Goal: Task Accomplishment & Management: Complete application form

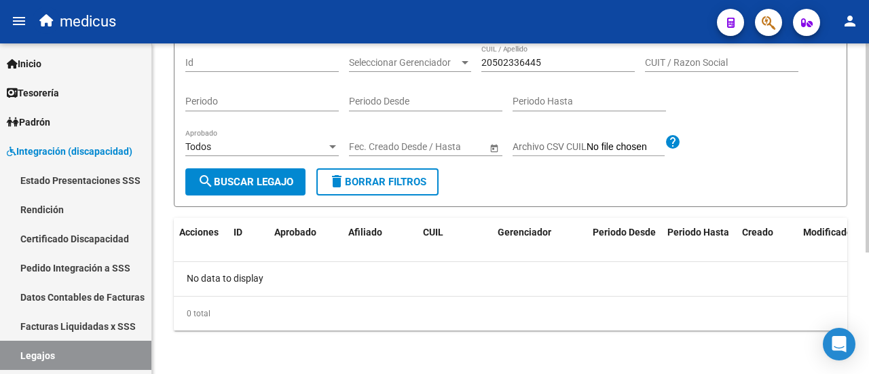
scroll to position [83, 0]
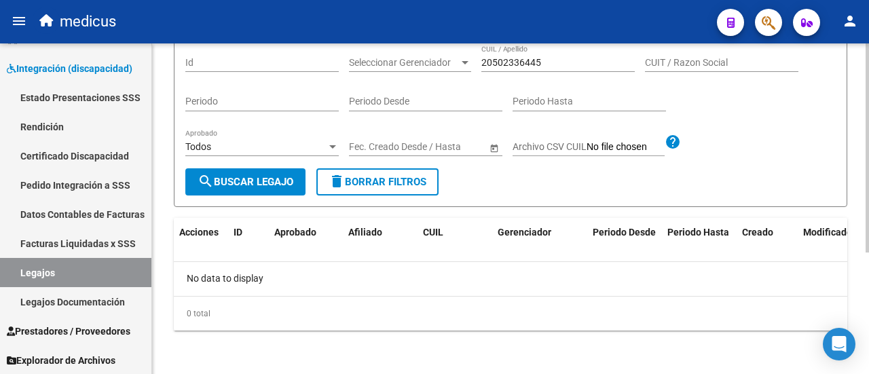
click at [254, 184] on span "search Buscar Legajo" at bounding box center [245, 182] width 96 height 12
click at [38, 269] on link "Legajos" at bounding box center [75, 272] width 151 height 29
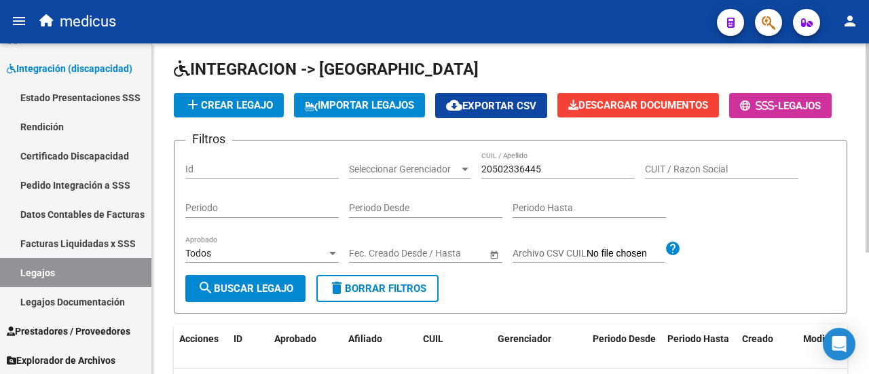
scroll to position [68, 0]
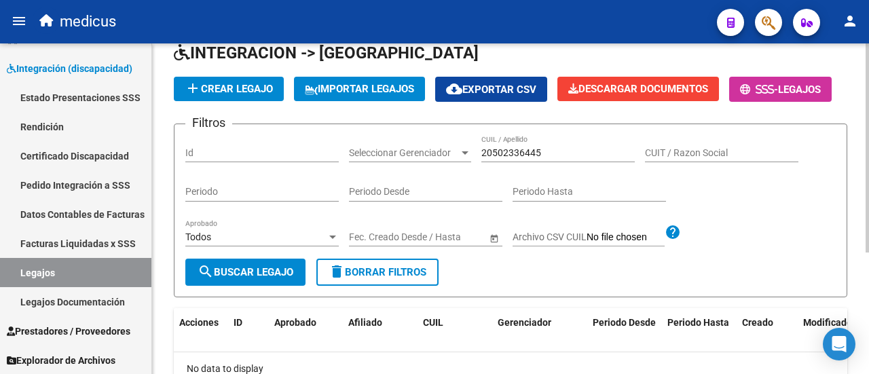
click at [390, 278] on span "delete Borrar Filtros" at bounding box center [377, 272] width 98 height 12
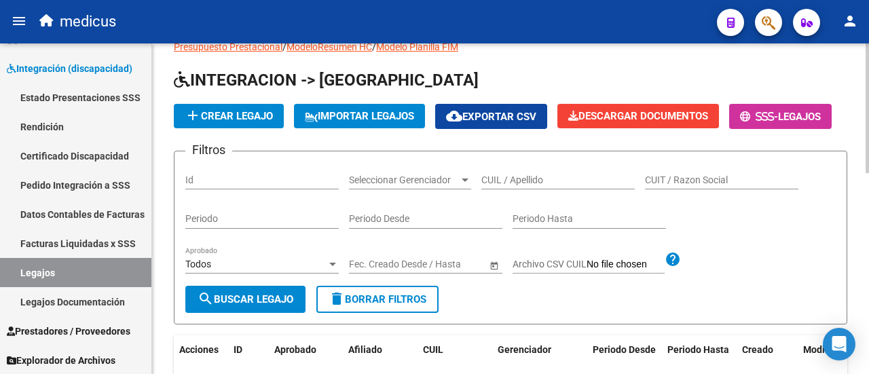
scroll to position [0, 0]
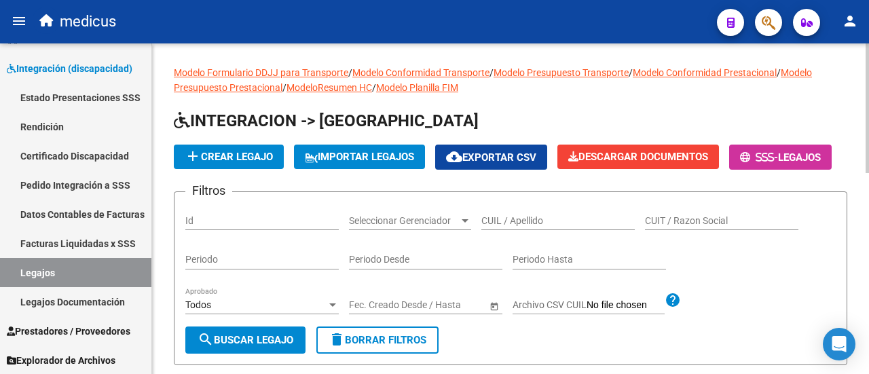
click at [429, 354] on button "delete Borrar Filtros" at bounding box center [377, 339] width 122 height 27
click at [499, 227] on input "CUIL / Apellido" at bounding box center [557, 221] width 153 height 12
paste input "23531727789"
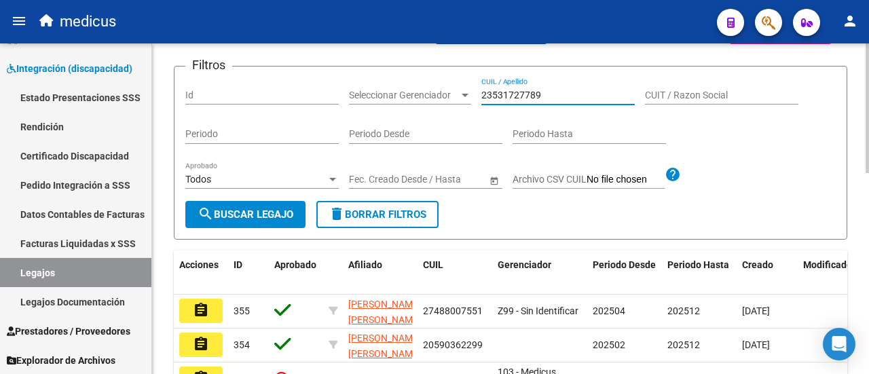
scroll to position [136, 0]
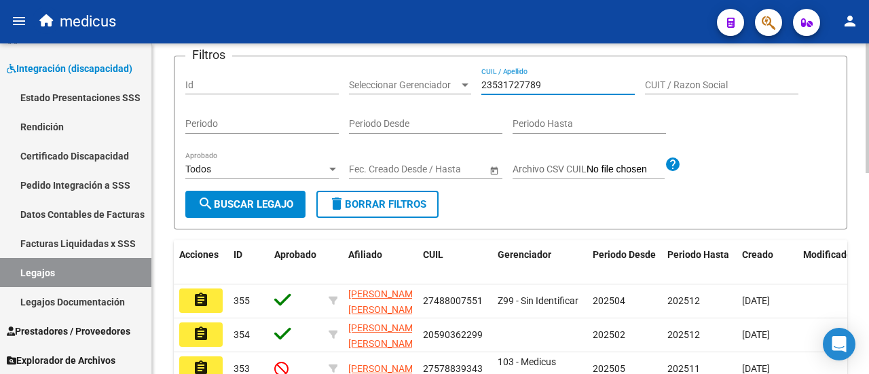
type input "23531727789"
click at [247, 210] on span "search Buscar Legajo" at bounding box center [245, 204] width 96 height 12
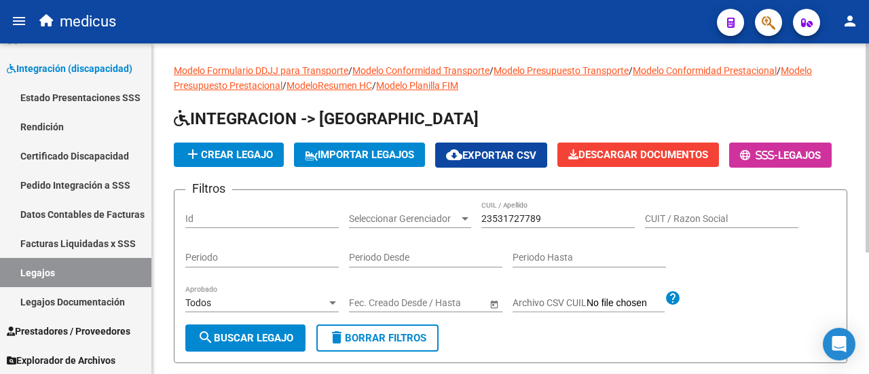
scroll to position [0, 0]
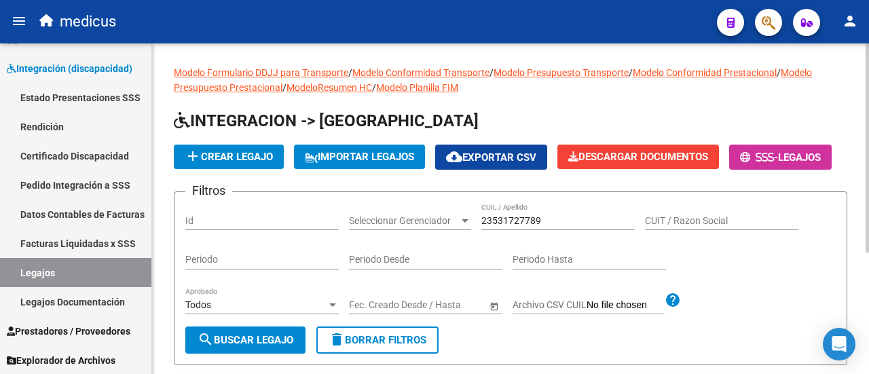
click at [238, 155] on span "add Crear Legajo" at bounding box center [229, 157] width 88 height 12
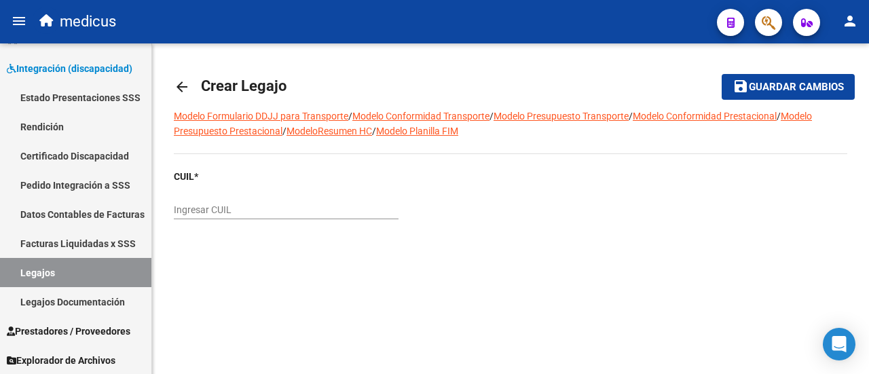
click at [326, 210] on input "Ingresar CUIL" at bounding box center [286, 210] width 225 height 12
paste input "23-53172778-9"
type input "23-53172778-9"
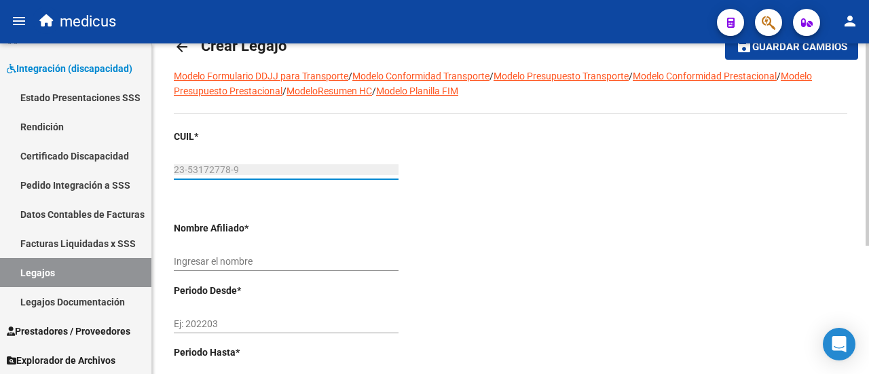
scroll to position [68, 0]
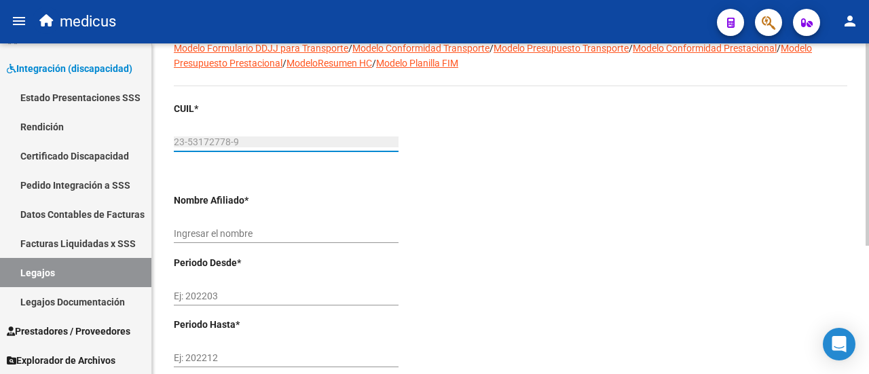
type input "[PERSON_NAME] [PERSON_NAME]"
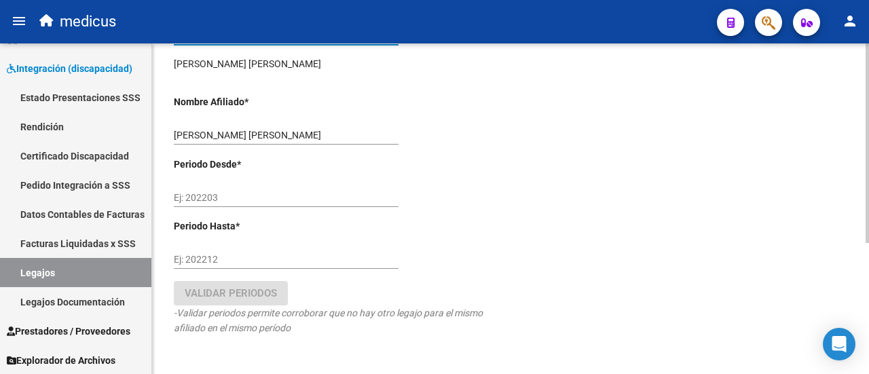
scroll to position [204, 0]
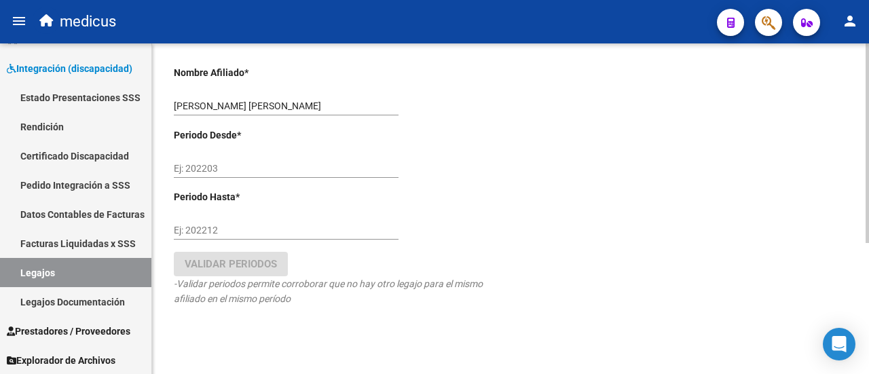
type input "23-53172778-9"
click at [228, 167] on input "Ej: 202203" at bounding box center [286, 169] width 225 height 12
type input "202504"
click at [258, 228] on input "Ej: 202212" at bounding box center [286, 231] width 225 height 12
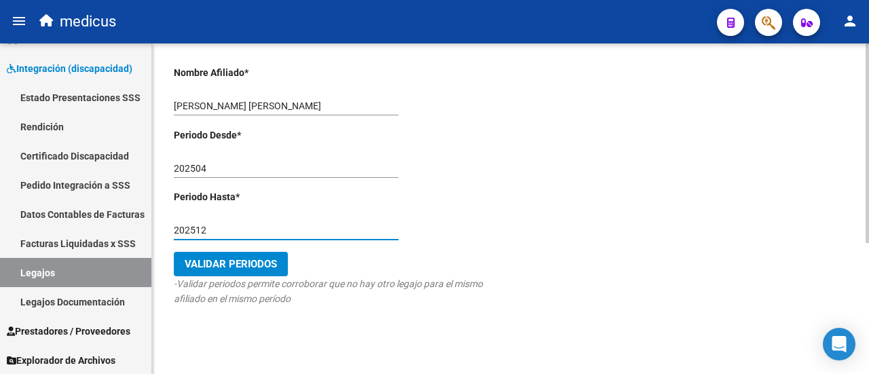
type input "202512"
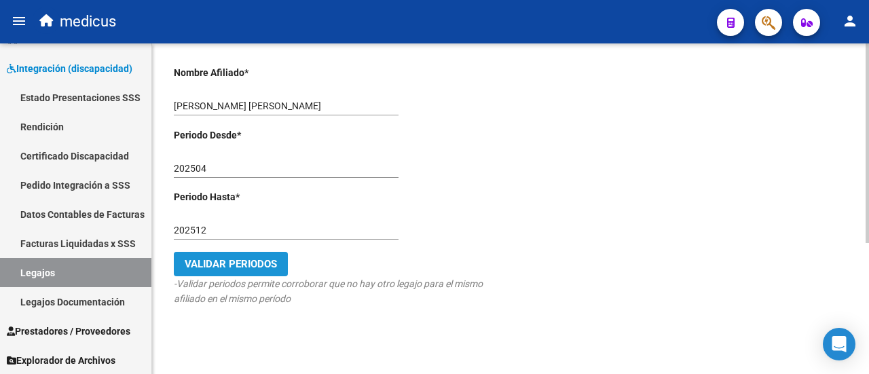
click at [247, 262] on span "Validar Periodos" at bounding box center [231, 264] width 92 height 12
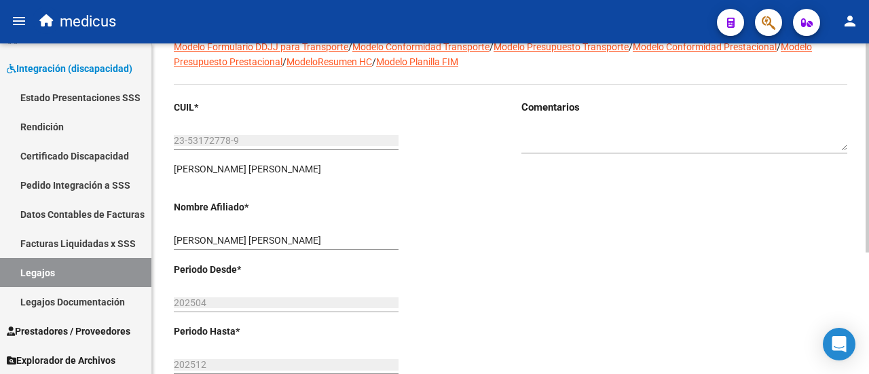
scroll to position [191, 0]
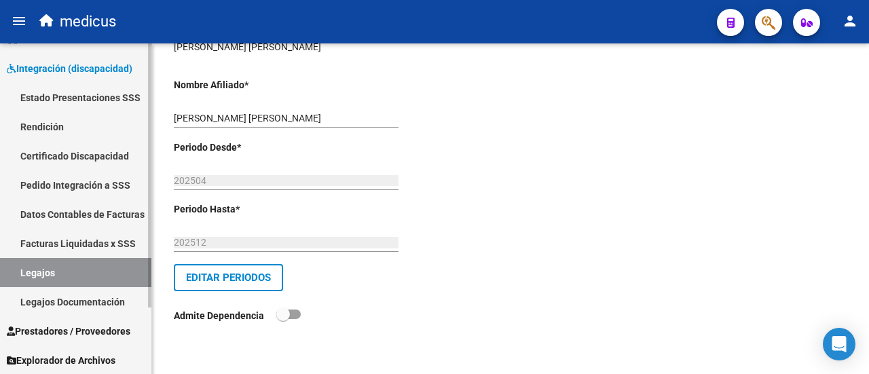
click at [43, 276] on link "Legajos" at bounding box center [75, 272] width 151 height 29
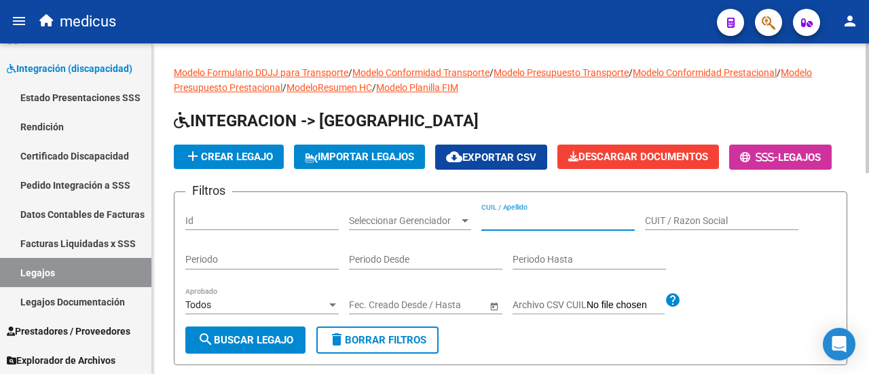
click at [504, 227] on input "CUIL / Apellido" at bounding box center [557, 221] width 153 height 12
paste input "23531727789"
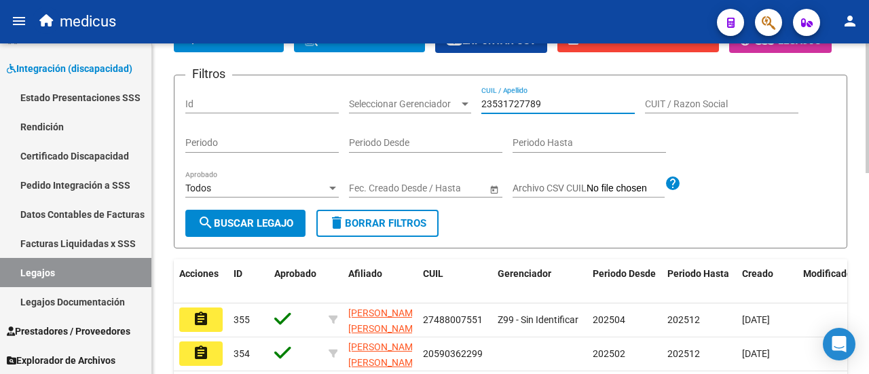
scroll to position [136, 0]
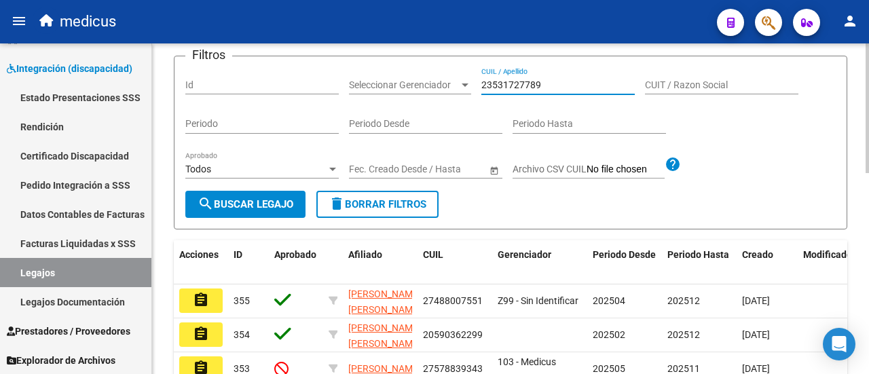
type input "23531727789"
click at [259, 190] on div "Todos Aprobado" at bounding box center [261, 170] width 153 height 39
click at [248, 210] on span "search Buscar Legajo" at bounding box center [245, 204] width 96 height 12
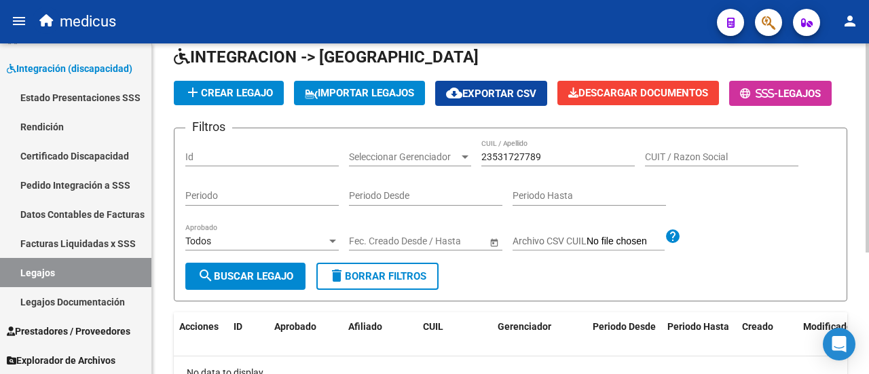
scroll to position [0, 0]
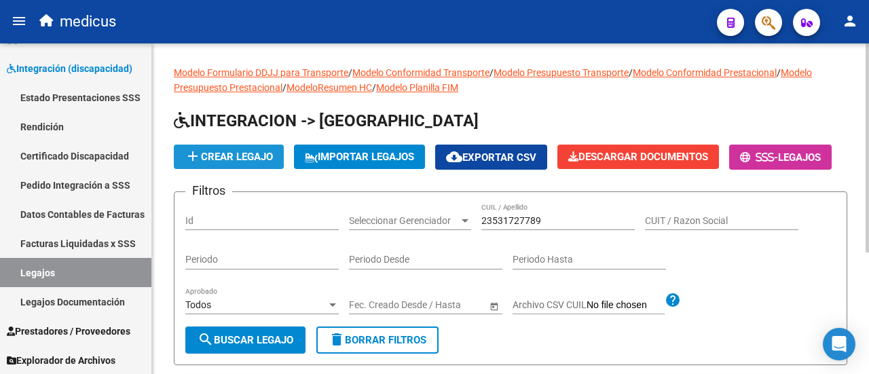
click at [230, 155] on span "add Crear Legajo" at bounding box center [229, 157] width 88 height 12
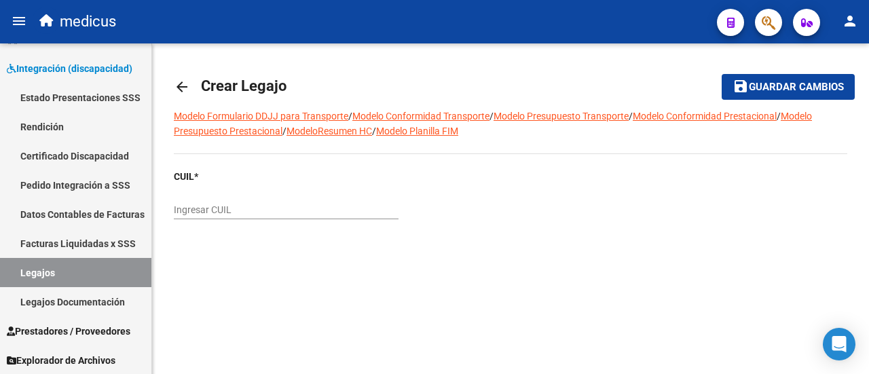
click at [265, 212] on input "Ingresar CUIL" at bounding box center [286, 210] width 225 height 12
paste input "23-53172778-9"
type input "23-53172778-9"
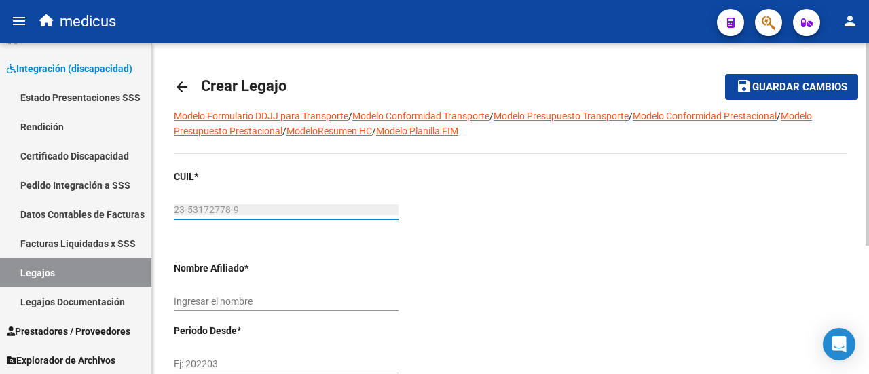
type input "[PERSON_NAME] [PERSON_NAME]"
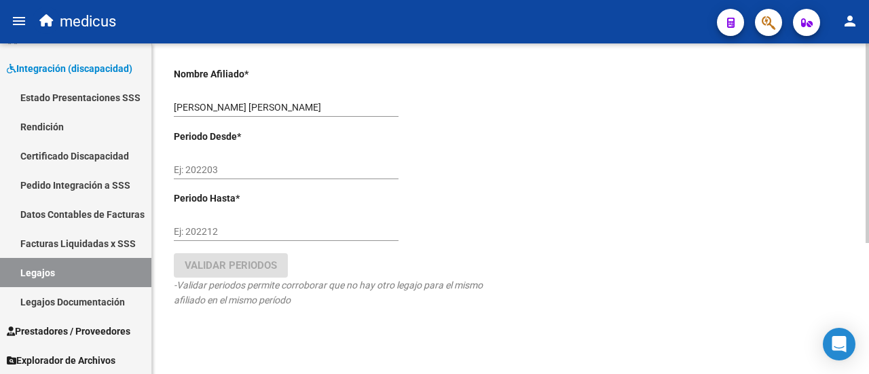
scroll to position [204, 0]
type input "23-53172778-9"
click at [258, 168] on input "Ej: 202203" at bounding box center [286, 169] width 225 height 12
type input "202504"
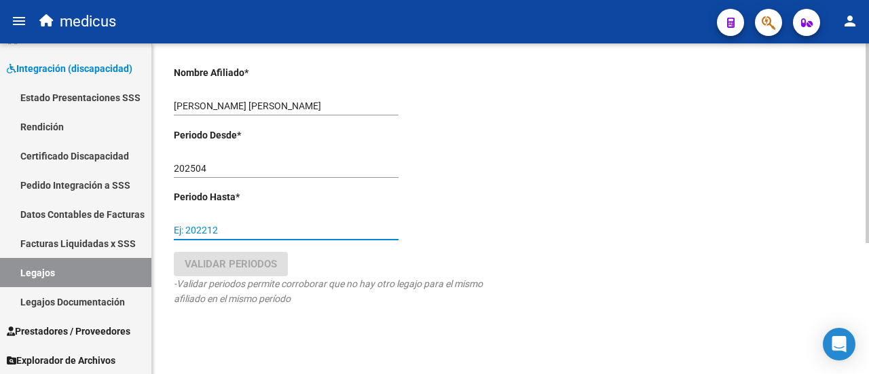
click at [243, 225] on input "Ej: 202212" at bounding box center [286, 231] width 225 height 12
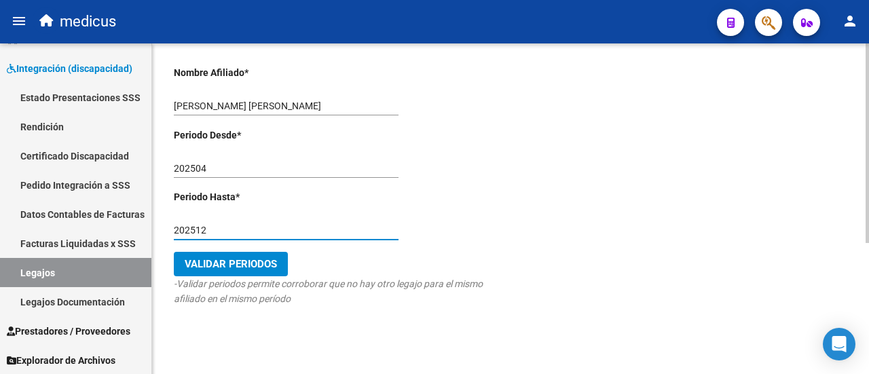
type input "202512"
click at [230, 263] on span "Validar Periodos" at bounding box center [231, 264] width 92 height 12
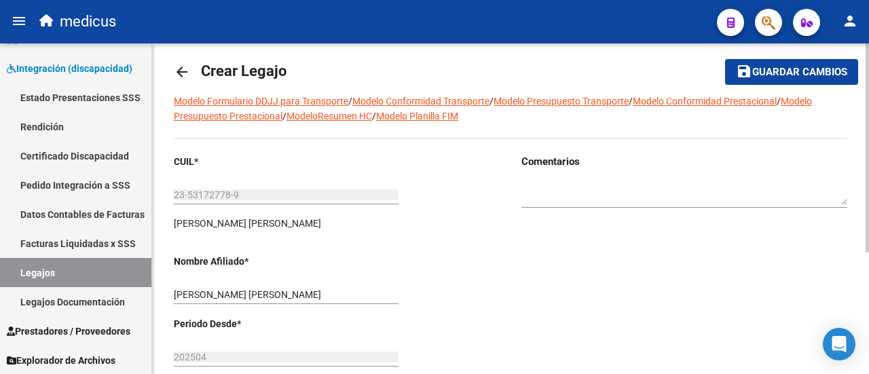
scroll to position [0, 0]
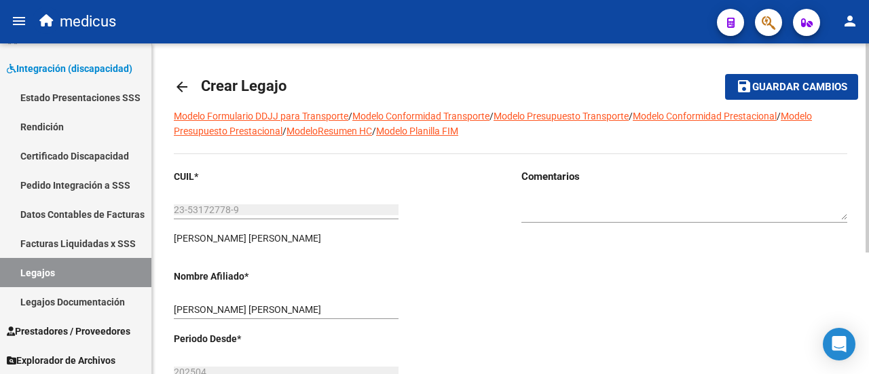
click at [775, 81] on span "Guardar cambios" at bounding box center [799, 87] width 95 height 12
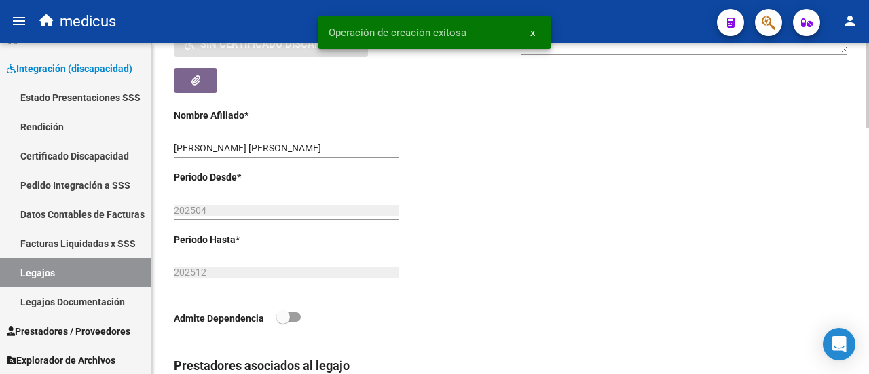
scroll to position [339, 0]
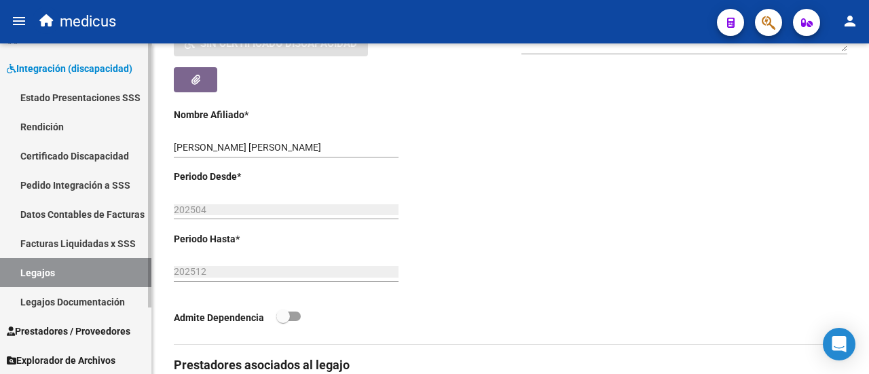
click at [80, 158] on link "Certificado Discapacidad" at bounding box center [75, 155] width 151 height 29
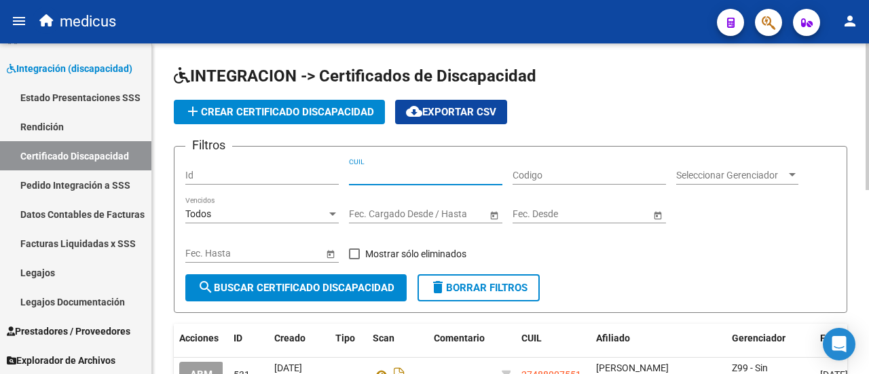
click at [440, 177] on input "CUIL" at bounding box center [425, 176] width 153 height 12
paste input "23-53172778-9"
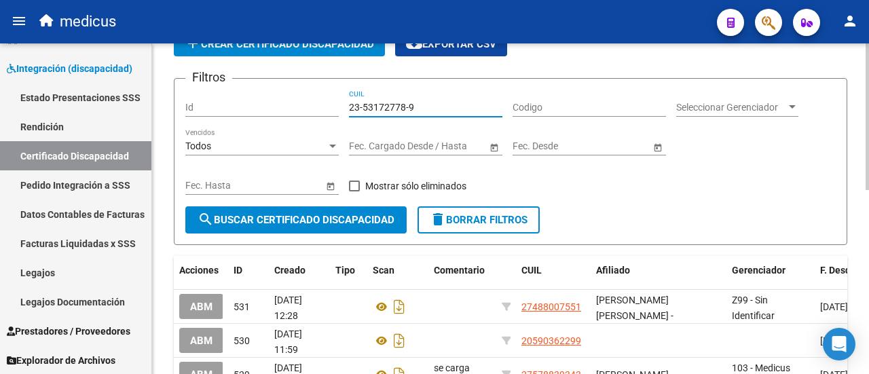
type input "23-53172778-9"
click at [285, 227] on button "search Buscar Certificado Discapacidad" at bounding box center [295, 219] width 221 height 27
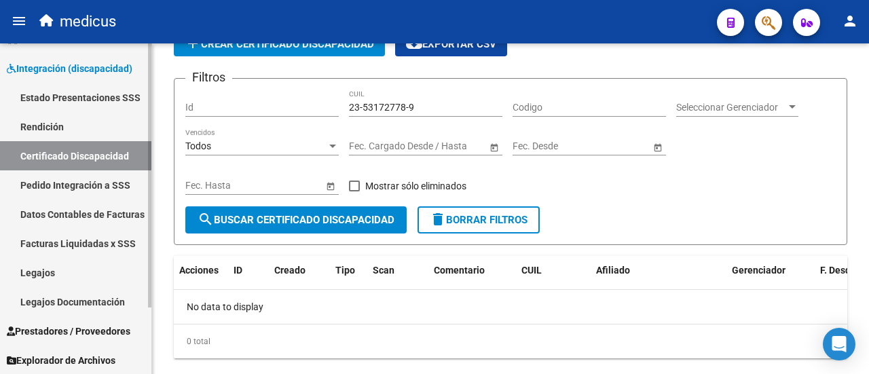
click at [50, 273] on link "Legajos" at bounding box center [75, 272] width 151 height 29
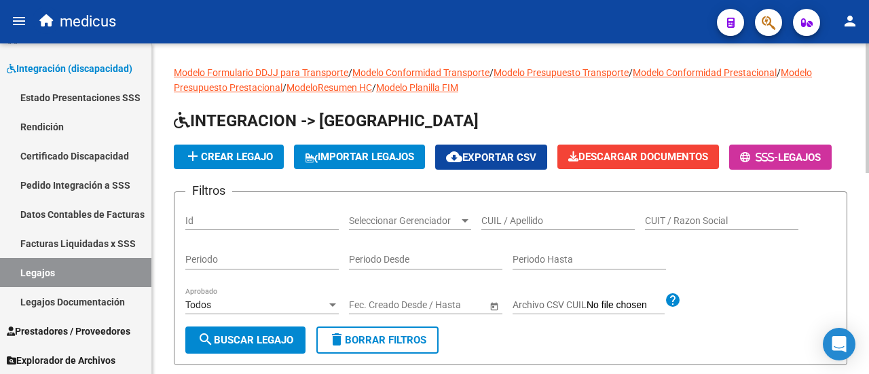
click at [569, 227] on input "CUIL / Apellido" at bounding box center [557, 221] width 153 height 12
paste input "23531727789"
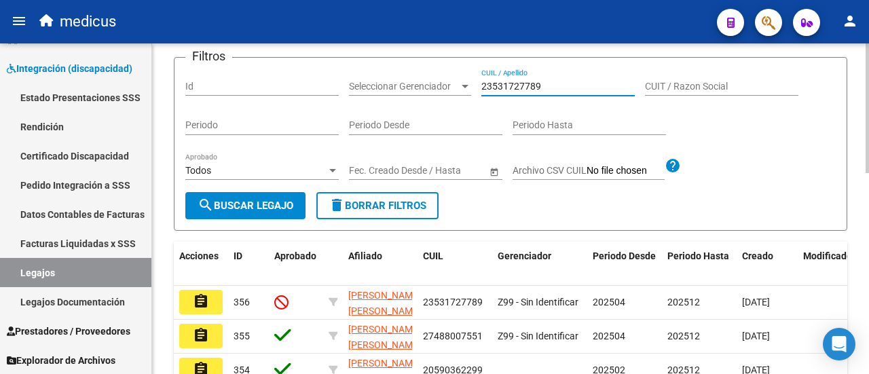
scroll to position [136, 0]
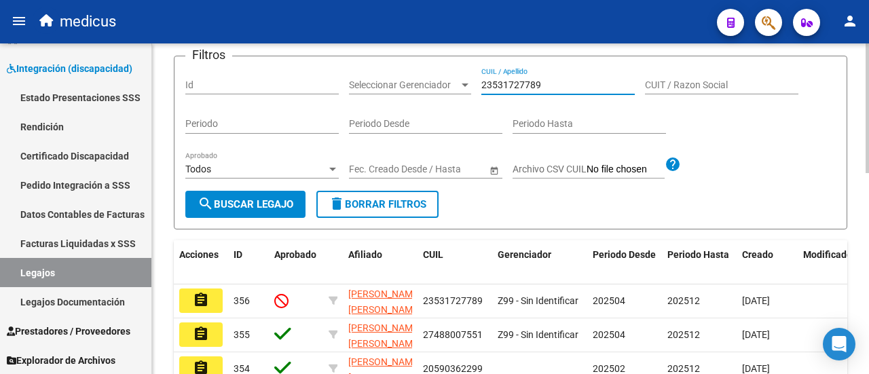
type input "23531727789"
click at [236, 218] on button "search Buscar Legajo" at bounding box center [245, 204] width 120 height 27
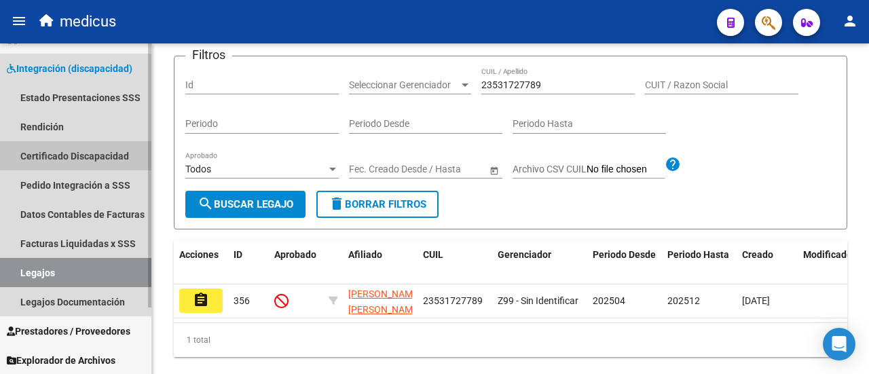
click at [57, 154] on link "Certificado Discapacidad" at bounding box center [75, 155] width 151 height 29
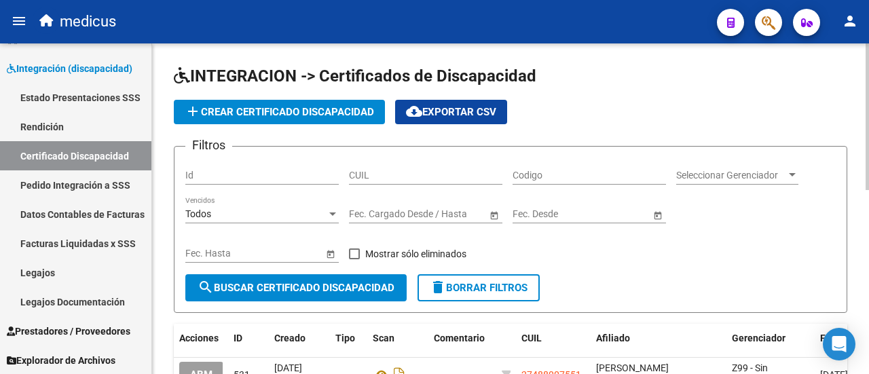
click at [413, 181] on div "CUIL" at bounding box center [425, 170] width 153 height 27
click at [414, 174] on input "CUIL" at bounding box center [425, 176] width 153 height 12
paste input "23-53172778-9"
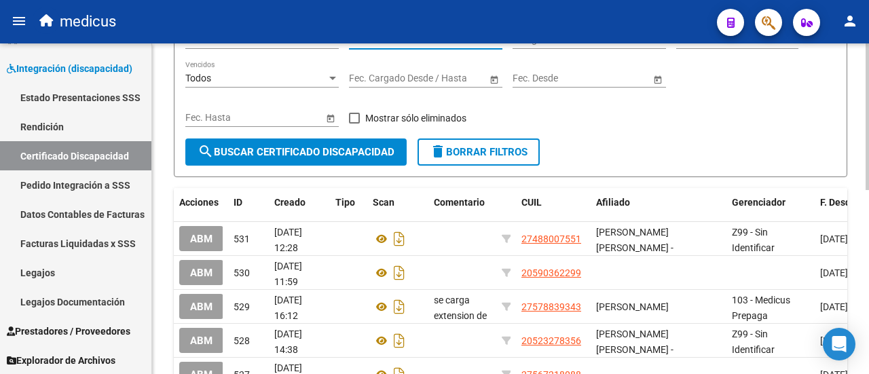
type input "23-53172778-9"
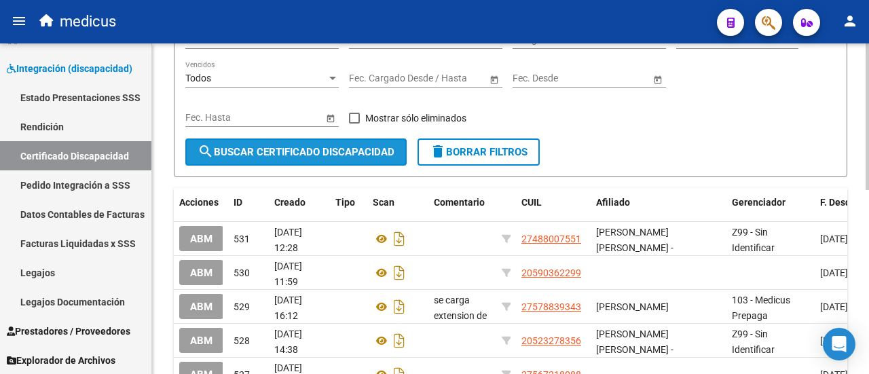
click at [292, 151] on span "search Buscar Certificado Discapacidad" at bounding box center [295, 152] width 197 height 12
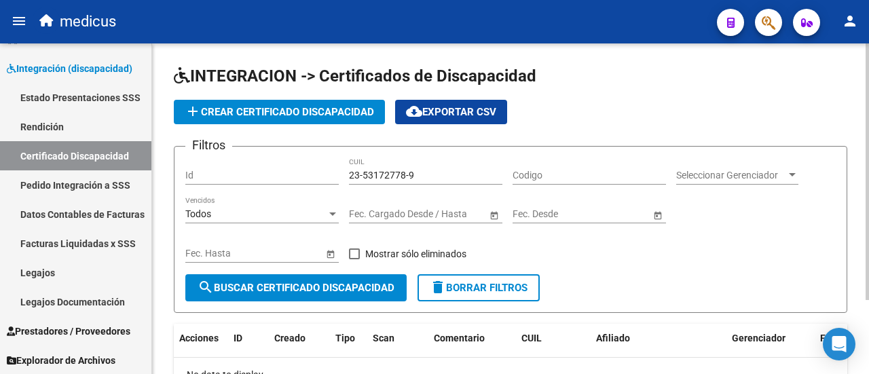
click at [292, 106] on span "add Crear Certificado Discapacidad" at bounding box center [279, 112] width 189 height 12
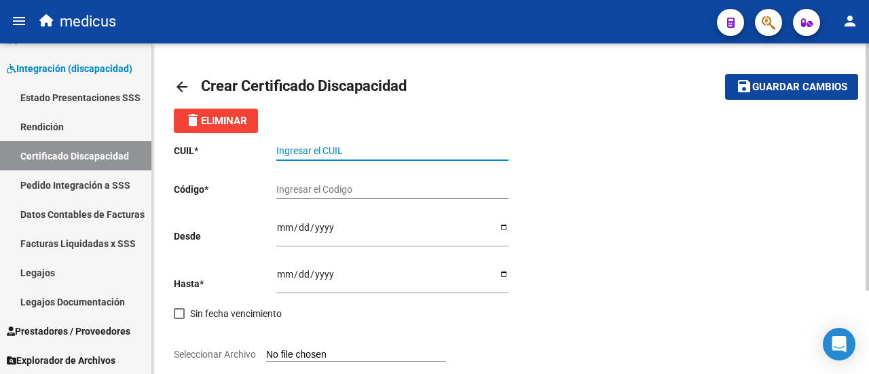
click at [360, 147] on input "Ingresar el CUIL" at bounding box center [392, 151] width 232 height 12
paste input "23-53172778-9"
drag, startPoint x: 289, startPoint y: 145, endPoint x: 331, endPoint y: 145, distance: 42.1
click at [331, 145] on input "23-53172778-9" at bounding box center [392, 151] width 232 height 12
type input "23-53172778-9"
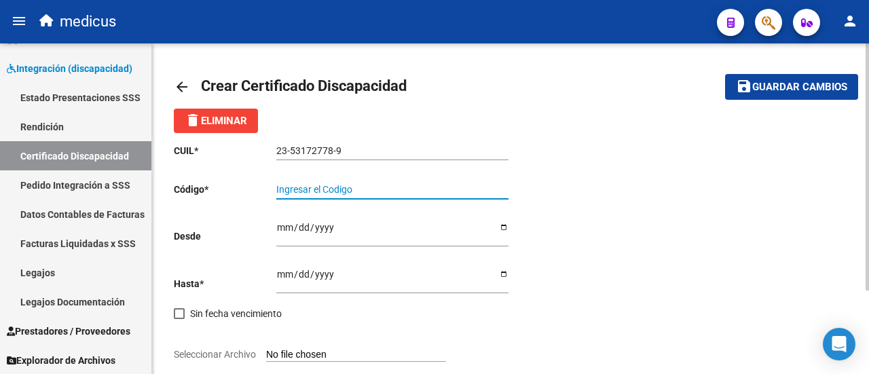
click at [339, 191] on input "Ingresar el Codigo" at bounding box center [392, 190] width 232 height 12
paste input "ARG-02-00053172778-20250801- 20300801-CIU-13650"
click at [296, 187] on input "ARG-02-00053172778-20250801- 20300801-CIU-13650" at bounding box center [392, 190] width 232 height 12
click at [308, 188] on input "ARG02-00053172778-20250801- 20300801-CIU-13650" at bounding box center [392, 190] width 232 height 12
click at [368, 189] on input "ARG0200053172778-20250801- 20300801-CIU-13650" at bounding box center [392, 190] width 232 height 12
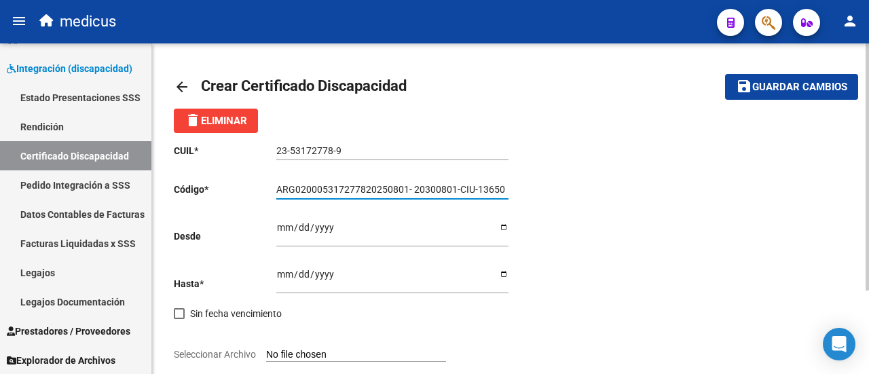
click at [414, 191] on input "ARG020005317277820250801- 20300801-CIU-13650" at bounding box center [392, 190] width 232 height 12
click at [451, 187] on input "ARG02000531727782025080120300801-CIU-13650" at bounding box center [392, 190] width 232 height 12
click at [468, 192] on input "ARG02000531727782025080120300801CIU-13650" at bounding box center [392, 190] width 232 height 12
type input "ARG02000531727782025080120300801CIU13650"
click at [285, 229] on input "Ingresar fec. Desde" at bounding box center [392, 232] width 232 height 20
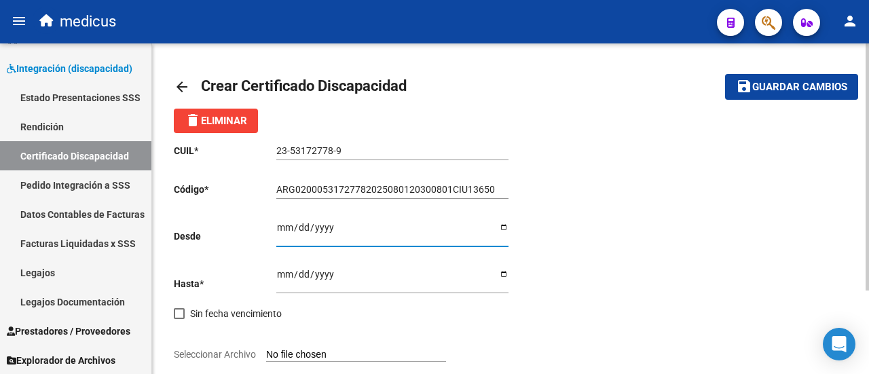
click at [506, 227] on input "Ingresar fec. Desde" at bounding box center [392, 232] width 232 height 20
click at [501, 225] on input "[DATE]" at bounding box center [392, 232] width 232 height 20
type input "[DATE]"
click at [505, 272] on input "Ingresar fec. Hasta" at bounding box center [392, 279] width 232 height 20
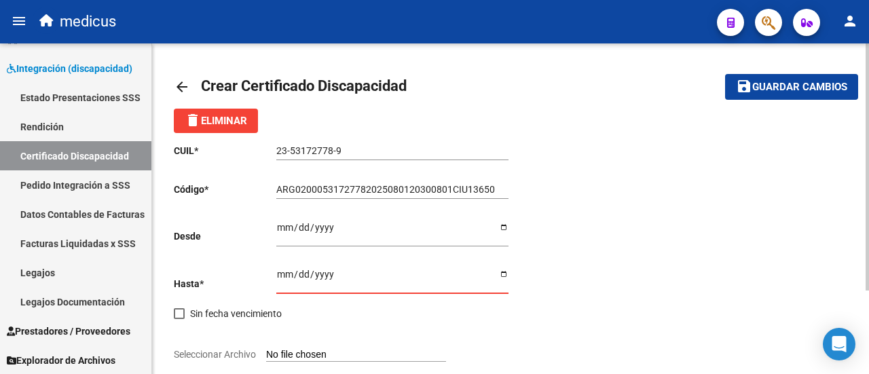
click at [282, 275] on input "Ingresar fec. Hasta" at bounding box center [392, 279] width 232 height 20
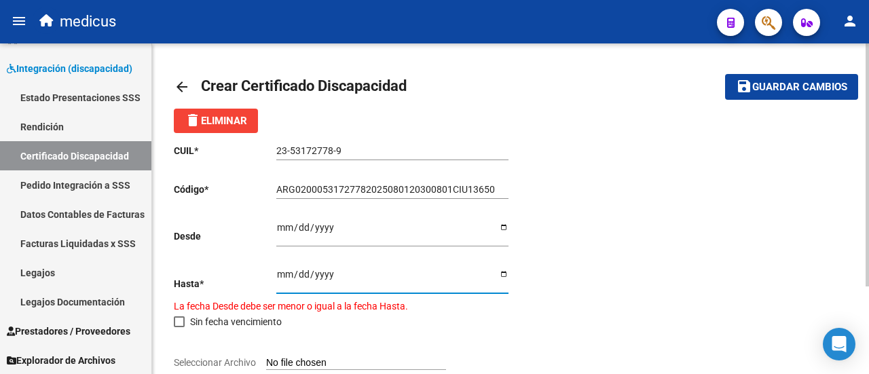
type input "0230-08-01"
type input "0202-08-01"
type input "[DATE]"
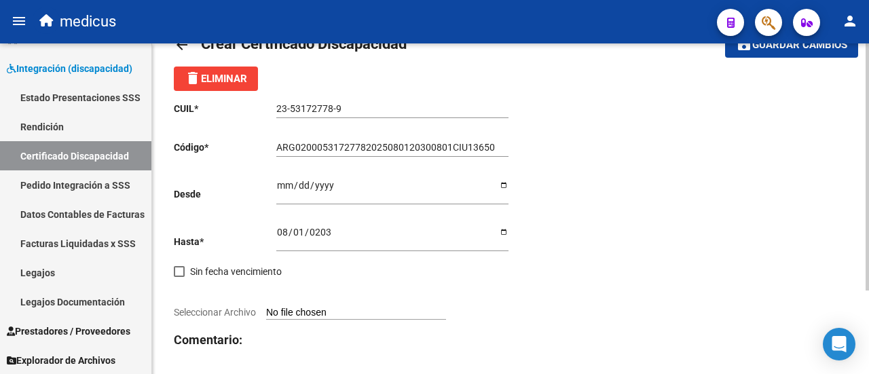
scroll to position [68, 0]
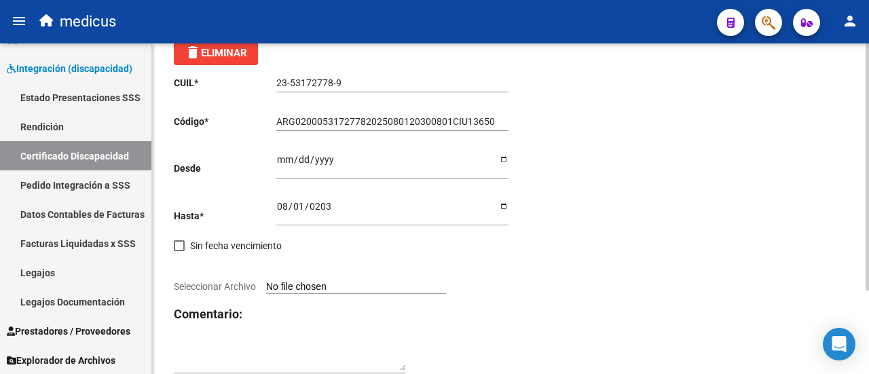
click at [325, 289] on input "Seleccionar Archivo" at bounding box center [356, 287] width 180 height 13
type input "C:\fakepath\CUD 53172778_page-0001.jpg"
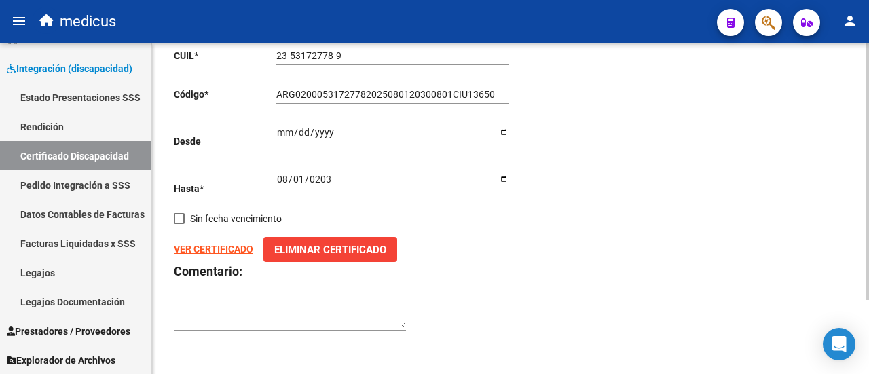
scroll to position [0, 0]
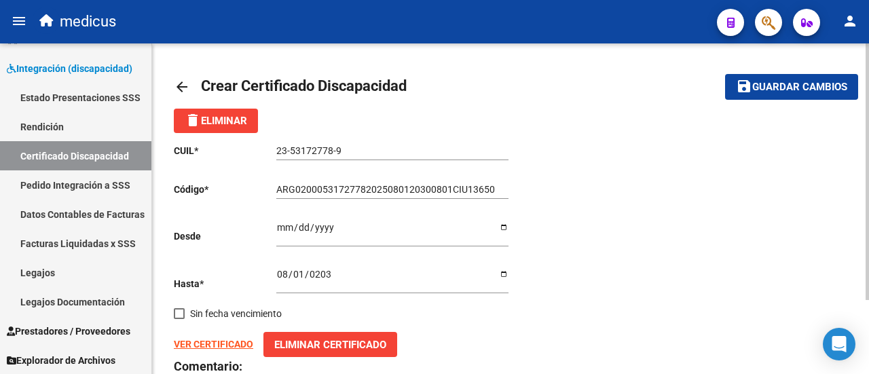
click at [763, 104] on mat-toolbar-row "save Guardar cambios" at bounding box center [763, 86] width 187 height 43
click at [780, 83] on span "Guardar cambios" at bounding box center [799, 87] width 95 height 12
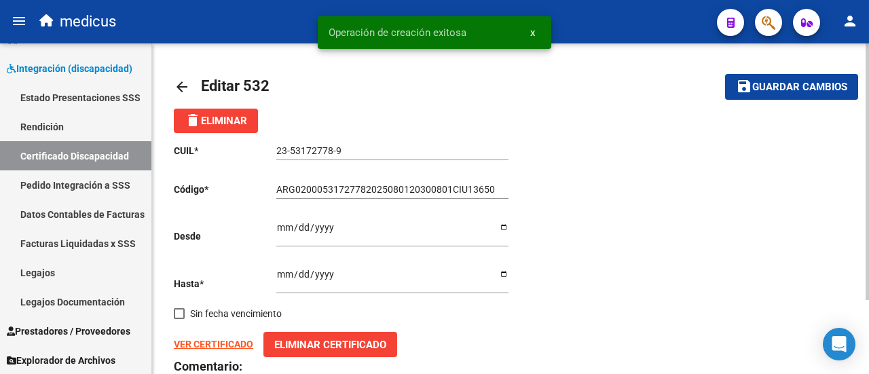
click at [767, 85] on span "Guardar cambios" at bounding box center [799, 87] width 95 height 12
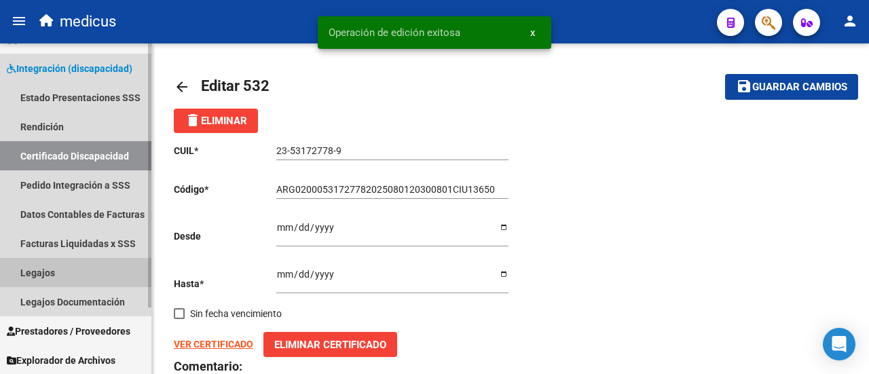
click at [37, 275] on link "Legajos" at bounding box center [75, 272] width 151 height 29
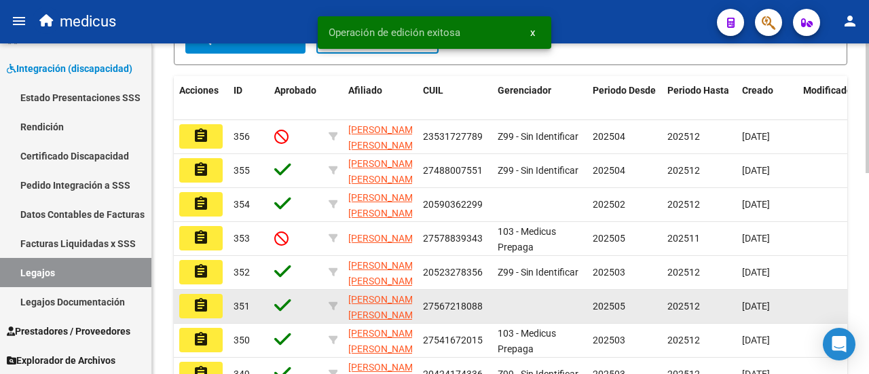
scroll to position [271, 0]
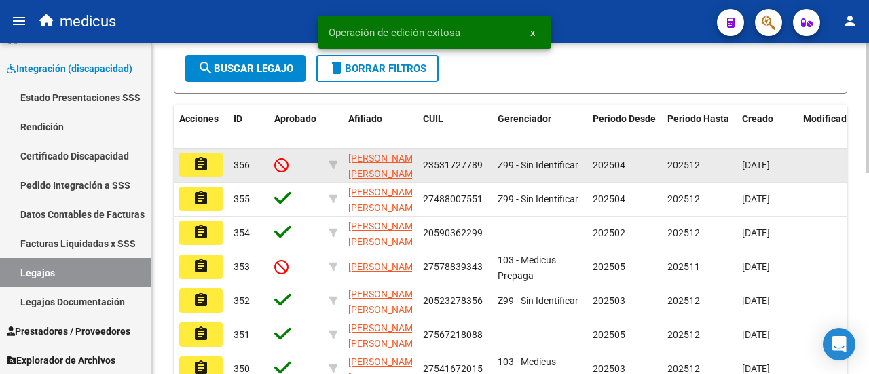
click at [207, 172] on mat-icon "assignment" at bounding box center [201, 164] width 16 height 16
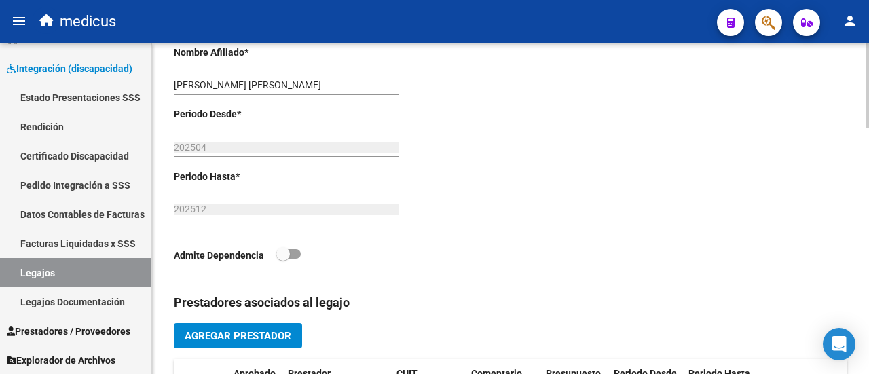
scroll to position [475, 0]
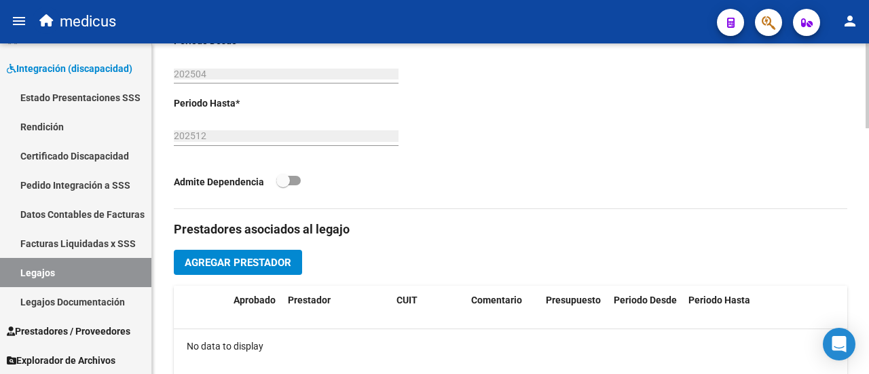
click at [244, 262] on span "Agregar Prestador" at bounding box center [238, 263] width 107 height 12
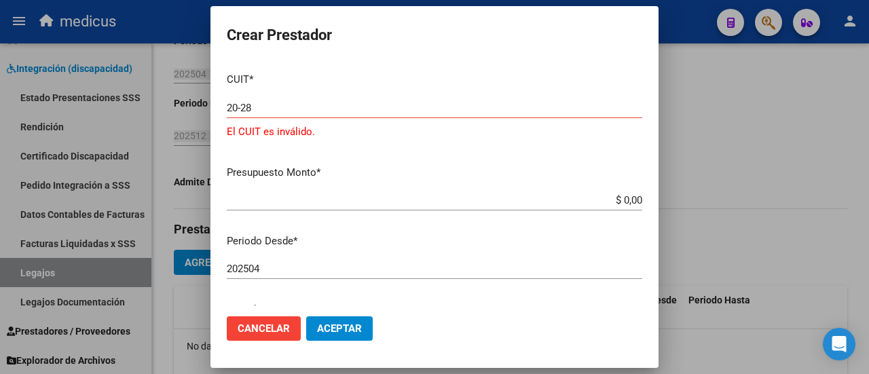
click at [299, 105] on input "20-28" at bounding box center [434, 108] width 415 height 12
click at [334, 109] on input "20-28423" at bounding box center [434, 108] width 415 height 12
click at [314, 109] on input "20-28423832" at bounding box center [434, 108] width 415 height 12
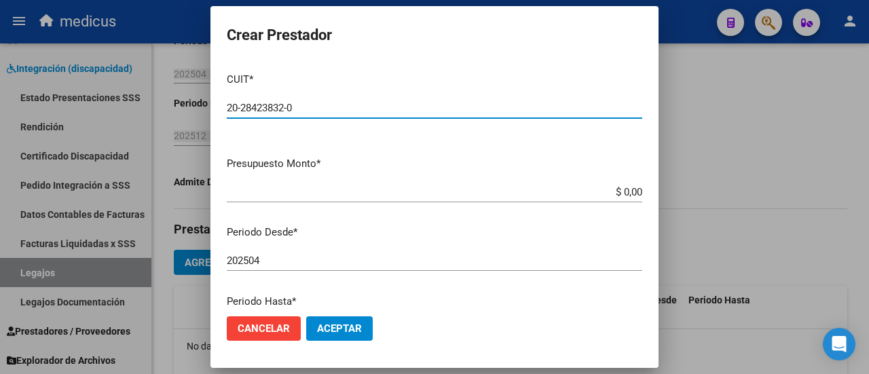
type input "20-28423832-0"
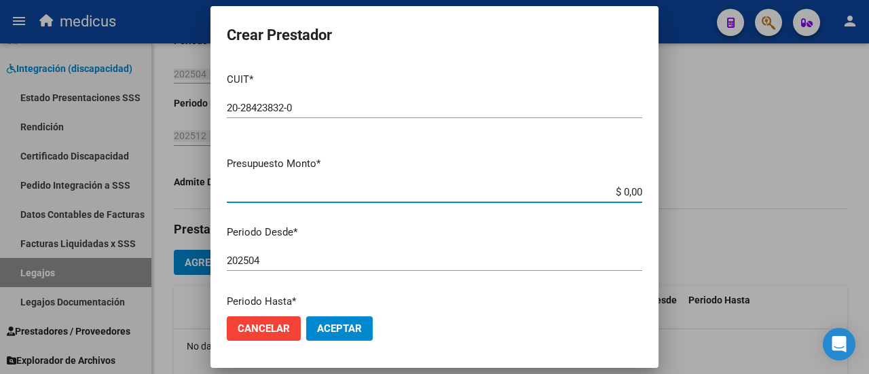
drag, startPoint x: 612, startPoint y: 192, endPoint x: 630, endPoint y: 192, distance: 17.6
click at [630, 192] on input "$ 0,00" at bounding box center [434, 192] width 415 height 12
type input "$ 98.964,88"
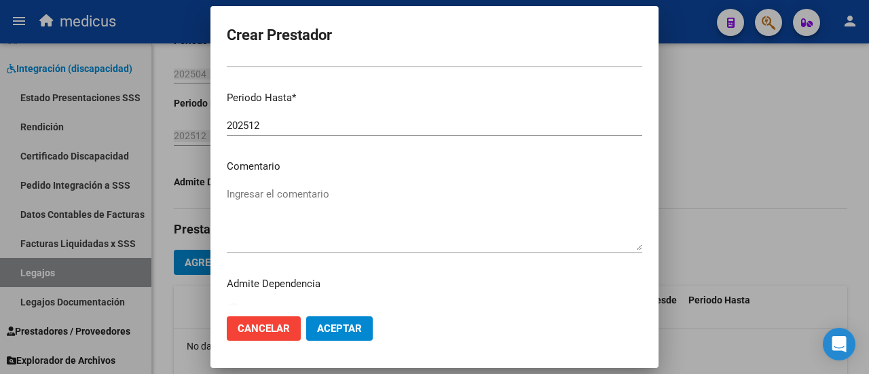
scroll to position [221, 0]
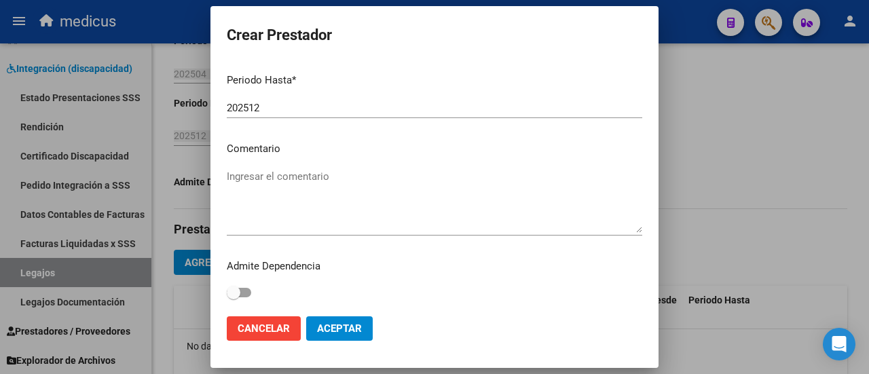
click at [260, 180] on textarea "Ingresar el comentario" at bounding box center [434, 201] width 415 height 64
type textarea "p"
type textarea "Psicologia."
click at [335, 337] on button "Aceptar" at bounding box center [339, 328] width 67 height 24
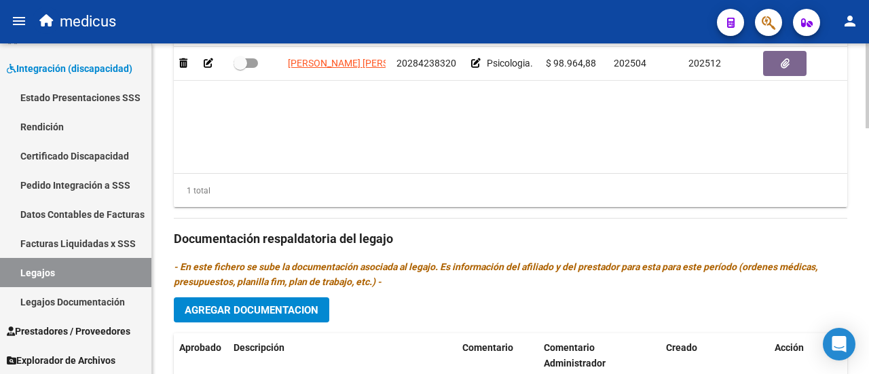
scroll to position [961, 0]
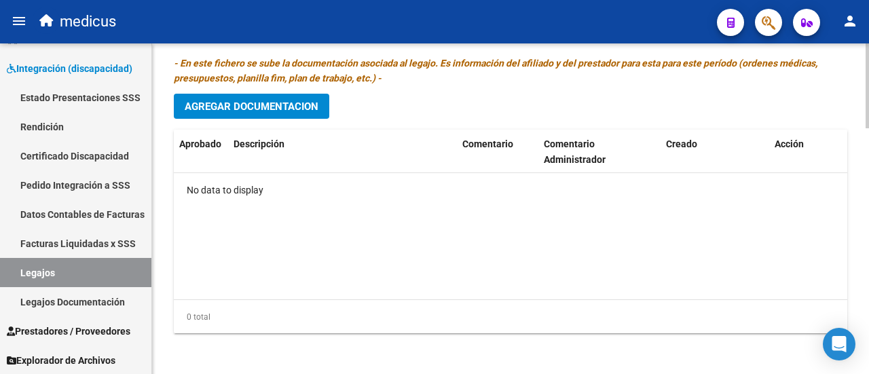
click at [221, 105] on span "Agregar Documentacion" at bounding box center [252, 106] width 134 height 12
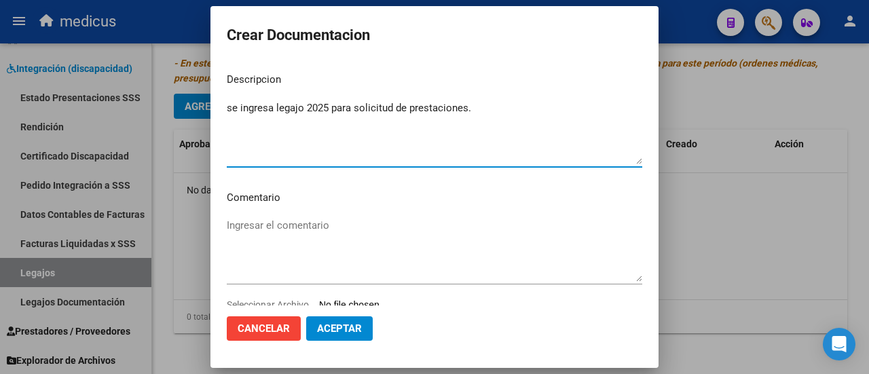
type textarea "se ingresa legajo 2025 para solicitud de prestaciones."
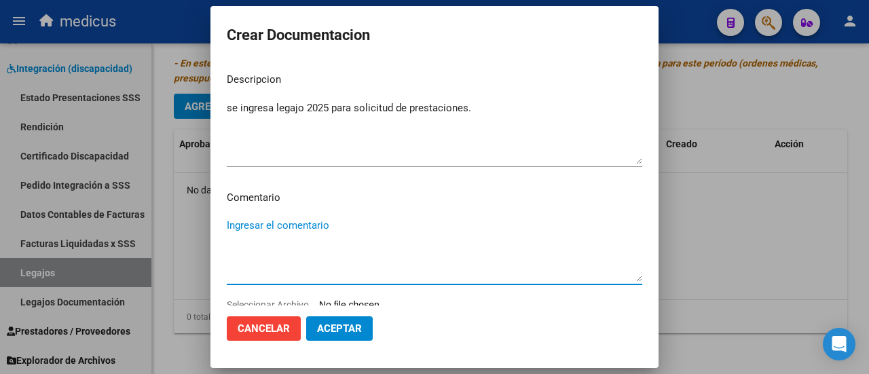
click at [269, 219] on textarea "Ingresar el comentario" at bounding box center [434, 250] width 415 height 64
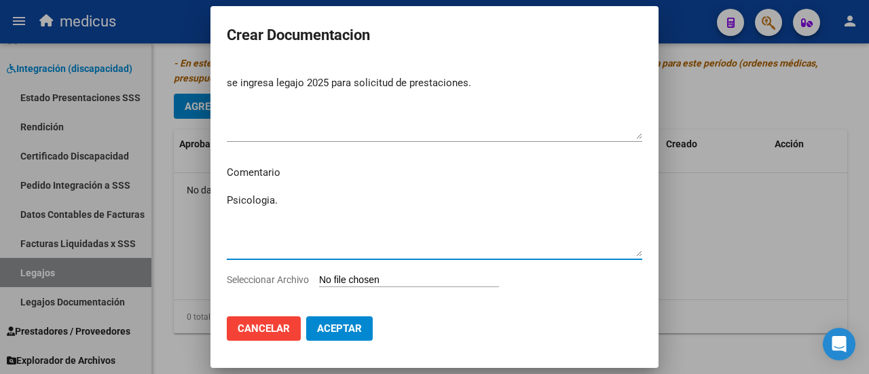
scroll to position [39, 0]
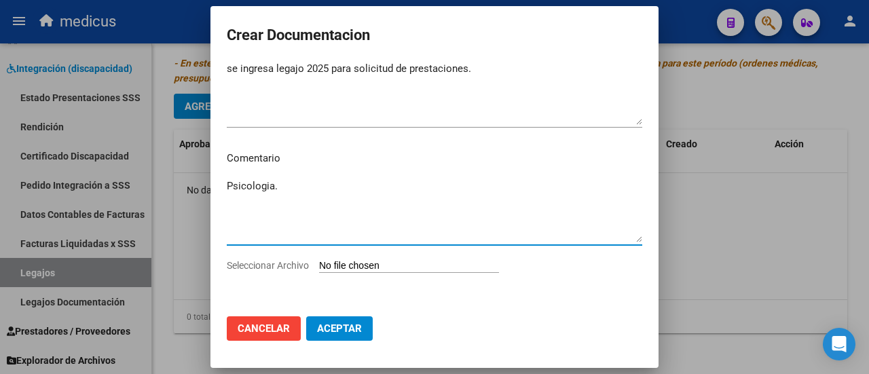
type textarea "Psicologia."
click at [402, 268] on input "Seleccionar Archivo" at bounding box center [409, 266] width 180 height 13
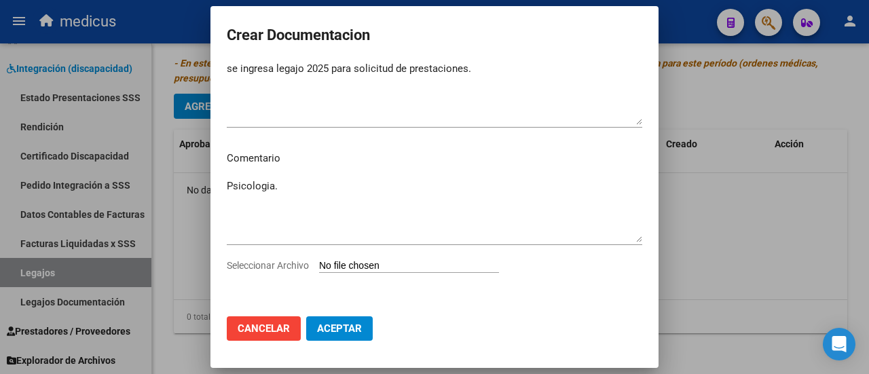
type input "C:\fakepath\[PERSON_NAME] [PERSON_NAME] -23531727789.pdf"
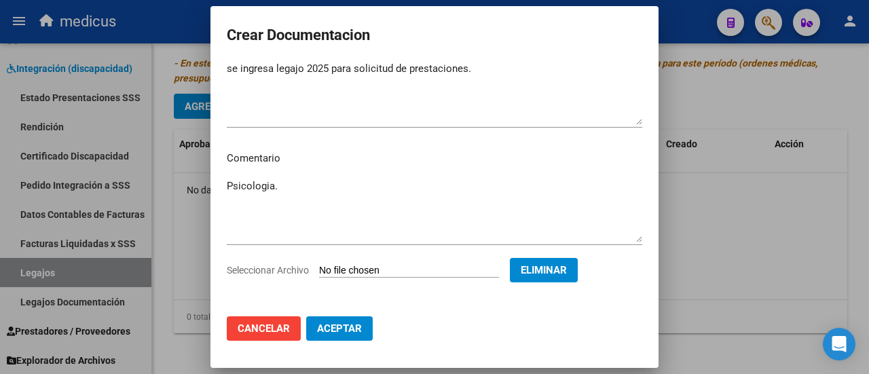
click at [337, 328] on span "Aceptar" at bounding box center [339, 328] width 45 height 12
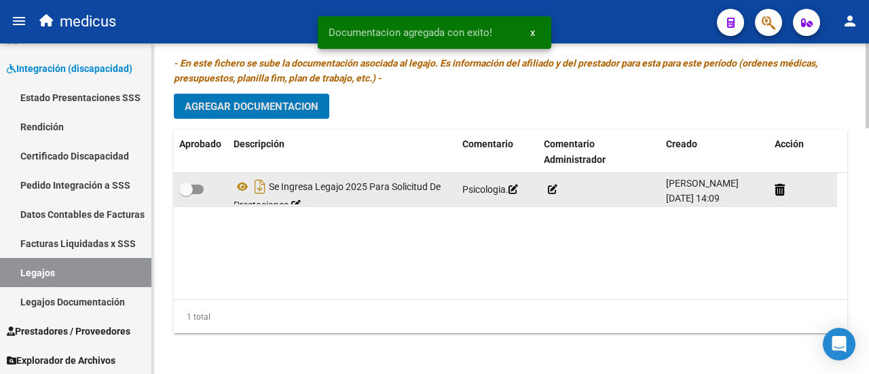
click at [195, 187] on span at bounding box center [191, 190] width 24 height 10
click at [186, 194] on input "checkbox" at bounding box center [185, 194] width 1 height 1
checkbox input "true"
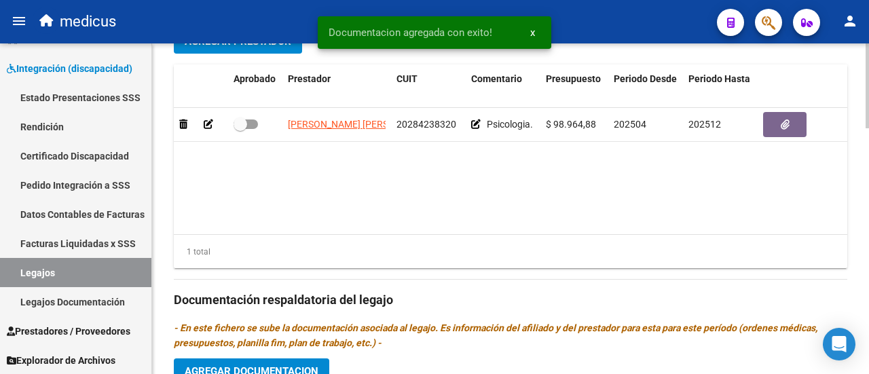
scroll to position [622, 0]
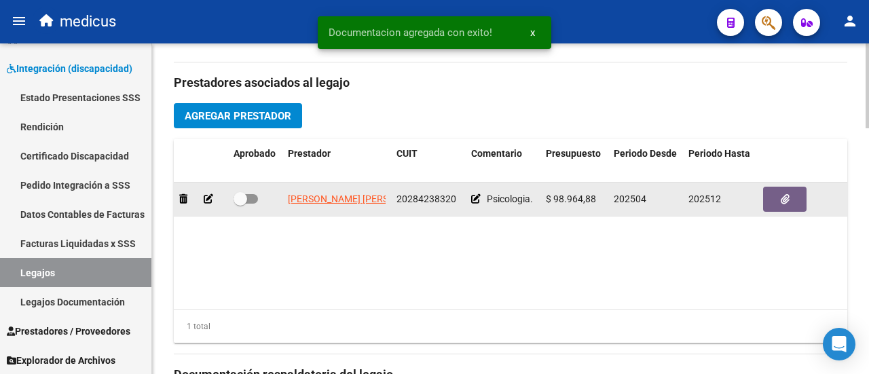
click at [252, 201] on span at bounding box center [245, 199] width 24 height 10
click at [240, 204] on input "checkbox" at bounding box center [240, 204] width 1 height 1
checkbox input "true"
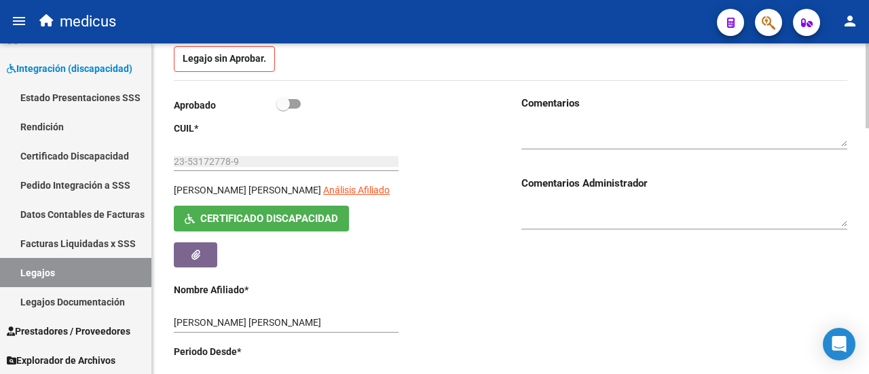
scroll to position [79, 0]
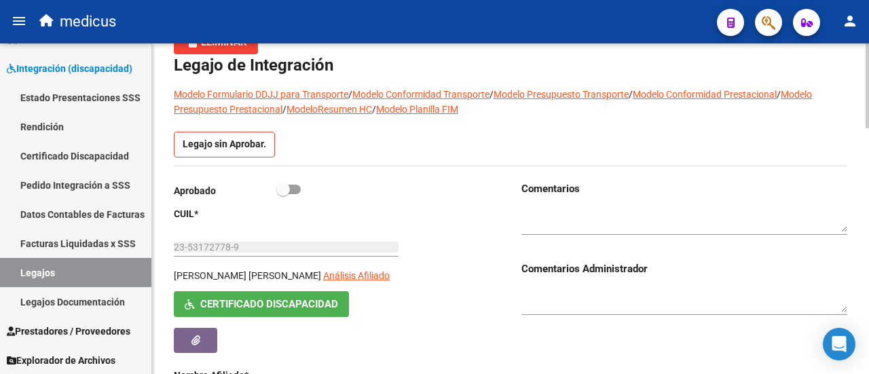
click at [296, 189] on span at bounding box center [288, 190] width 24 height 10
click at [283, 194] on input "checkbox" at bounding box center [282, 194] width 1 height 1
checkbox input "true"
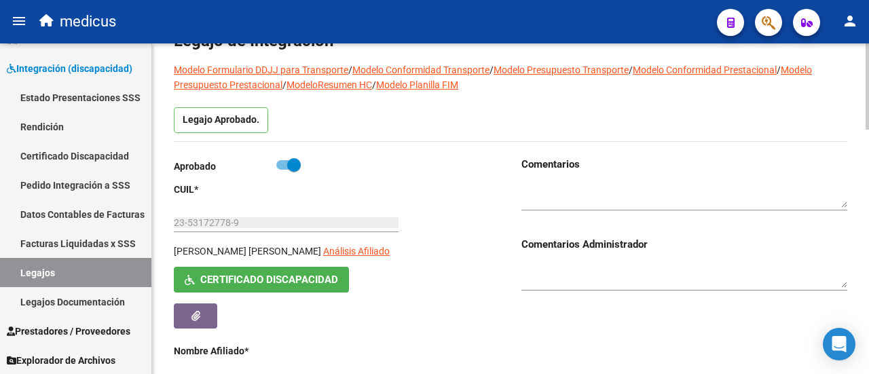
scroll to position [0, 0]
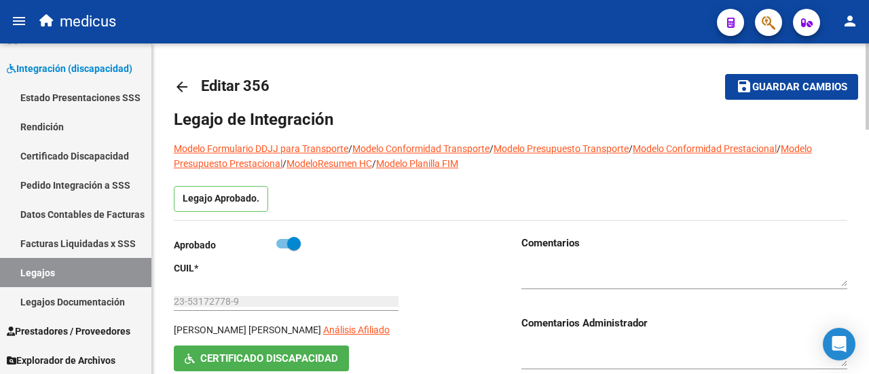
click at [757, 88] on span "Guardar cambios" at bounding box center [799, 87] width 95 height 12
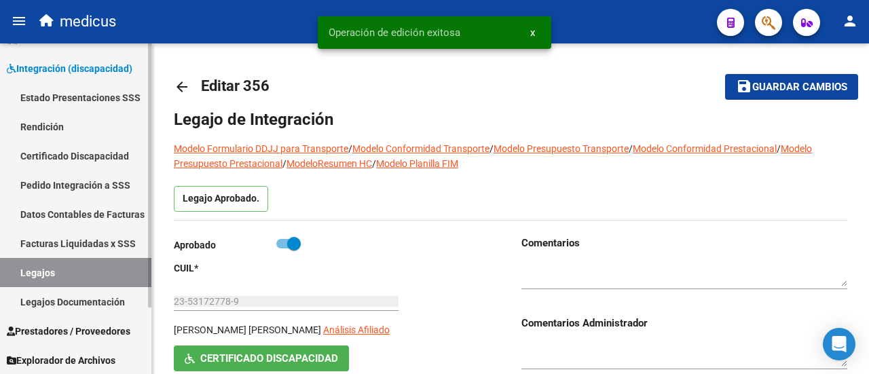
click at [63, 265] on link "Legajos" at bounding box center [75, 272] width 151 height 29
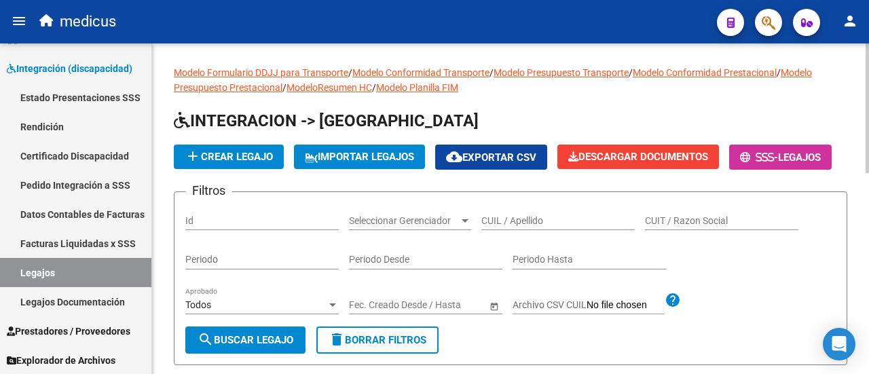
click at [508, 227] on input "CUIL / Apellido" at bounding box center [557, 221] width 153 height 12
paste input "27488007551"
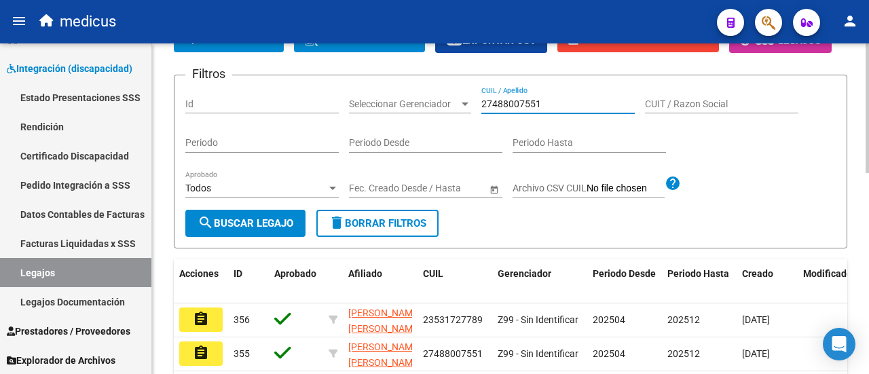
scroll to position [136, 0]
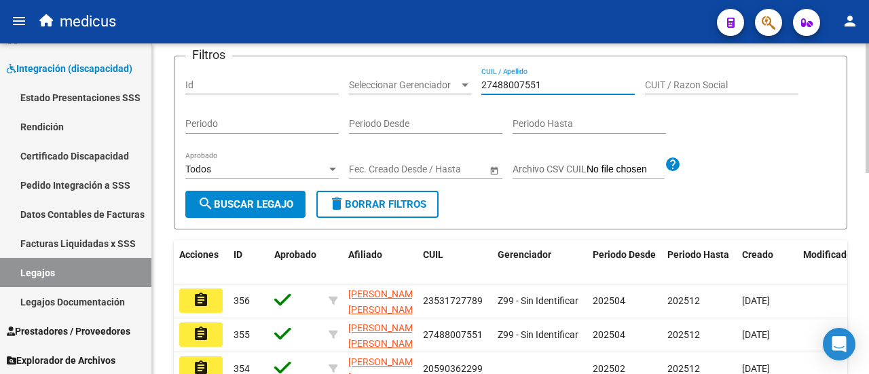
type input "27488007551"
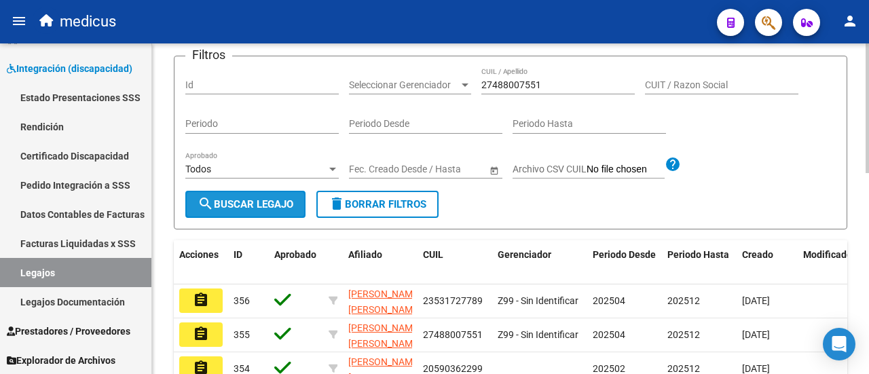
click at [286, 210] on span "search Buscar Legajo" at bounding box center [245, 204] width 96 height 12
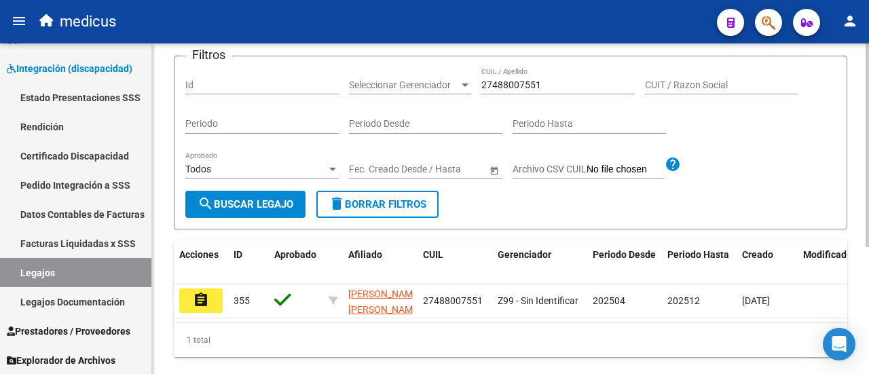
click at [379, 218] on button "delete Borrar Filtros" at bounding box center [377, 204] width 122 height 27
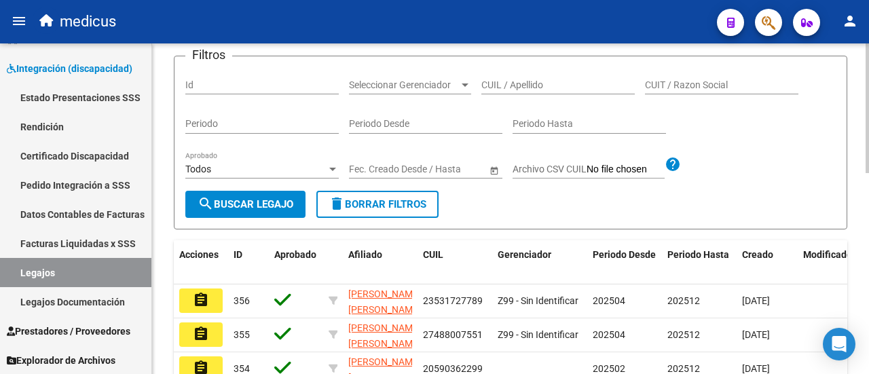
click at [517, 91] on input "CUIL / Apellido" at bounding box center [557, 85] width 153 height 12
paste input "20502336445"
type input "20502336445"
click at [254, 210] on span "search Buscar Legajo" at bounding box center [245, 204] width 96 height 12
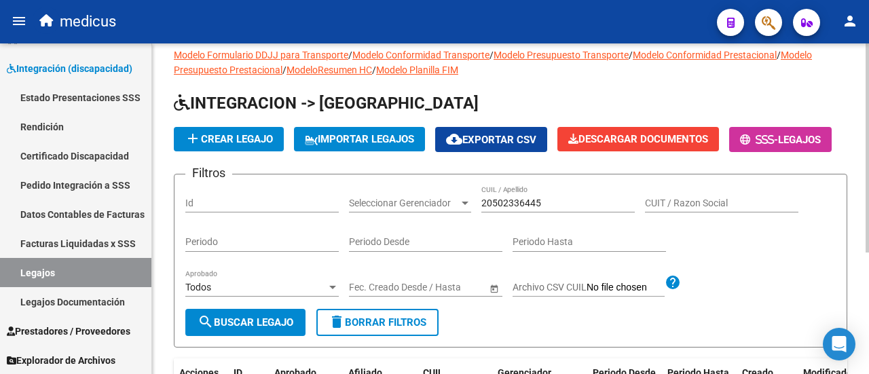
scroll to position [0, 0]
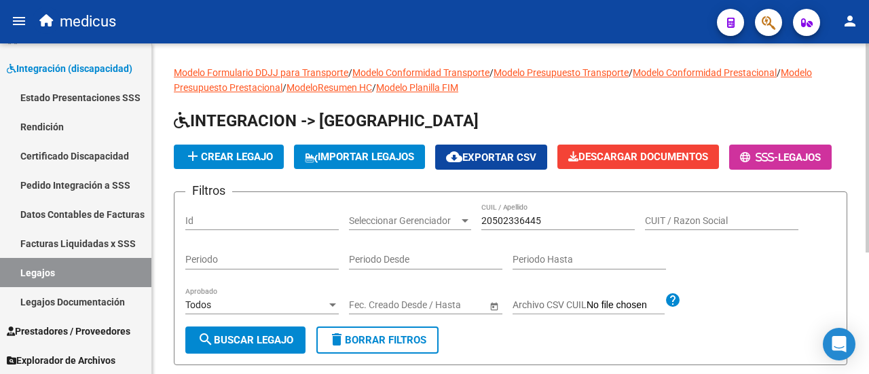
click at [238, 155] on span "add Crear Legajo" at bounding box center [229, 157] width 88 height 12
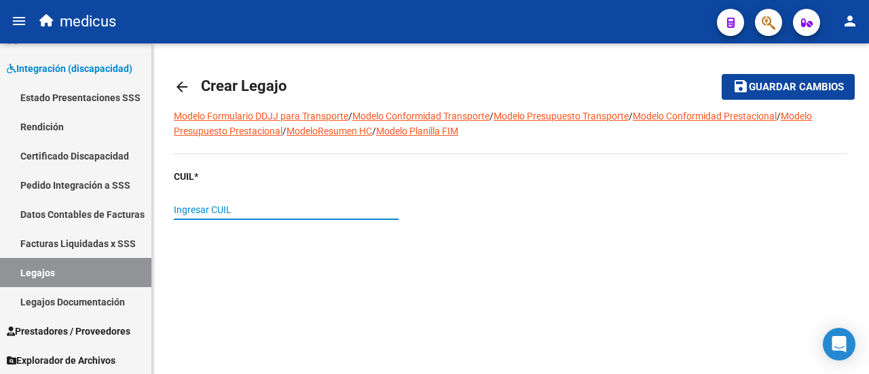
click at [259, 212] on input "Ingresar CUIL" at bounding box center [286, 210] width 225 height 12
paste input "20-50233644-5"
type input "20-50233644-5"
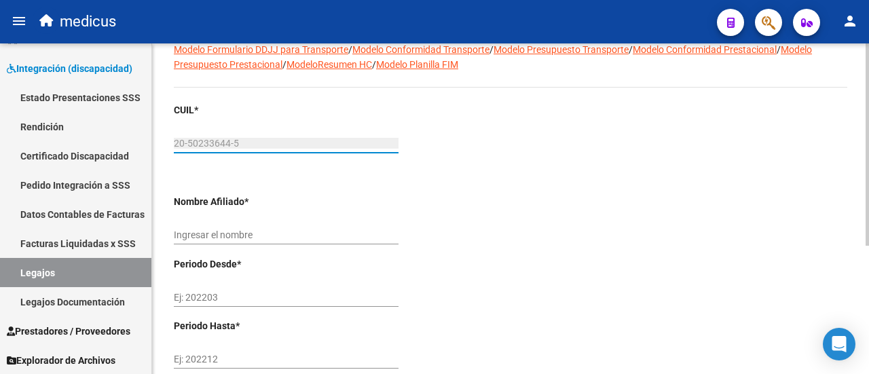
scroll to position [136, 0]
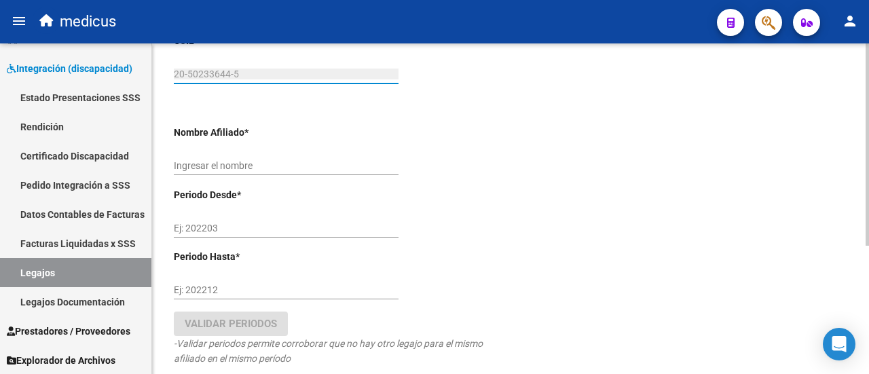
type input "GHISALBERTI VALDITARRA [PERSON_NAME]"
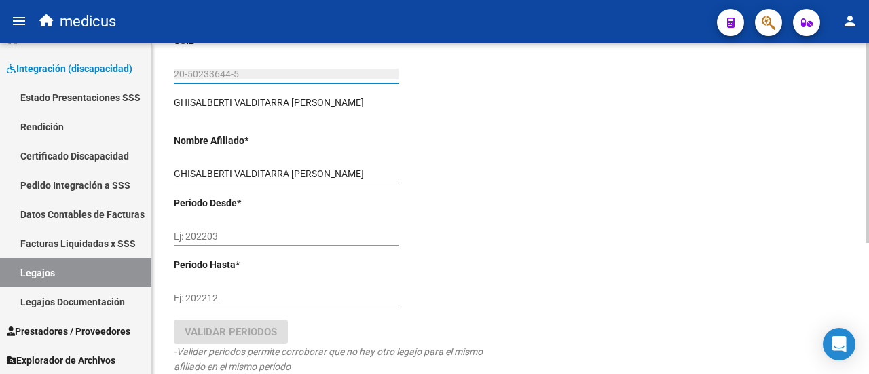
type input "20-50233644-5"
click at [246, 241] on input "Ej: 202203" at bounding box center [286, 237] width 225 height 12
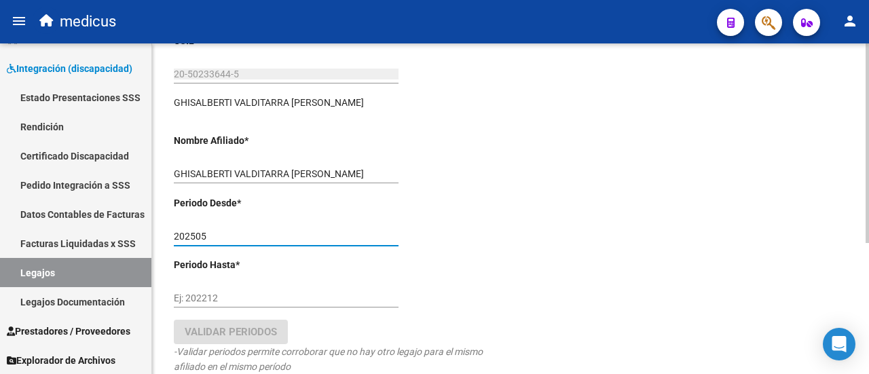
type input "202505"
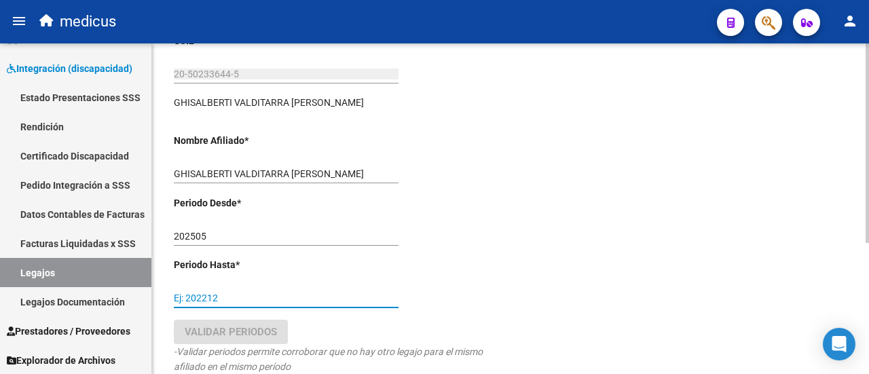
click at [334, 302] on input "Ej: 202212" at bounding box center [286, 298] width 225 height 12
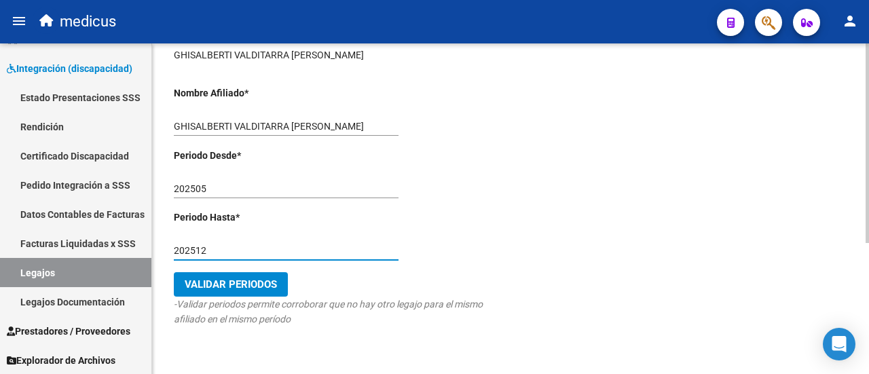
scroll to position [204, 0]
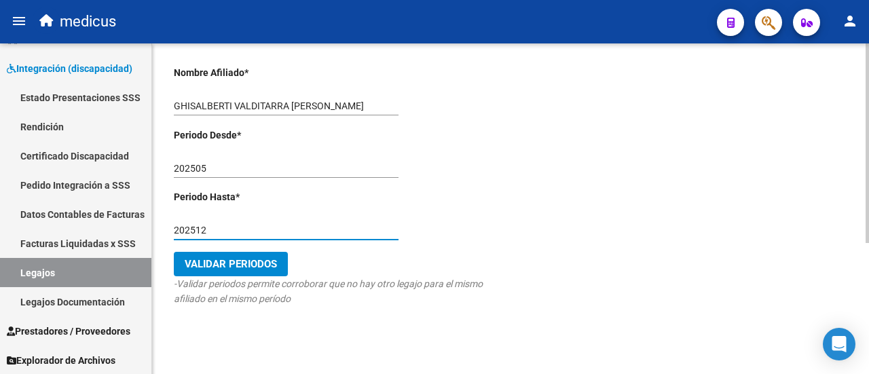
type input "202512"
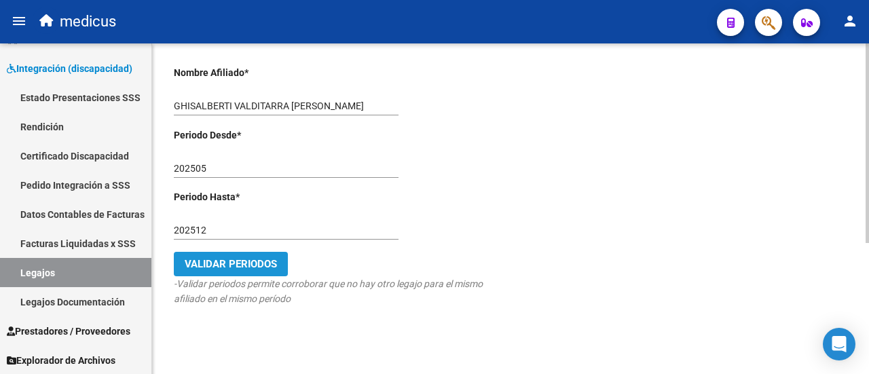
click at [262, 274] on button "Validar Periodos" at bounding box center [231, 264] width 114 height 24
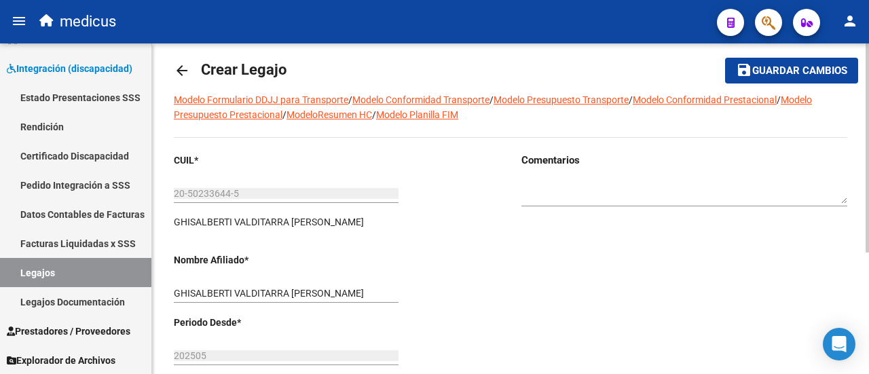
scroll to position [0, 0]
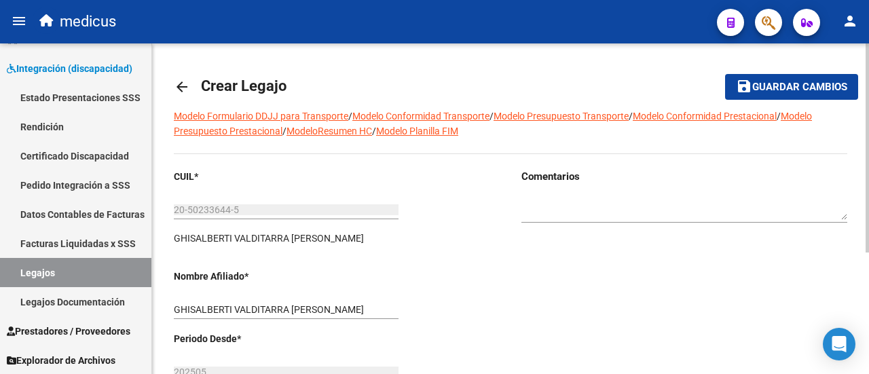
click at [749, 86] on mat-icon "save" at bounding box center [744, 86] width 16 height 16
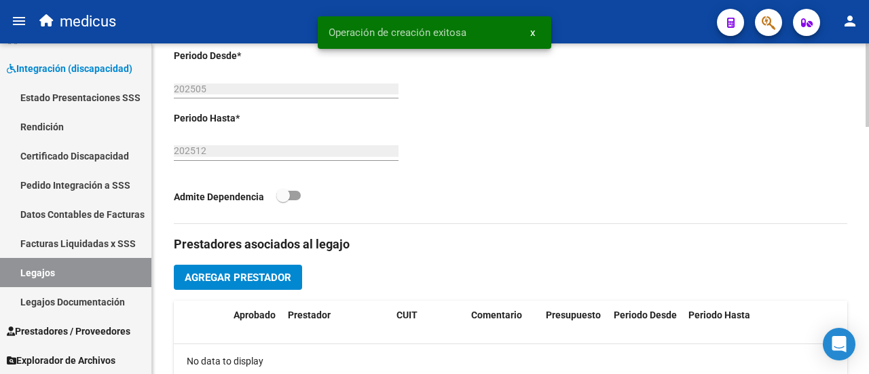
scroll to position [407, 0]
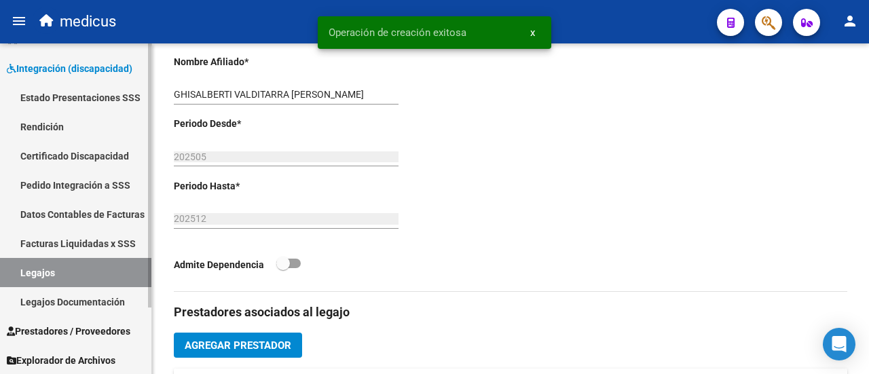
click at [60, 156] on link "Certificado Discapacidad" at bounding box center [75, 155] width 151 height 29
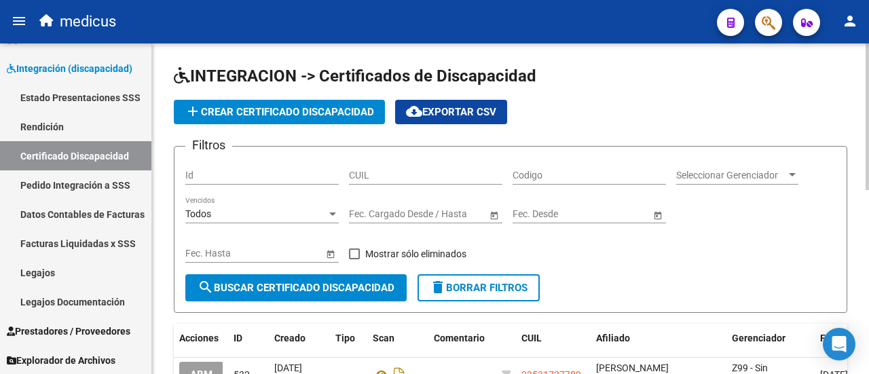
click at [455, 176] on input "CUIL" at bounding box center [425, 176] width 153 height 12
paste input "20-50233644-5"
type input "20-50233644-5"
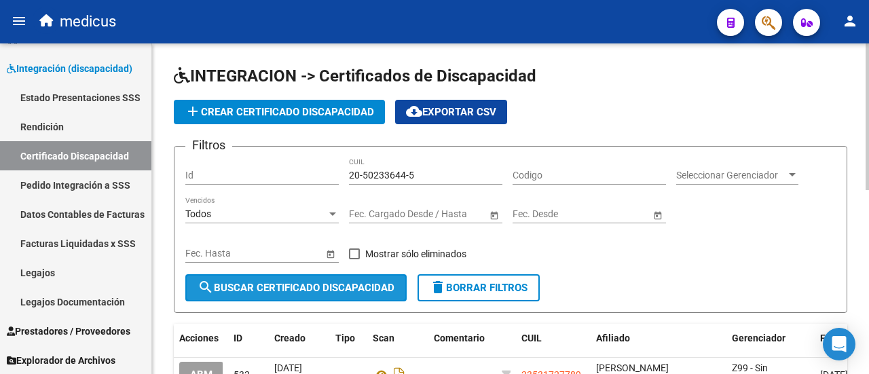
click at [337, 291] on span "search Buscar Certificado Discapacidad" at bounding box center [295, 288] width 197 height 12
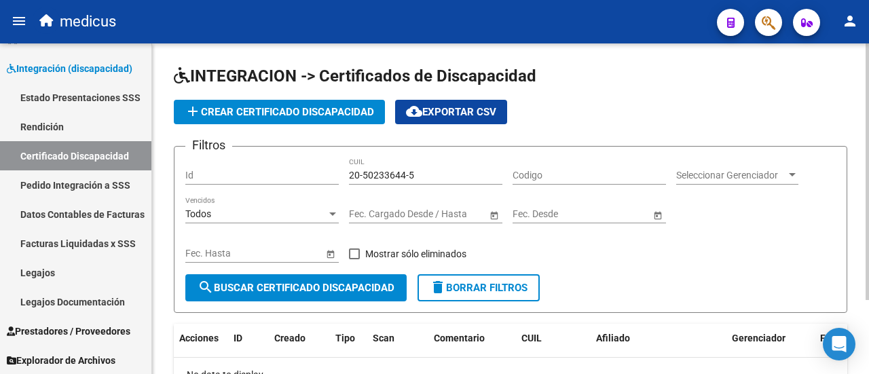
click at [284, 121] on button "add Crear Certificado Discapacidad" at bounding box center [279, 112] width 211 height 24
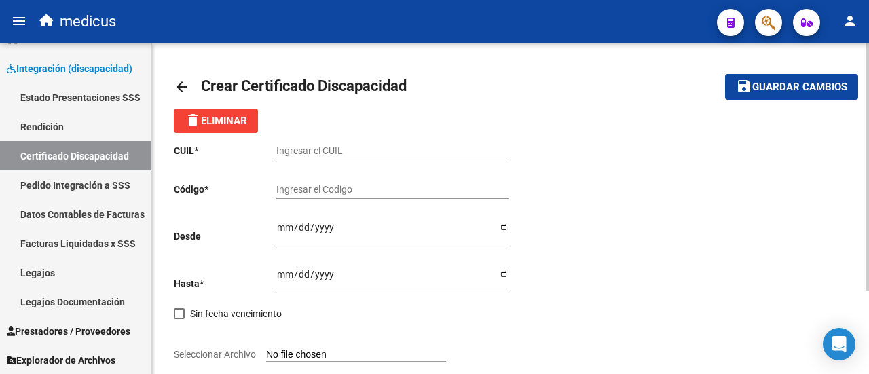
click at [338, 148] on input "Ingresar el CUIL" at bounding box center [392, 151] width 232 height 12
paste input "20-50233644-5"
drag, startPoint x: 293, startPoint y: 151, endPoint x: 331, endPoint y: 149, distance: 38.1
click at [331, 149] on input "20-50233644-5" at bounding box center [392, 151] width 232 height 12
type input "20-50233644-5"
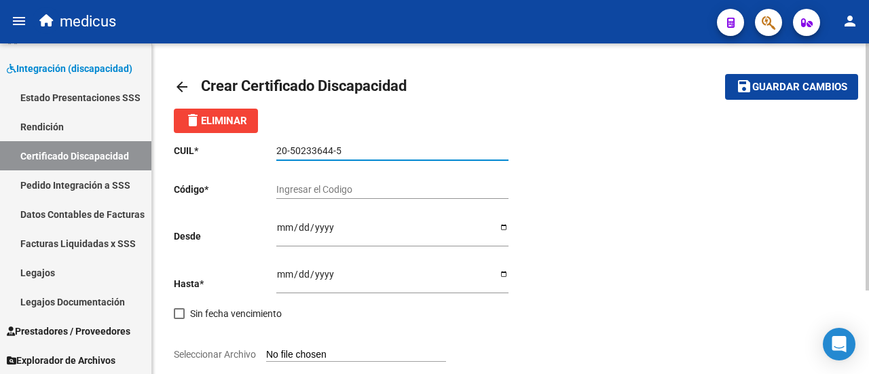
click at [345, 188] on input "Ingresar el Codigo" at bounding box center [392, 190] width 232 height 12
type input "a"
click at [377, 189] on input "ARG" at bounding box center [392, 190] width 232 height 12
drag, startPoint x: 289, startPoint y: 153, endPoint x: 330, endPoint y: 149, distance: 40.9
click at [330, 149] on input "20-50233644-5" at bounding box center [392, 151] width 232 height 12
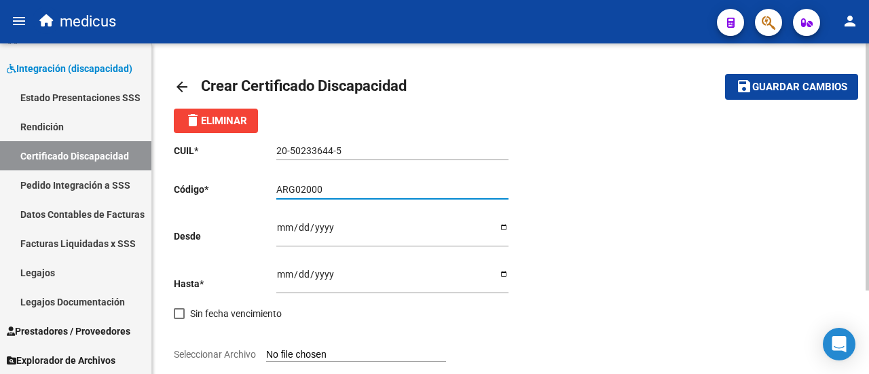
click at [341, 186] on input "ARG02000" at bounding box center [392, 190] width 232 height 12
paste input "50233644"
click at [372, 192] on input "ARG0200050233644" at bounding box center [392, 190] width 232 height 12
click at [425, 193] on input "ARG020005023364420250717" at bounding box center [392, 190] width 232 height 12
click at [471, 192] on input "ARG02000502336442025071720300717" at bounding box center [392, 190] width 232 height 12
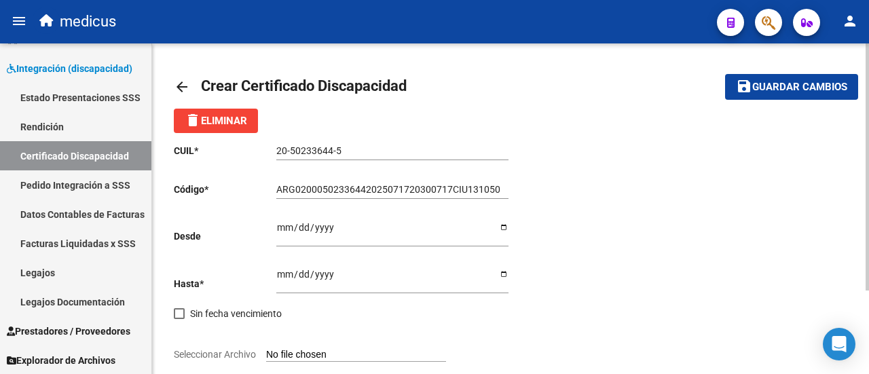
click at [486, 189] on input "ARG02000502336442025071720300717CIU131050" at bounding box center [392, 190] width 232 height 12
type input "ARG02000502336442025071720300717CIU13650"
click at [282, 230] on input "Ingresar fec. Desde" at bounding box center [392, 232] width 232 height 20
click at [282, 225] on input "Ingresar fec. Desde" at bounding box center [392, 232] width 232 height 20
click at [504, 229] on input "Ingresar fec. Desde" at bounding box center [392, 232] width 232 height 20
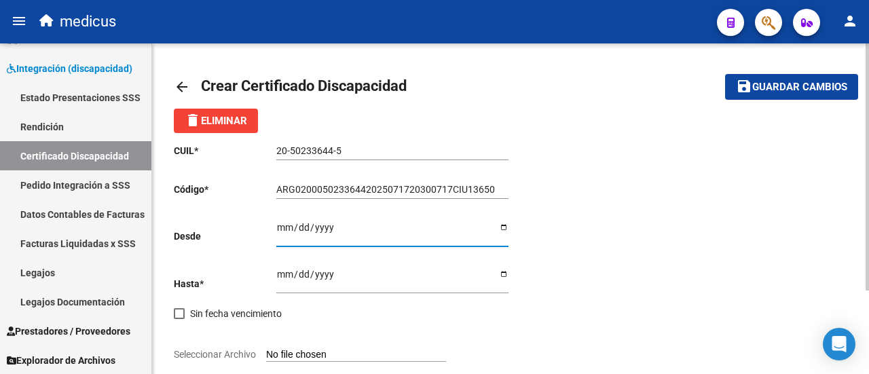
type input "[DATE]"
click at [508, 269] on input "Ingresar fec. Hasta" at bounding box center [392, 279] width 232 height 20
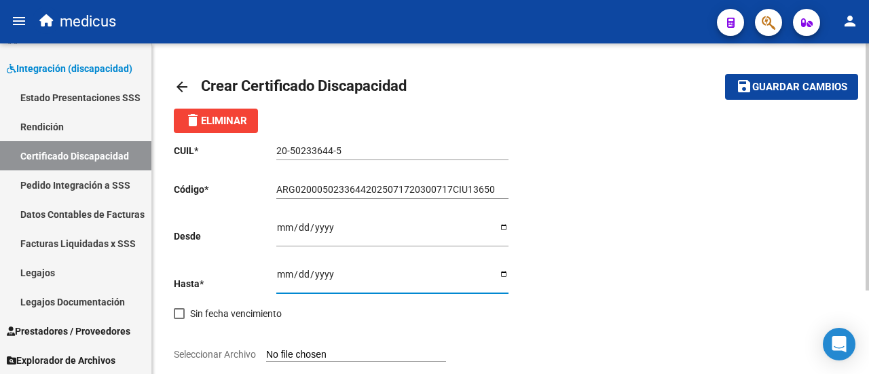
type input "[DATE]"
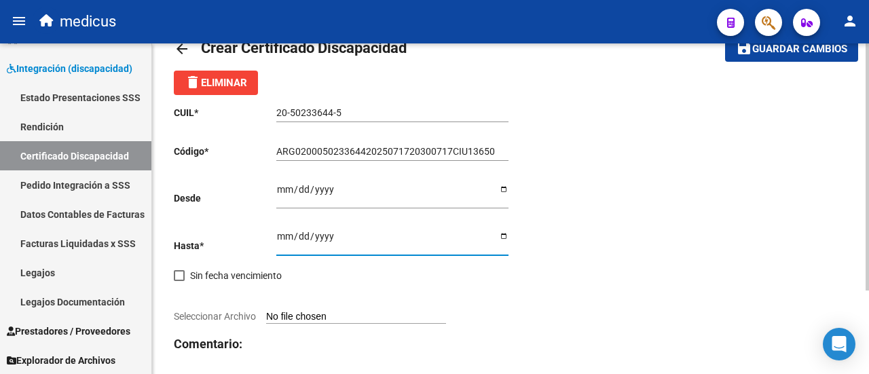
scroll to position [111, 0]
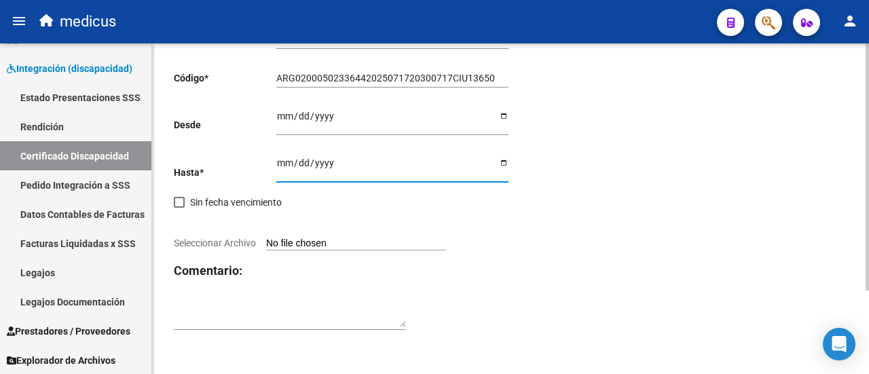
click at [328, 244] on input "Seleccionar Archivo" at bounding box center [356, 244] width 180 height 13
type input "C:\fakepath\CUD_GHISALBERTI.jpg"
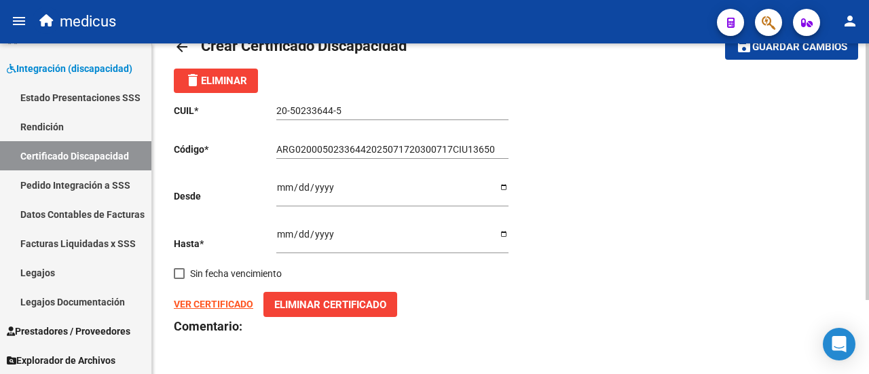
scroll to position [0, 0]
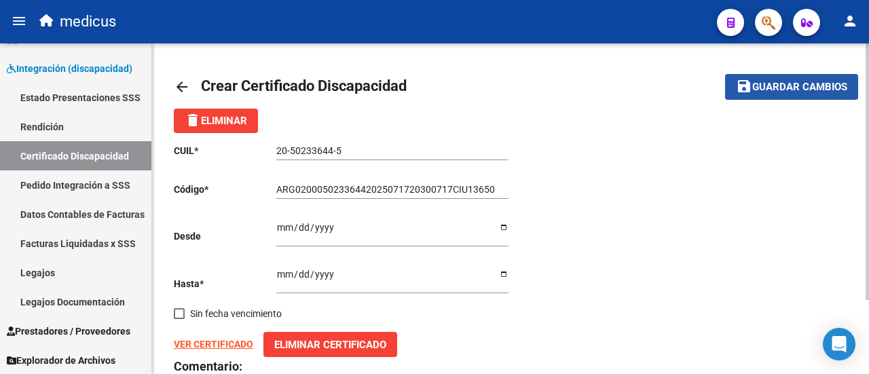
click at [790, 86] on span "Guardar cambios" at bounding box center [799, 87] width 95 height 12
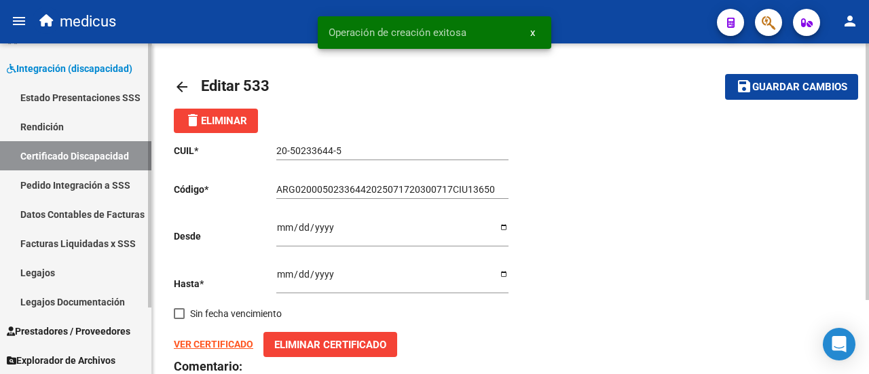
click at [71, 155] on link "Certificado Discapacidad" at bounding box center [75, 155] width 151 height 29
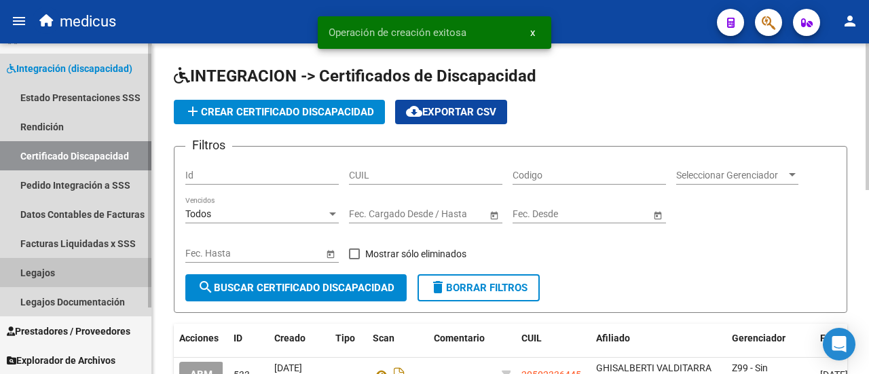
click at [56, 268] on link "Legajos" at bounding box center [75, 272] width 151 height 29
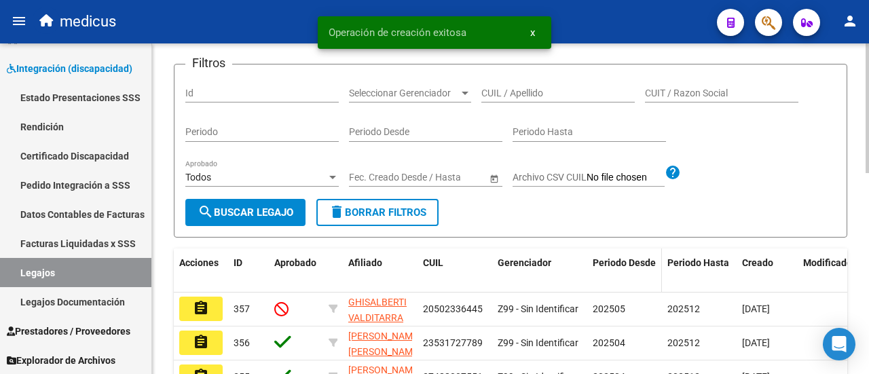
scroll to position [204, 0]
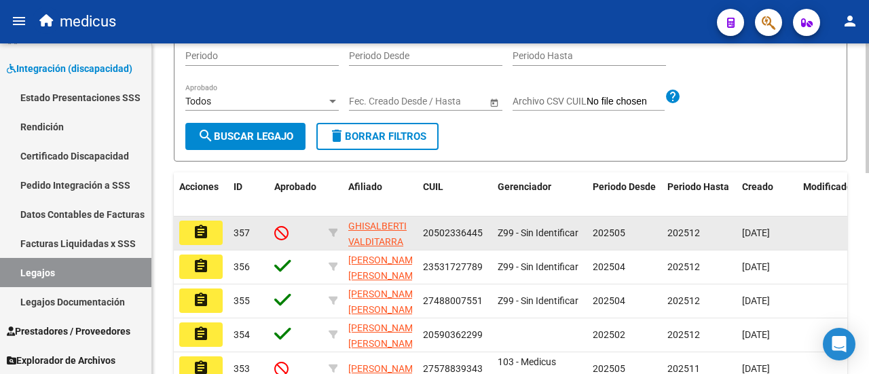
click at [214, 245] on button "assignment" at bounding box center [200, 233] width 43 height 24
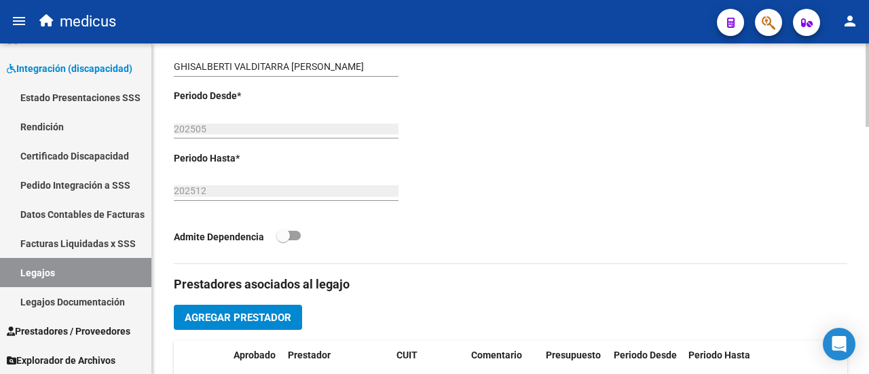
scroll to position [433, 0]
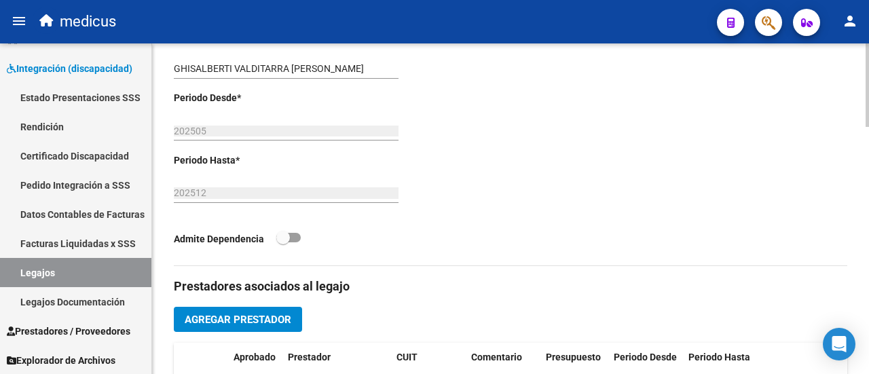
click at [240, 313] on span "Agregar Prestador" at bounding box center [238, 319] width 107 height 12
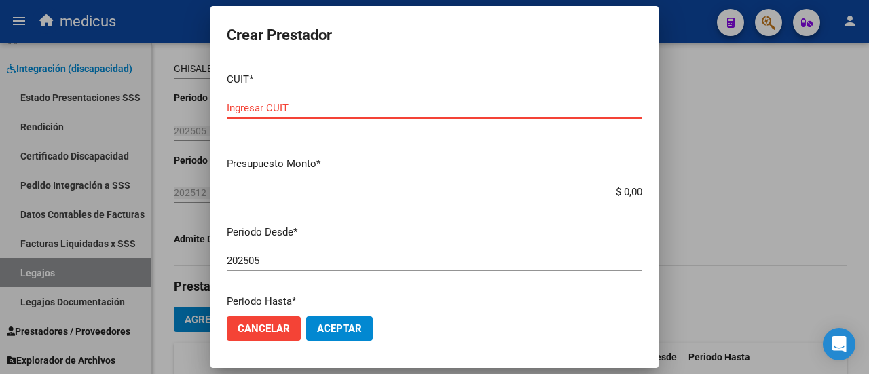
scroll to position [0, 0]
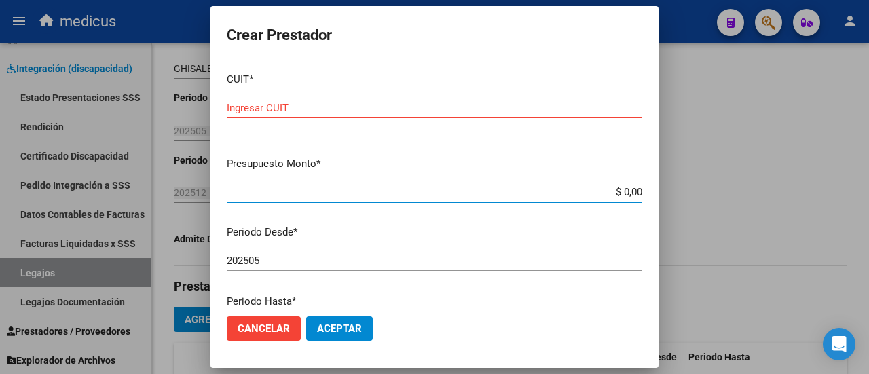
drag, startPoint x: 615, startPoint y: 191, endPoint x: 631, endPoint y: 188, distance: 16.6
click at [631, 188] on app-form-text-field "Presupuesto Monto * $ 0,00 Ingresar el monto" at bounding box center [440, 177] width 426 height 42
type input "$ 475.830,36"
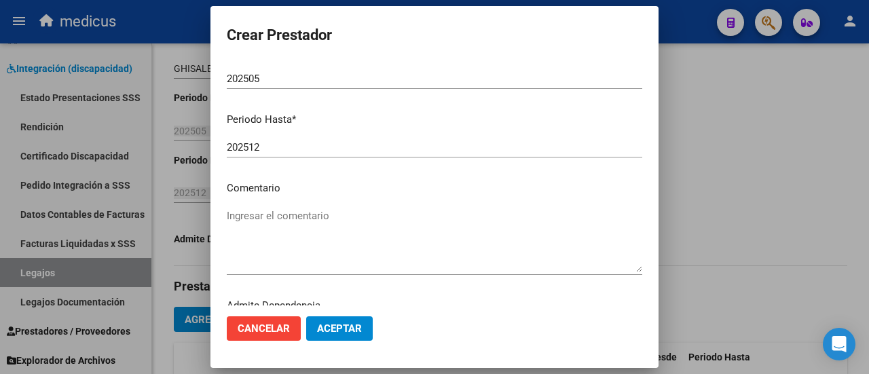
scroll to position [204, 0]
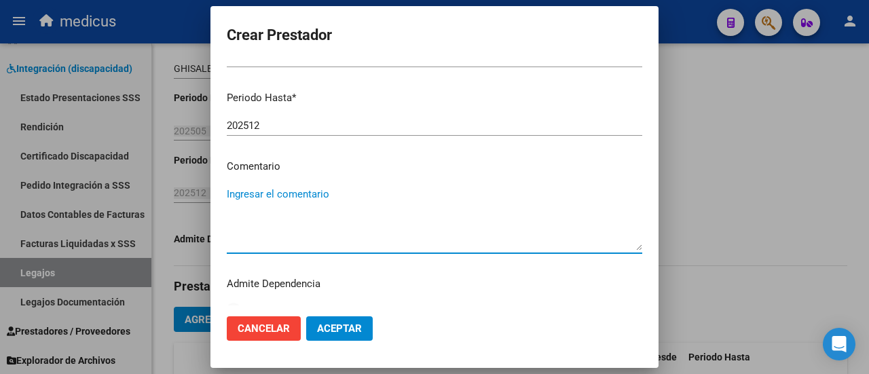
click at [301, 203] on textarea "Ingresar el comentario" at bounding box center [434, 219] width 415 height 64
type textarea "m"
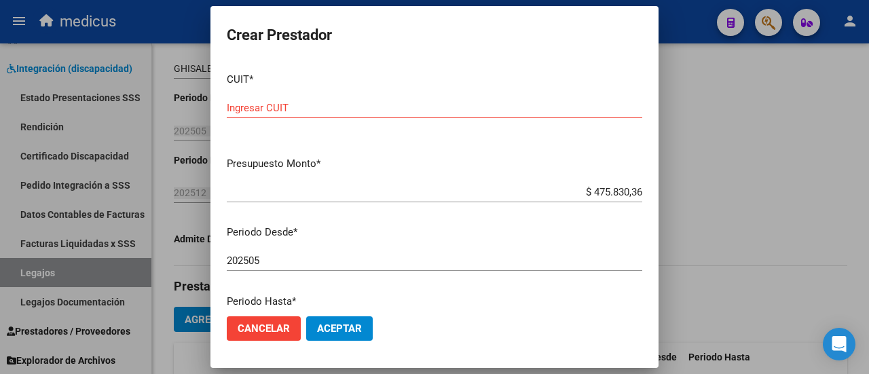
type textarea "Modulo de apoyo a la integración escolar."
click at [286, 109] on input "Ingresar CUIT" at bounding box center [434, 108] width 415 height 12
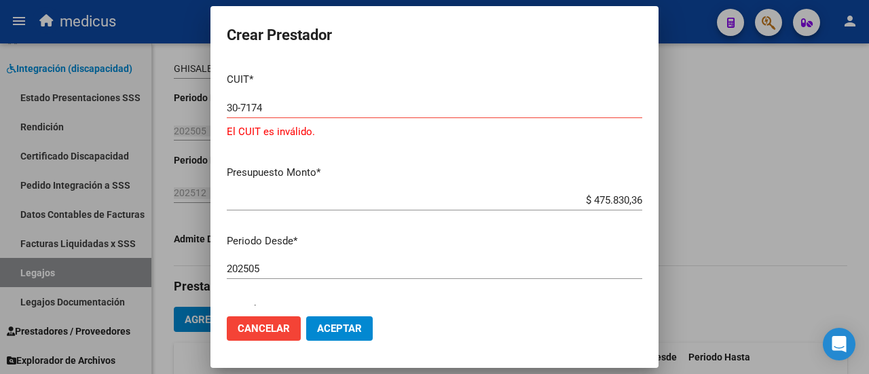
click at [301, 278] on div "202505 Ingresar el periodo" at bounding box center [434, 269] width 415 height 20
click at [301, 111] on input "30-7174" at bounding box center [434, 108] width 415 height 12
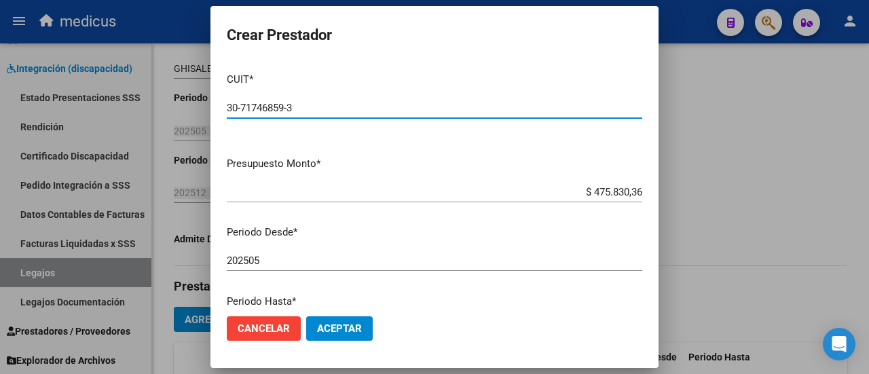
type input "30-71746859-3"
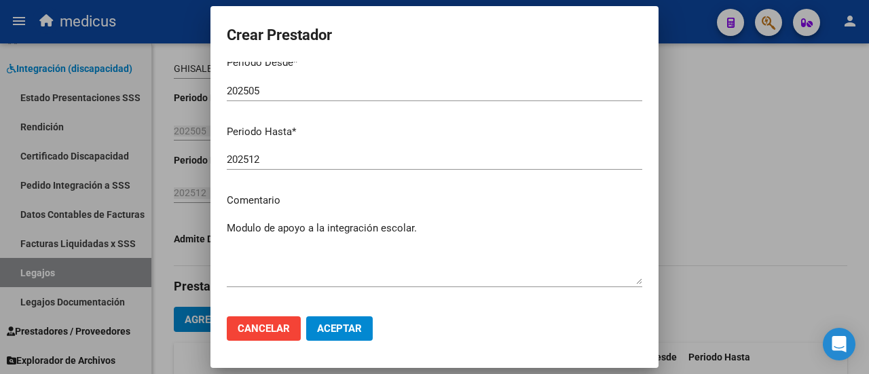
scroll to position [221, 0]
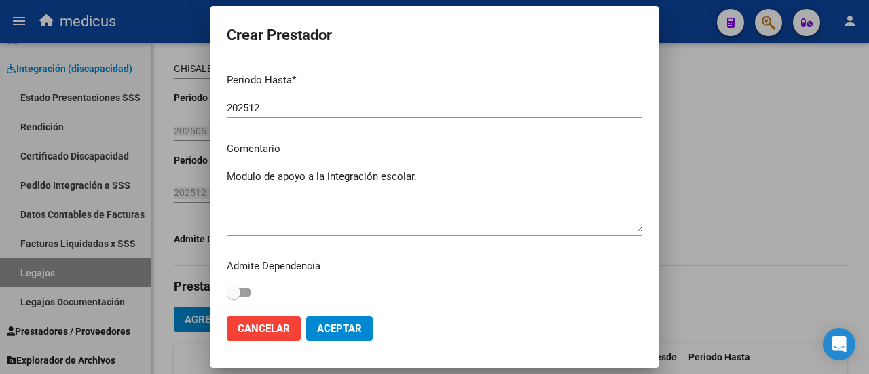
click at [326, 322] on span "Aceptar" at bounding box center [339, 328] width 45 height 12
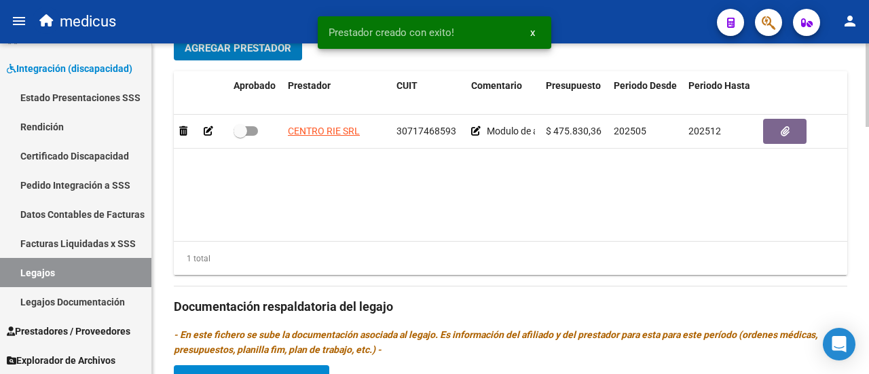
scroll to position [908, 0]
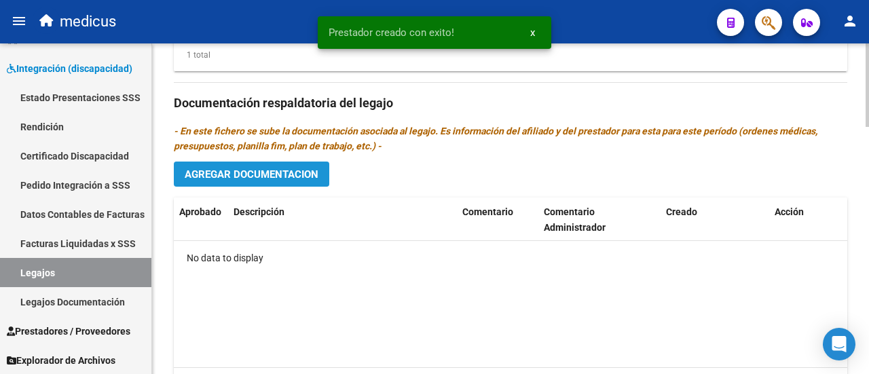
click at [283, 168] on span "Agregar Documentacion" at bounding box center [252, 174] width 134 height 12
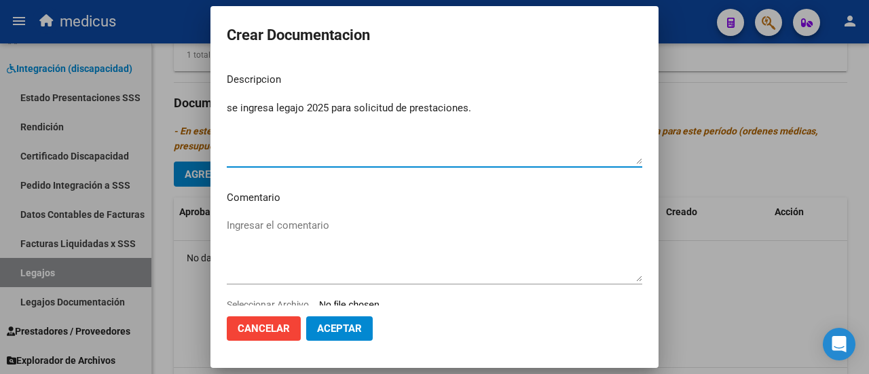
type textarea "se ingresa legajo 2025 para solicitud de prestaciones."
click at [332, 233] on textarea "Ingresar el comentario" at bounding box center [434, 250] width 415 height 64
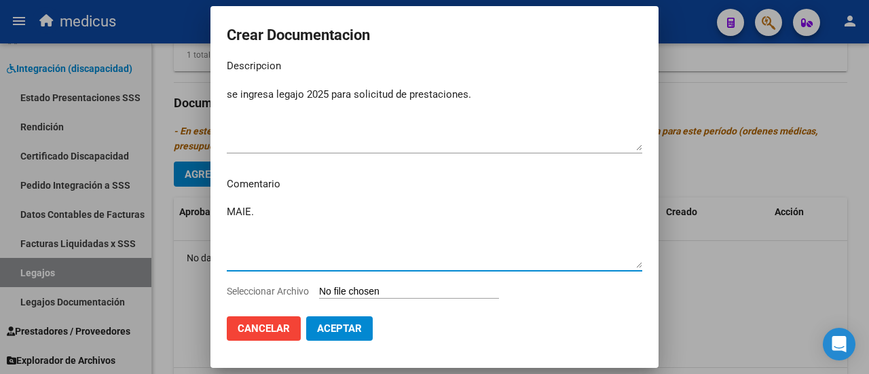
scroll to position [39, 0]
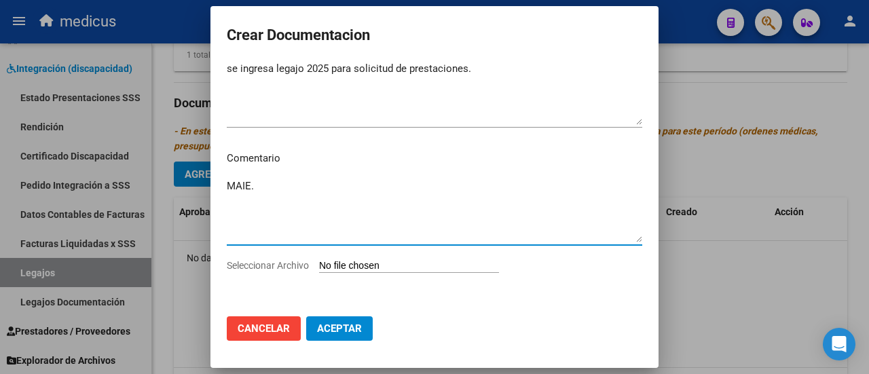
type textarea "MAIE."
click at [337, 268] on input "Seleccionar Archivo" at bounding box center [409, 266] width 180 height 13
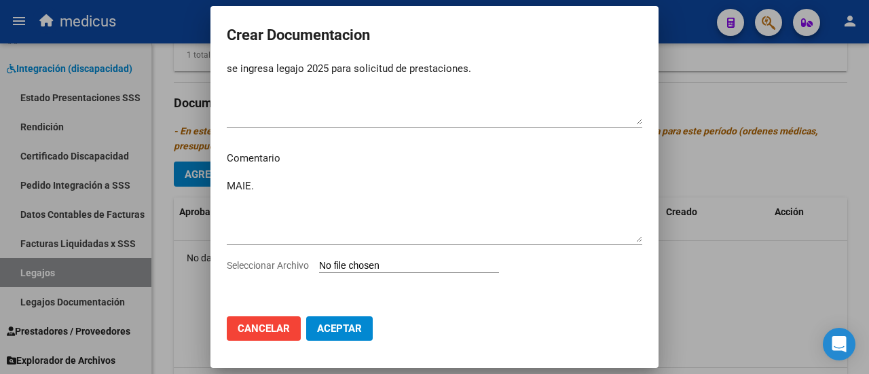
type input "C:\fakepath\GHISALBERTI [PERSON_NAME]-20502336445.pdf"
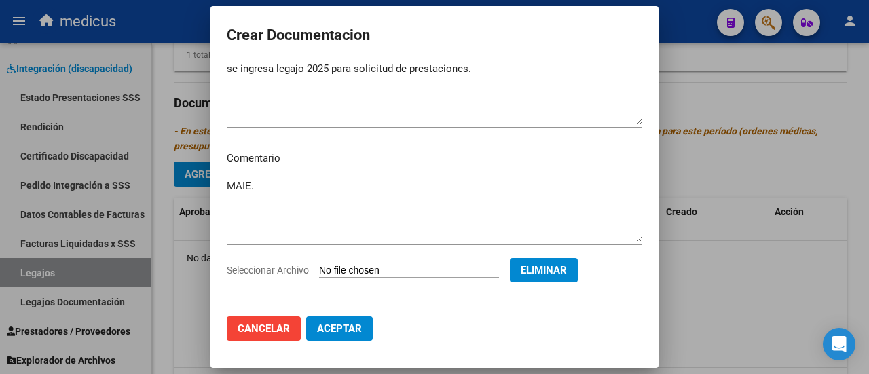
click at [355, 331] on span "Aceptar" at bounding box center [339, 328] width 45 height 12
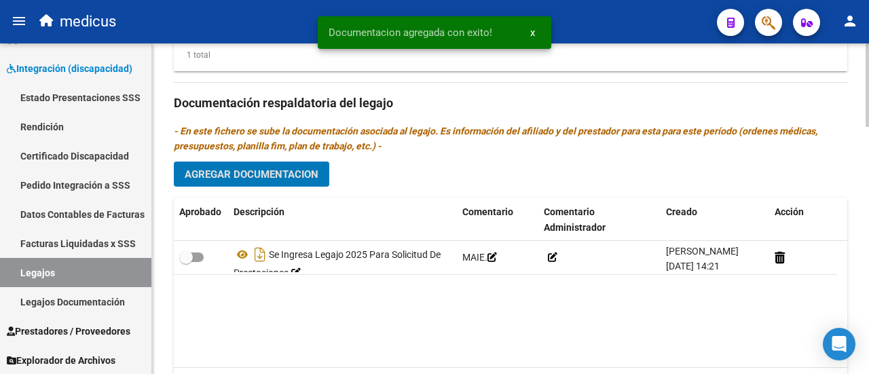
scroll to position [840, 0]
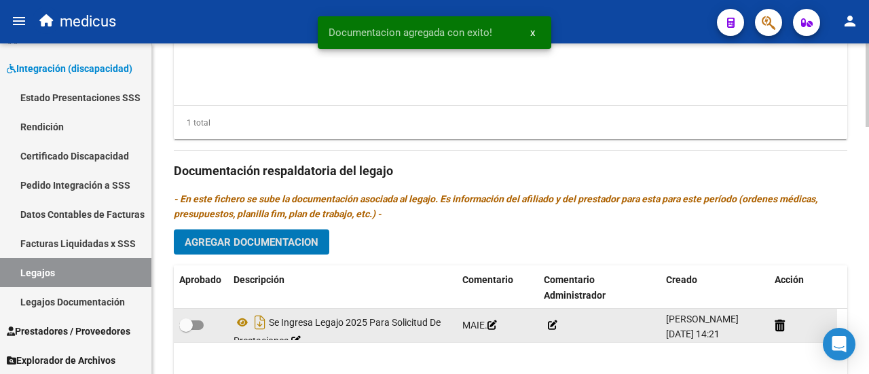
click at [203, 326] on label at bounding box center [191, 325] width 24 height 16
click at [186, 330] on input "checkbox" at bounding box center [185, 330] width 1 height 1
checkbox input "true"
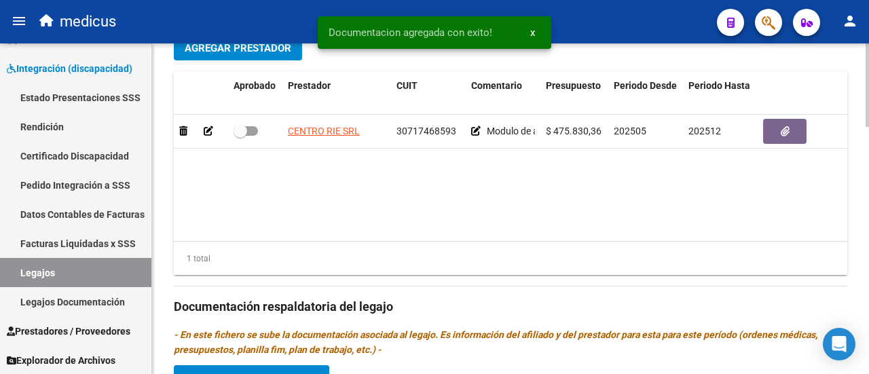
scroll to position [569, 0]
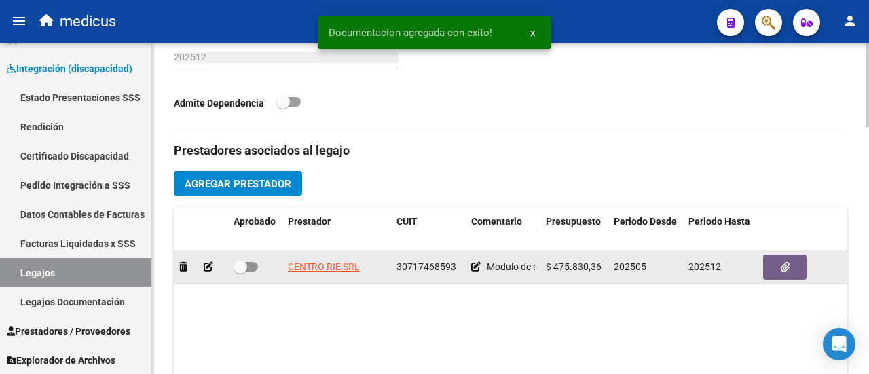
click at [257, 262] on span at bounding box center [245, 267] width 24 height 10
click at [240, 271] on input "checkbox" at bounding box center [240, 271] width 1 height 1
checkbox input "true"
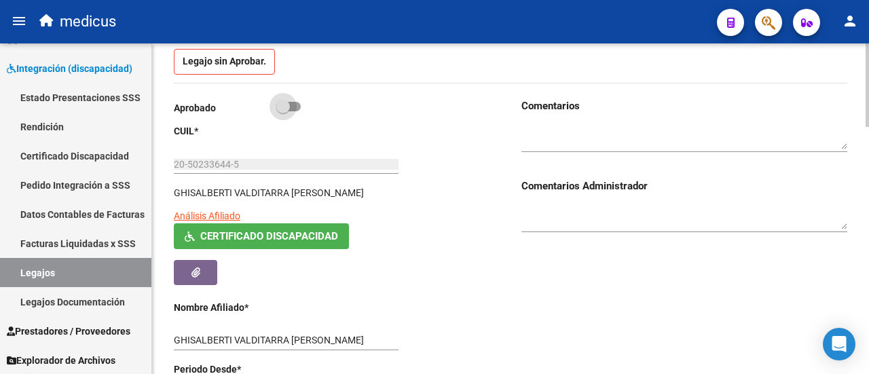
click at [292, 106] on span at bounding box center [288, 107] width 24 height 10
click at [283, 111] on input "checkbox" at bounding box center [282, 111] width 1 height 1
checkbox input "true"
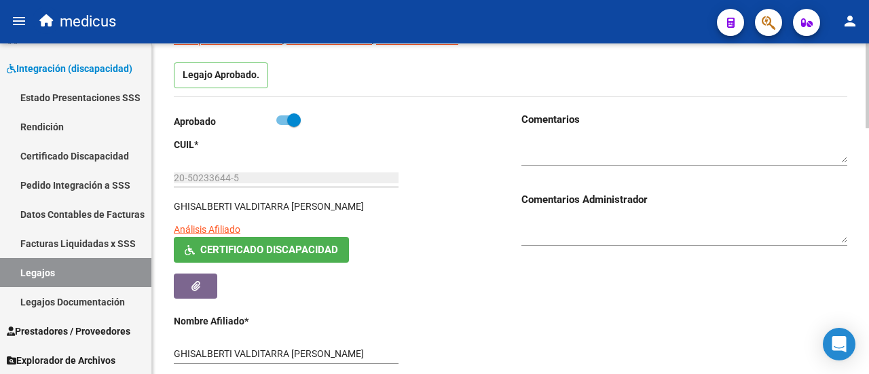
scroll to position [0, 0]
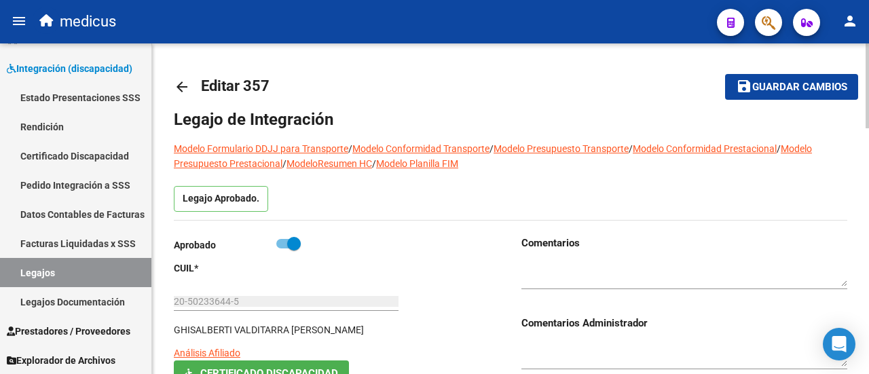
click at [768, 82] on span "Guardar cambios" at bounding box center [799, 87] width 95 height 12
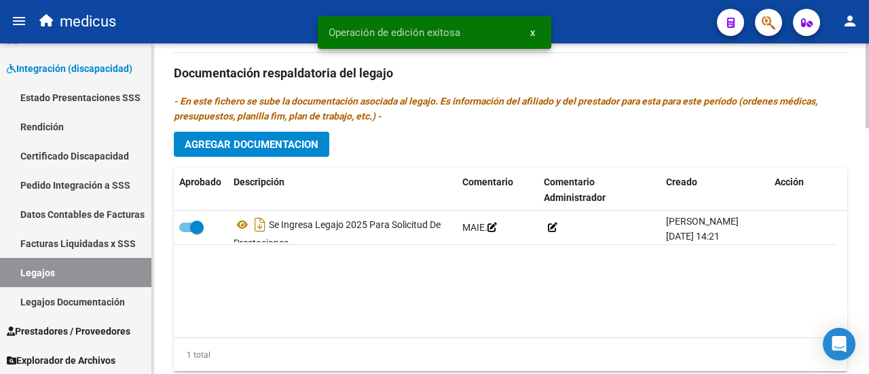
scroll to position [951, 0]
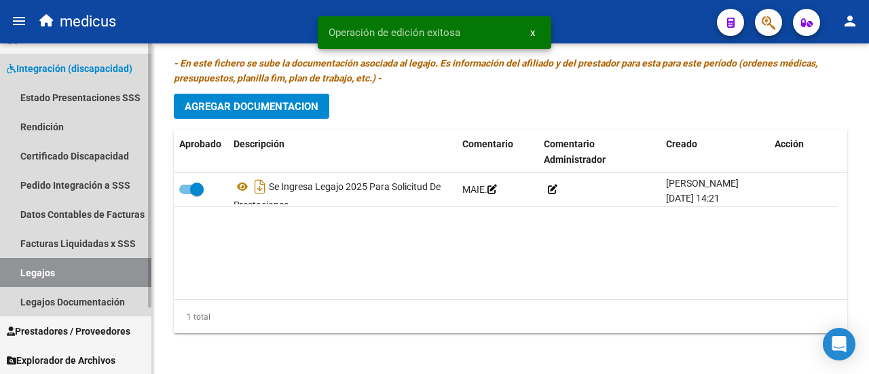
click at [59, 270] on link "Legajos" at bounding box center [75, 272] width 151 height 29
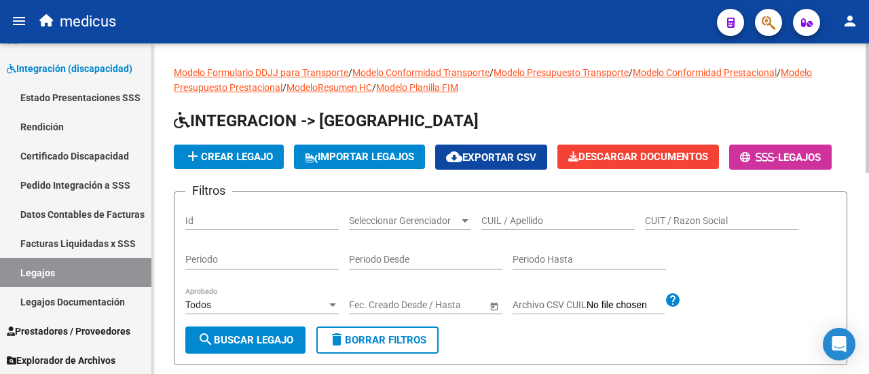
click at [532, 230] on div "CUIL / Apellido" at bounding box center [557, 216] width 153 height 27
paste input "20589529082"
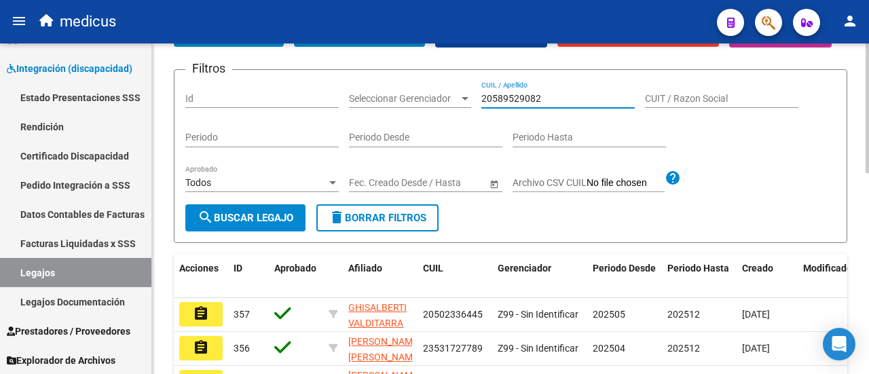
scroll to position [136, 0]
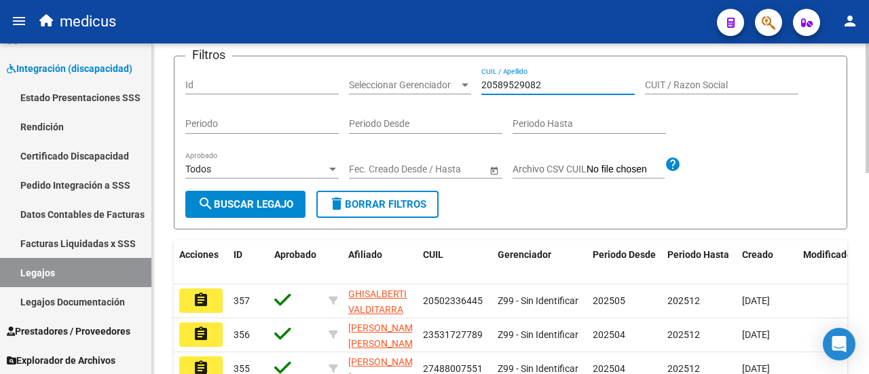
type input "20589529082"
click at [206, 212] on mat-icon "search" at bounding box center [205, 203] width 16 height 16
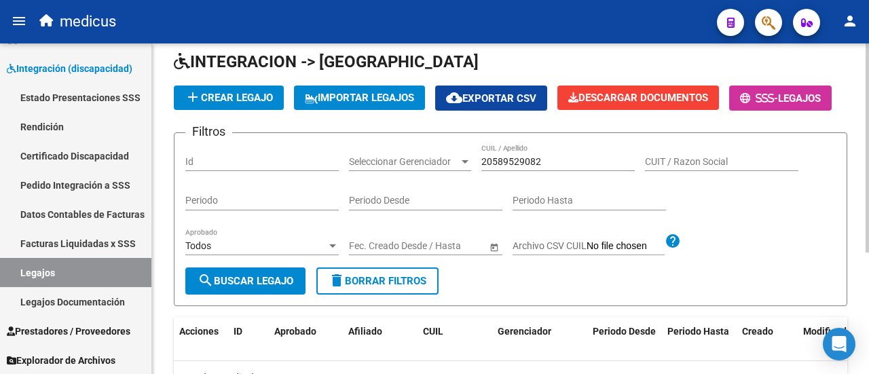
scroll to position [0, 0]
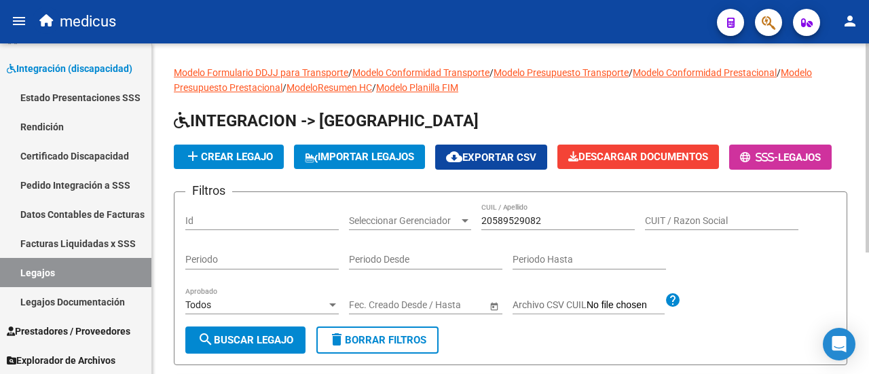
click at [255, 154] on span "add Crear Legajo" at bounding box center [229, 157] width 88 height 12
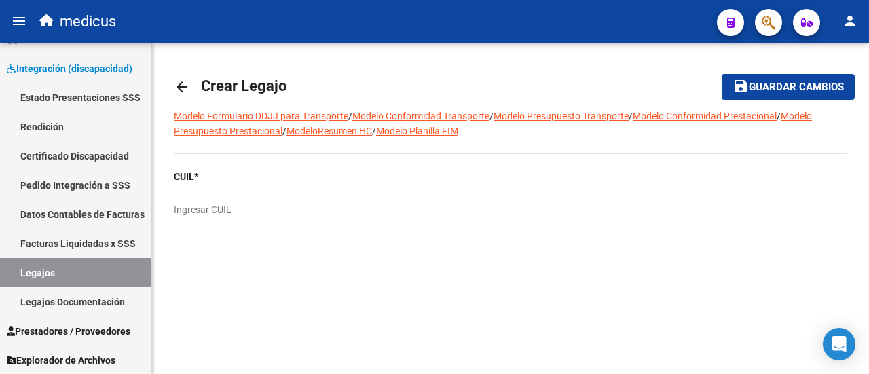
click at [253, 206] on input "Ingresar CUIL" at bounding box center [286, 210] width 225 height 12
paste input "20-58952908-2"
type input "20-58952908-2"
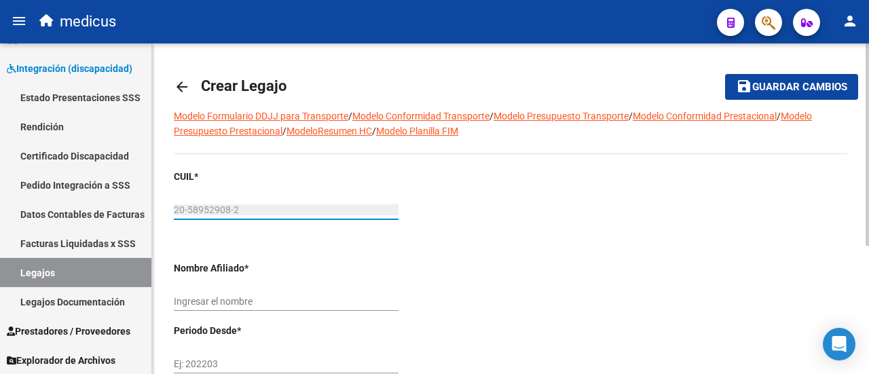
scroll to position [68, 0]
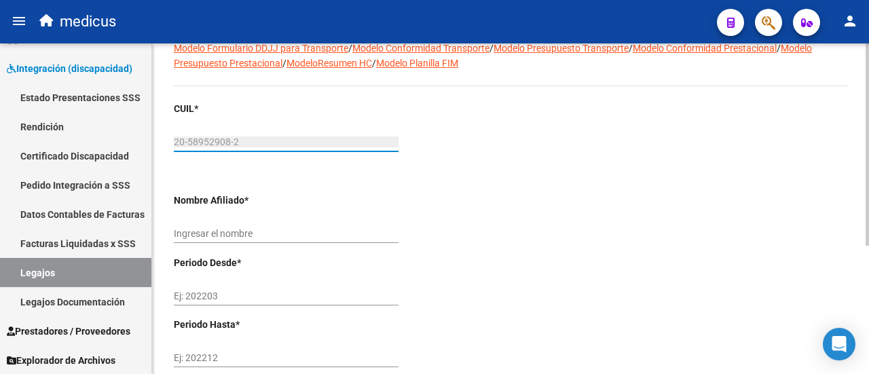
type input "[PERSON_NAME]"
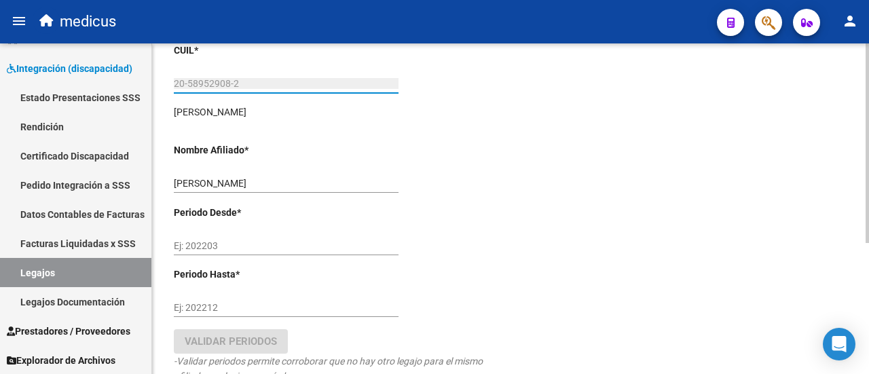
scroll to position [204, 0]
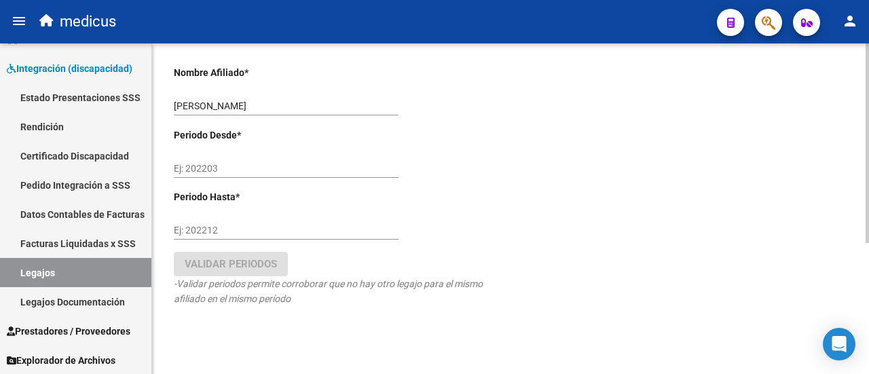
type input "20-58952908-2"
click at [225, 168] on input "Ej: 202203" at bounding box center [286, 169] width 225 height 12
type input "202504"
click at [202, 227] on input "Ej: 202212" at bounding box center [286, 231] width 225 height 12
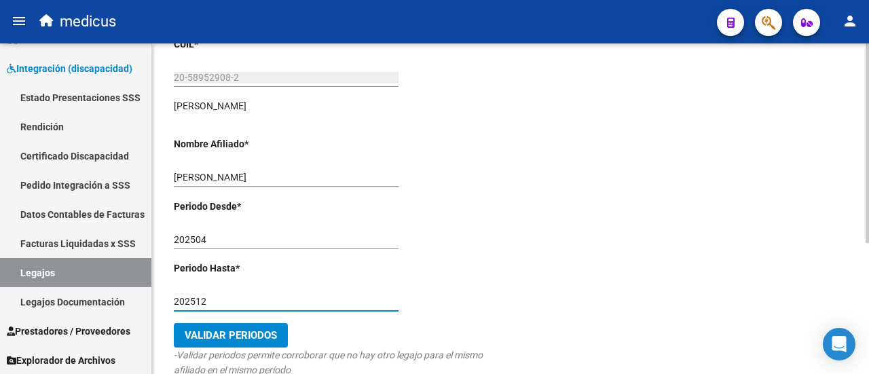
scroll to position [136, 0]
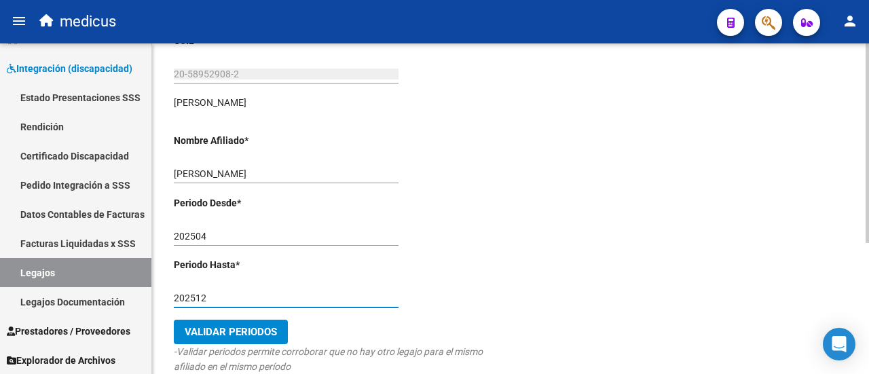
type input "202512"
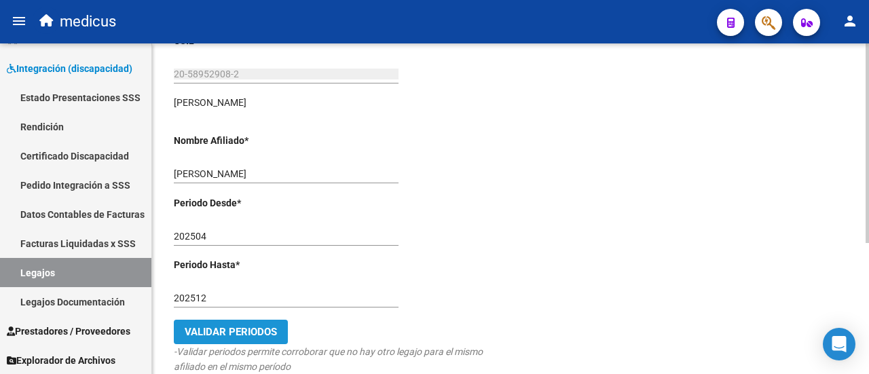
click at [239, 329] on span "Validar Periodos" at bounding box center [231, 332] width 92 height 12
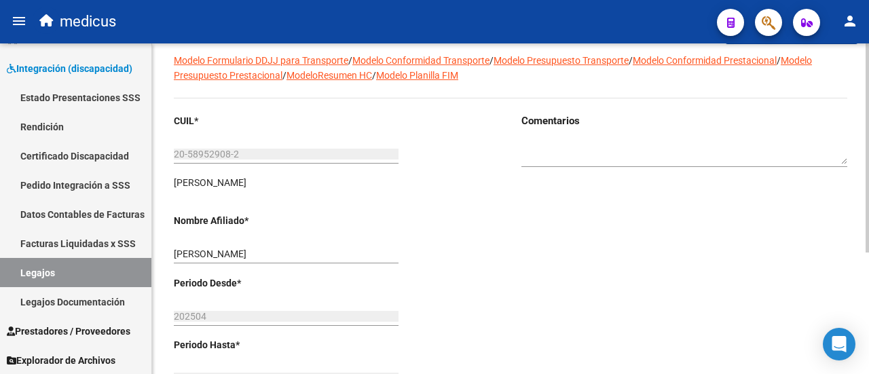
scroll to position [0, 0]
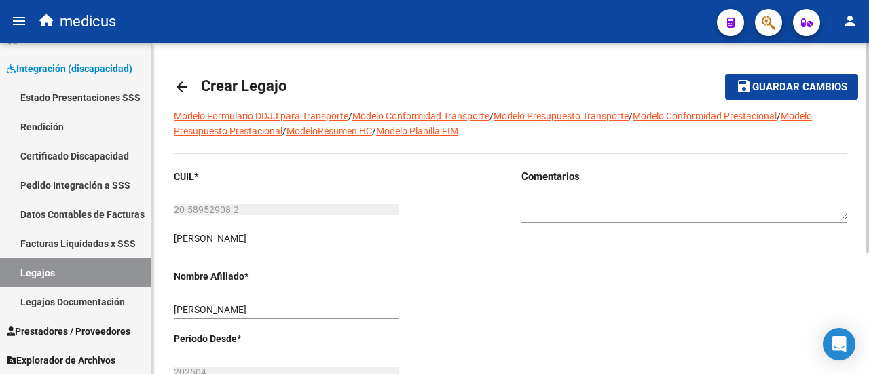
click at [767, 79] on button "save Guardar cambios" at bounding box center [791, 86] width 133 height 25
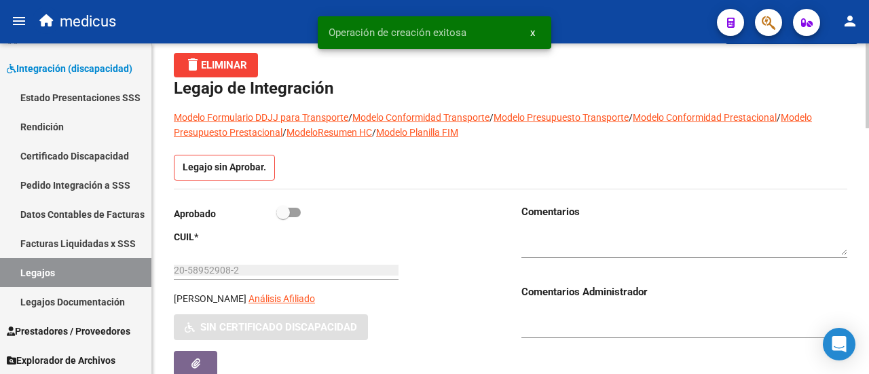
scroll to position [136, 0]
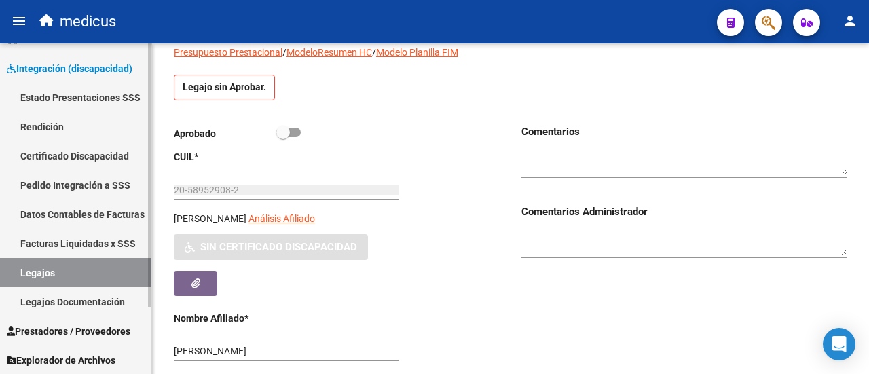
click at [60, 155] on link "Certificado Discapacidad" at bounding box center [75, 155] width 151 height 29
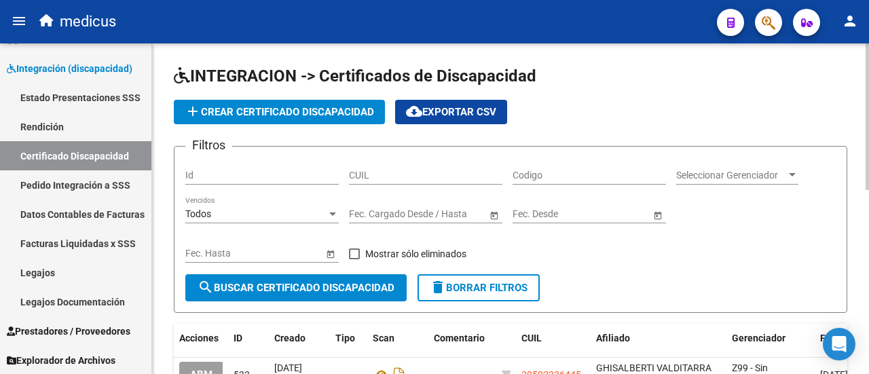
click at [405, 178] on input "CUIL" at bounding box center [425, 176] width 153 height 12
paste input "20-58952908-2"
type input "20-58952908-2"
click at [280, 296] on button "search Buscar Certificado Discapacidad" at bounding box center [295, 287] width 221 height 27
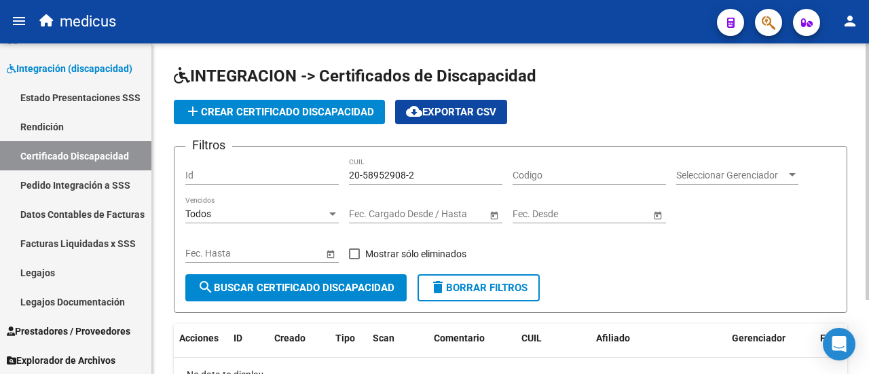
click at [223, 105] on button "add Crear Certificado Discapacidad" at bounding box center [279, 112] width 211 height 24
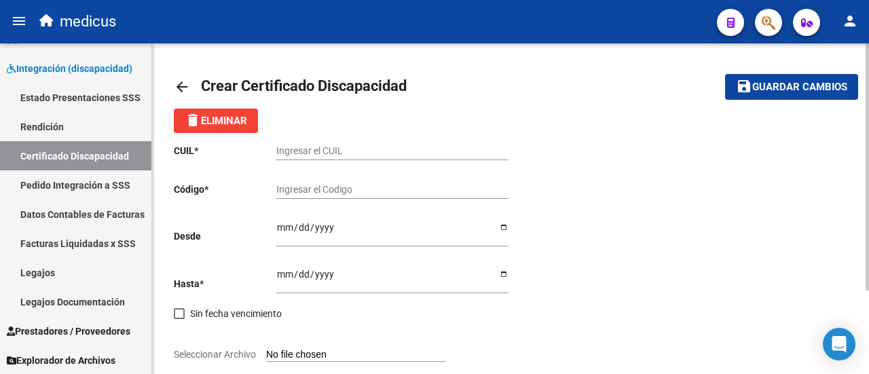
click at [301, 151] on input "Ingresar el CUIL" at bounding box center [392, 151] width 232 height 12
paste input "20-58952908-2"
drag, startPoint x: 291, startPoint y: 149, endPoint x: 334, endPoint y: 150, distance: 42.8
click at [334, 150] on input "20-58952908-2" at bounding box center [392, 151] width 232 height 12
type input "20-58952908-2"
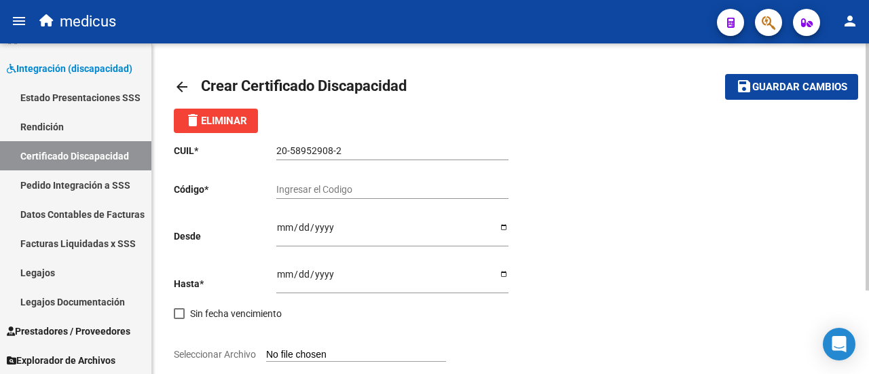
click at [550, 288] on div "CUIL * 20-58952908-2 Ingresar el CUIL Código * Ingresar el Codigo Desde Ingresa…" at bounding box center [510, 293] width 673 height 320
drag, startPoint x: 290, startPoint y: 149, endPoint x: 331, endPoint y: 155, distance: 41.2
click at [331, 155] on input "20-58952908-2" at bounding box center [392, 151] width 232 height 12
click at [303, 185] on input "Ingresar el Codigo" at bounding box center [392, 190] width 232 height 12
type input "a"
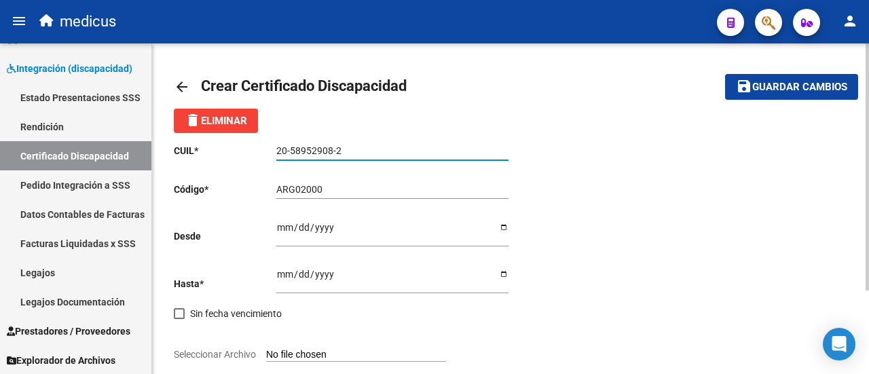
drag, startPoint x: 290, startPoint y: 147, endPoint x: 330, endPoint y: 147, distance: 40.7
click at [330, 147] on input "20-58952908-2" at bounding box center [392, 151] width 232 height 12
click at [359, 191] on input "ARG02000" at bounding box center [392, 190] width 232 height 12
paste input "58952908"
click at [440, 182] on div "ARG020005895290820240415 Ingresar el Codigo" at bounding box center [392, 185] width 232 height 27
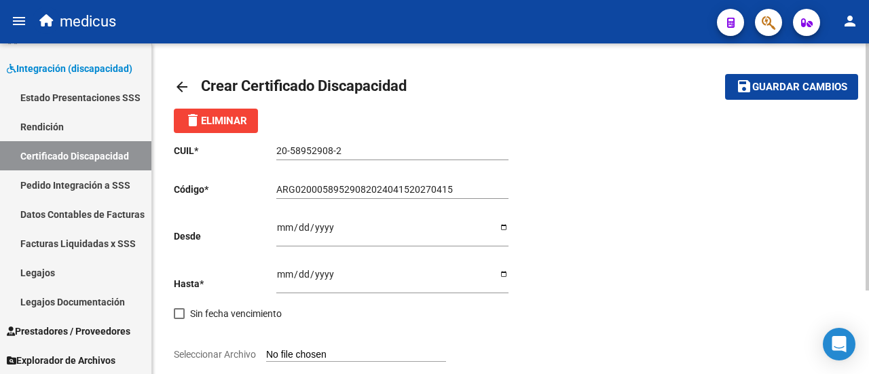
click at [468, 189] on input "ARG02000589529082024041520270415" at bounding box center [392, 190] width 232 height 12
type input "ARG02000589529082024041520270415BUE315"
click at [280, 229] on input "Ingresar fec. Desde" at bounding box center [392, 232] width 232 height 20
click at [276, 227] on input "Ingresar fec. Desde" at bounding box center [392, 232] width 232 height 20
click at [501, 229] on input "Ingresar fec. Desde" at bounding box center [392, 232] width 232 height 20
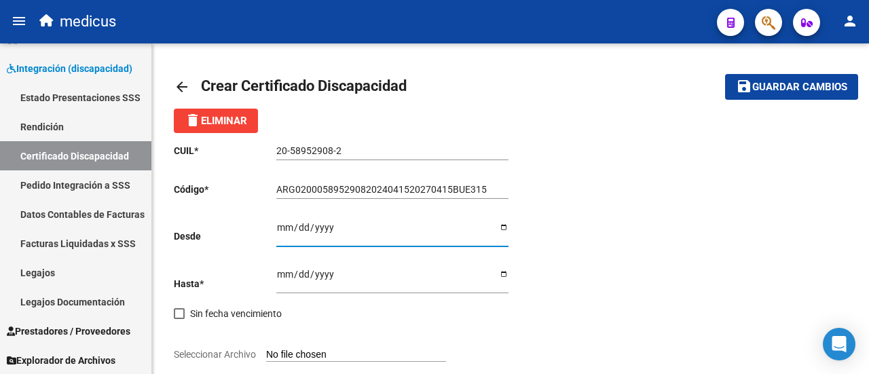
type input "[DATE]"
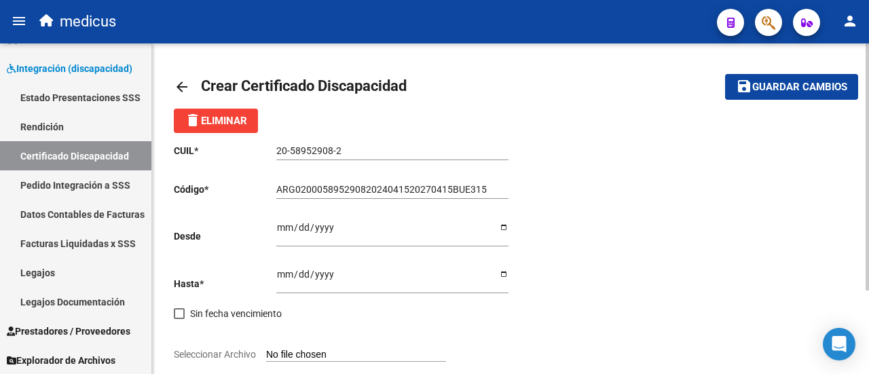
click at [782, 260] on div "CUIL * 20-58952908-2 Ingresar el CUIL Código * ARG02000589529082024041520270415…" at bounding box center [510, 293] width 673 height 320
click at [285, 277] on input "Ingresar fec. Hasta" at bounding box center [392, 279] width 232 height 20
click at [509, 277] on div "CUIL * 20-58952908-2 Ingresar el CUIL Código * ARG02000589529082024041520270415…" at bounding box center [342, 293] width 337 height 320
click at [504, 273] on input "Ingresar fec. Hasta" at bounding box center [392, 279] width 232 height 20
type input "[DATE]"
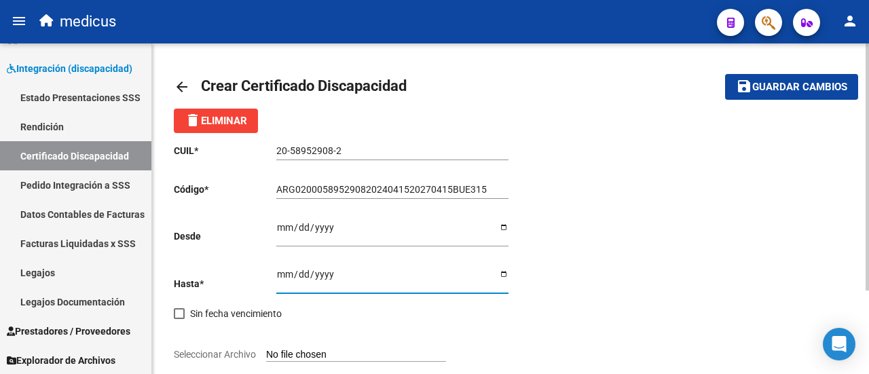
scroll to position [111, 0]
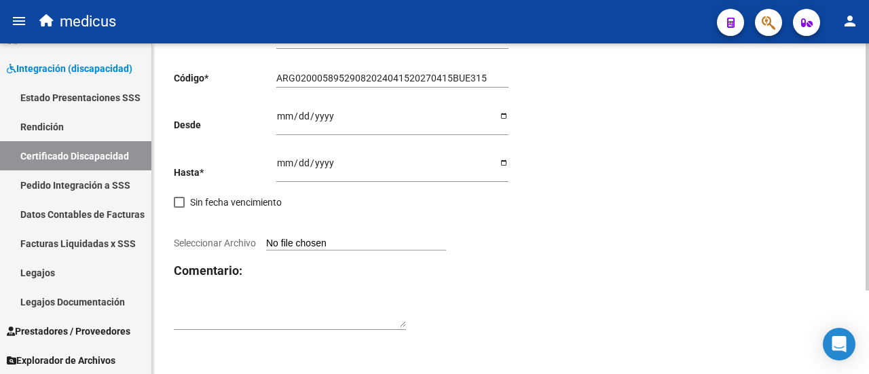
click at [364, 245] on input "Seleccionar Archivo" at bounding box center [356, 244] width 180 height 13
type input "C:\fakepath\CUD_MOLINA_BENICIO.jpg"
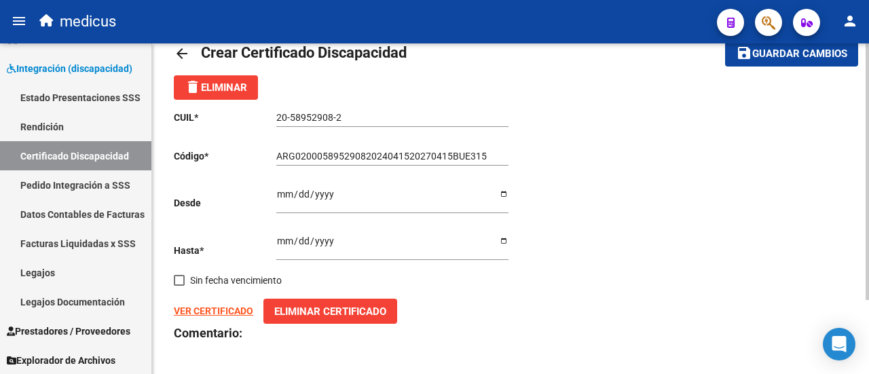
scroll to position [0, 0]
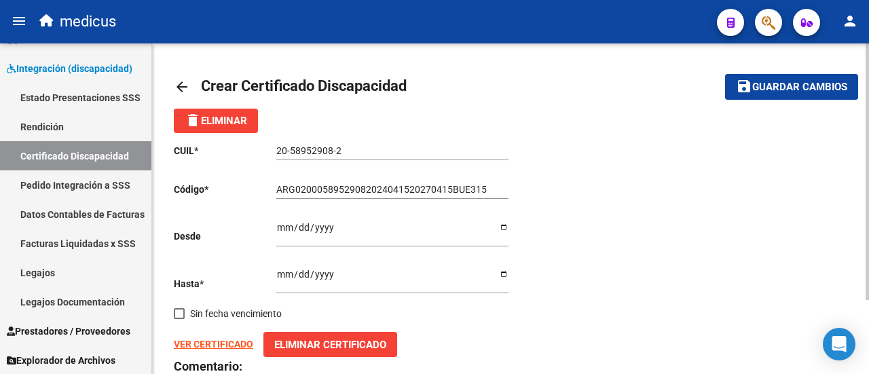
click at [784, 74] on button "save Guardar cambios" at bounding box center [791, 86] width 133 height 25
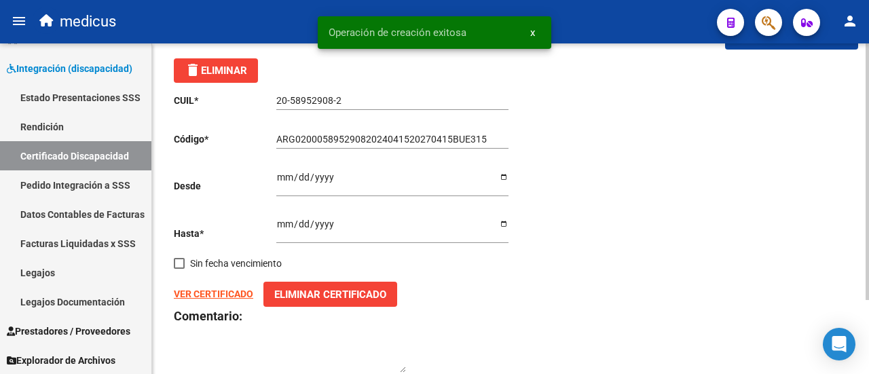
scroll to position [95, 0]
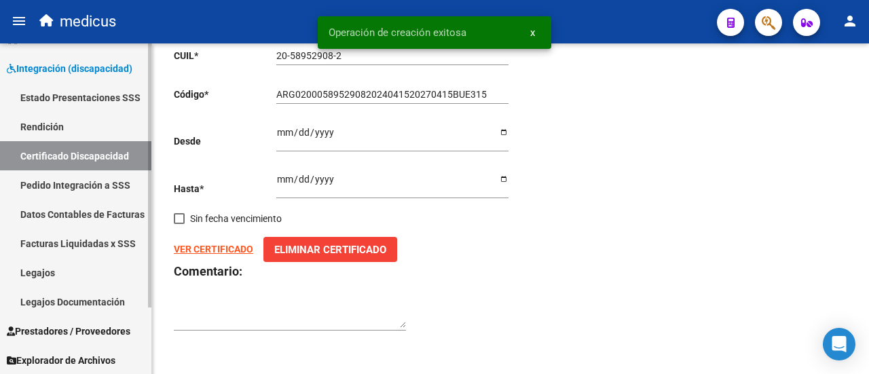
click at [42, 271] on link "Legajos" at bounding box center [75, 272] width 151 height 29
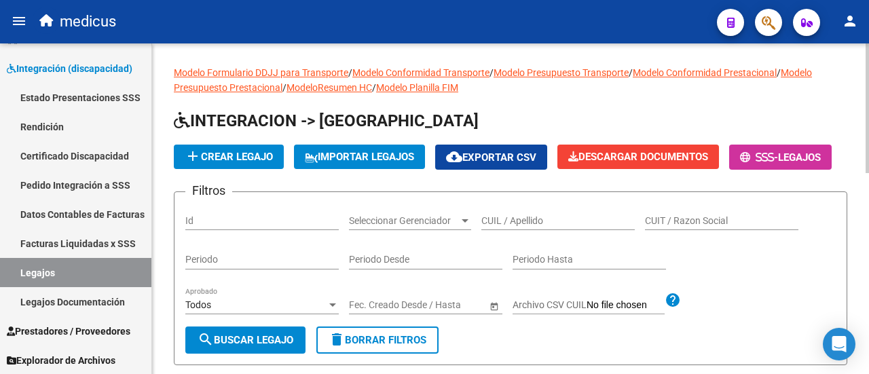
click at [513, 230] on div "CUIL / Apellido" at bounding box center [557, 216] width 153 height 27
paste input "20589529082"
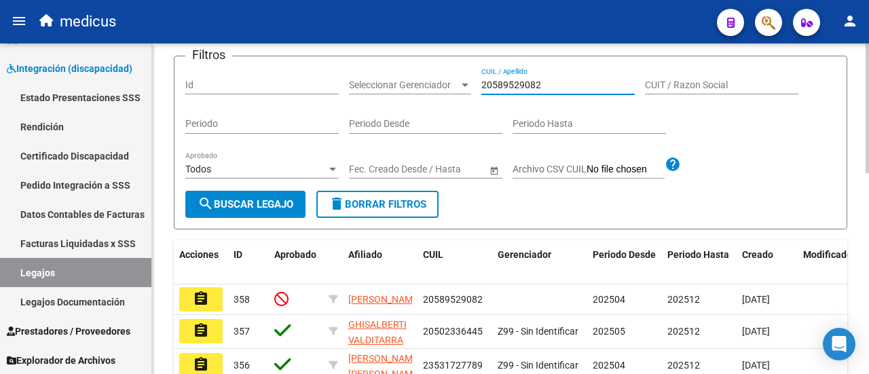
type input "20589529082"
click at [284, 218] on button "search Buscar Legajo" at bounding box center [245, 204] width 120 height 27
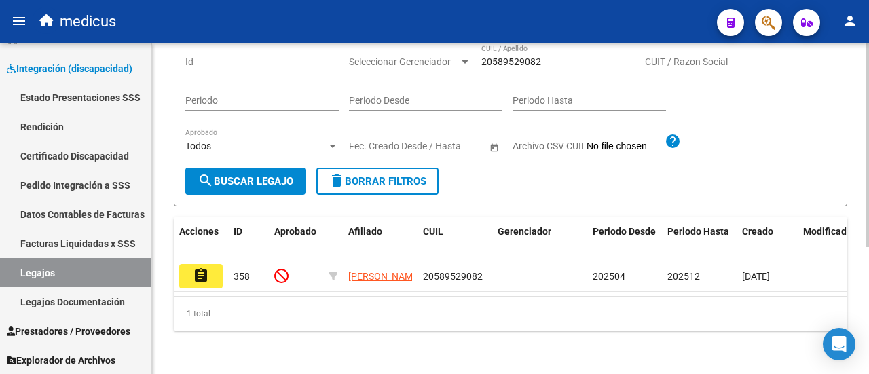
scroll to position [204, 0]
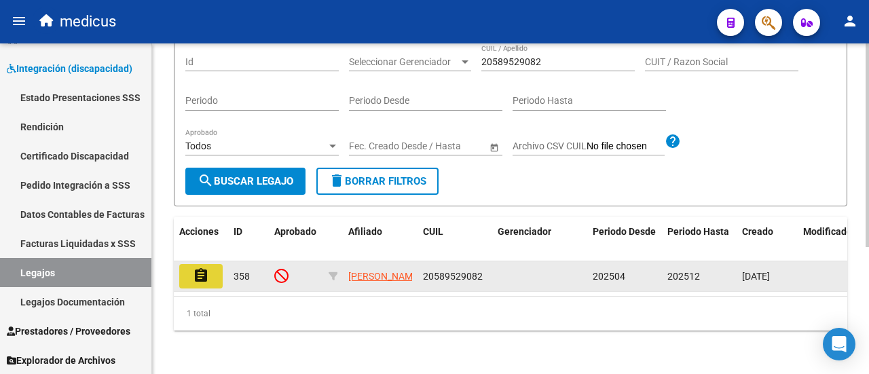
click at [210, 264] on button "assignment" at bounding box center [200, 276] width 43 height 24
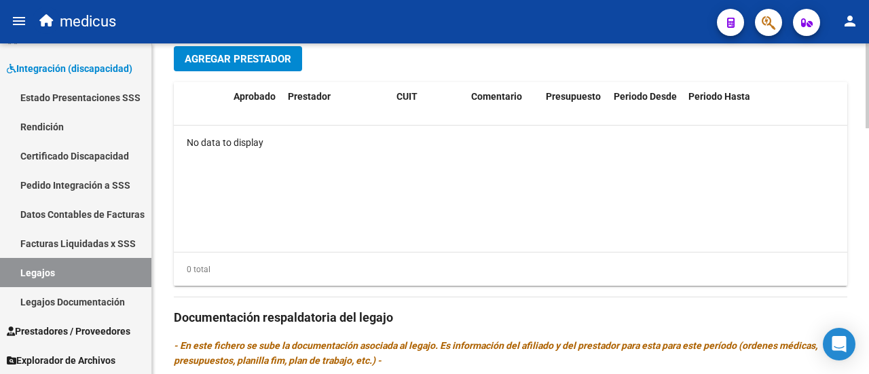
scroll to position [475, 0]
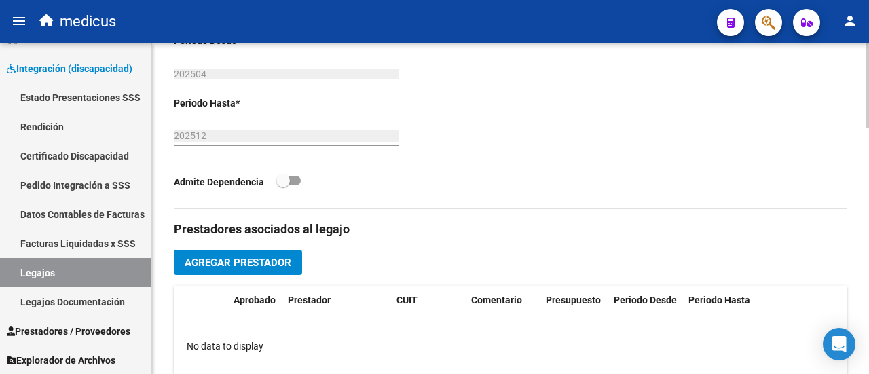
click at [234, 264] on span "Agregar Prestador" at bounding box center [238, 263] width 107 height 12
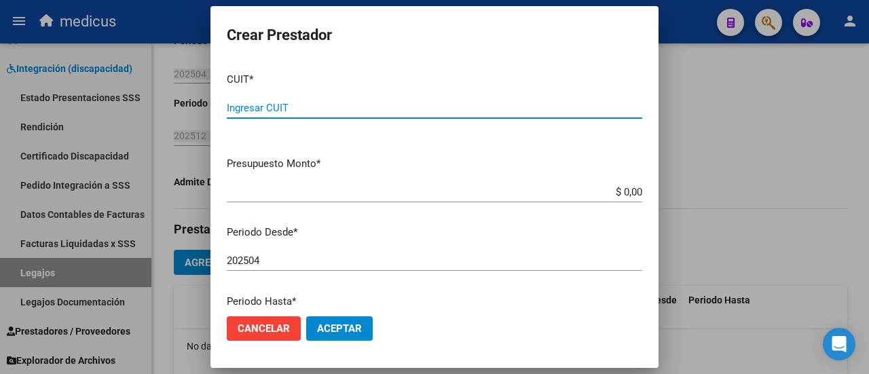
click at [295, 109] on input "Ingresar CUIT" at bounding box center [434, 108] width 415 height 12
paste input "30-64956826-6"
type input "30-64956826-6"
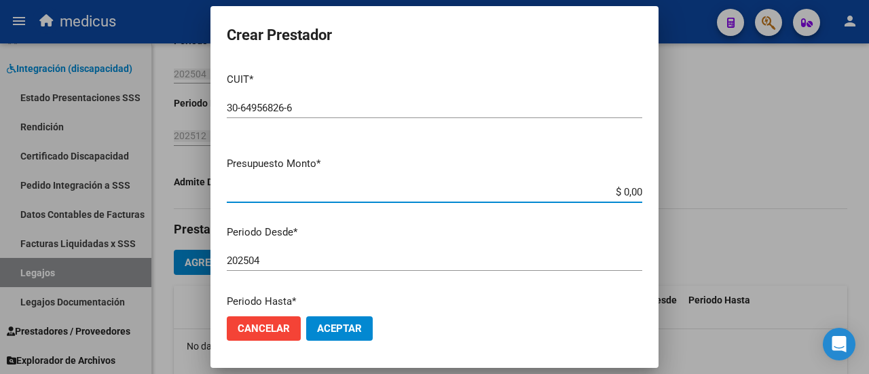
drag, startPoint x: 613, startPoint y: 192, endPoint x: 637, endPoint y: 190, distance: 24.5
click at [637, 190] on app-form-text-field "Presupuesto Monto * $ 0,00 Ingresar el monto" at bounding box center [440, 177] width 426 height 42
paste input "260.908,16"
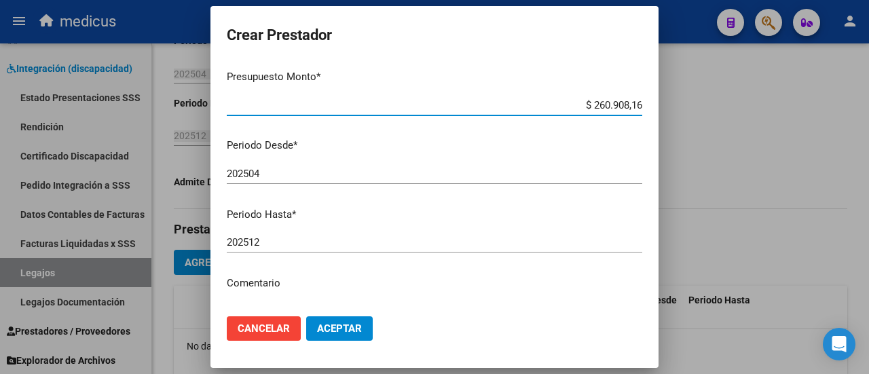
scroll to position [204, 0]
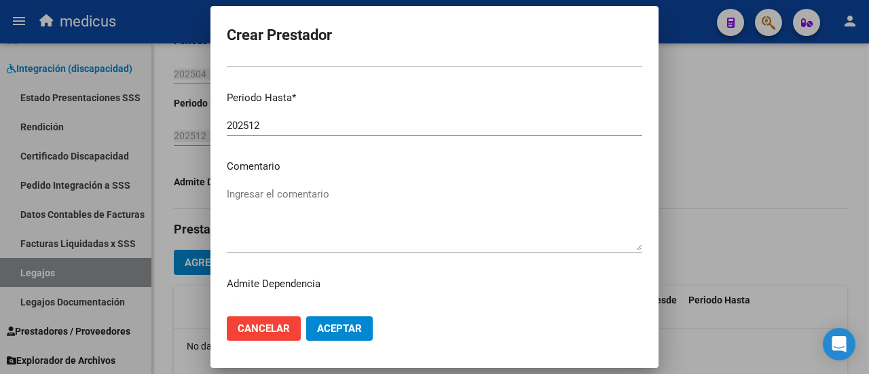
type input "$ 260.908,16"
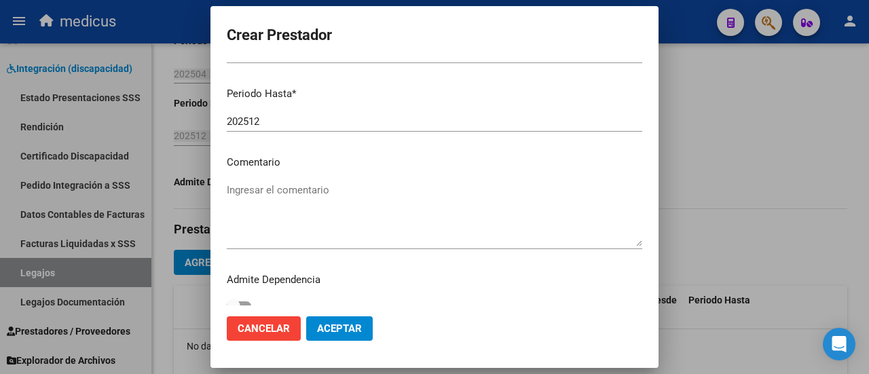
scroll to position [221, 0]
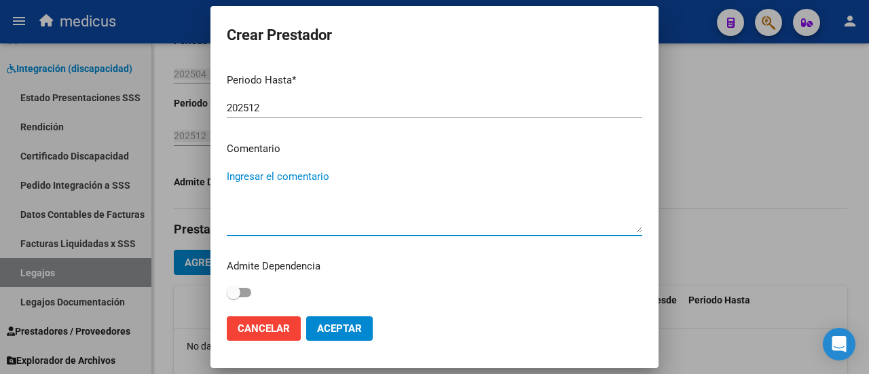
click at [303, 181] on textarea "Ingresar el comentario" at bounding box center [434, 201] width 415 height 64
type textarea "m"
type textarea "Modulo de estimulación temprana."
click at [351, 323] on span "Aceptar" at bounding box center [339, 328] width 45 height 12
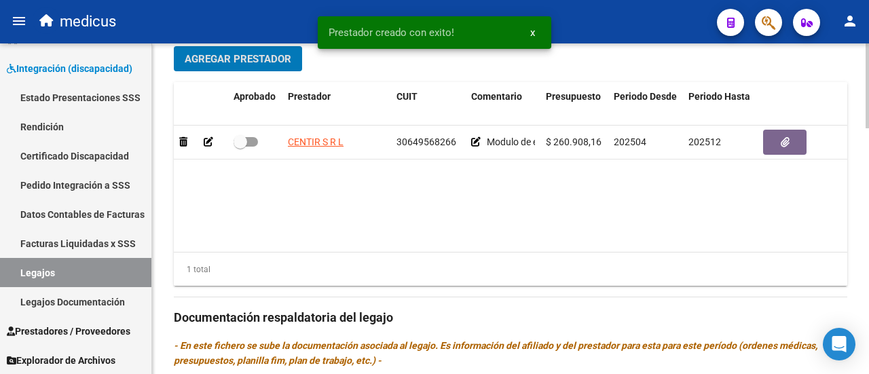
scroll to position [814, 0]
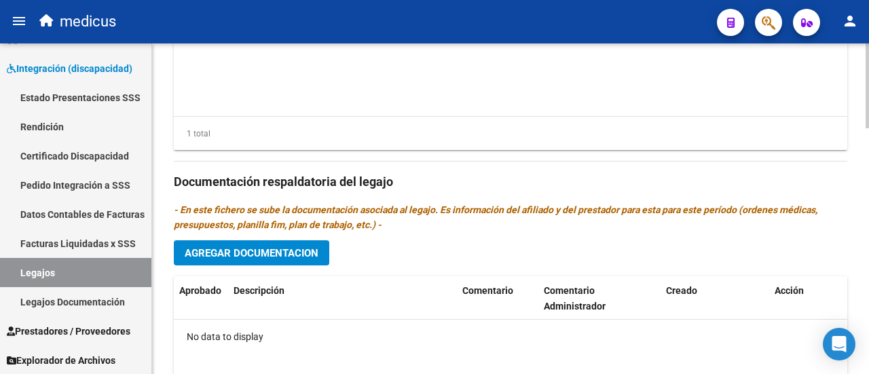
click at [278, 260] on button "Agregar Documentacion" at bounding box center [251, 252] width 155 height 25
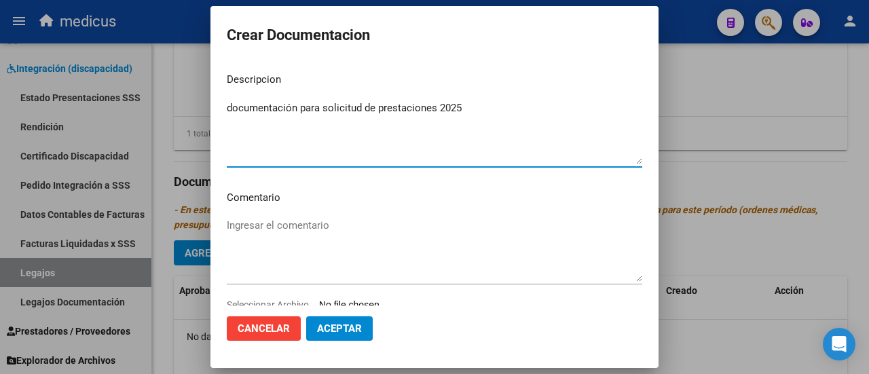
drag, startPoint x: 298, startPoint y: 108, endPoint x: 219, endPoint y: 109, distance: 79.4
click at [219, 109] on mat-dialog-content "Descripcion documentación para solicitud de prestaciones 2025 Ingresar el descr…" at bounding box center [434, 183] width 448 height 243
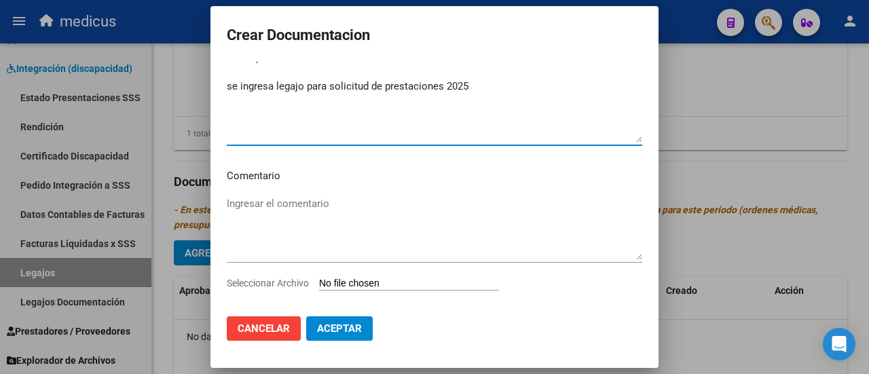
scroll to position [39, 0]
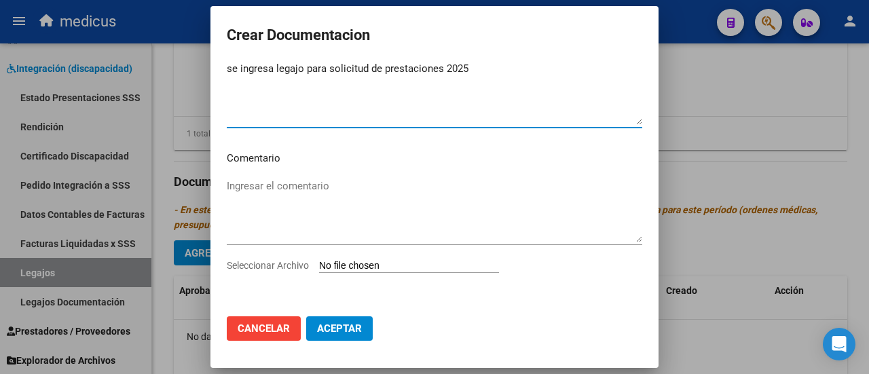
type textarea "se ingresa legajo para solicitud de prestaciones 2025"
click at [287, 200] on textarea "Ingresar el comentario" at bounding box center [434, 210] width 415 height 64
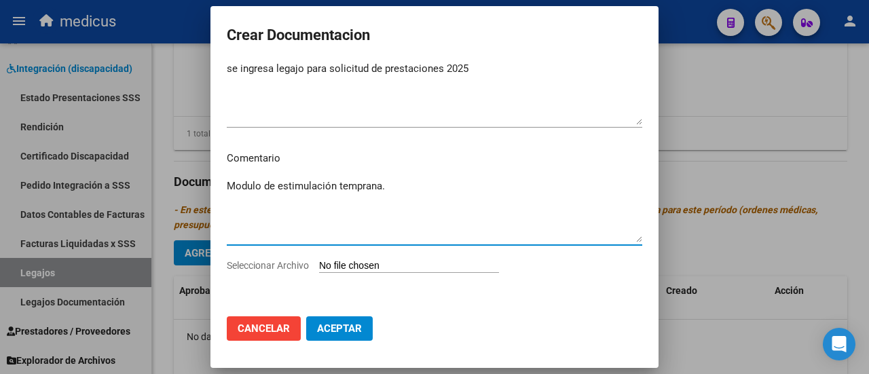
click at [362, 181] on textarea "Modulo de estimulación temprana." at bounding box center [434, 210] width 415 height 64
type textarea "Modulo de estimulación temprana."
click at [379, 263] on input "Seleccionar Archivo" at bounding box center [409, 266] width 180 height 13
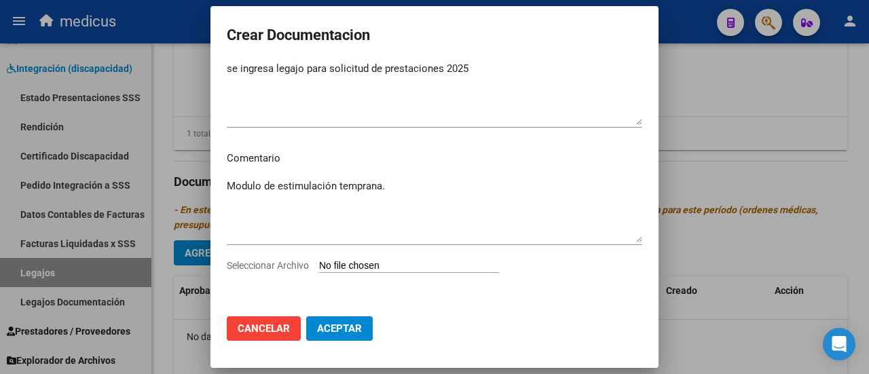
type input "C:\fakepath\[PERSON_NAME]-20589529082.pdf"
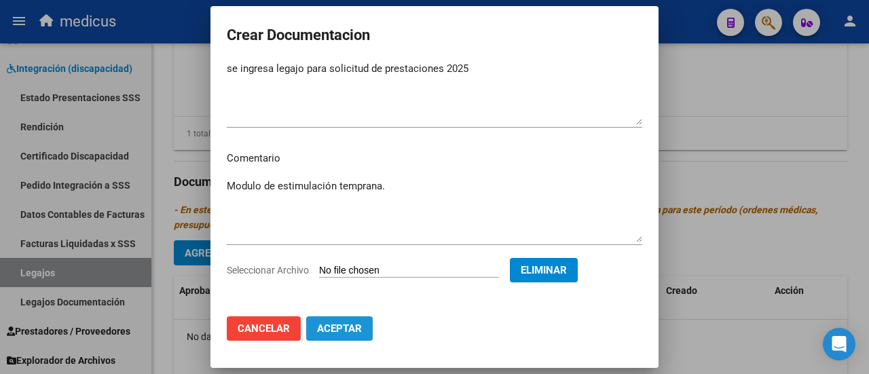
drag, startPoint x: 335, startPoint y: 330, endPoint x: 511, endPoint y: 335, distance: 176.5
click at [334, 330] on span "Aceptar" at bounding box center [339, 328] width 45 height 12
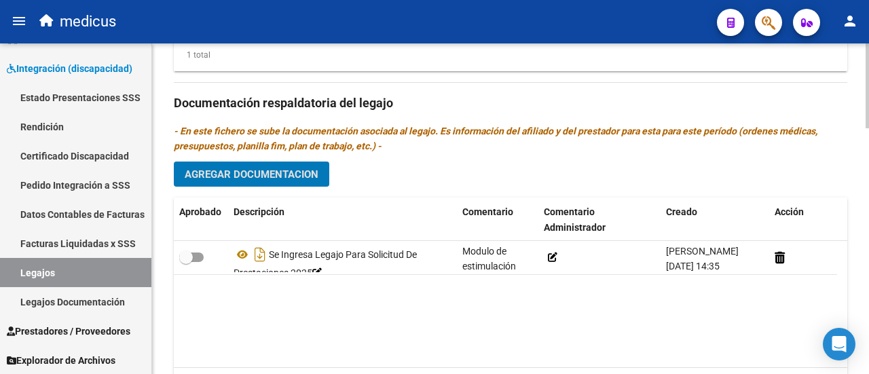
scroll to position [961, 0]
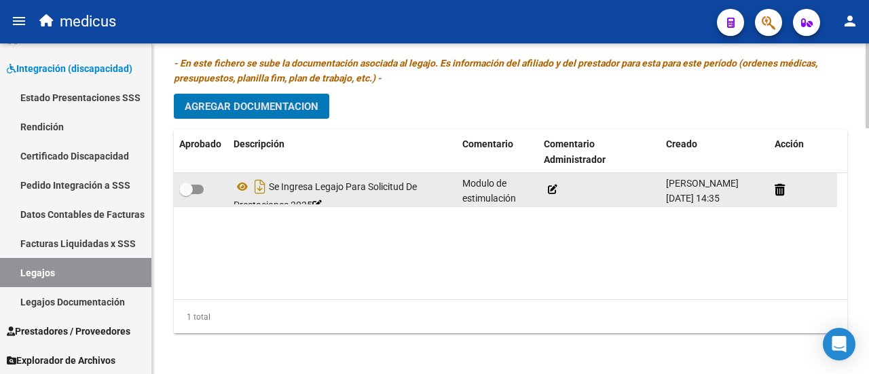
click at [200, 189] on span at bounding box center [191, 190] width 24 height 10
click at [186, 194] on input "checkbox" at bounding box center [185, 194] width 1 height 1
checkbox input "true"
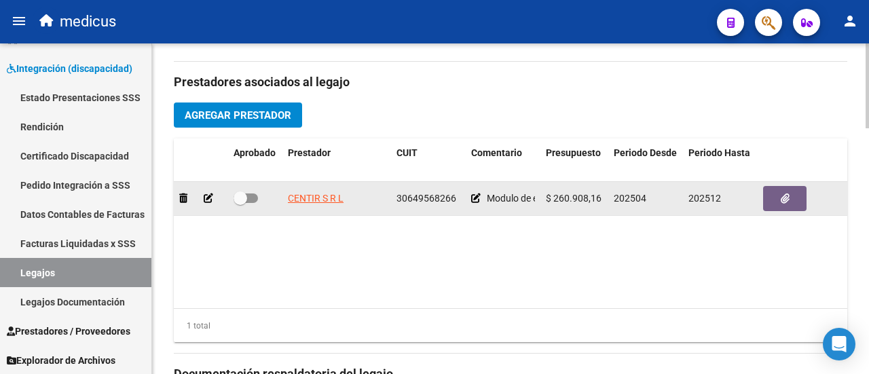
scroll to position [622, 0]
click at [251, 195] on span at bounding box center [245, 199] width 24 height 10
click at [240, 204] on input "checkbox" at bounding box center [240, 204] width 1 height 1
checkbox input "true"
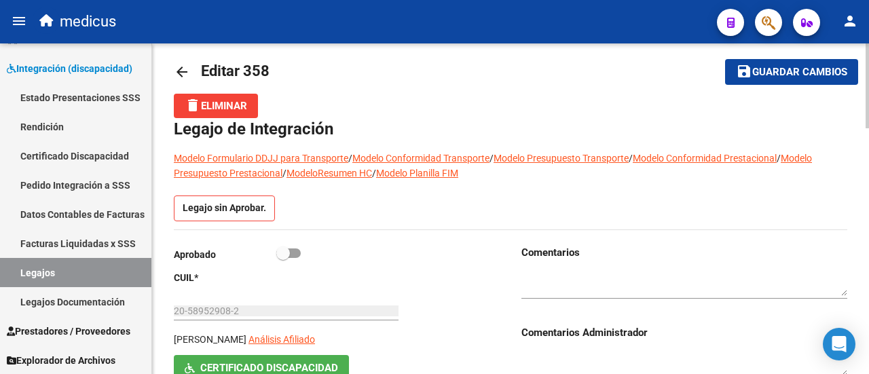
scroll to position [11, 0]
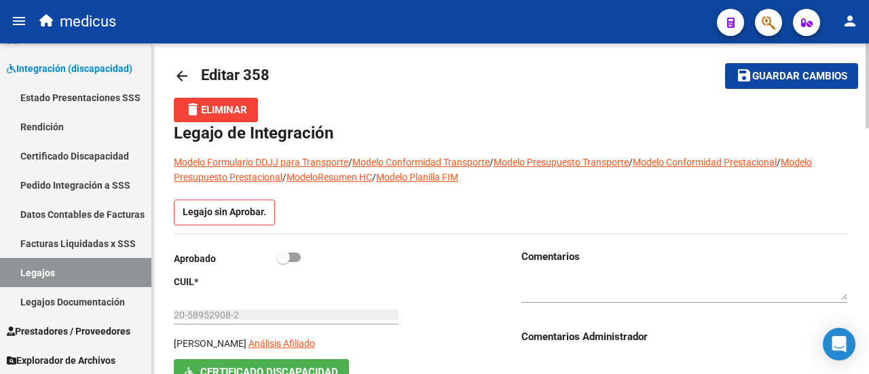
click at [295, 255] on span at bounding box center [288, 257] width 24 height 10
click at [283, 262] on input "checkbox" at bounding box center [282, 262] width 1 height 1
checkbox input "true"
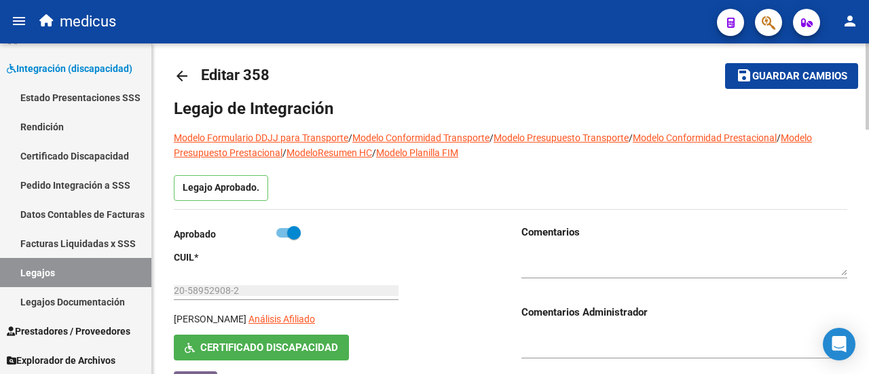
click at [809, 67] on button "save Guardar cambios" at bounding box center [791, 75] width 133 height 25
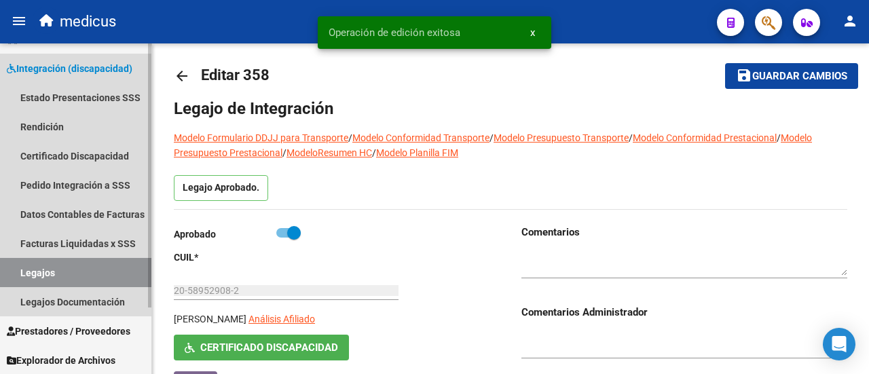
click at [27, 266] on link "Legajos" at bounding box center [75, 272] width 151 height 29
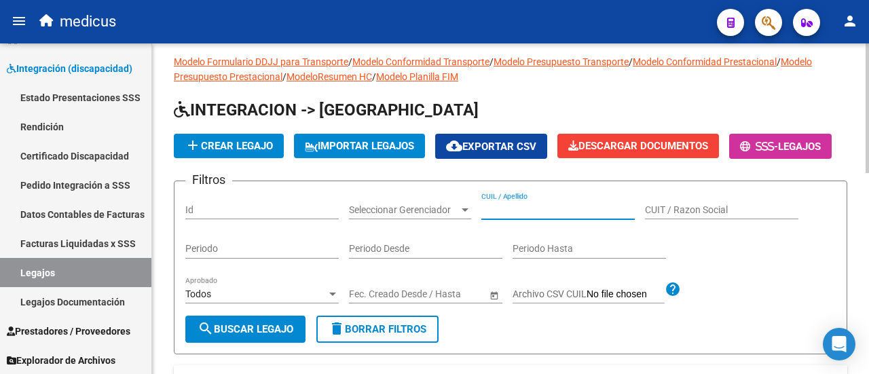
click at [527, 216] on input "CUIL / Apellido" at bounding box center [557, 210] width 153 height 12
paste input "27576603482"
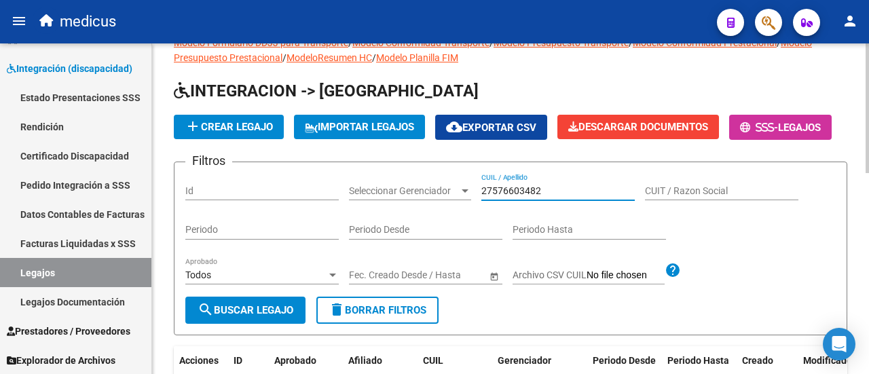
scroll to position [79, 0]
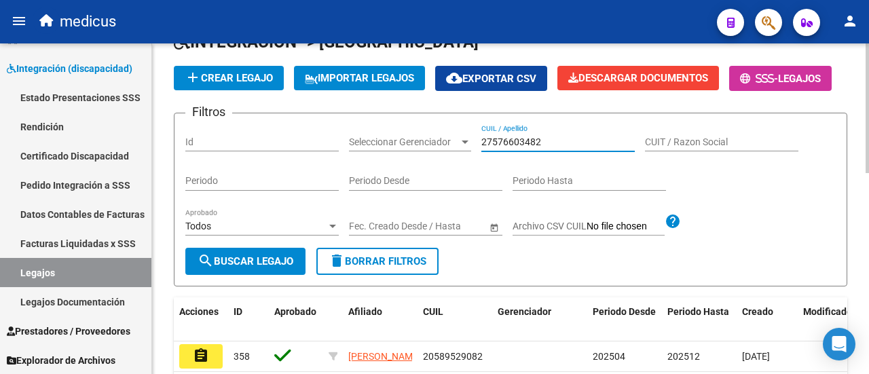
type input "27576603482"
click at [244, 267] on span "search Buscar Legajo" at bounding box center [245, 261] width 96 height 12
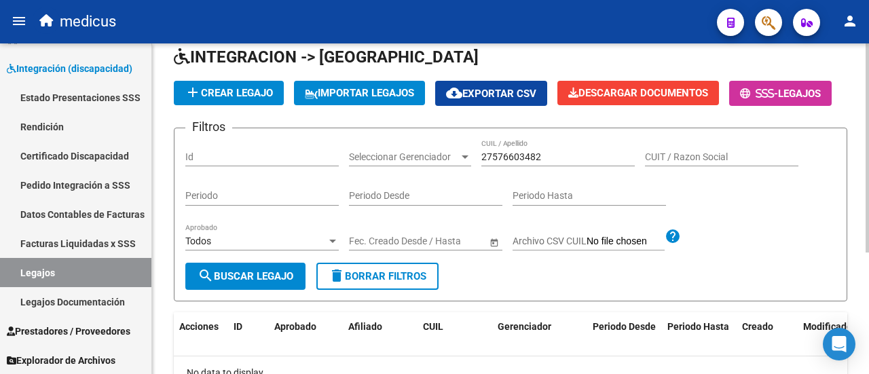
scroll to position [56, 0]
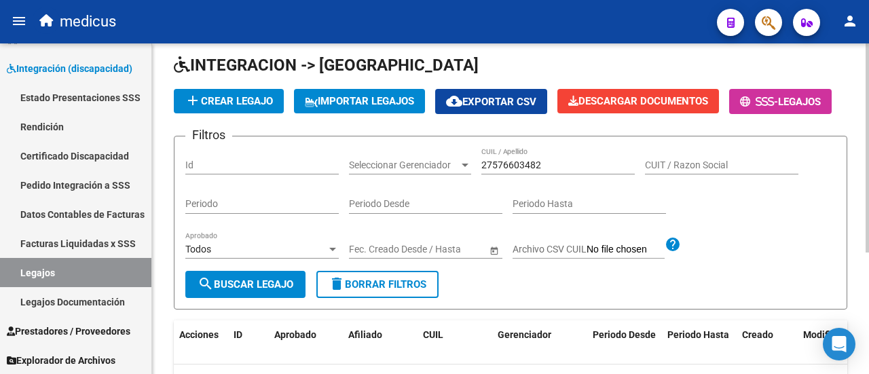
click at [233, 101] on span "add Crear Legajo" at bounding box center [229, 101] width 88 height 12
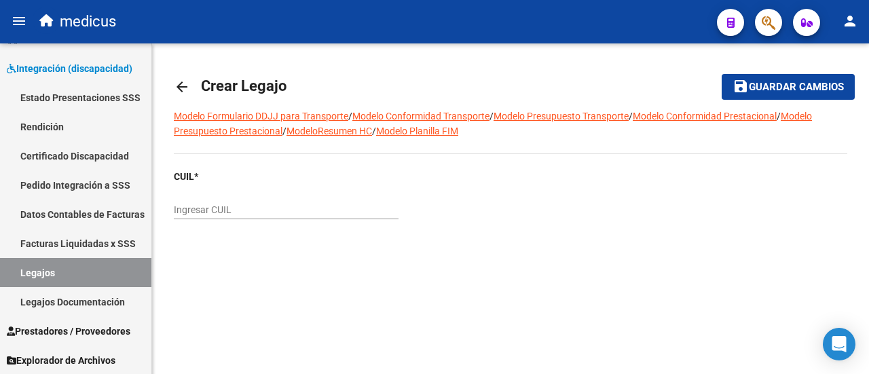
click at [259, 199] on div "Ingresar CUIL" at bounding box center [286, 205] width 225 height 27
paste input "27-57660348-2"
type input "27-57660348-2"
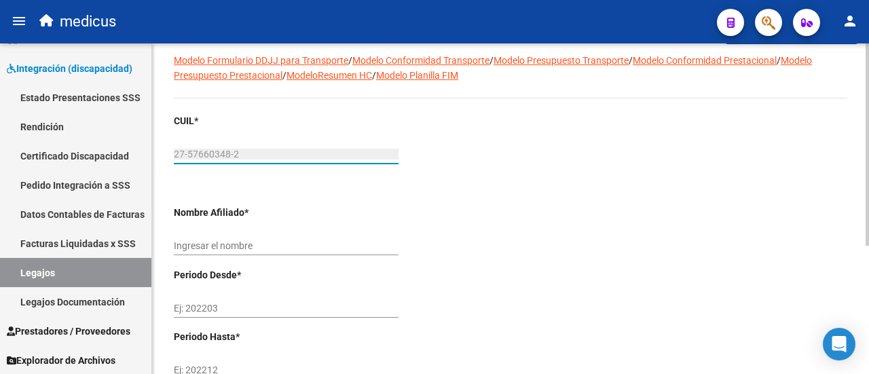
scroll to position [136, 0]
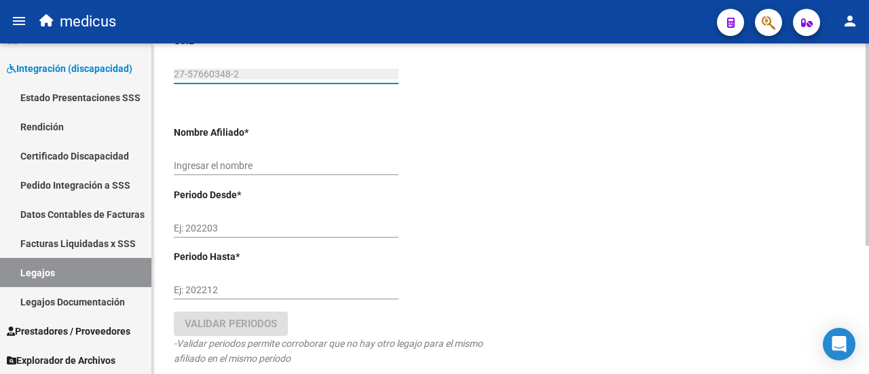
type input "MOLINAS [PERSON_NAME]"
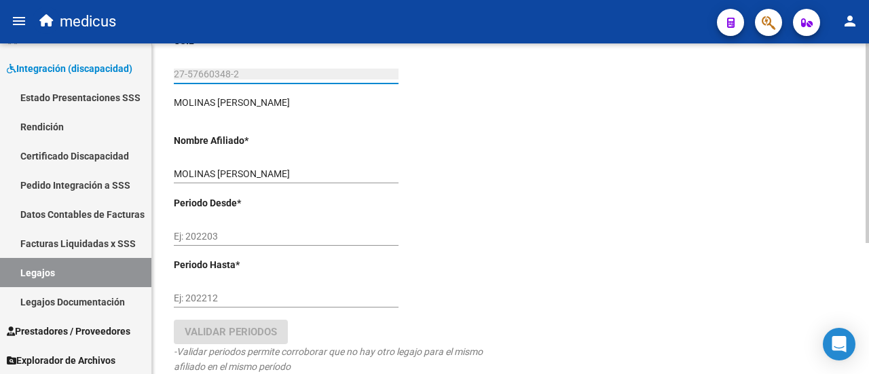
scroll to position [204, 0]
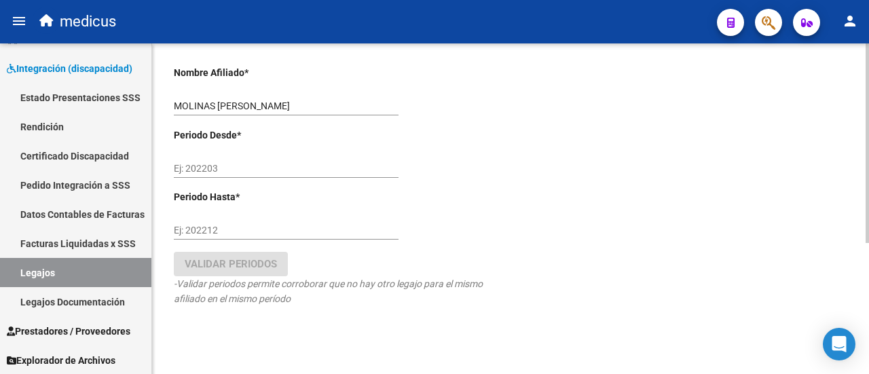
type input "27-57660348-2"
click at [269, 169] on input "Ej: 202203" at bounding box center [286, 169] width 225 height 12
type input "202505"
click at [252, 235] on input "Ej: 202212" at bounding box center [286, 231] width 225 height 12
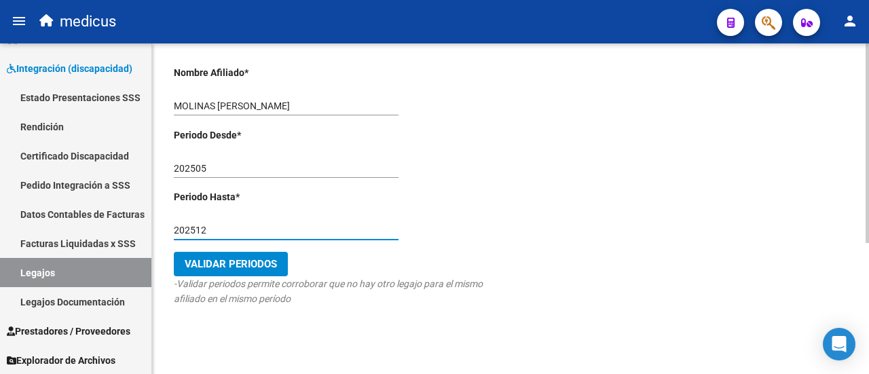
type input "202512"
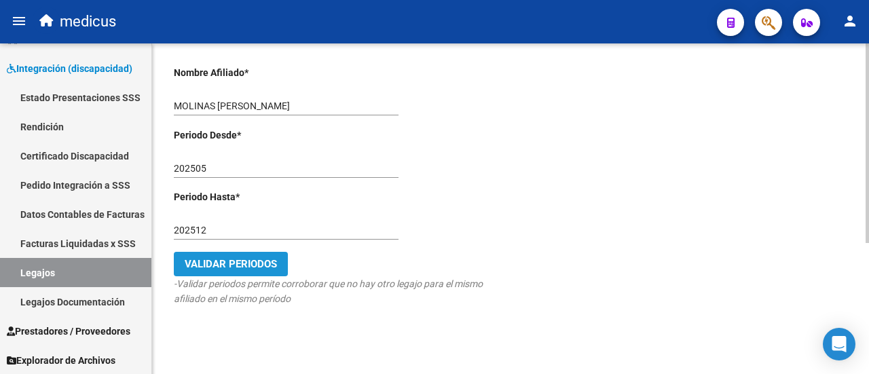
click at [261, 261] on span "Validar Periodos" at bounding box center [231, 264] width 92 height 12
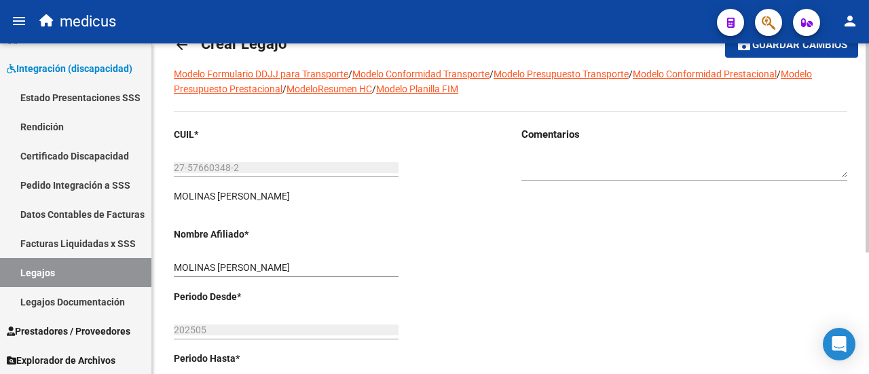
scroll to position [0, 0]
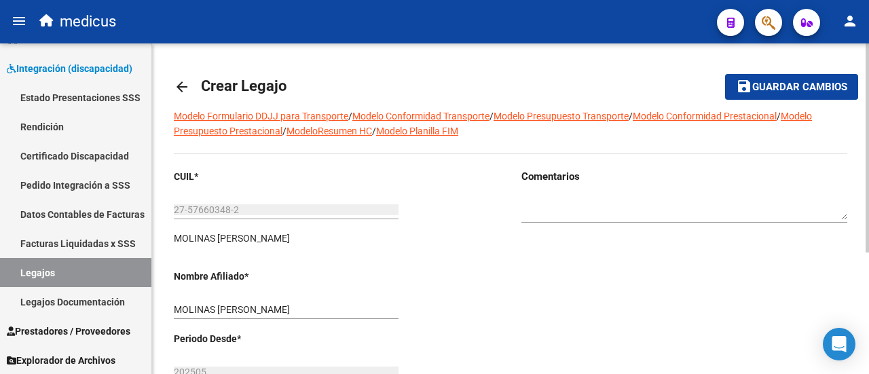
click at [812, 80] on span "save Guardar cambios" at bounding box center [791, 86] width 111 height 12
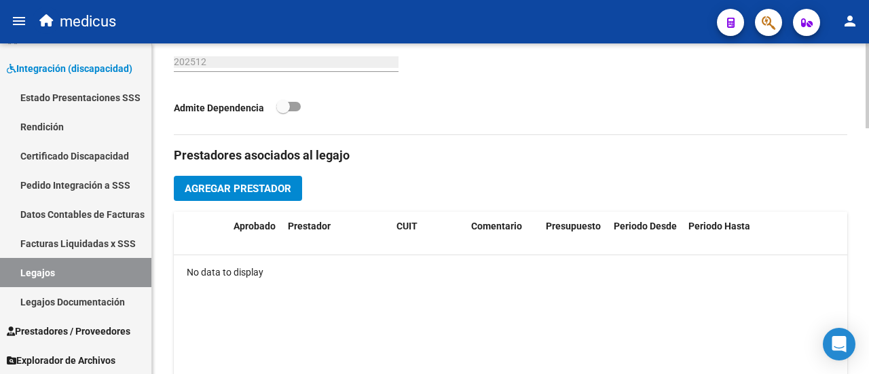
scroll to position [543, 0]
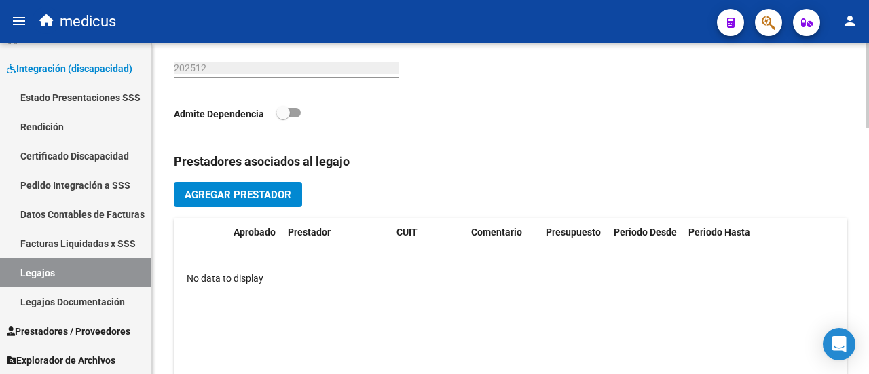
click at [229, 188] on span "Agregar Prestador" at bounding box center [238, 194] width 107 height 12
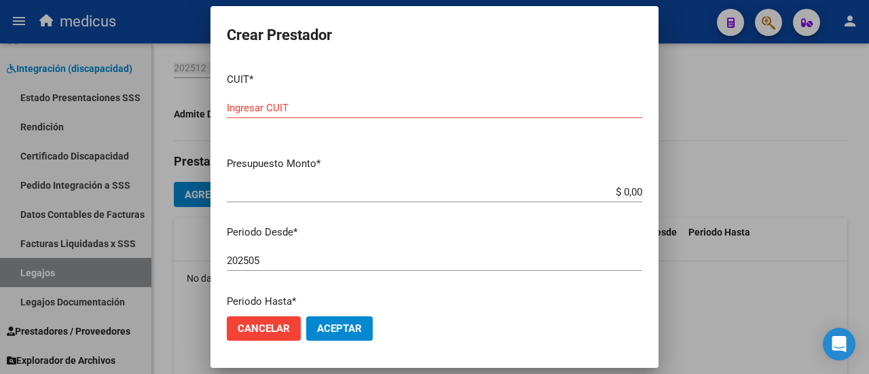
click at [755, 121] on div at bounding box center [434, 187] width 869 height 374
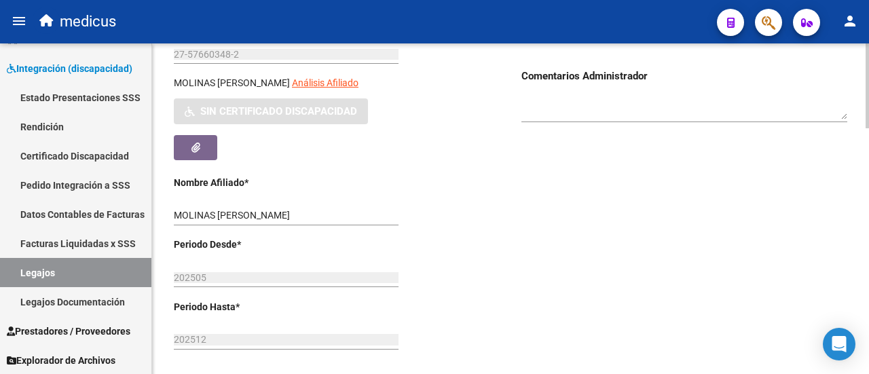
scroll to position [0, 0]
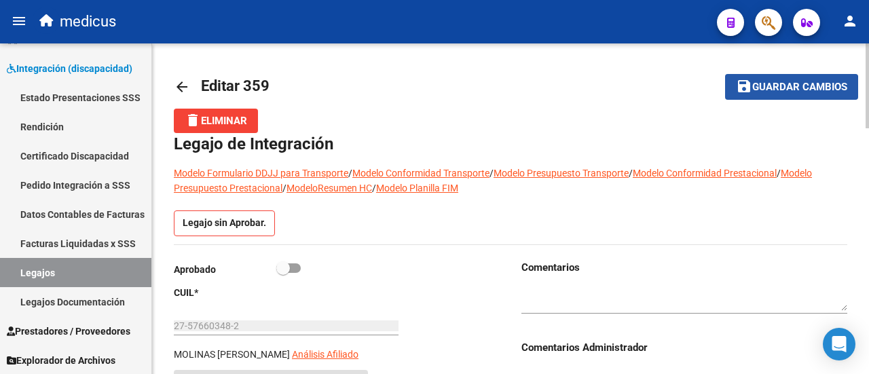
click at [767, 90] on span "Guardar cambios" at bounding box center [799, 87] width 95 height 12
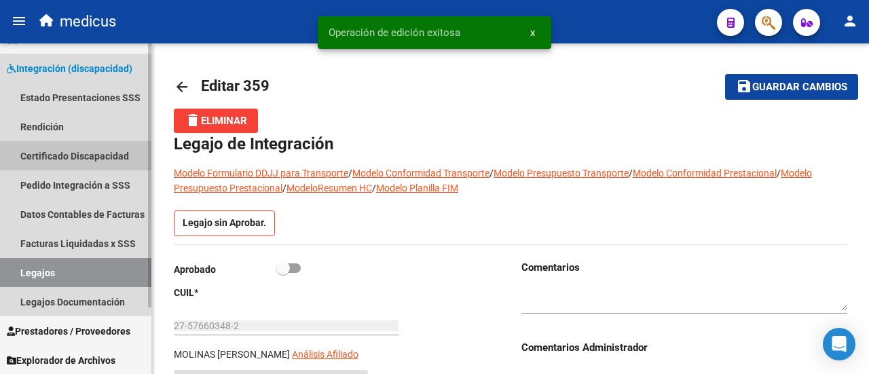
click at [58, 149] on link "Certificado Discapacidad" at bounding box center [75, 155] width 151 height 29
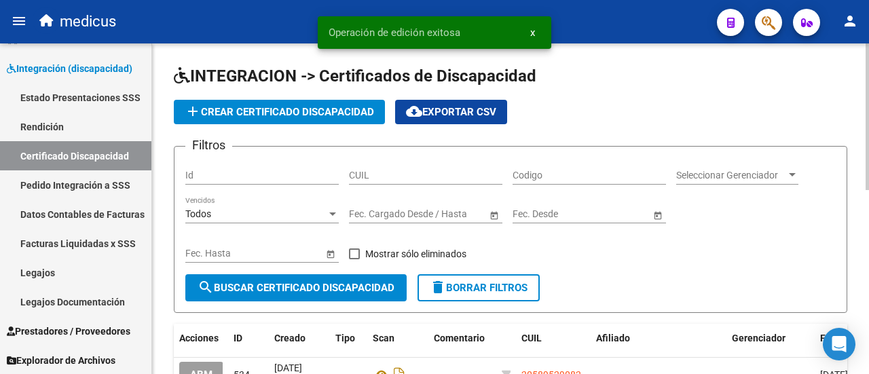
click at [417, 165] on div "CUIL" at bounding box center [425, 170] width 153 height 27
paste input "27-57660348-2"
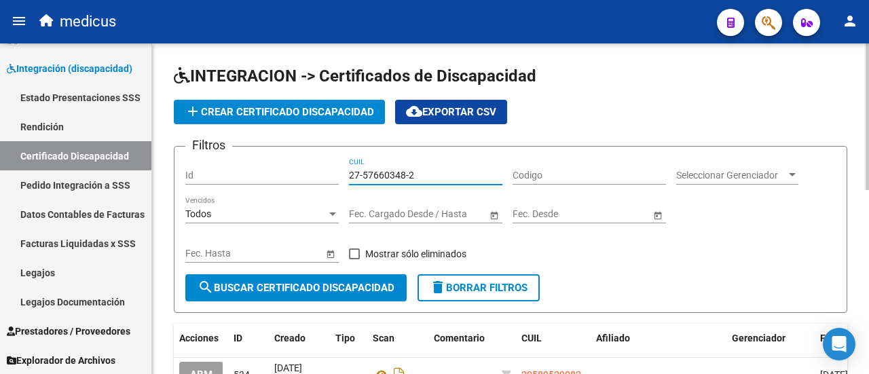
type input "27-57660348-2"
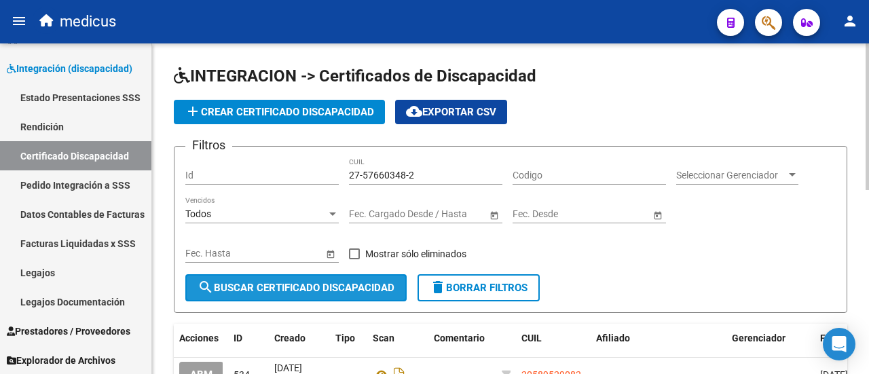
click at [259, 291] on span "search Buscar Certificado Discapacidad" at bounding box center [295, 288] width 197 height 12
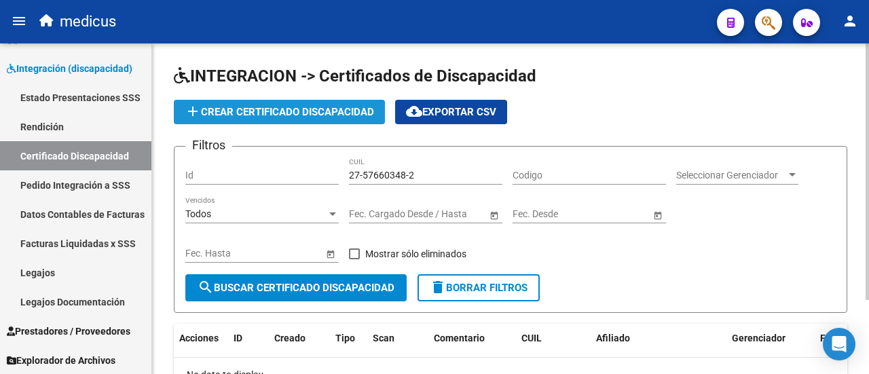
click at [254, 112] on span "add Crear Certificado Discapacidad" at bounding box center [279, 112] width 189 height 12
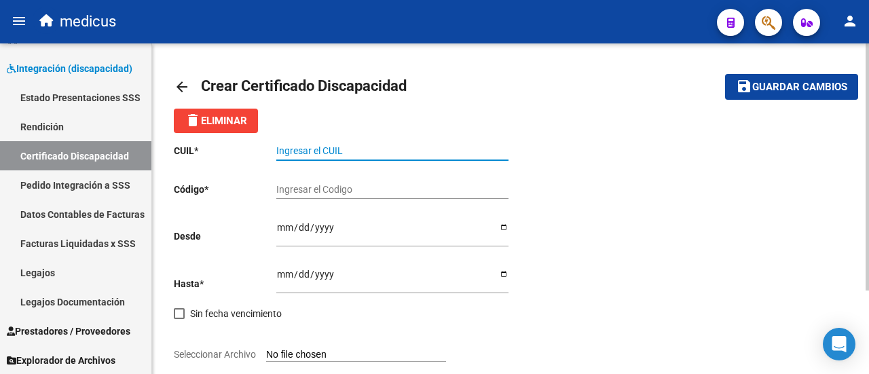
click at [350, 146] on input "Ingresar el CUIL" at bounding box center [392, 151] width 232 height 12
paste input "27-57660348-2"
type input "27-57660348-2"
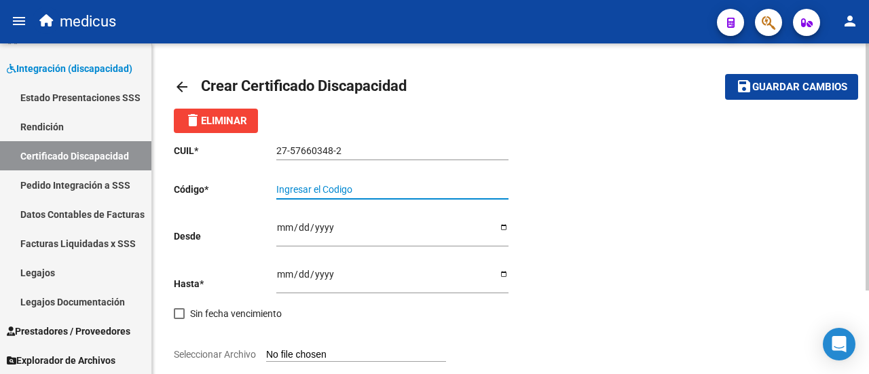
click at [328, 185] on input "Ingresar el Codigo" at bounding box center [392, 190] width 232 height 12
click at [385, 191] on input "Ingresar el Codigo" at bounding box center [392, 190] width 232 height 12
paste input "ARG-01-00057660348-20220421-20250421-CBA-536"
click at [297, 189] on input "ARG-01-00057660348-20220421-20250421-CBA-536" at bounding box center [392, 190] width 232 height 12
click at [307, 190] on input "ARG01-00057660348-20220421-20250421-CBA-536" at bounding box center [392, 190] width 232 height 12
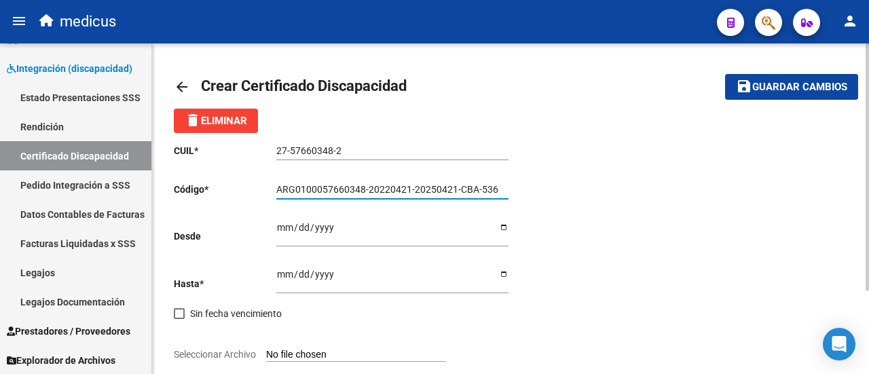
click at [369, 191] on input "ARG0100057660348-20220421-20250421-CBA-536" at bounding box center [392, 190] width 232 height 12
click at [411, 191] on input "ARG010005766034820220421-20250421-CBA-536" at bounding box center [392, 190] width 232 height 12
click at [452, 188] on input "ARG01000576603482022042120250421-CBA-536" at bounding box center [392, 190] width 232 height 12
click at [471, 191] on input "ARG01000576603482022042120250421CBA-536" at bounding box center [392, 190] width 232 height 12
type input "ARG01000576603482022042120250421CBA536"
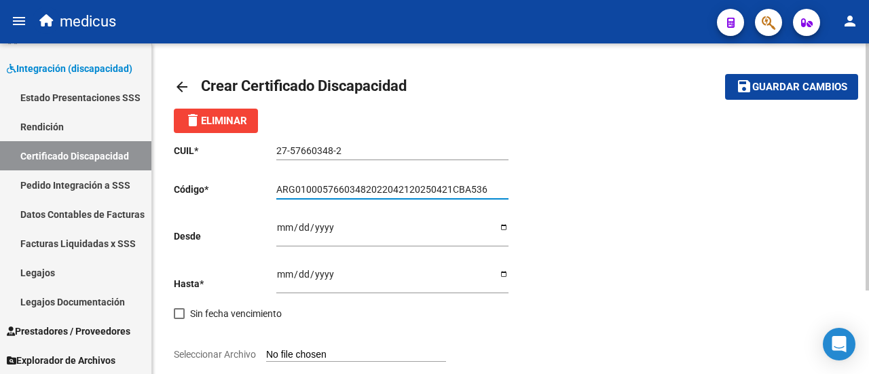
click at [278, 226] on input "Ingresar fec. Desde" at bounding box center [392, 232] width 232 height 20
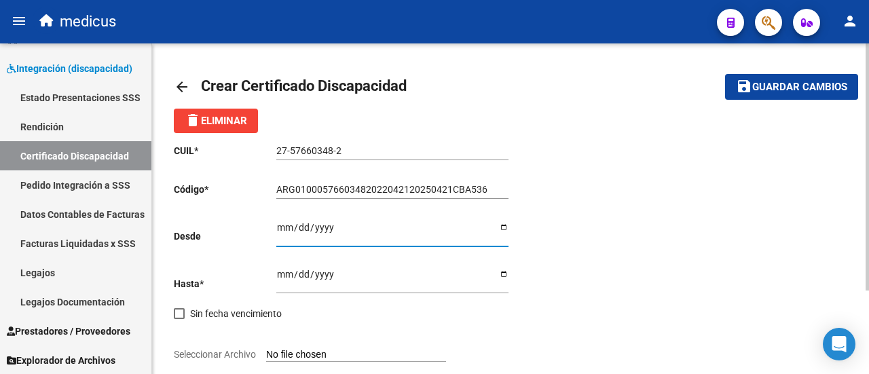
click at [502, 226] on input "Ingresar fec. Desde" at bounding box center [392, 232] width 232 height 20
type input "[DATE]"
click at [283, 278] on input "Ingresar fec. Hasta" at bounding box center [392, 279] width 232 height 20
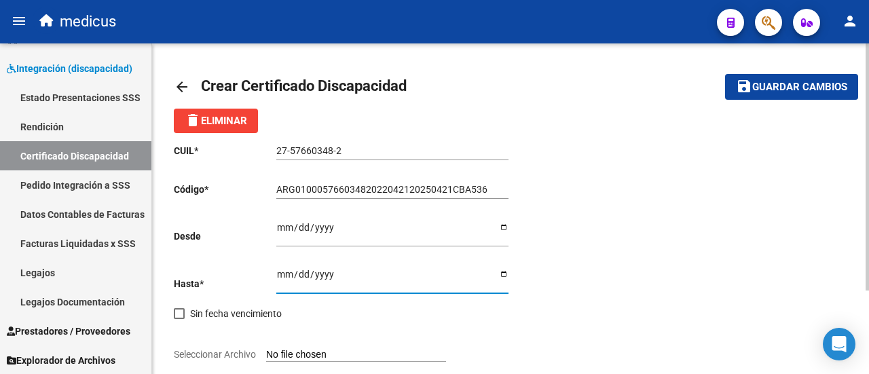
click at [502, 268] on div "Ingresar fec. Hasta" at bounding box center [392, 275] width 232 height 35
click at [507, 273] on input "Ingresar fec. Hasta" at bounding box center [392, 279] width 232 height 20
type input "[DATE]"
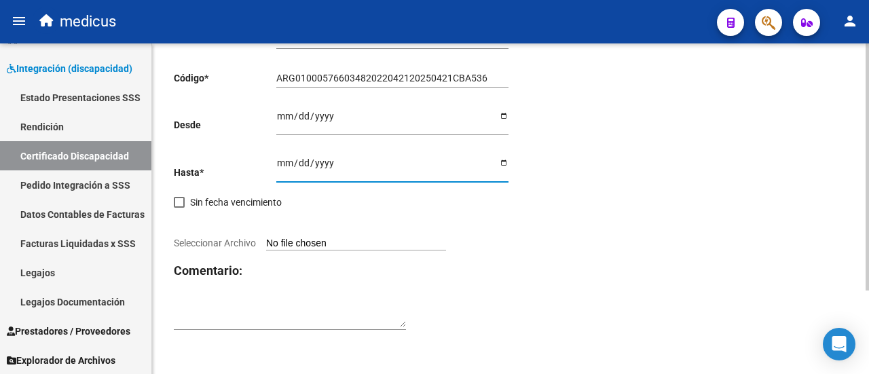
click at [330, 244] on input "Seleccionar Archivo" at bounding box center [356, 244] width 180 height 13
type input "C:\fakepath\extension de CUD 57660348.jpg"
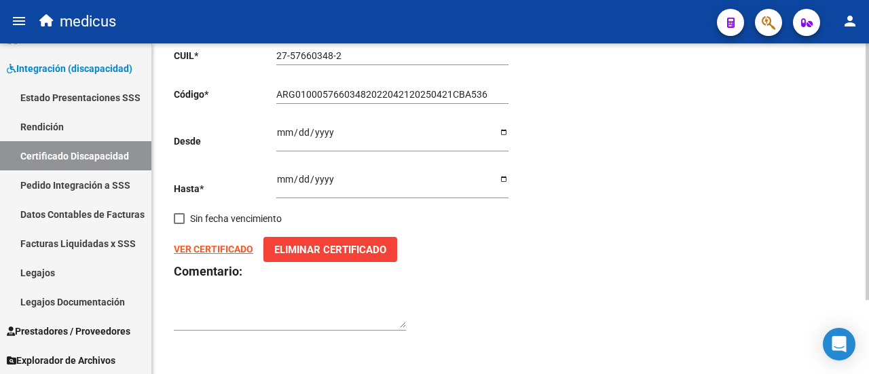
scroll to position [0, 0]
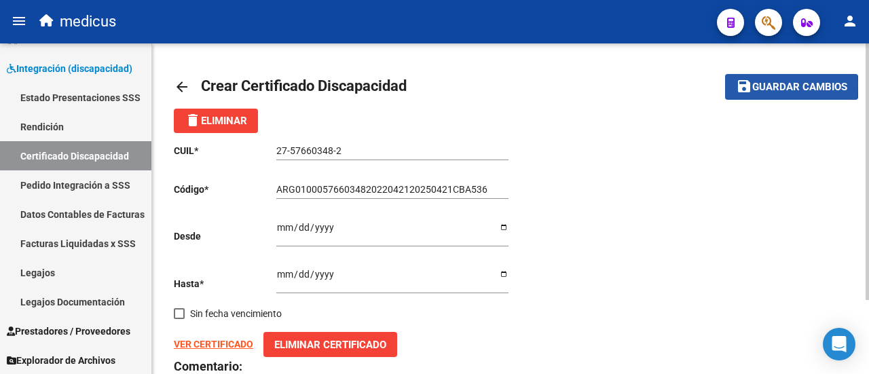
click at [759, 86] on span "Guardar cambios" at bounding box center [799, 87] width 95 height 12
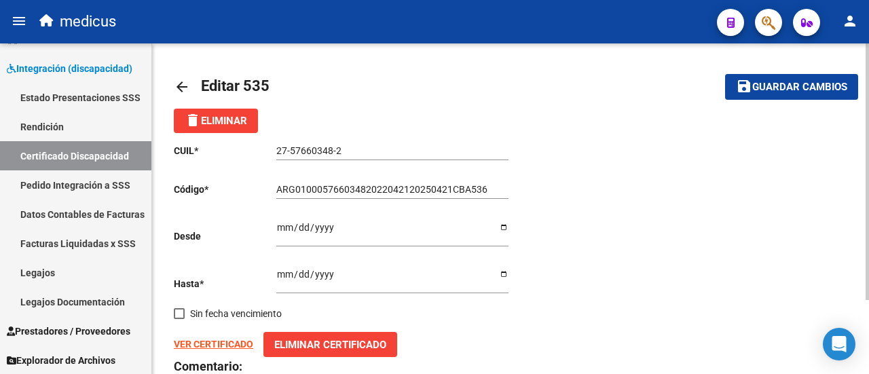
click at [780, 96] on button "save Guardar cambios" at bounding box center [791, 86] width 133 height 25
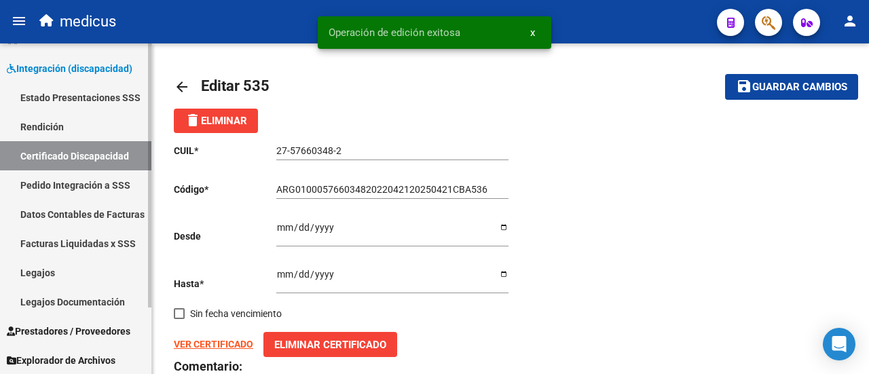
click at [35, 267] on link "Legajos" at bounding box center [75, 272] width 151 height 29
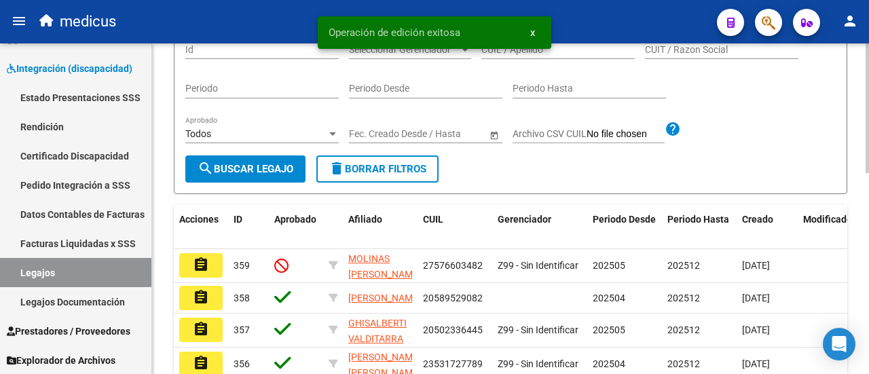
scroll to position [204, 0]
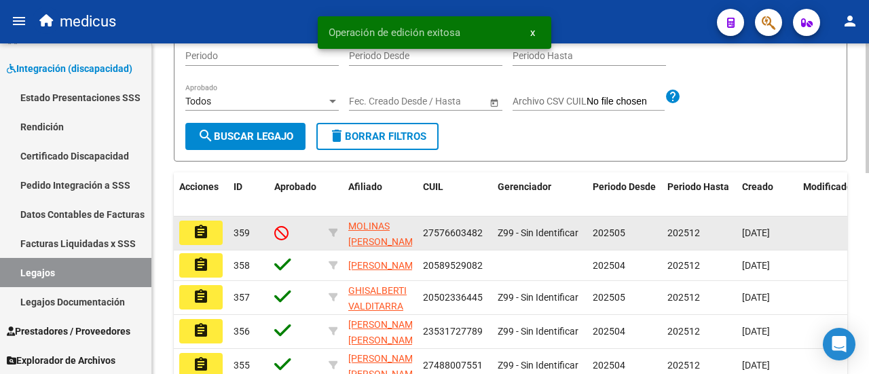
click at [212, 245] on button "assignment" at bounding box center [200, 233] width 43 height 24
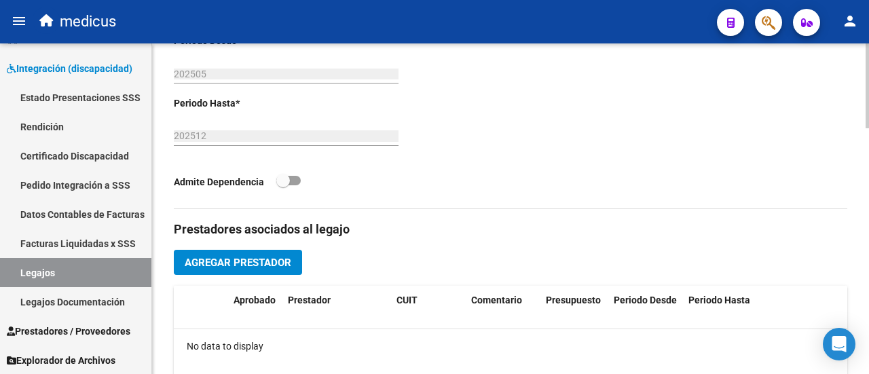
scroll to position [543, 0]
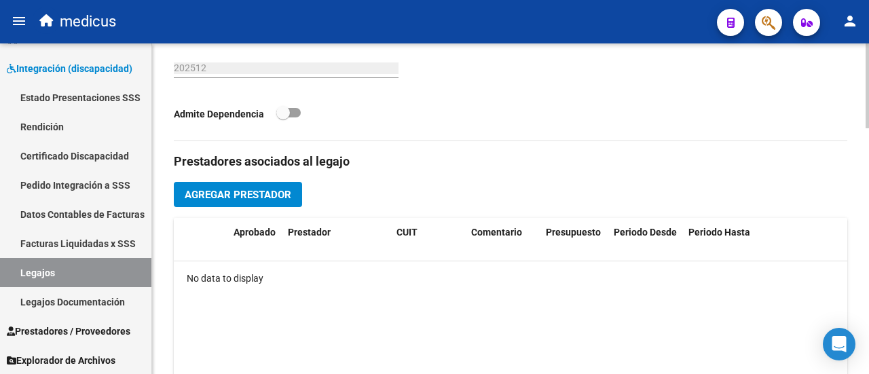
click at [265, 191] on span "Agregar Prestador" at bounding box center [238, 195] width 107 height 12
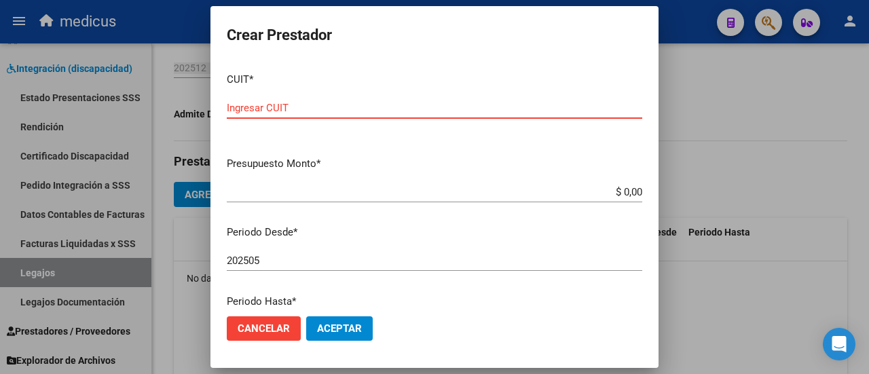
paste input "27-32018009-"
type input "27-32018009-"
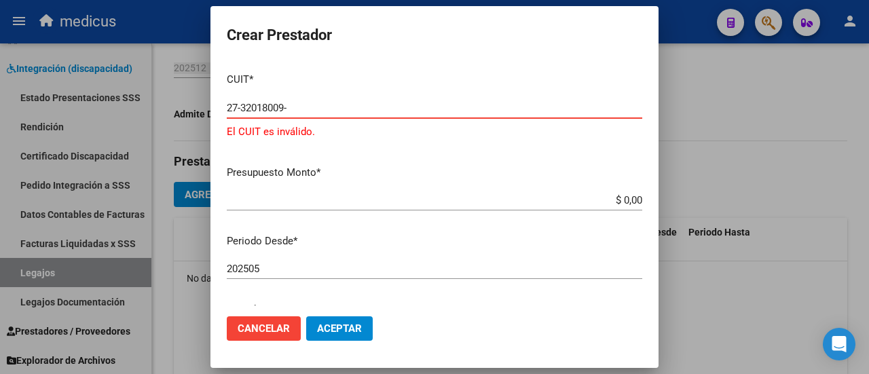
drag, startPoint x: 299, startPoint y: 107, endPoint x: 222, endPoint y: 99, distance: 77.8
click at [222, 99] on mat-dialog-content "CUIT * 27-32018009- Ingresar CUIT El CUIT es inválido. Presupuesto Monto * $ 0,…" at bounding box center [434, 183] width 448 height 243
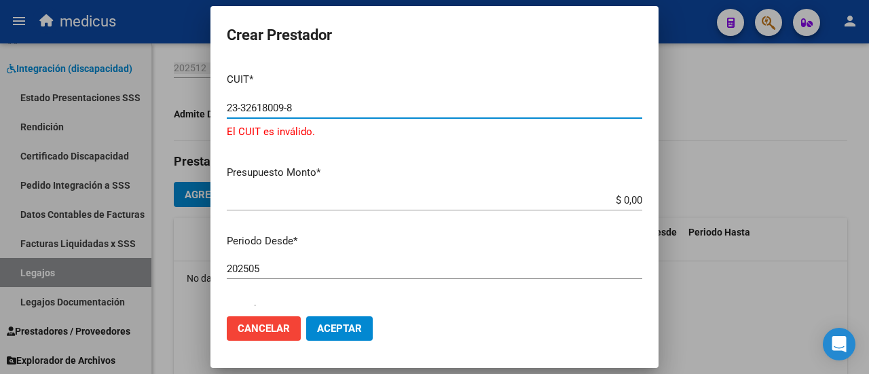
type input "23-32618009-8"
drag, startPoint x: 307, startPoint y: 111, endPoint x: 214, endPoint y: 113, distance: 93.0
click at [214, 113] on mat-dialog-content "CUIT * 23-32618009-8 Ingresar CUIT El CUIT es inválido. Presupuesto Monto * $ 0…" at bounding box center [434, 183] width 448 height 243
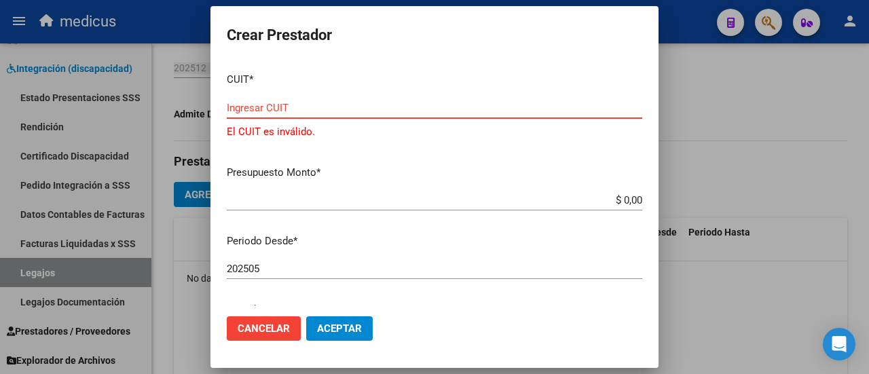
paste input "23-32618009-8"
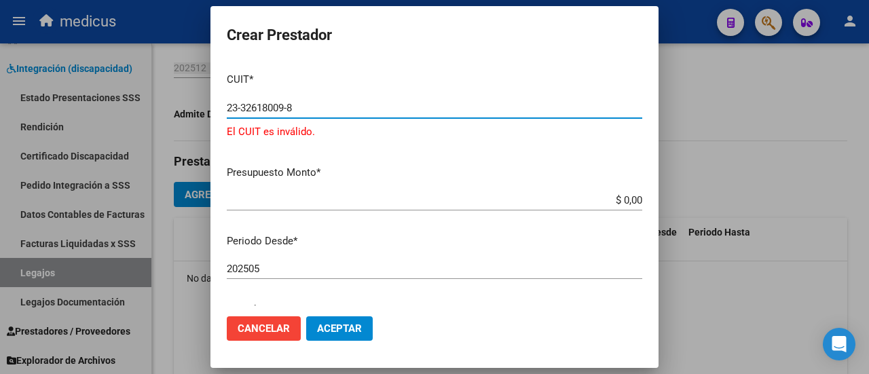
click at [235, 109] on input "23-32618009-8" at bounding box center [434, 108] width 415 height 12
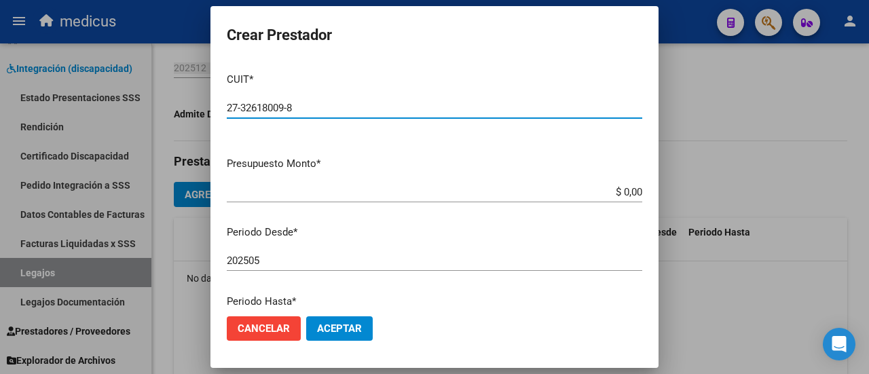
type input "27-32618009-8"
click at [612, 195] on input "$ 0,00" at bounding box center [434, 192] width 415 height 12
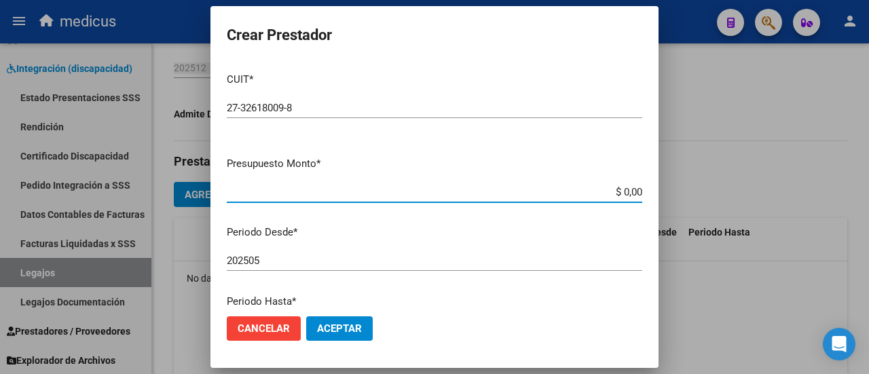
drag, startPoint x: 612, startPoint y: 195, endPoint x: 638, endPoint y: 189, distance: 26.4
click at [638, 189] on app-form-text-field "Presupuesto Monto * $ 0,00 Ingresar el monto" at bounding box center [440, 177] width 426 height 42
type input "$ 98.964,88"
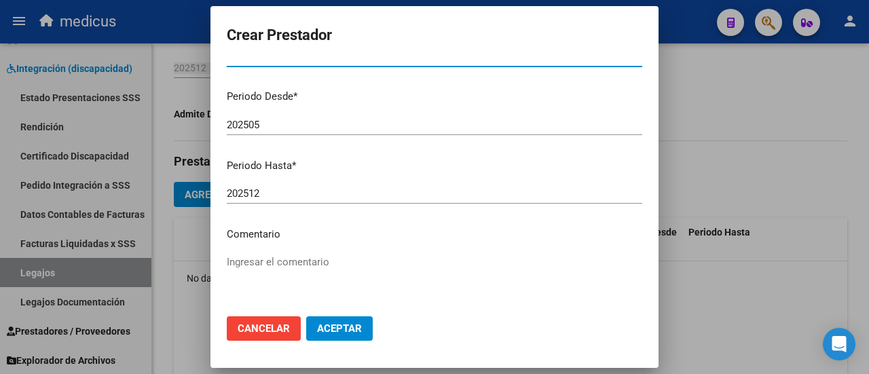
scroll to position [221, 0]
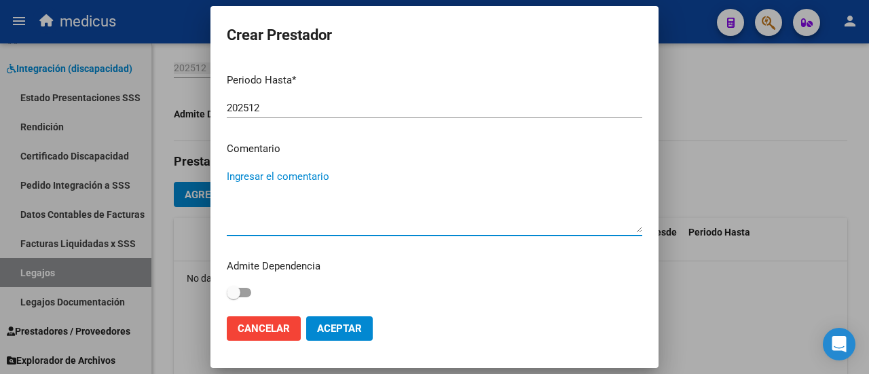
click at [301, 184] on textarea "Ingresar el comentario" at bounding box center [434, 201] width 415 height 64
type textarea "Psicologia."
click at [345, 326] on span "Aceptar" at bounding box center [339, 328] width 45 height 12
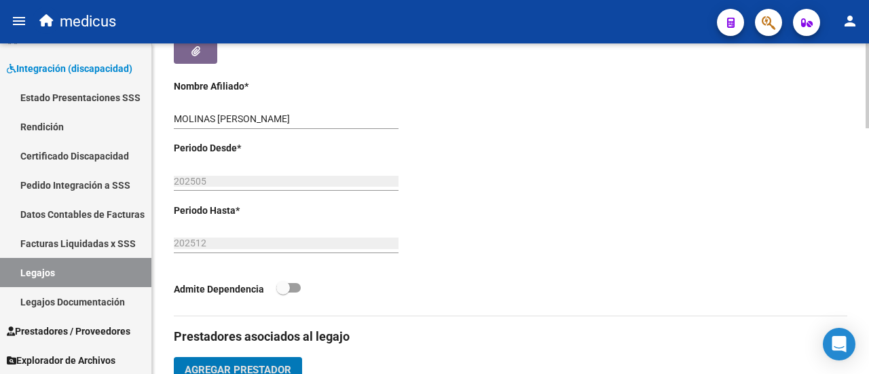
scroll to position [407, 0]
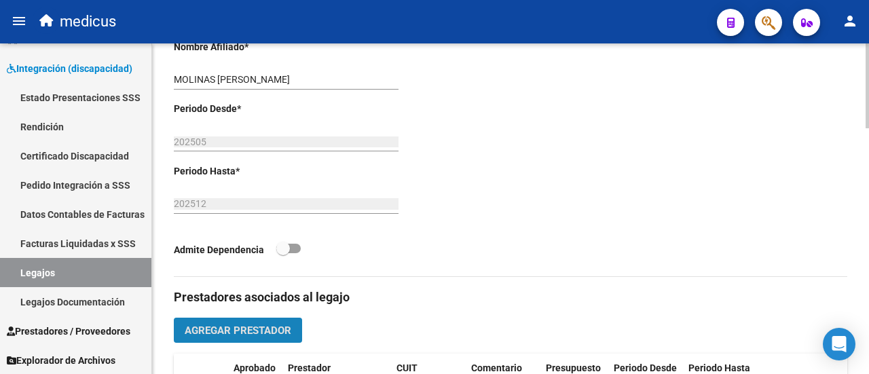
click at [239, 318] on button "Agregar Prestador" at bounding box center [238, 330] width 128 height 25
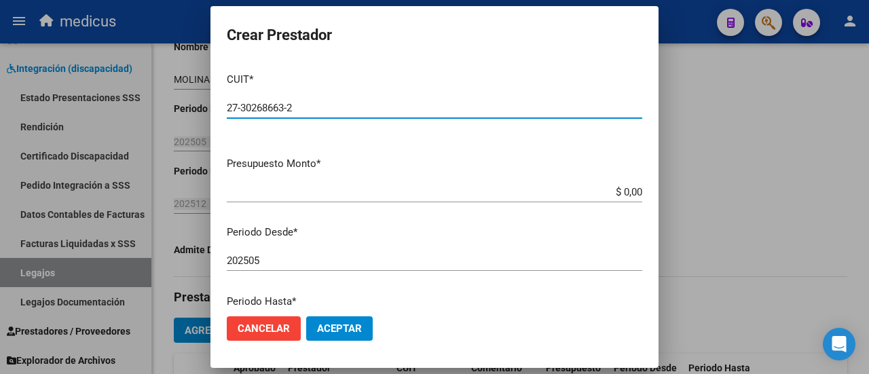
type input "27-30268663-2"
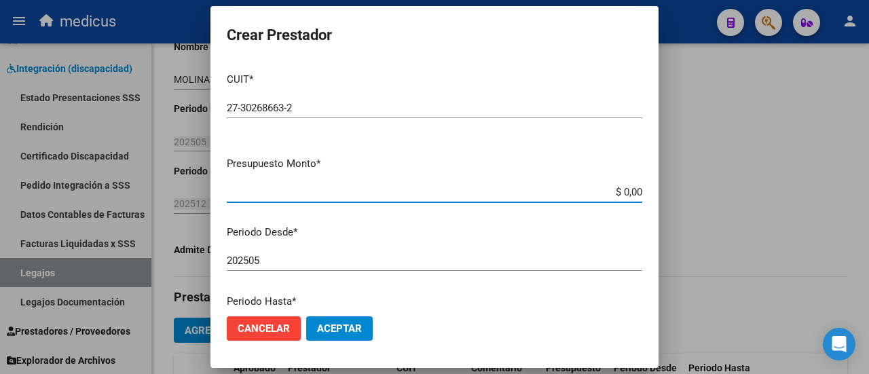
drag, startPoint x: 609, startPoint y: 192, endPoint x: 655, endPoint y: 162, distance: 54.8
click at [654, 194] on mat-dialog-content "CUIT * 27-30268663-2 Ingresar CUIT ARCA [PERSON_NAME] Presupuesto Monto * $ 0,0…" at bounding box center [434, 183] width 448 height 243
type input "$ 98.964,82"
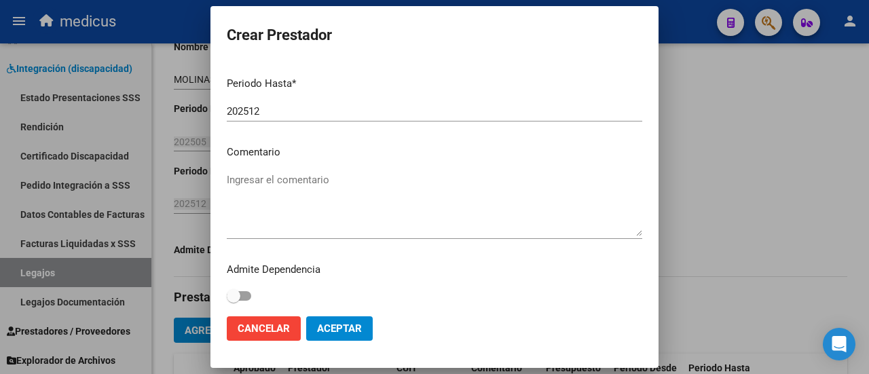
scroll to position [221, 0]
click at [273, 185] on textarea "Ingresar el comentario" at bounding box center [434, 201] width 415 height 64
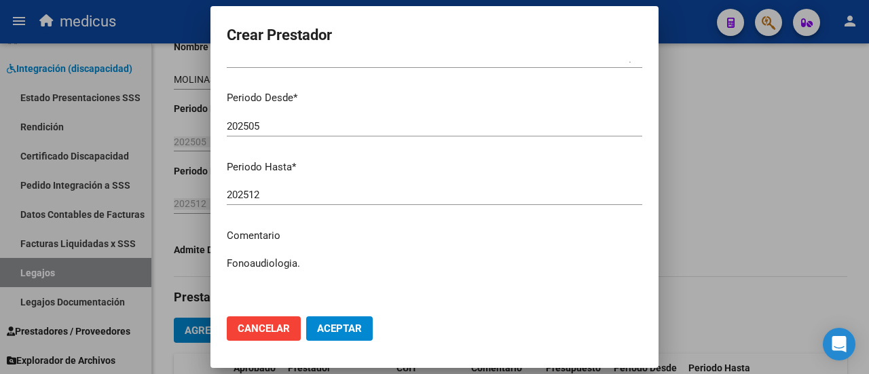
scroll to position [86, 0]
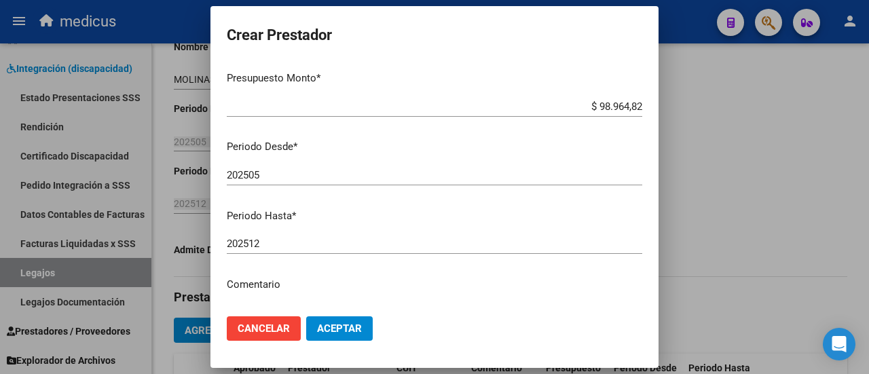
type textarea "Fonoaudiologia."
click at [357, 324] on span "Aceptar" at bounding box center [339, 328] width 45 height 12
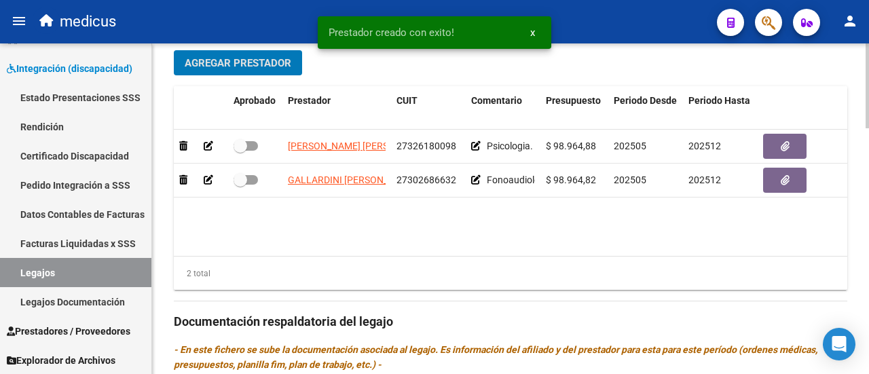
scroll to position [814, 0]
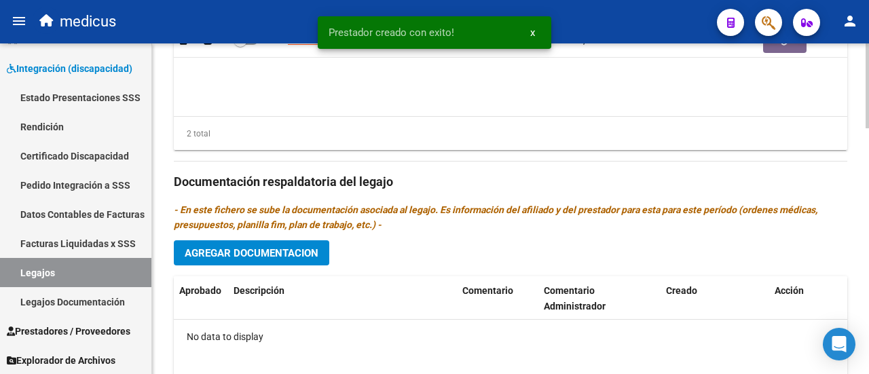
click at [270, 247] on span "Agregar Documentacion" at bounding box center [252, 253] width 134 height 12
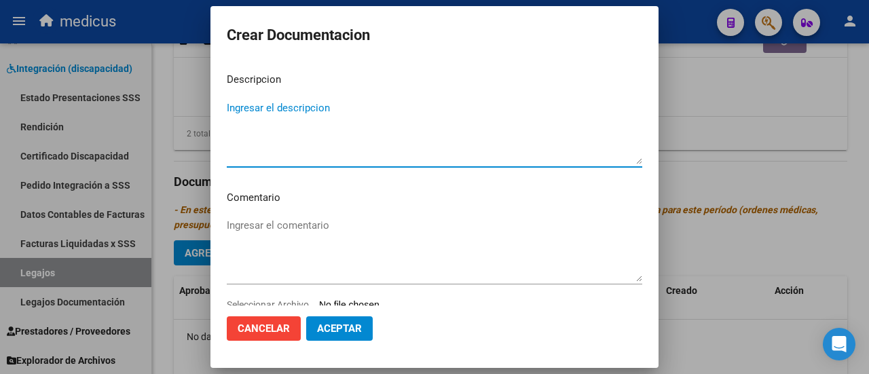
click at [364, 116] on textarea "Ingresar el descripcion" at bounding box center [434, 132] width 415 height 64
type textarea "se ingresa legajo 2025 para solicitud de prestaciones."
click at [356, 231] on textarea "Ingresar el comentario" at bounding box center [434, 250] width 415 height 64
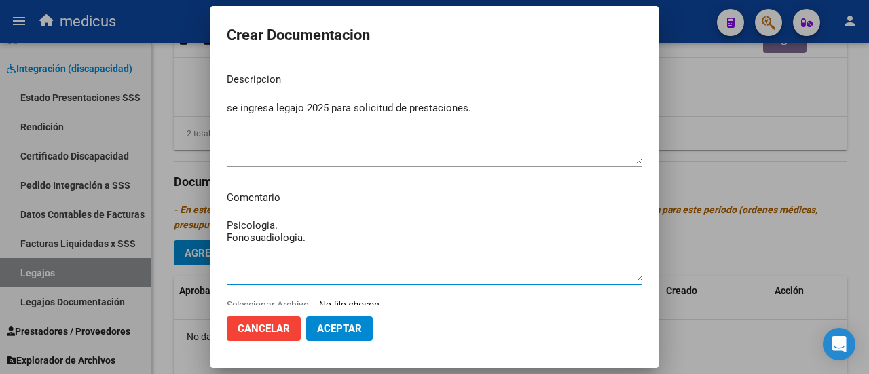
click at [254, 242] on textarea "Psicologia. Fonosuadiologia." at bounding box center [434, 250] width 415 height 64
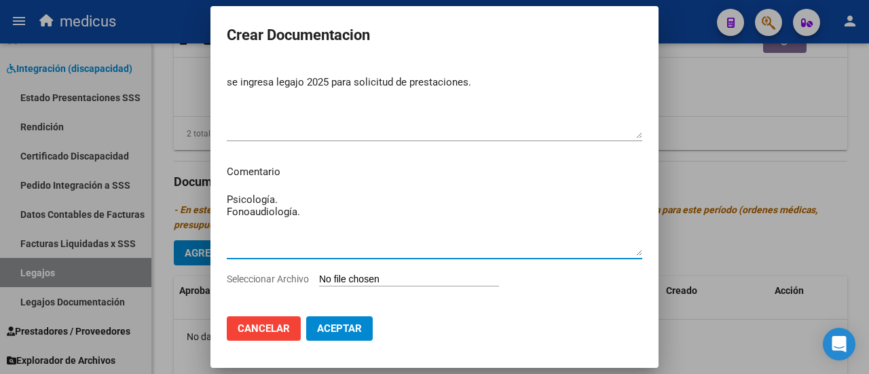
scroll to position [39, 0]
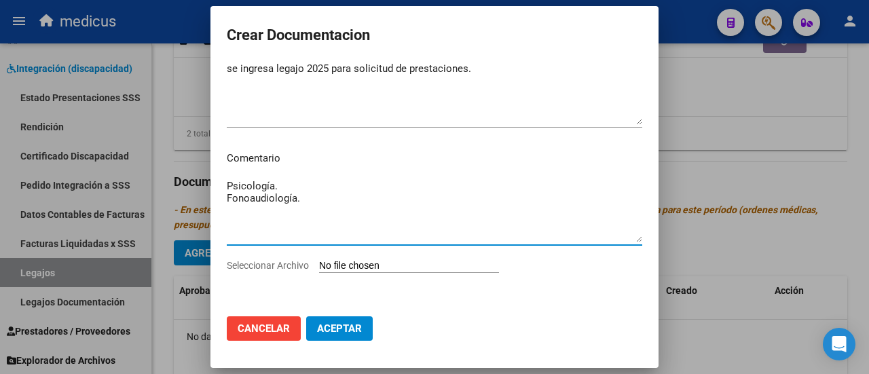
type textarea "Psicología. Fonoaudiología."
click at [395, 268] on input "Seleccionar Archivo" at bounding box center [409, 266] width 180 height 13
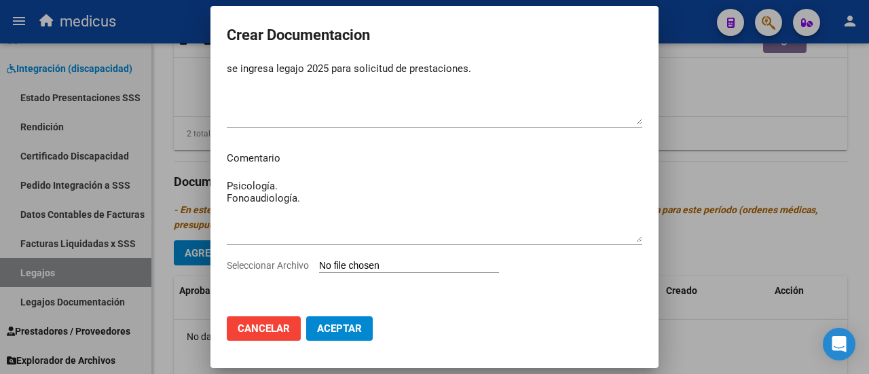
type input "C:\fakepath\[PERSON_NAME]-27576603482.pdf"
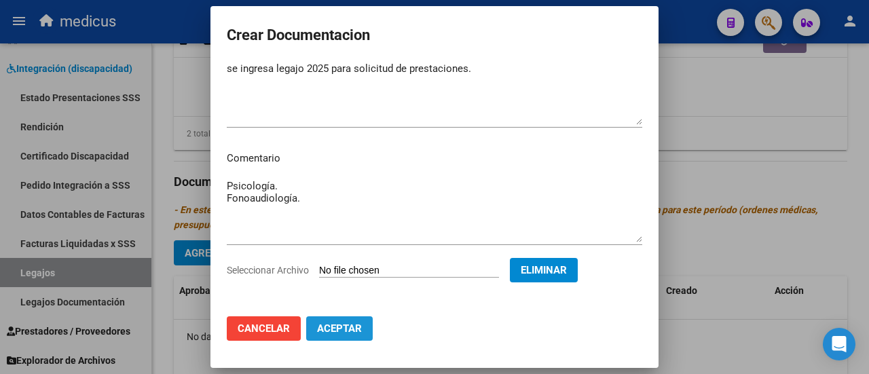
click at [357, 317] on button "Aceptar" at bounding box center [339, 328] width 67 height 24
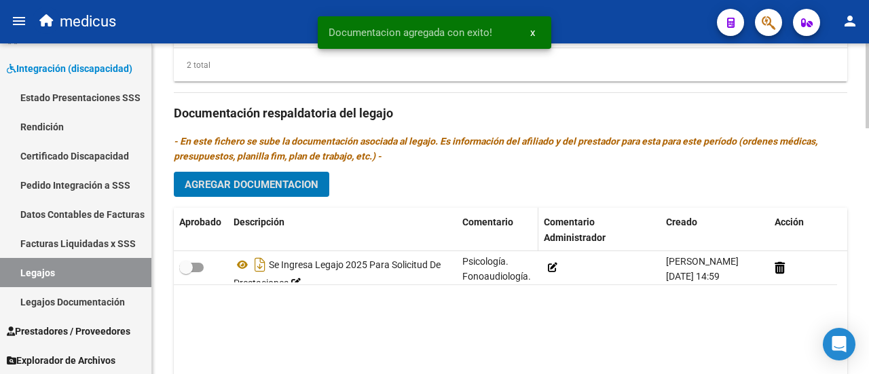
scroll to position [961, 0]
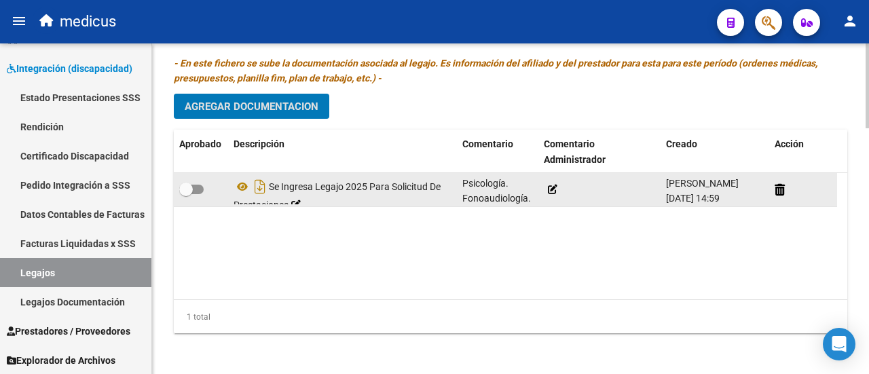
click at [198, 187] on span at bounding box center [191, 190] width 24 height 10
click at [186, 194] on input "checkbox" at bounding box center [185, 194] width 1 height 1
checkbox input "true"
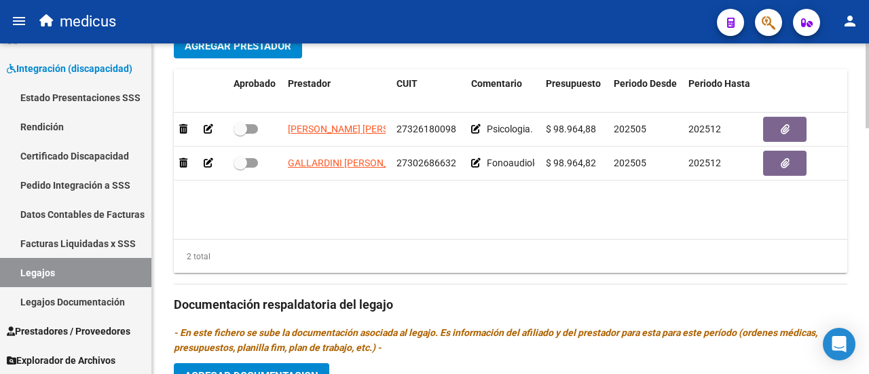
scroll to position [622, 0]
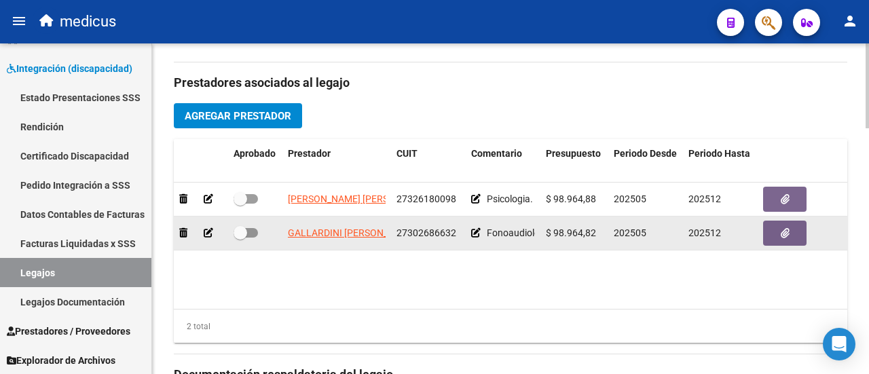
click at [256, 233] on span at bounding box center [245, 233] width 24 height 10
click at [240, 238] on input "checkbox" at bounding box center [240, 238] width 1 height 1
checkbox input "true"
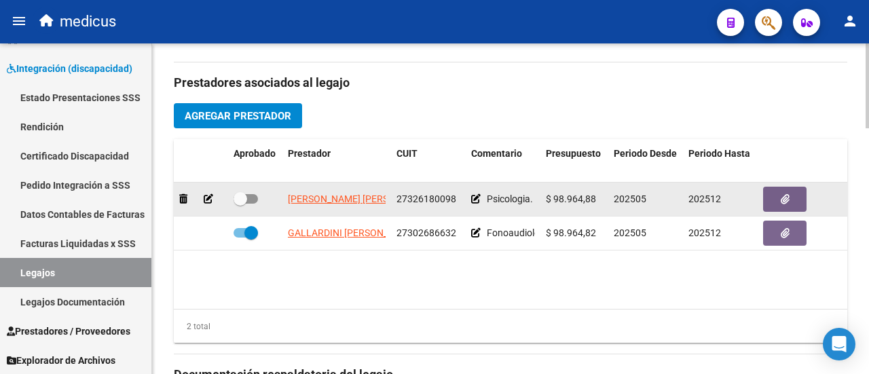
click at [248, 197] on span at bounding box center [245, 199] width 24 height 10
click at [240, 204] on input "checkbox" at bounding box center [240, 204] width 1 height 1
checkbox input "true"
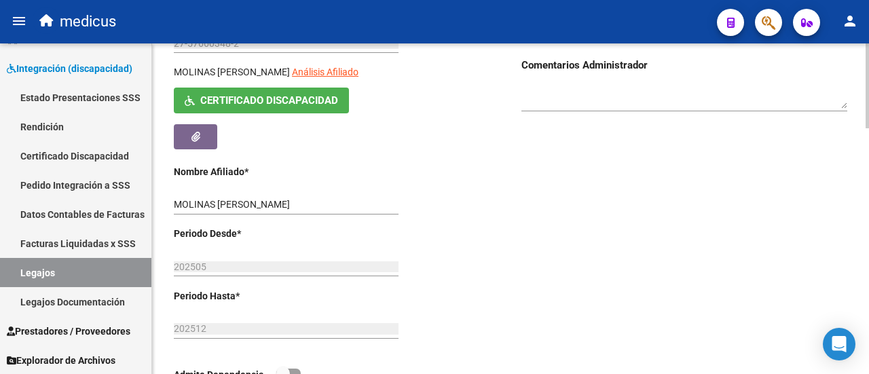
scroll to position [147, 0]
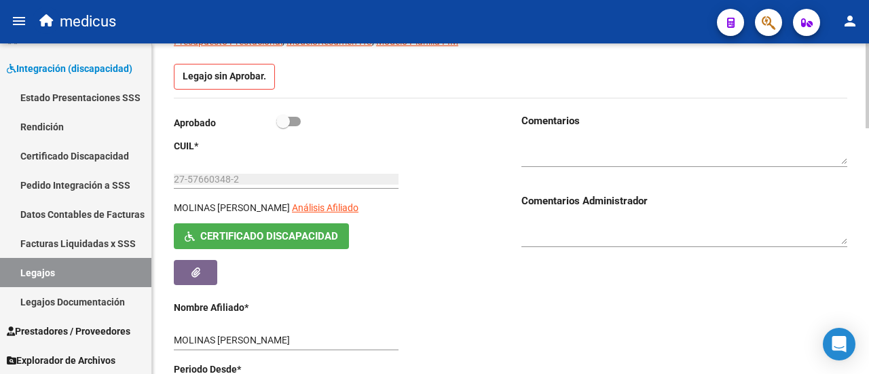
click at [295, 119] on span at bounding box center [288, 122] width 24 height 10
click at [283, 126] on input "checkbox" at bounding box center [282, 126] width 1 height 1
checkbox input "true"
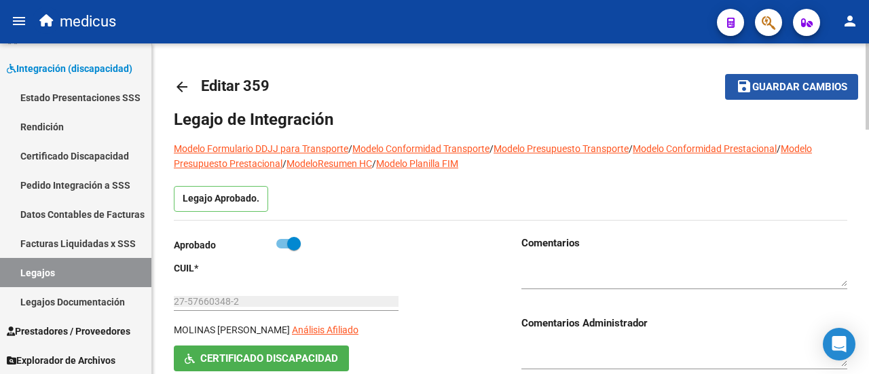
click at [801, 88] on span "Guardar cambios" at bounding box center [799, 87] width 95 height 12
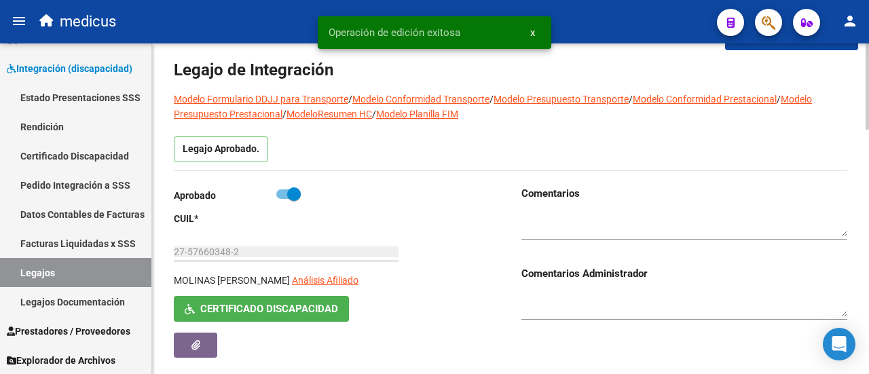
scroll to position [68, 0]
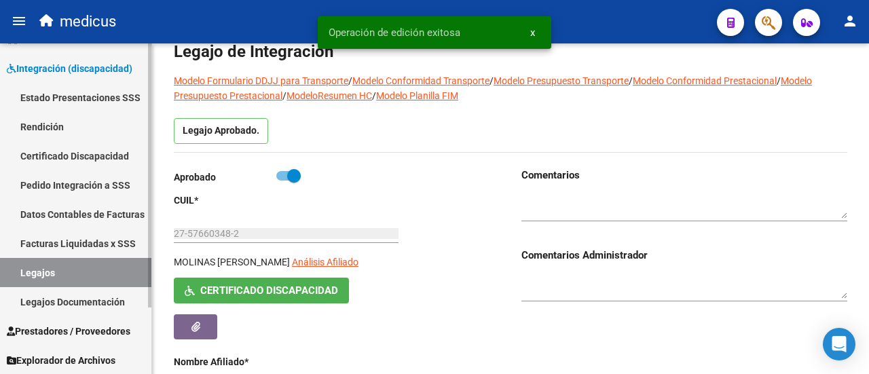
click at [72, 268] on link "Legajos" at bounding box center [75, 272] width 151 height 29
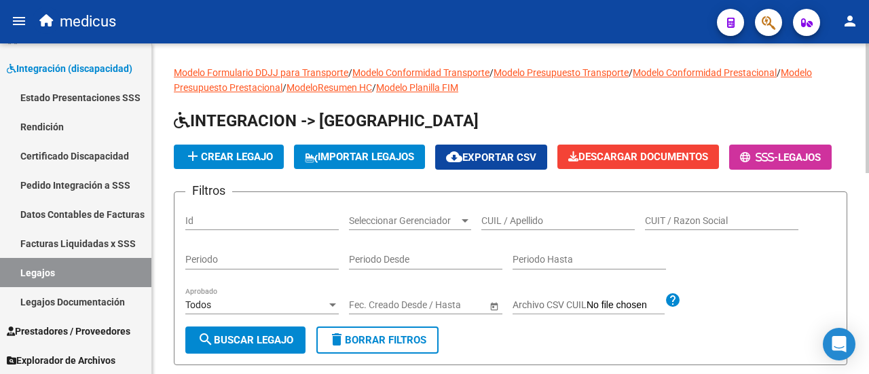
click at [531, 230] on div "CUIL / Apellido" at bounding box center [557, 216] width 153 height 27
paste input "20586690044"
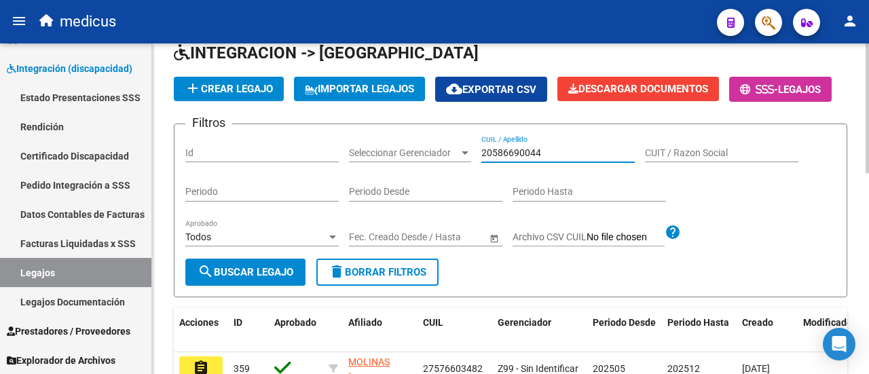
type input "20586690044"
click at [265, 278] on span "search Buscar Legajo" at bounding box center [245, 272] width 96 height 12
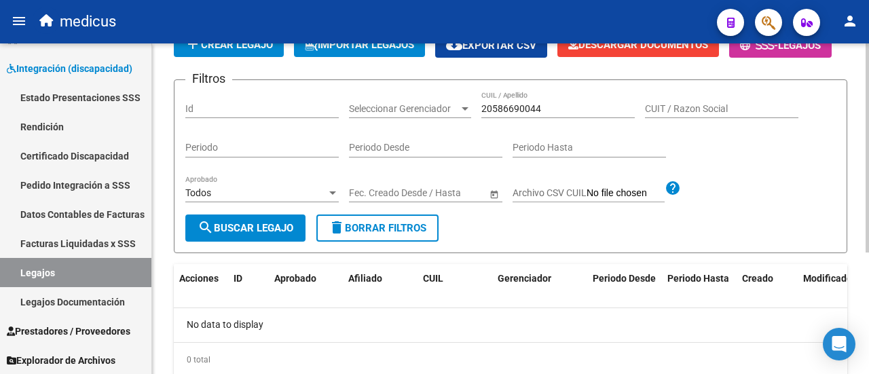
scroll to position [56, 0]
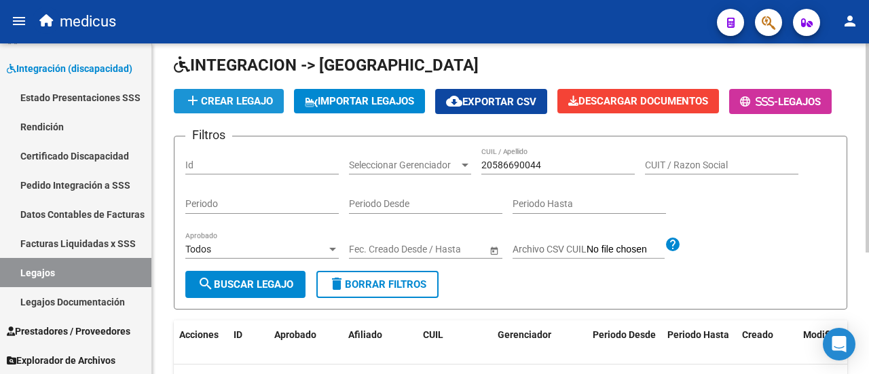
click at [231, 96] on span "add Crear Legajo" at bounding box center [229, 101] width 88 height 12
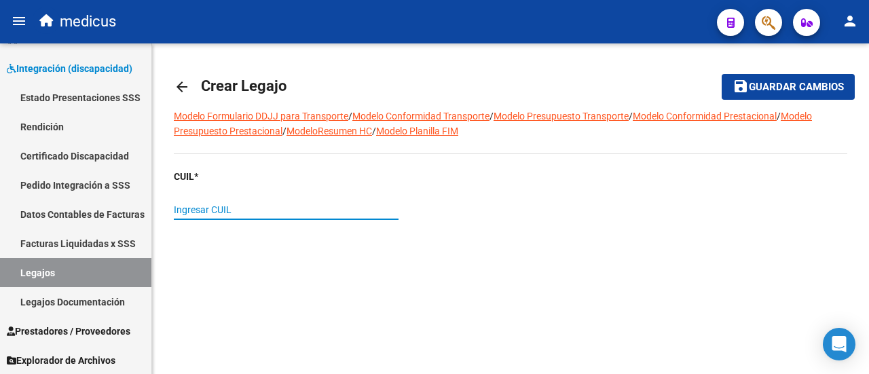
click at [285, 204] on input "Ingresar CUIL" at bounding box center [286, 210] width 225 height 12
paste input "20-58669004-4"
type input "20-58669004-4"
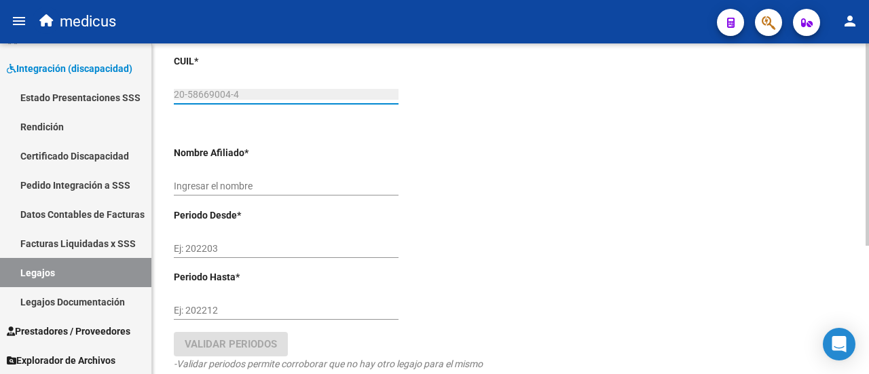
scroll to position [136, 0]
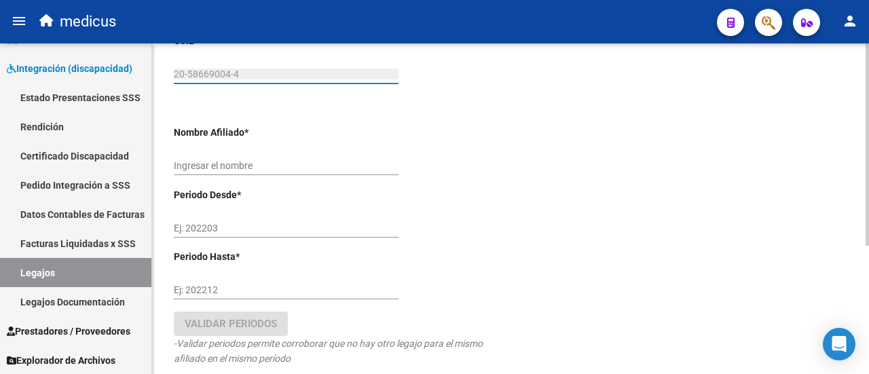
type input "[PERSON_NAME] [PERSON_NAME]"
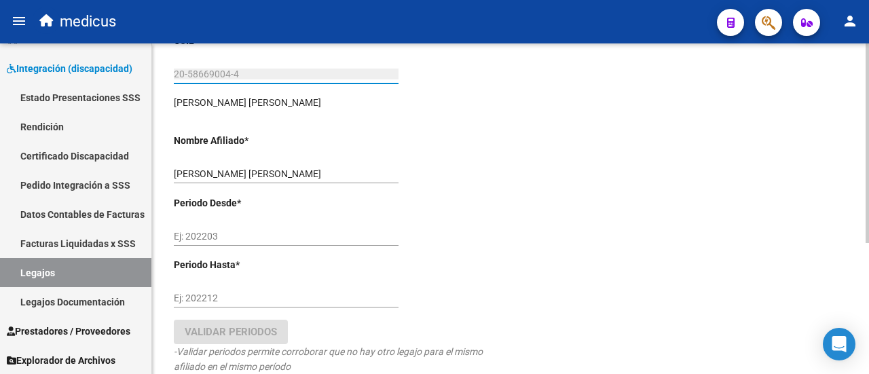
type input "20-58669004-4"
click at [24, 272] on link "Legajos" at bounding box center [75, 272] width 151 height 29
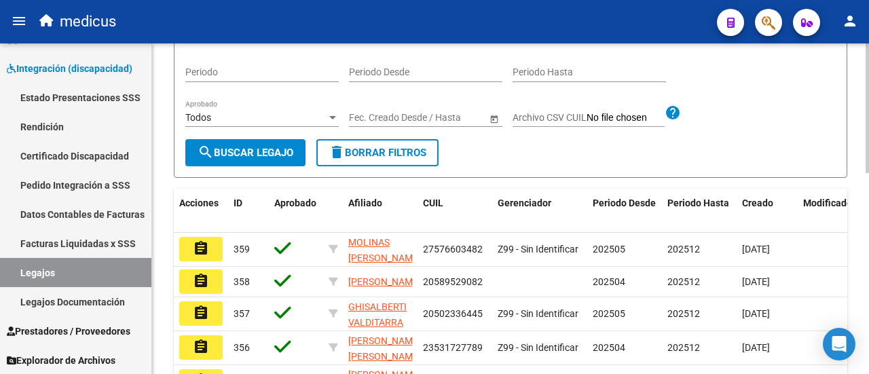
scroll to position [204, 0]
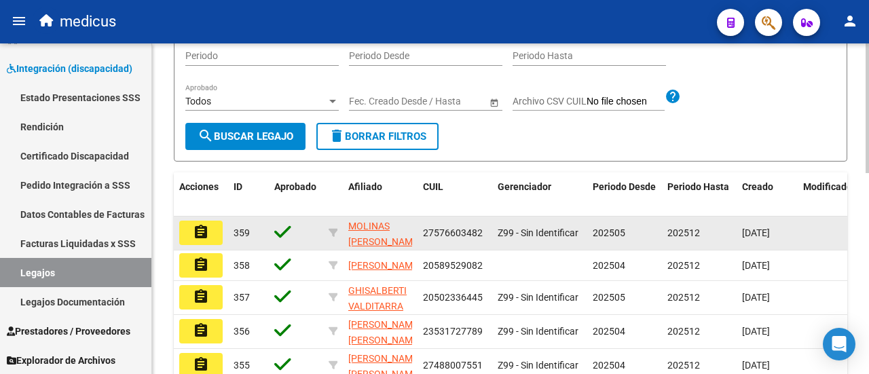
drag, startPoint x: 423, startPoint y: 268, endPoint x: 482, endPoint y: 266, distance: 59.1
click at [482, 241] on div "27576603482" at bounding box center [455, 233] width 64 height 16
copy span "27576603482"
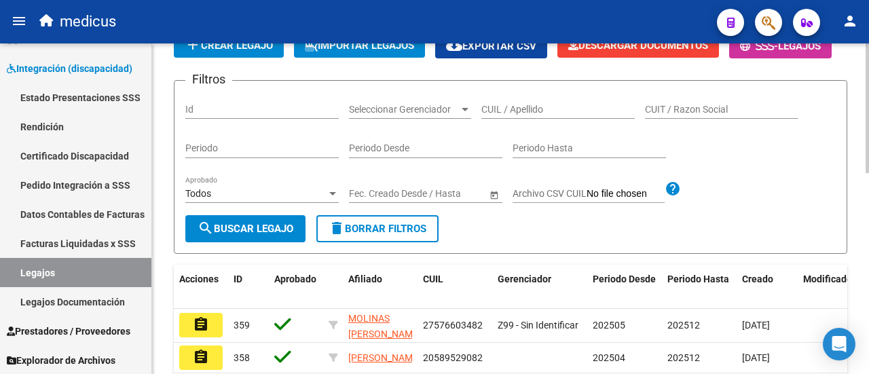
scroll to position [68, 0]
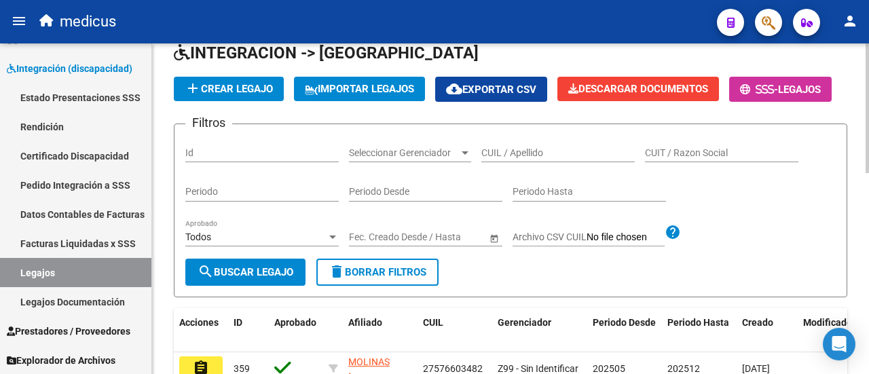
click at [505, 159] on input "CUIL / Apellido" at bounding box center [557, 153] width 153 height 12
paste input "20586690044"
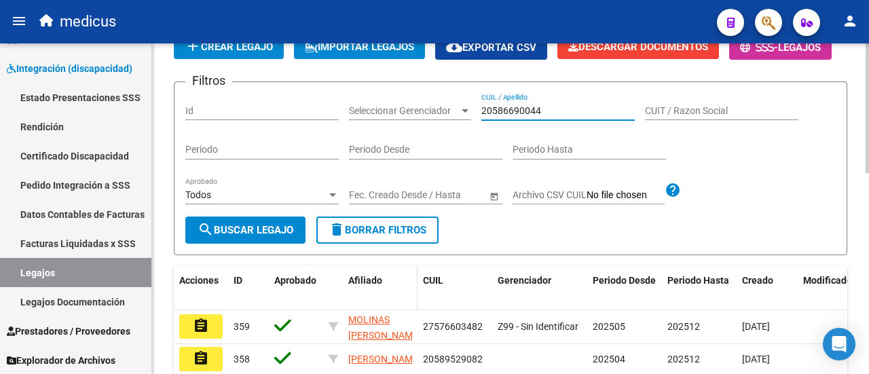
scroll to position [204, 0]
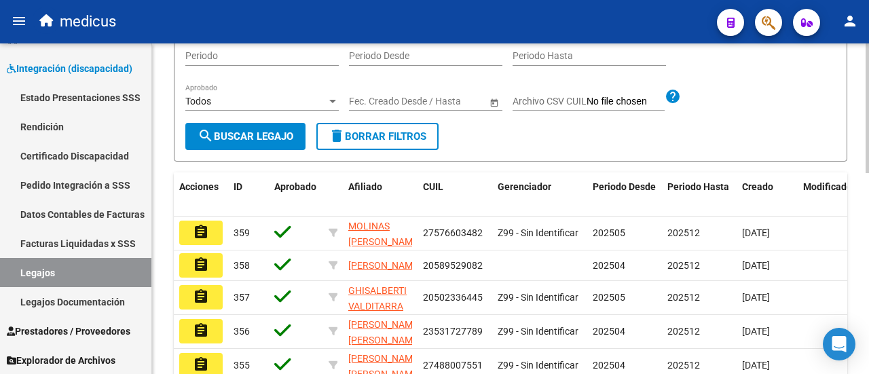
type input "20586690044"
click at [246, 150] on button "search Buscar Legajo" at bounding box center [245, 136] width 120 height 27
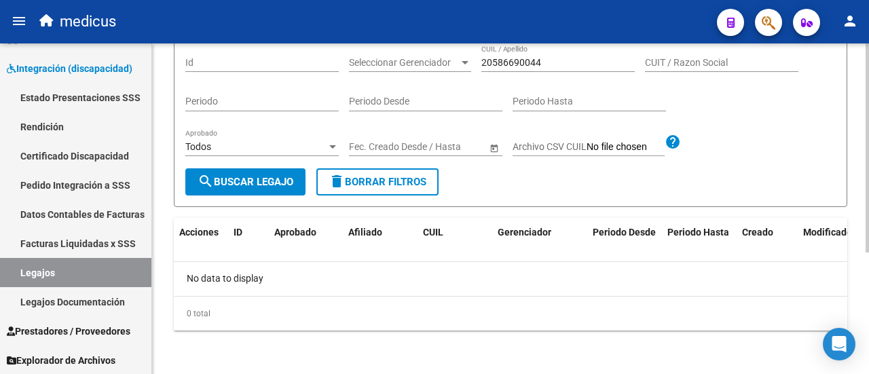
scroll to position [56, 0]
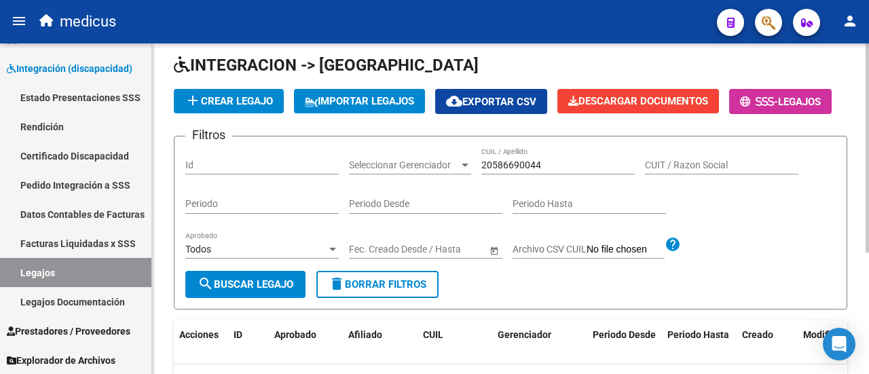
click at [204, 91] on button "add Crear Legajo" at bounding box center [229, 101] width 110 height 24
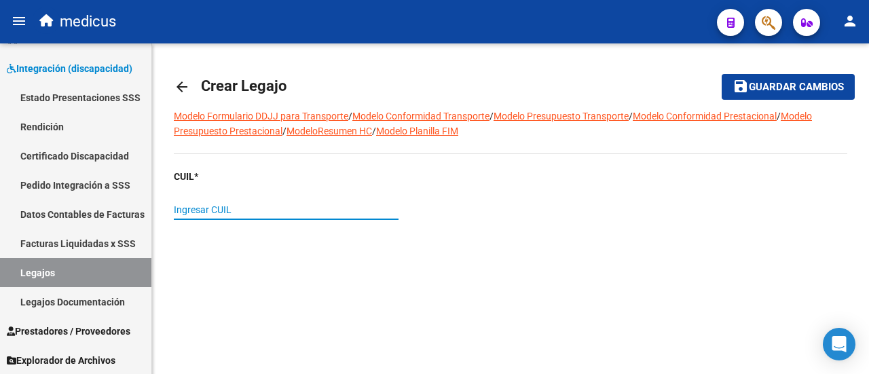
click at [361, 214] on input "Ingresar CUIL" at bounding box center [286, 210] width 225 height 12
paste input "20-58669004-4"
type input "20-58669004-4"
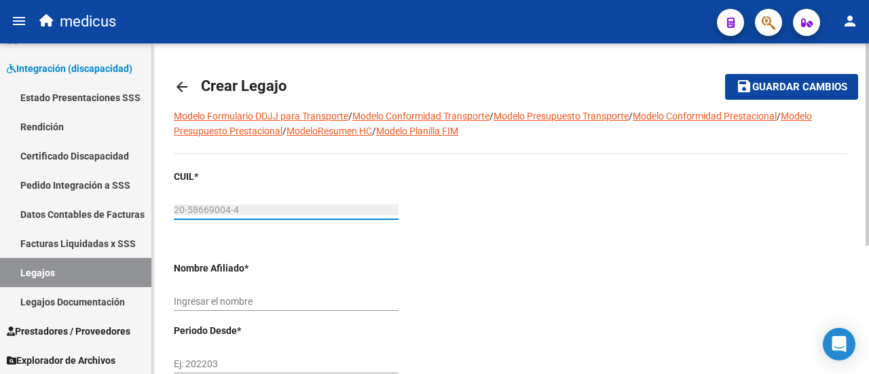
type input "[PERSON_NAME] [PERSON_NAME]"
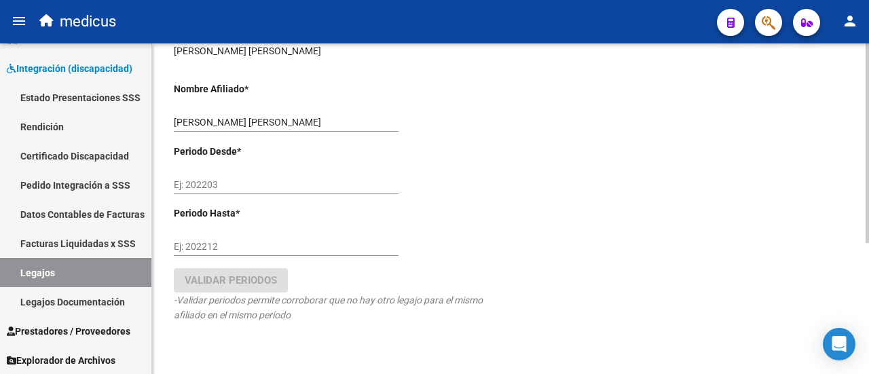
scroll to position [204, 0]
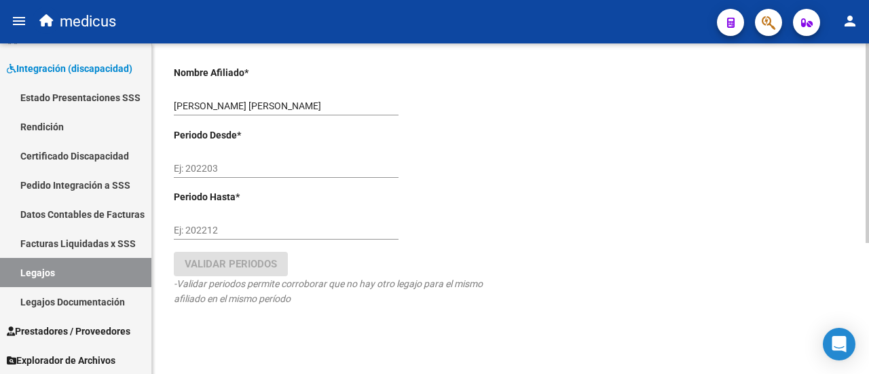
type input "20-58669004-4"
click at [252, 169] on input "Ej: 202203" at bounding box center [286, 169] width 225 height 12
type input "202504"
click at [248, 228] on input "Ej: 202212" at bounding box center [286, 231] width 225 height 12
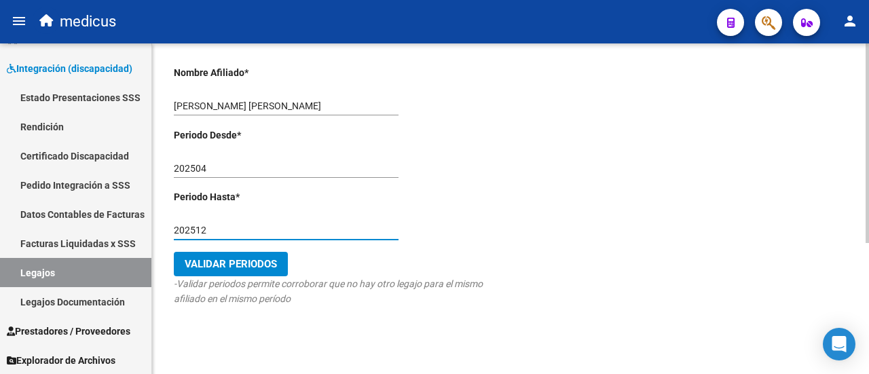
type input "202512"
click at [272, 265] on span "Validar Periodos" at bounding box center [231, 264] width 92 height 12
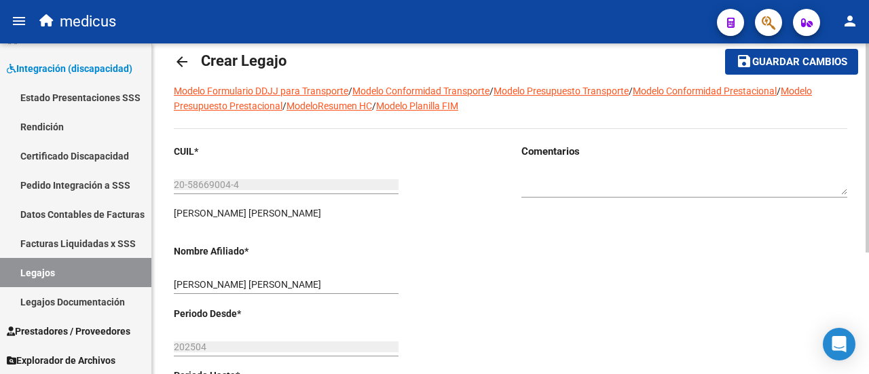
scroll to position [0, 0]
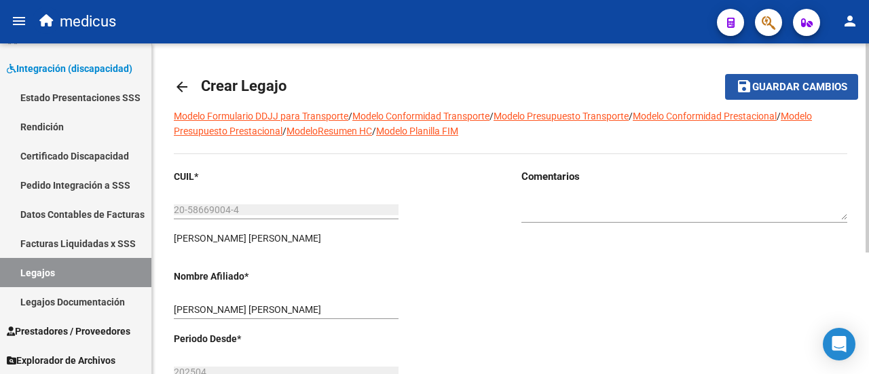
click at [771, 81] on span "Guardar cambios" at bounding box center [799, 87] width 95 height 12
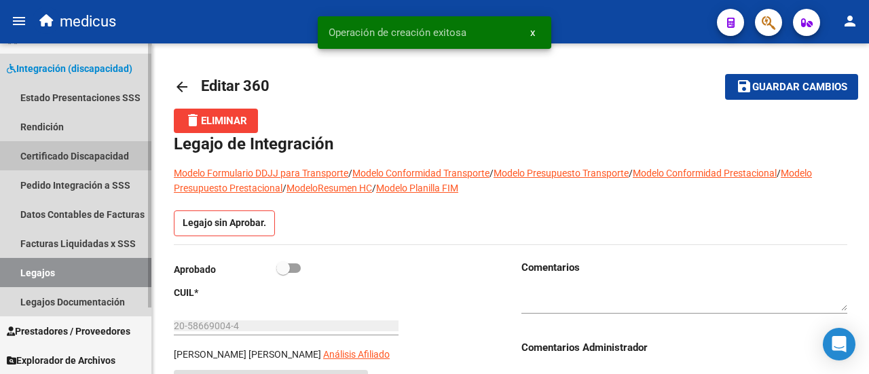
click at [65, 147] on link "Certificado Discapacidad" at bounding box center [75, 155] width 151 height 29
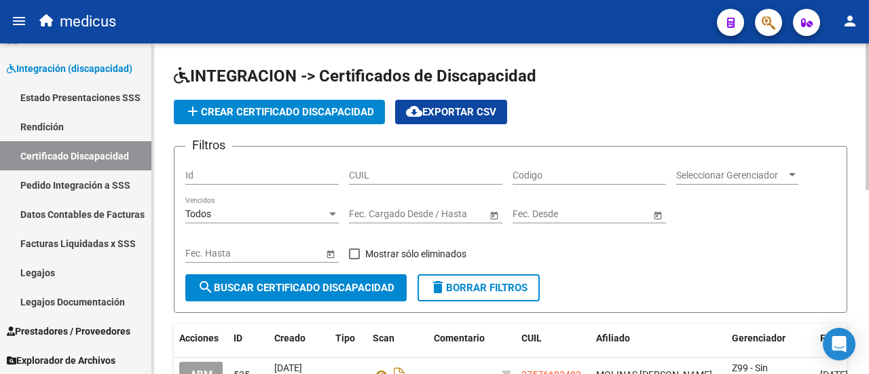
click at [423, 181] on div "CUIL" at bounding box center [425, 170] width 153 height 27
paste input "20-58669004-4"
type input "20-58669004-4"
click at [344, 292] on span "search Buscar Certificado Discapacidad" at bounding box center [295, 288] width 197 height 12
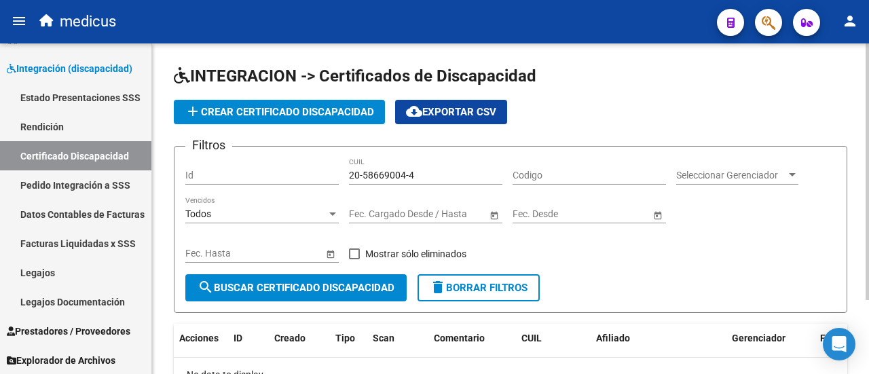
click at [318, 105] on button "add Crear Certificado Discapacidad" at bounding box center [279, 112] width 211 height 24
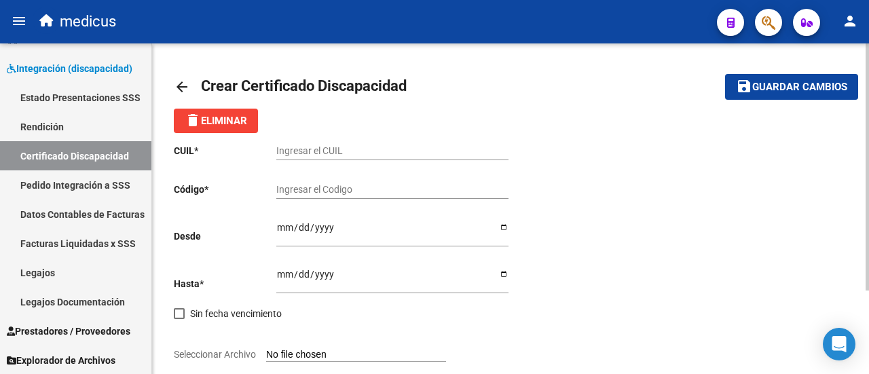
click at [375, 151] on input "Ingresar el CUIL" at bounding box center [392, 151] width 232 height 12
paste input "20-58669004-4"
drag, startPoint x: 290, startPoint y: 149, endPoint x: 331, endPoint y: 149, distance: 40.7
click at [331, 149] on input "20-58669004-4" at bounding box center [392, 151] width 232 height 12
type input "20-58669004-4"
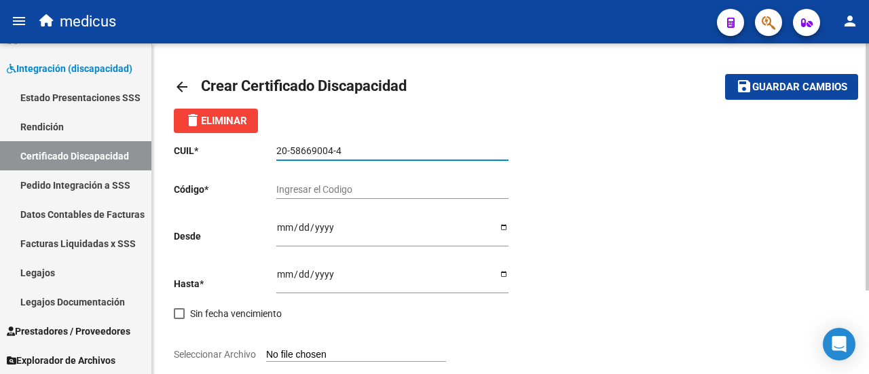
click at [353, 192] on input "Ingresar el Codigo" at bounding box center [392, 190] width 232 height 12
drag, startPoint x: 288, startPoint y: 149, endPoint x: 331, endPoint y: 147, distance: 42.8
click at [331, 147] on input "20-58669004-4" at bounding box center [392, 151] width 232 height 12
click at [340, 188] on input "ARG02000" at bounding box center [392, 190] width 232 height 12
paste input "58669004"
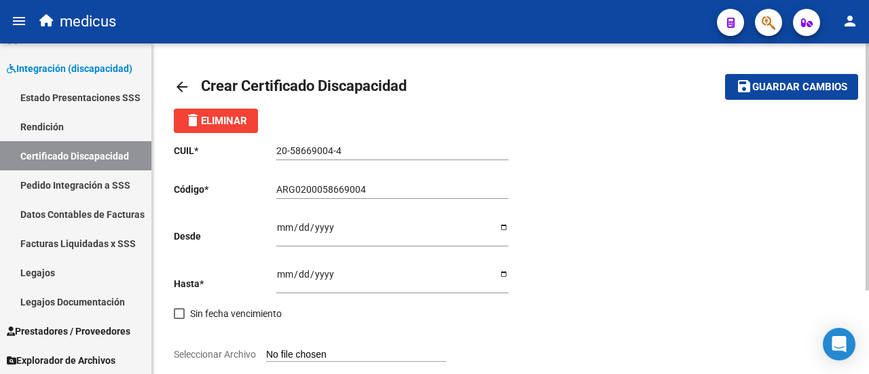
click at [364, 192] on input "ARG0200058669004" at bounding box center [392, 190] width 232 height 12
click at [432, 186] on input "ARG020005866900420241211" at bounding box center [392, 190] width 232 height 12
click at [460, 190] on input "ARG02000586690042024121120291211" at bounding box center [392, 190] width 232 height 12
type input "ARG02000586690042024121120291211MEN200"
click at [499, 228] on input "Ingresar fec. Desde" at bounding box center [392, 232] width 232 height 20
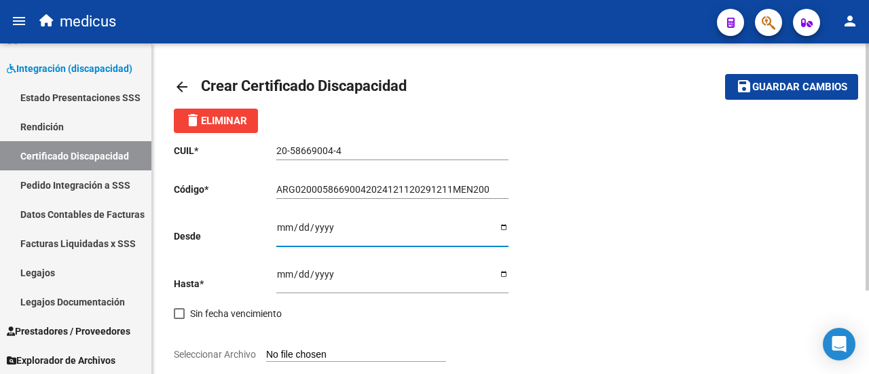
type input "[DATE]"
click at [746, 193] on div "CUIL * 20-58669004-4 Ingresar el CUIL Código * ARG02000586690042024121120291211…" at bounding box center [510, 293] width 673 height 320
click at [506, 273] on input "Ingresar fec. Hasta" at bounding box center [392, 279] width 232 height 20
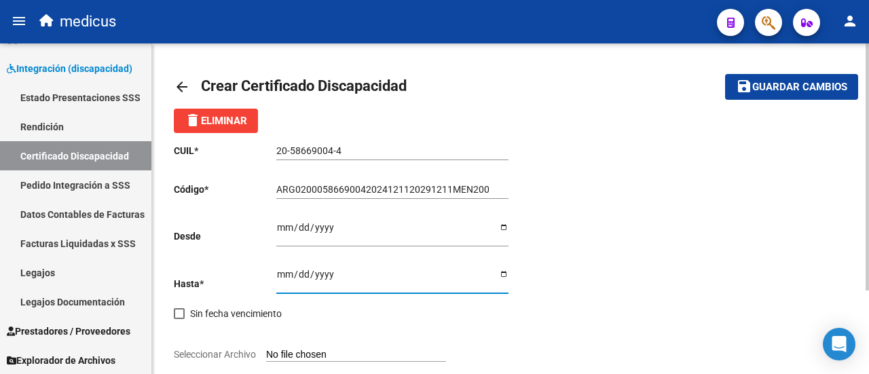
type input "[DATE]"
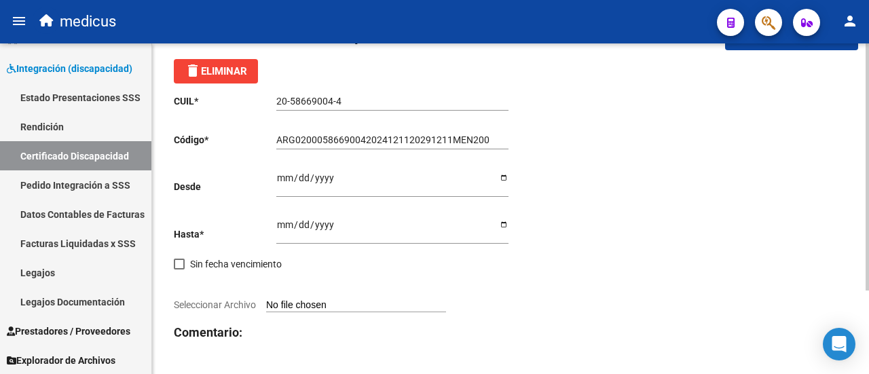
scroll to position [68, 0]
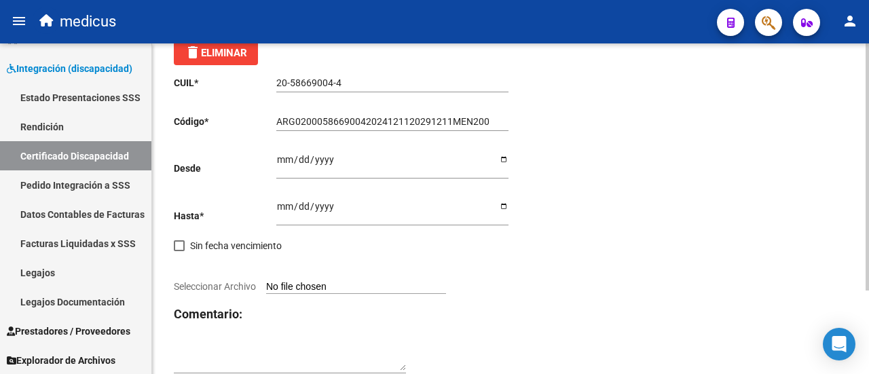
click at [339, 286] on input "Seleccionar Archivo" at bounding box center [356, 287] width 180 height 13
type input "C:\fakepath\CUD 58669004 [PERSON_NAME].jpg"
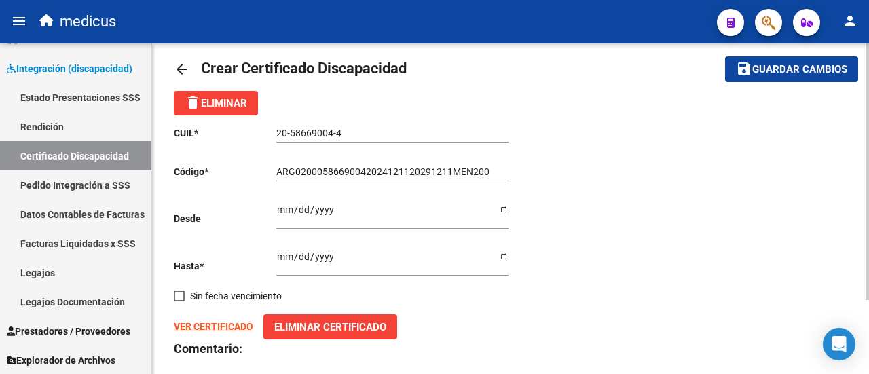
scroll to position [0, 0]
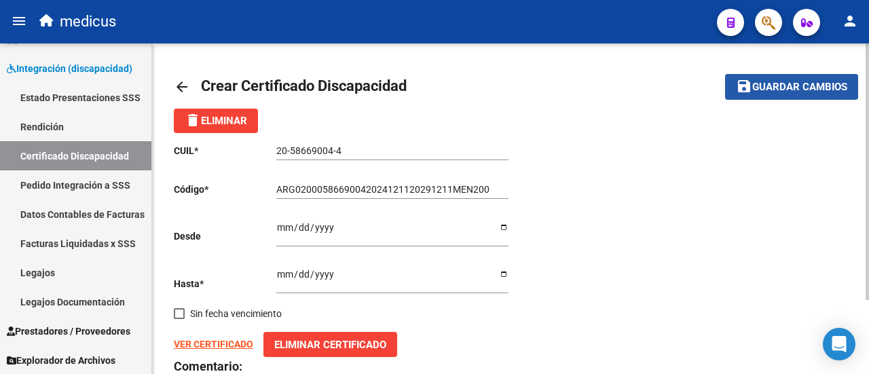
click at [774, 98] on button "save Guardar cambios" at bounding box center [791, 86] width 133 height 25
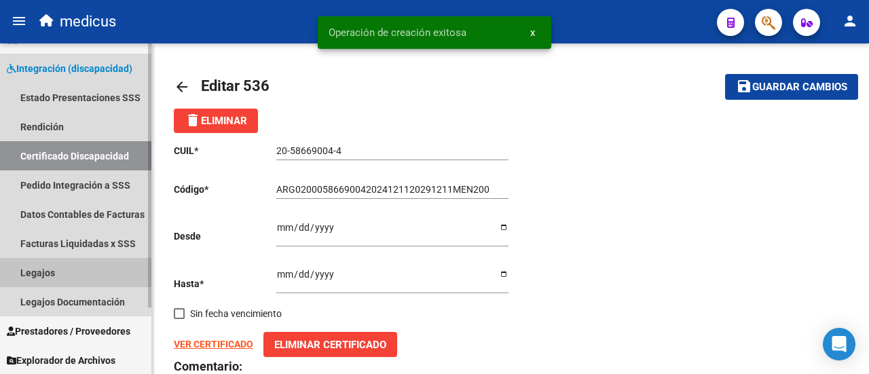
click at [48, 269] on link "Legajos" at bounding box center [75, 272] width 151 height 29
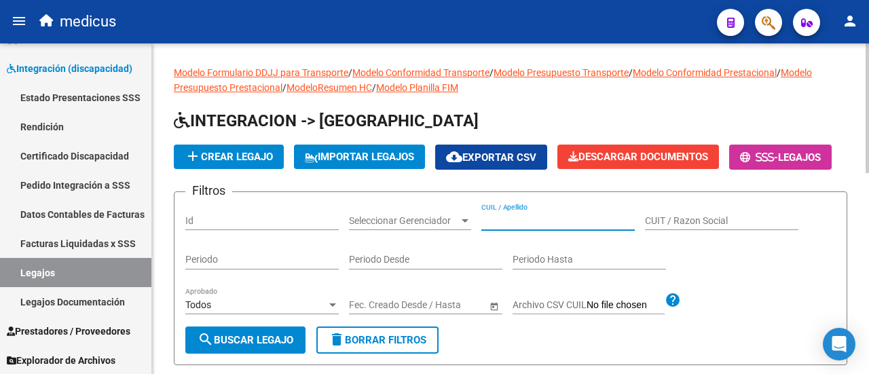
click at [512, 227] on input "CUIL / Apellido" at bounding box center [557, 221] width 153 height 12
paste input "20586690044"
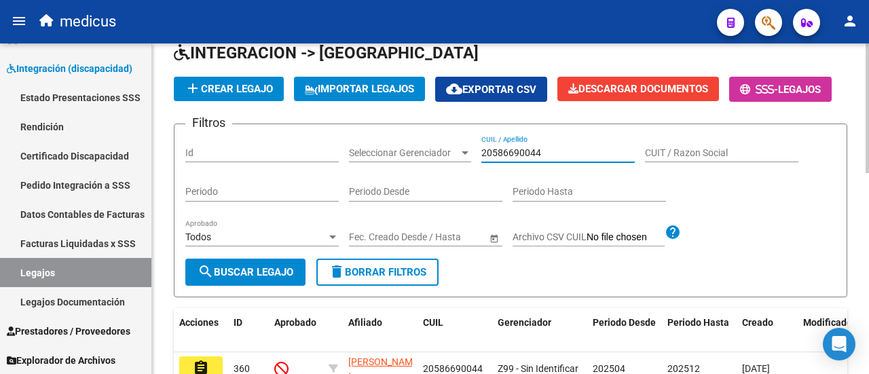
type input "20586690044"
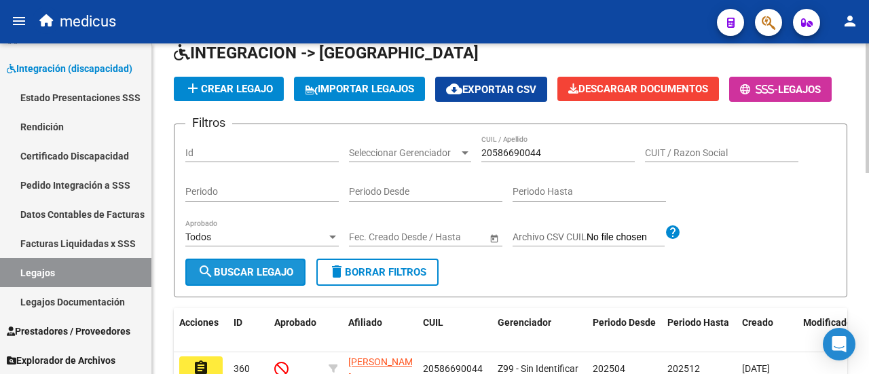
click at [293, 278] on span "search Buscar Legajo" at bounding box center [245, 272] width 96 height 12
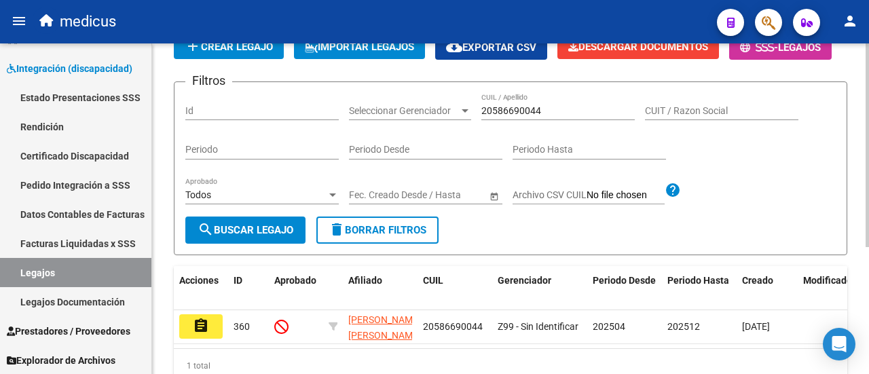
scroll to position [204, 0]
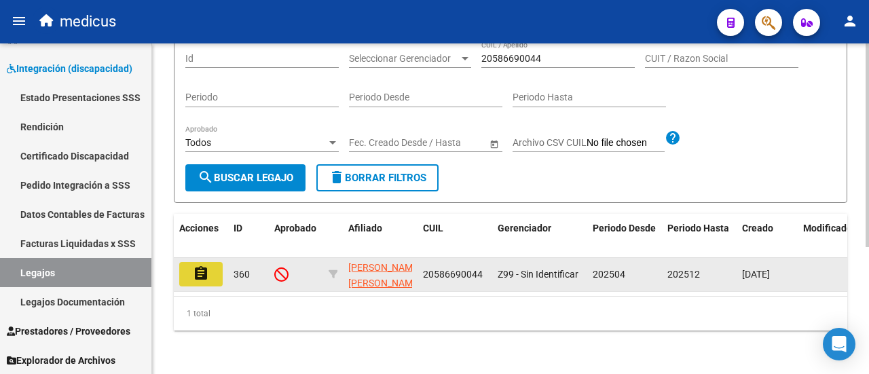
click at [213, 273] on button "assignment" at bounding box center [200, 274] width 43 height 24
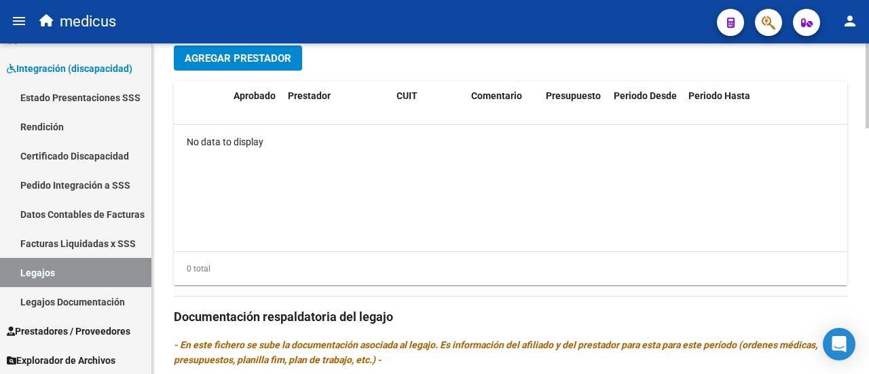
scroll to position [611, 0]
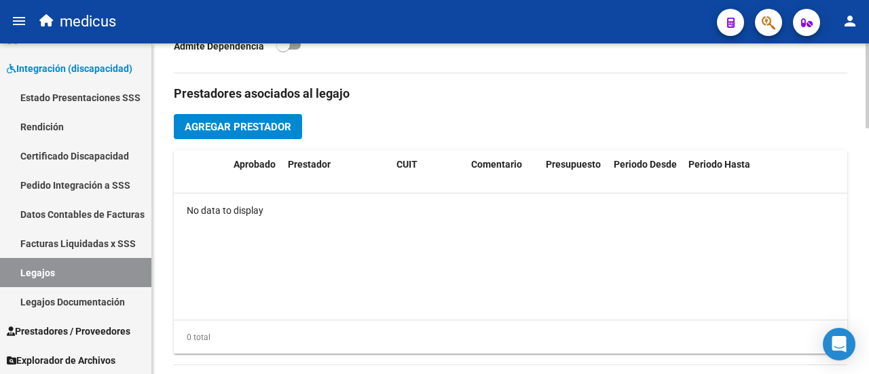
click at [250, 115] on button "Agregar Prestador" at bounding box center [238, 126] width 128 height 25
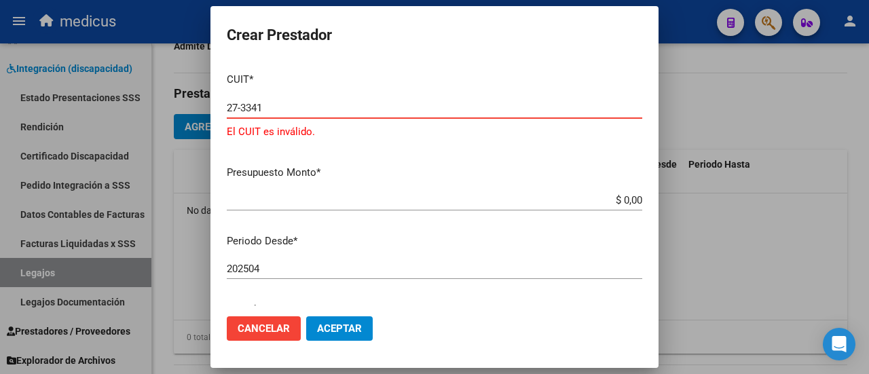
click at [270, 108] on input "27-3341" at bounding box center [434, 108] width 415 height 12
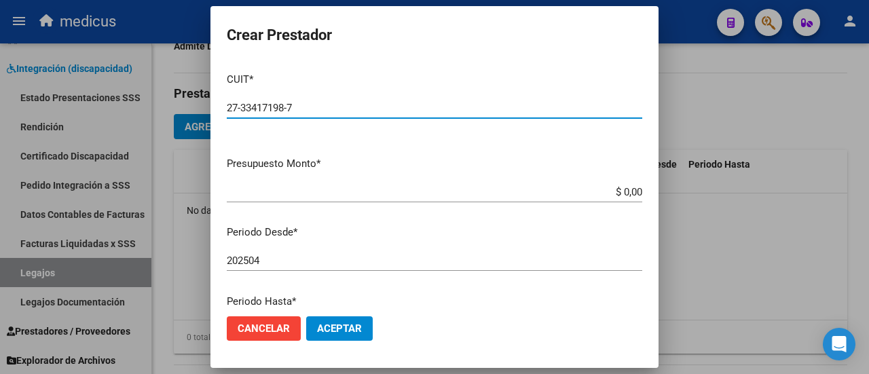
type input "27-33417198-7"
drag, startPoint x: 227, startPoint y: 104, endPoint x: 319, endPoint y: 109, distance: 91.8
click at [319, 109] on input "27-33417198-7" at bounding box center [434, 108] width 415 height 12
click at [355, 108] on input "27-33417198-7" at bounding box center [434, 108] width 415 height 12
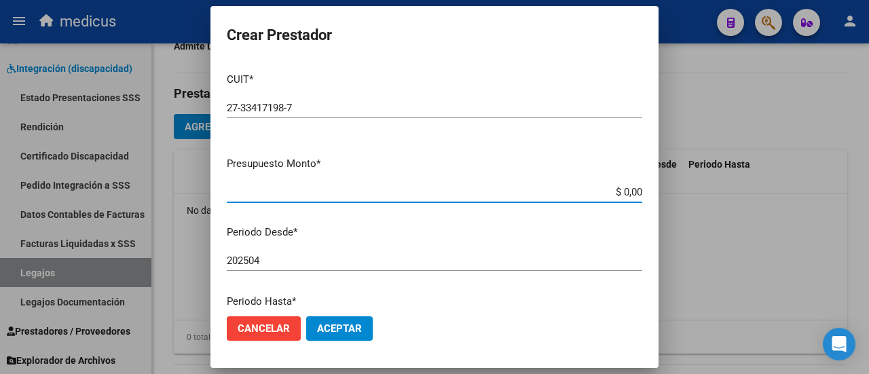
drag, startPoint x: 613, startPoint y: 191, endPoint x: 639, endPoint y: 191, distance: 26.5
click at [639, 191] on app-form-text-field "Presupuesto Monto * $ 0,00 Ingresar el monto" at bounding box center [440, 177] width 426 height 42
drag, startPoint x: 593, startPoint y: 192, endPoint x: 632, endPoint y: 191, distance: 39.4
click at [632, 191] on app-form-text-field "Presupuesto Monto * $ 3.076,54 Ingresar el monto" at bounding box center [440, 177] width 426 height 42
click at [643, 195] on mat-dialog-content "CUIT * 27-33417198-7 Ingresar CUIT ARCA [PERSON_NAME] Presupuesto Monto * $ 0,0…" at bounding box center [434, 183] width 448 height 243
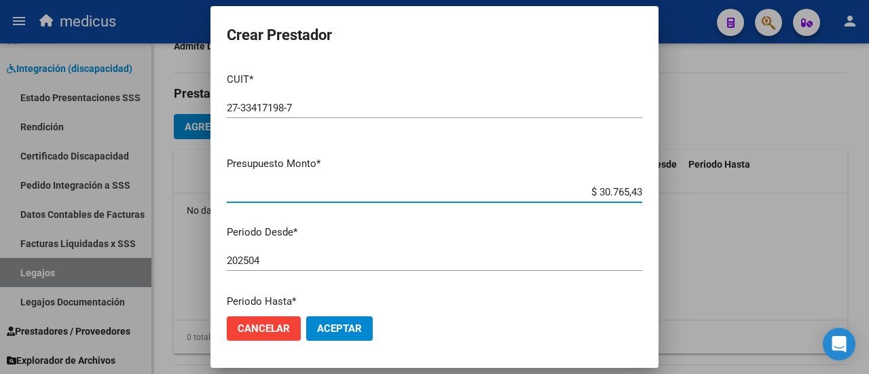
type input "$ 307.654,34"
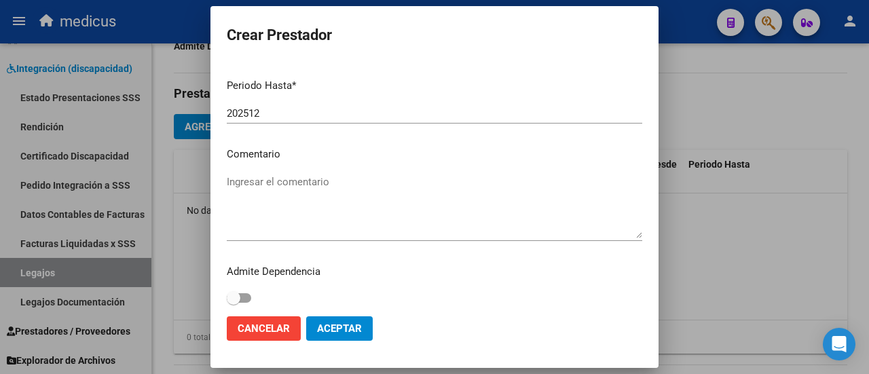
scroll to position [221, 0]
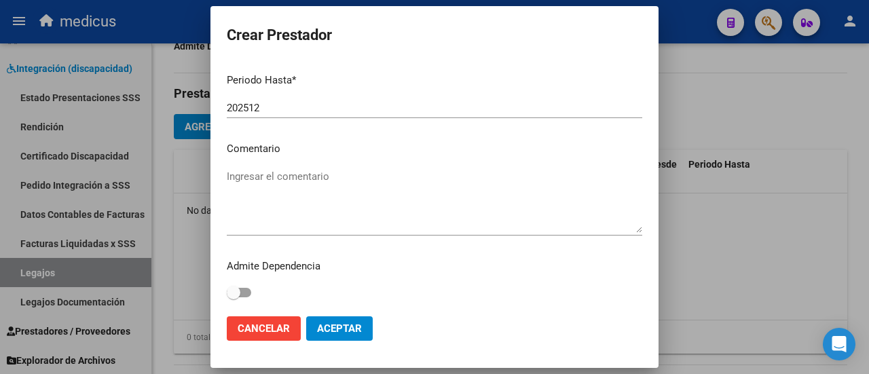
click at [288, 187] on textarea "Ingresar el comentario" at bounding box center [434, 201] width 415 height 64
type textarea "m"
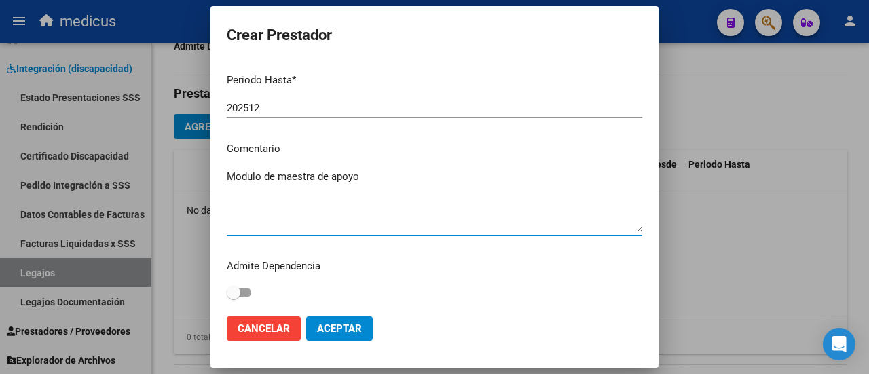
type textarea "Modulo de maestra de apoyo"
click at [337, 333] on span "Aceptar" at bounding box center [339, 328] width 45 height 12
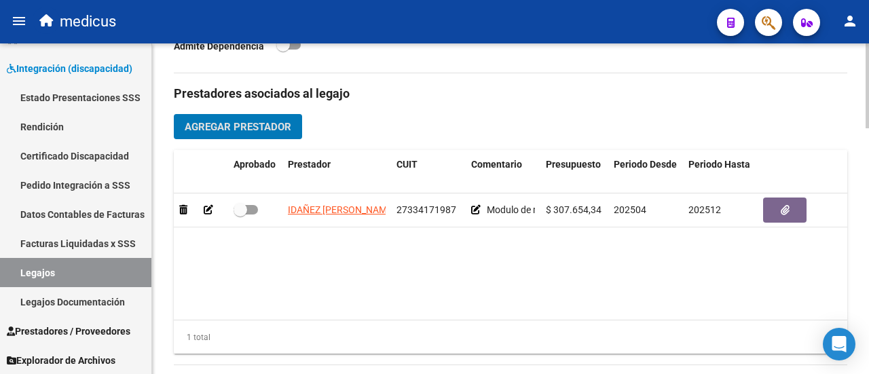
click at [213, 122] on span "Agregar Prestador" at bounding box center [238, 127] width 107 height 12
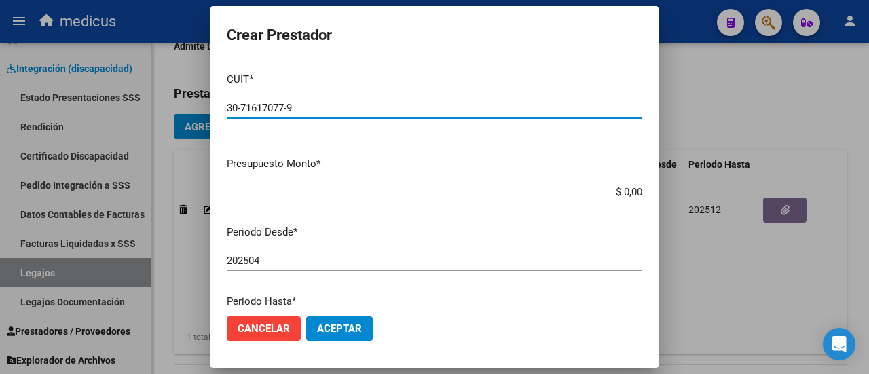
type input "30-71617077-9"
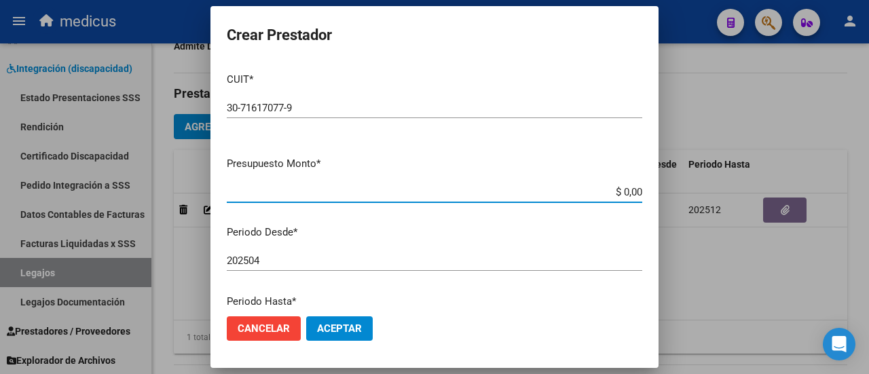
drag, startPoint x: 613, startPoint y: 192, endPoint x: 635, endPoint y: 191, distance: 21.8
click at [635, 191] on app-form-text-field "Presupuesto Monto * $ 0,00 Ingresar el monto" at bounding box center [440, 177] width 426 height 42
type input "$ 435.376,56"
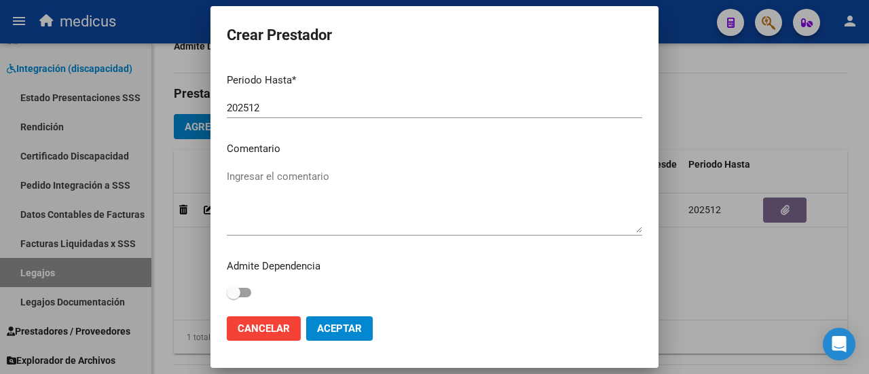
click at [301, 177] on textarea "Ingresar el comentario" at bounding box center [434, 201] width 415 height 64
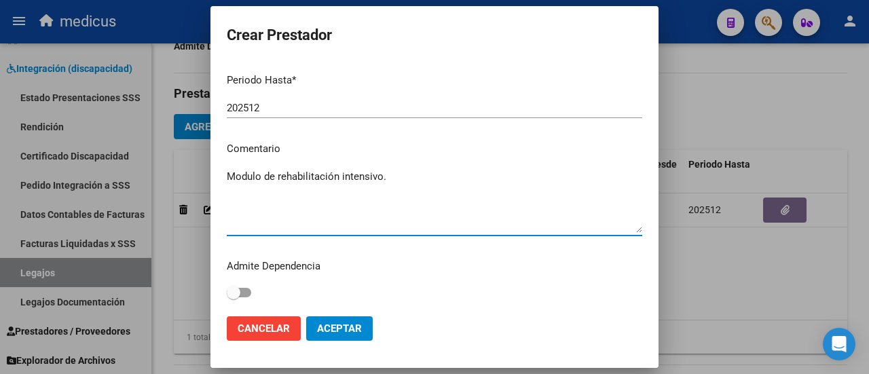
type textarea "Modulo de rehabilitación intensivo."
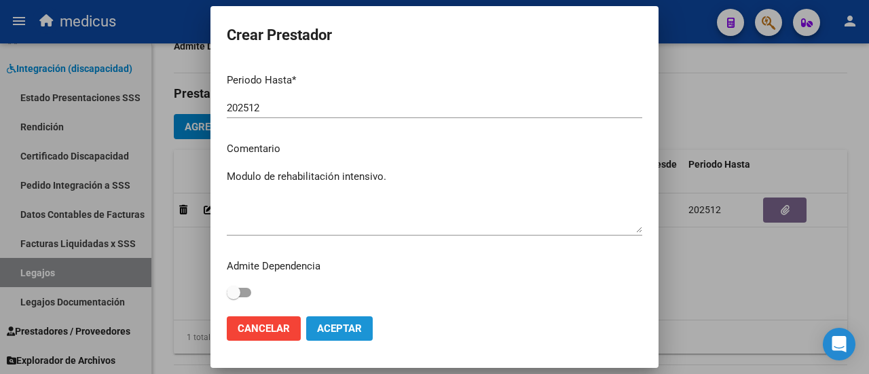
click at [338, 326] on span "Aceptar" at bounding box center [339, 328] width 45 height 12
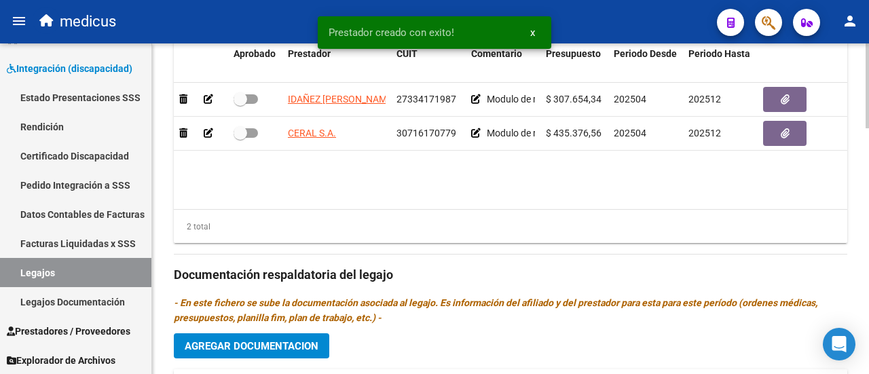
scroll to position [814, 0]
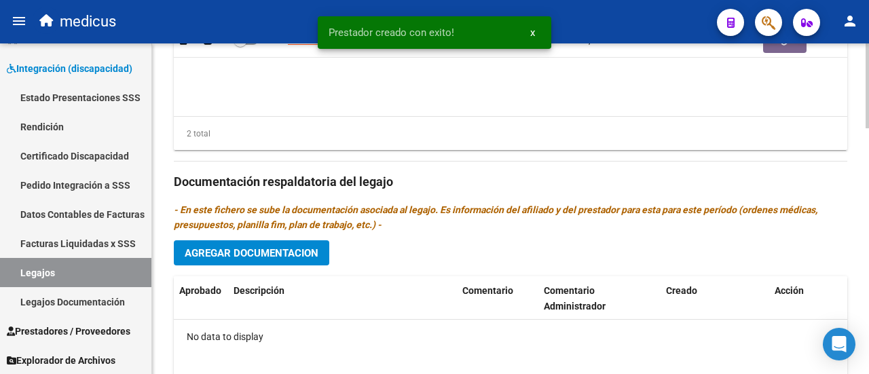
click at [257, 261] on button "Agregar Documentacion" at bounding box center [251, 252] width 155 height 25
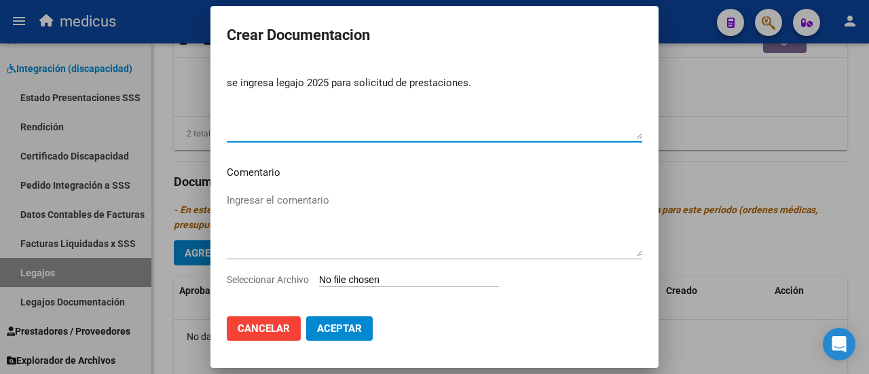
scroll to position [39, 0]
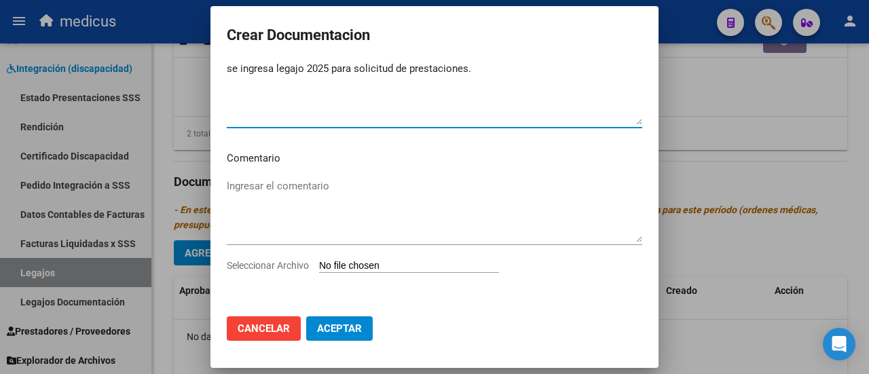
type textarea "se ingresa legajo 2025 para solicitud de prestaciones."
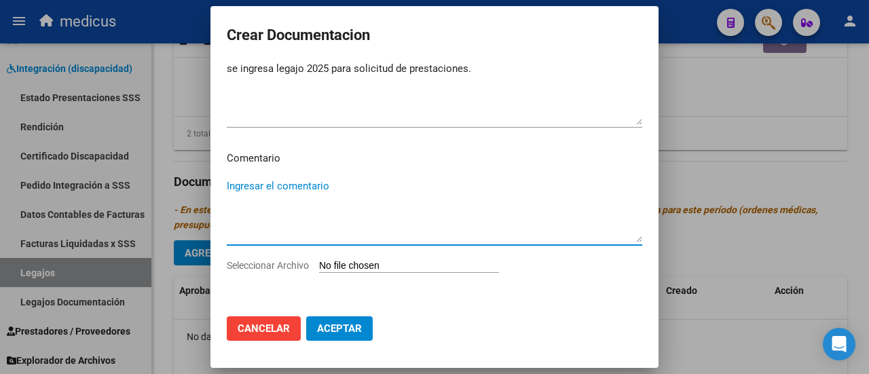
click at [289, 178] on textarea "Ingresar el comentario" at bounding box center [434, 210] width 415 height 64
type textarea "Modulo maestra de apoyo. Modulo de rehabilitación intensivo."
click at [364, 267] on input "Seleccionar Archivo" at bounding box center [409, 266] width 180 height 13
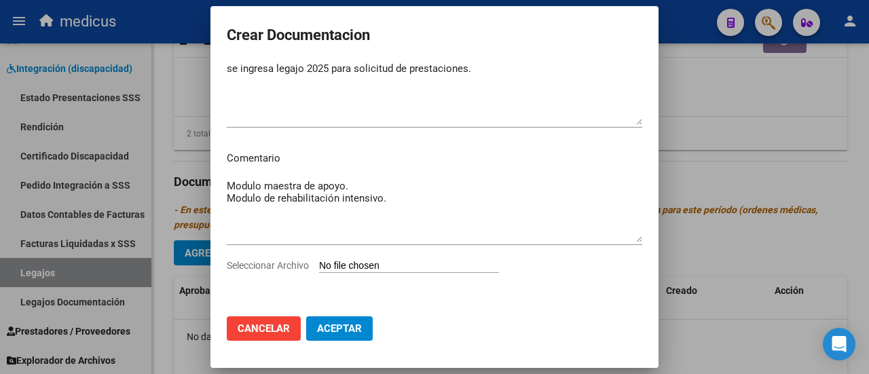
type input "C:\fakepath\[PERSON_NAME] [PERSON_NAME]-20586690044.pdf"
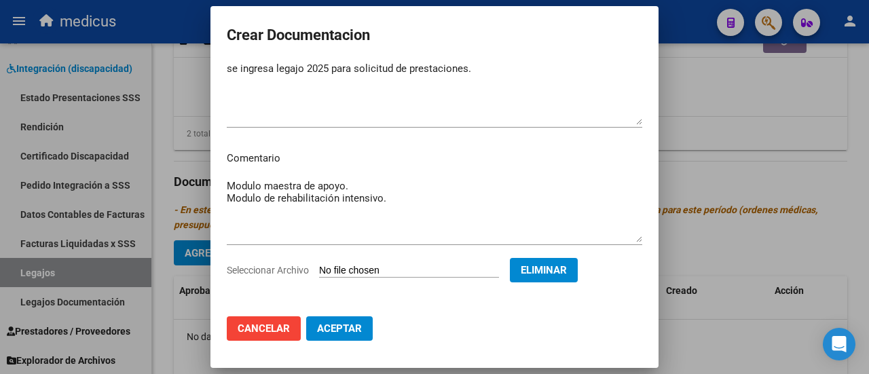
click at [350, 330] on span "Aceptar" at bounding box center [339, 328] width 45 height 12
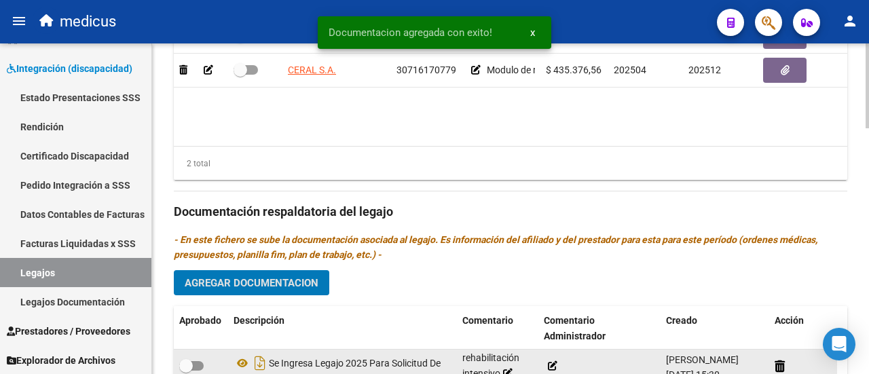
scroll to position [814, 0]
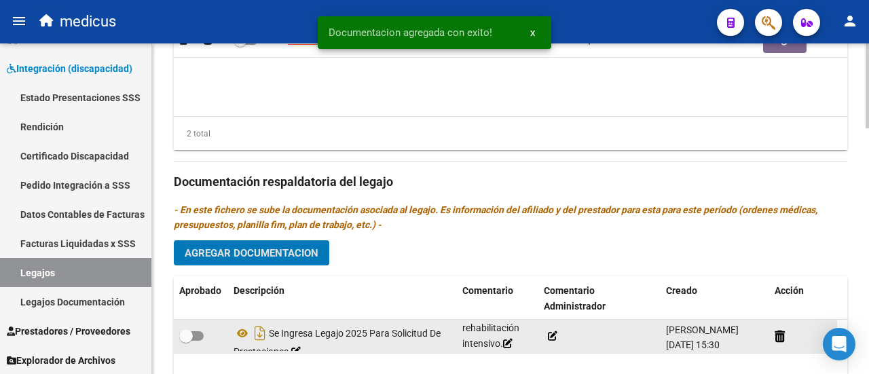
click at [200, 336] on span at bounding box center [191, 336] width 24 height 10
click at [186, 341] on input "checkbox" at bounding box center [185, 341] width 1 height 1
checkbox input "true"
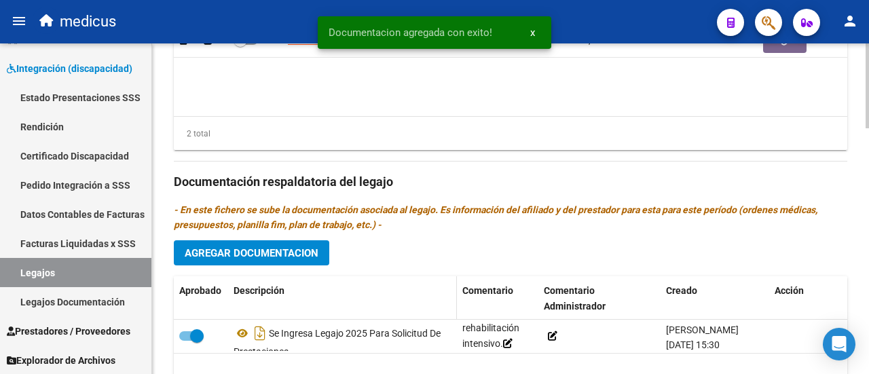
scroll to position [679, 0]
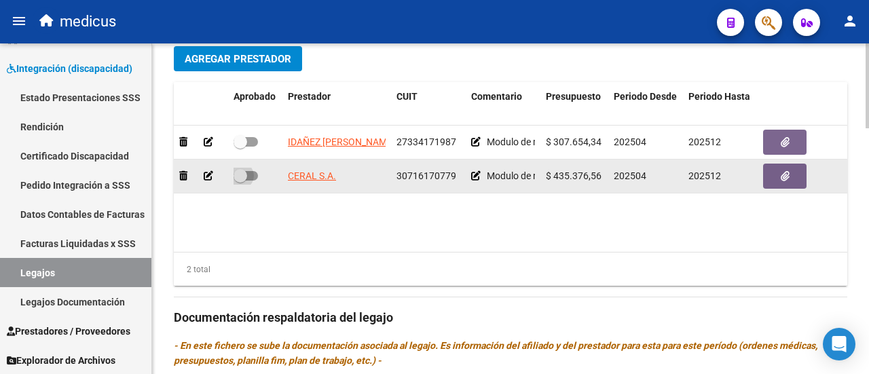
click at [245, 177] on span at bounding box center [240, 176] width 14 height 14
click at [240, 181] on input "checkbox" at bounding box center [240, 181] width 1 height 1
checkbox input "true"
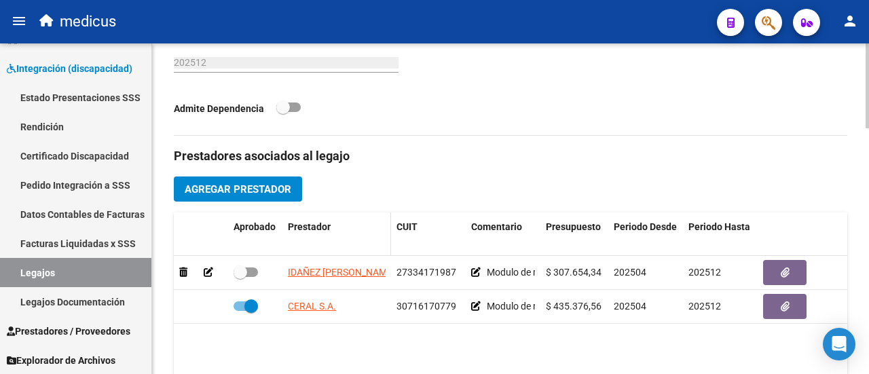
scroll to position [543, 0]
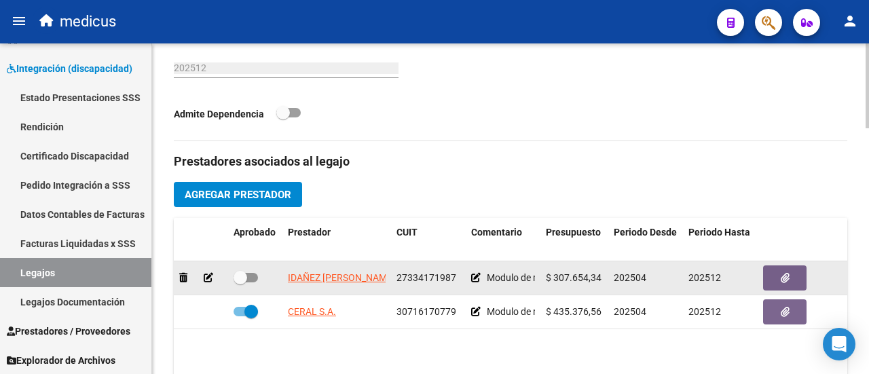
click at [251, 279] on span at bounding box center [245, 278] width 24 height 10
click at [240, 282] on input "checkbox" at bounding box center [240, 282] width 1 height 1
checkbox input "true"
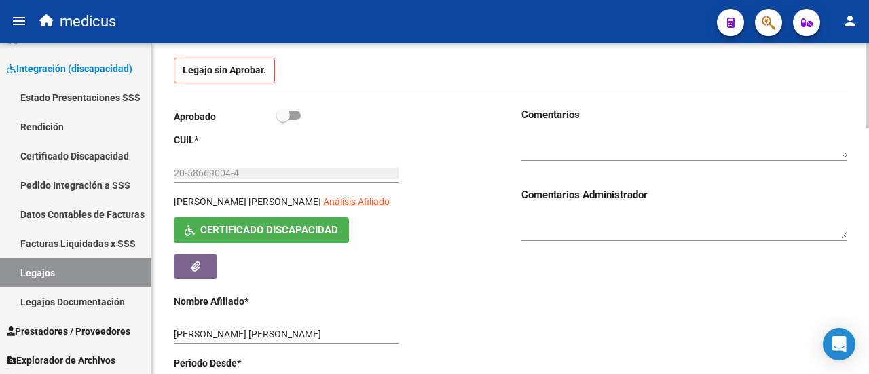
scroll to position [0, 0]
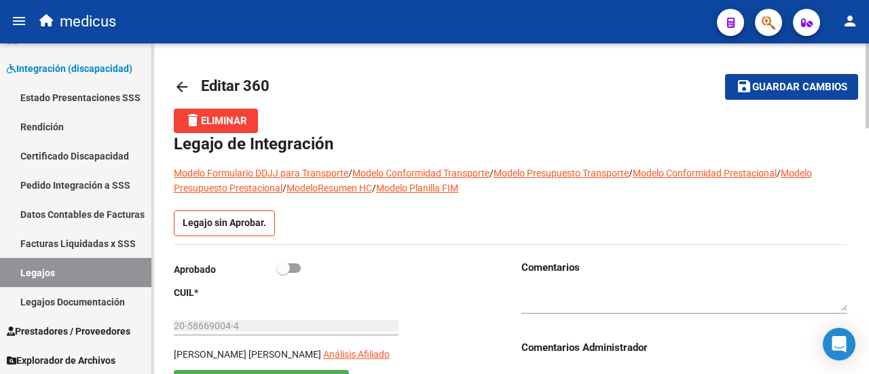
click at [299, 265] on span at bounding box center [288, 268] width 24 height 10
click at [283, 273] on input "checkbox" at bounding box center [282, 273] width 1 height 1
checkbox input "true"
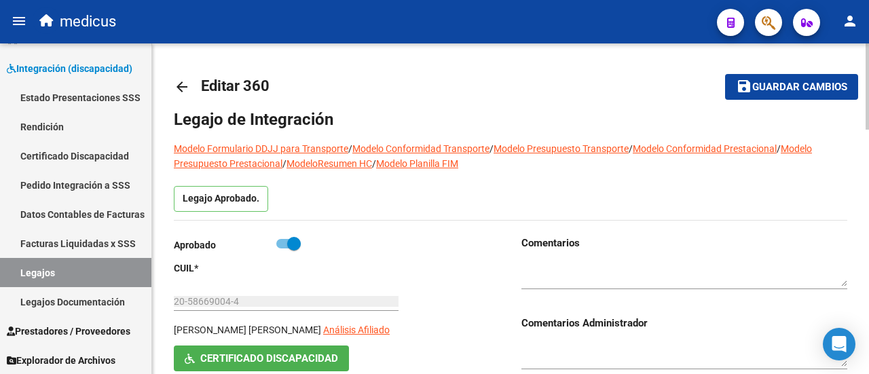
click at [819, 85] on span "Guardar cambios" at bounding box center [799, 87] width 95 height 12
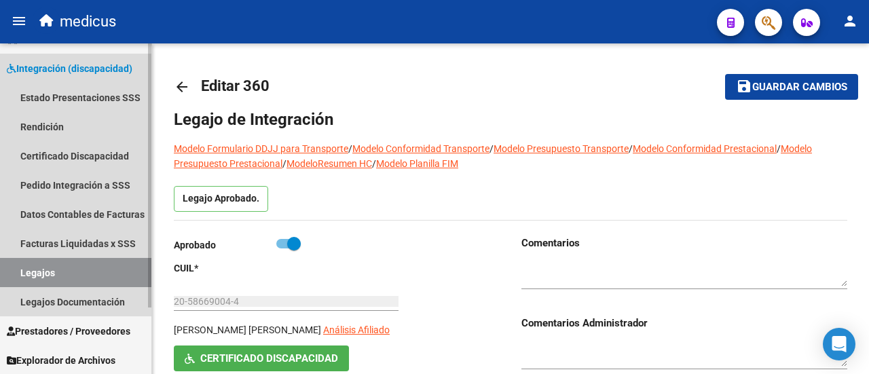
click at [58, 271] on link "Legajos" at bounding box center [75, 272] width 151 height 29
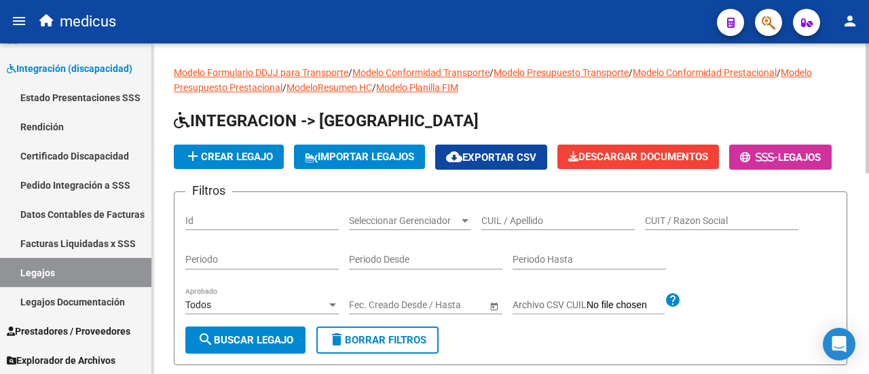
click at [504, 227] on input "CUIL / Apellido" at bounding box center [557, 221] width 153 height 12
paste input "23462878109"
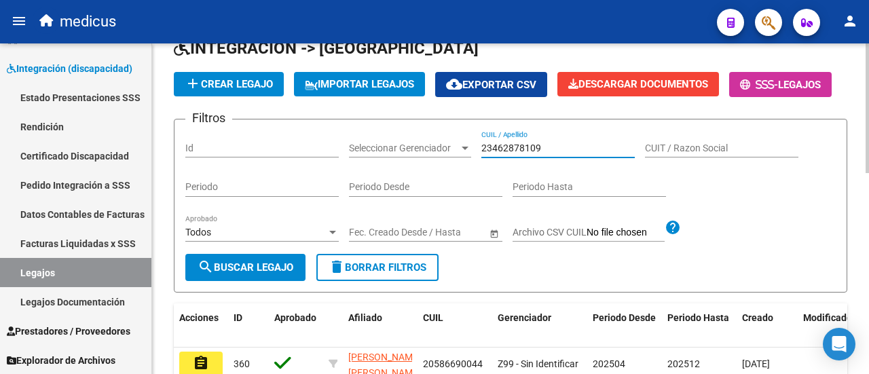
scroll to position [204, 0]
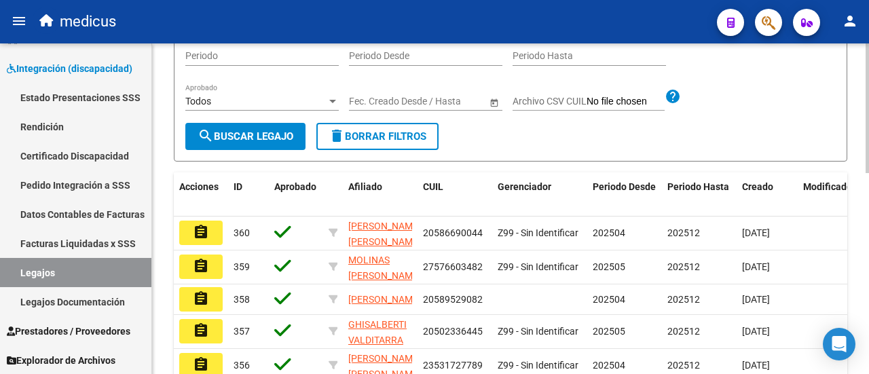
type input "23462878109"
click at [246, 143] on span "search Buscar Legajo" at bounding box center [245, 136] width 96 height 12
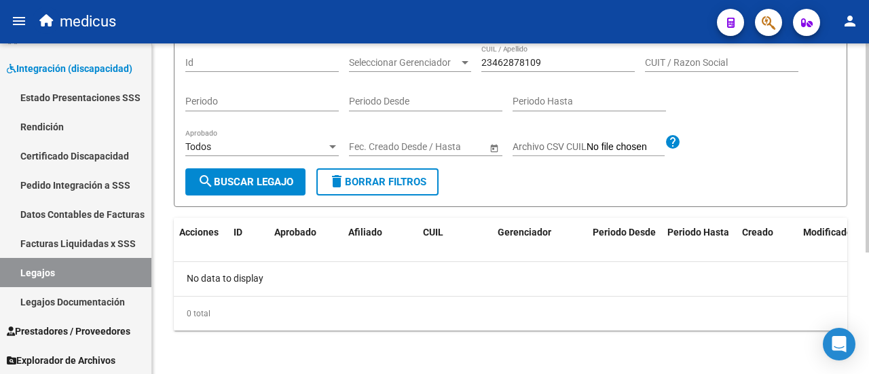
scroll to position [0, 0]
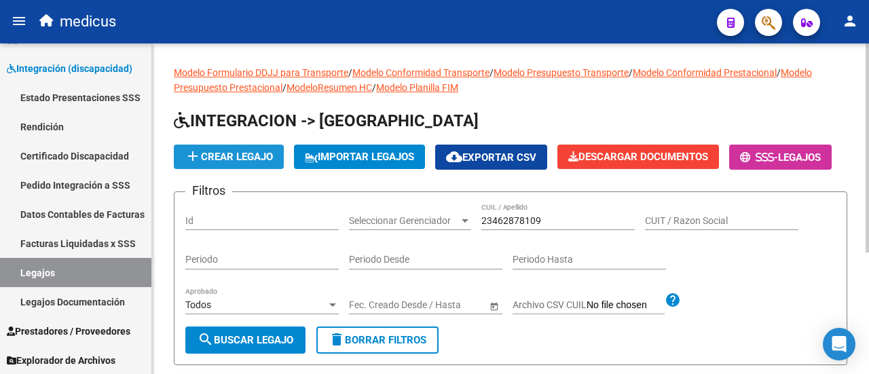
click at [233, 152] on span "add Crear Legajo" at bounding box center [229, 157] width 88 height 12
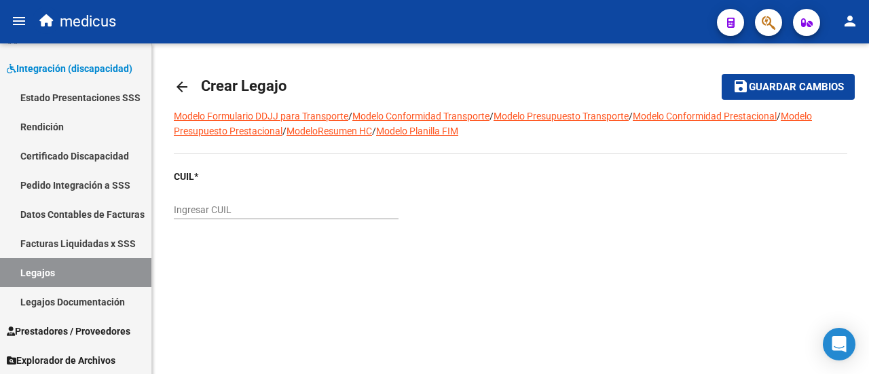
click at [328, 203] on div "Ingresar CUIL" at bounding box center [286, 205] width 225 height 27
paste input "23-46287810-9"
type input "23-46287810-9"
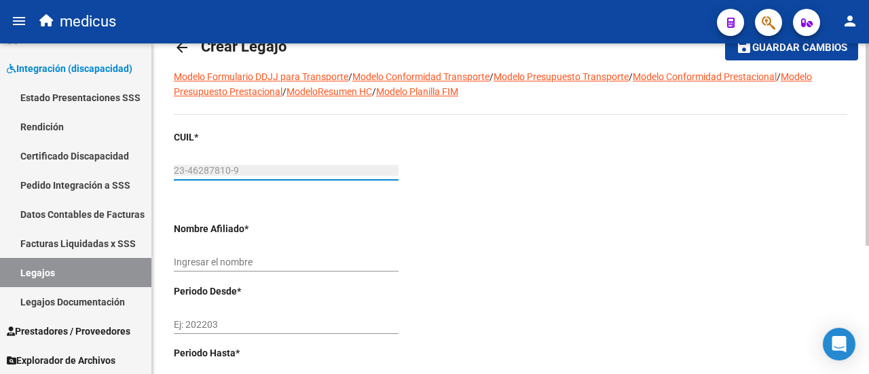
scroll to position [68, 0]
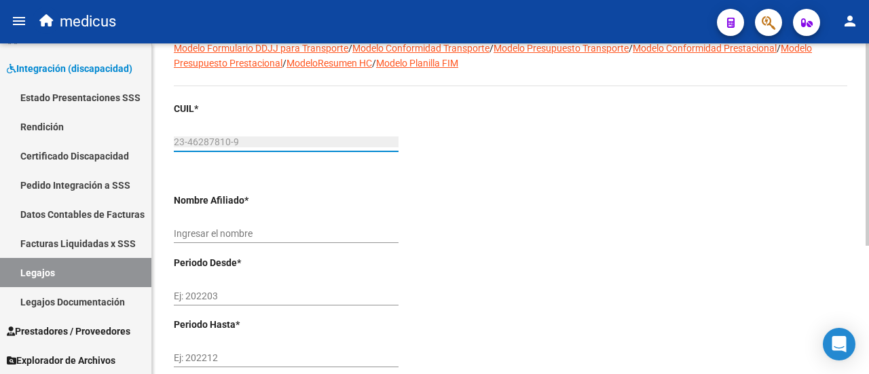
type input "[PERSON_NAME]"
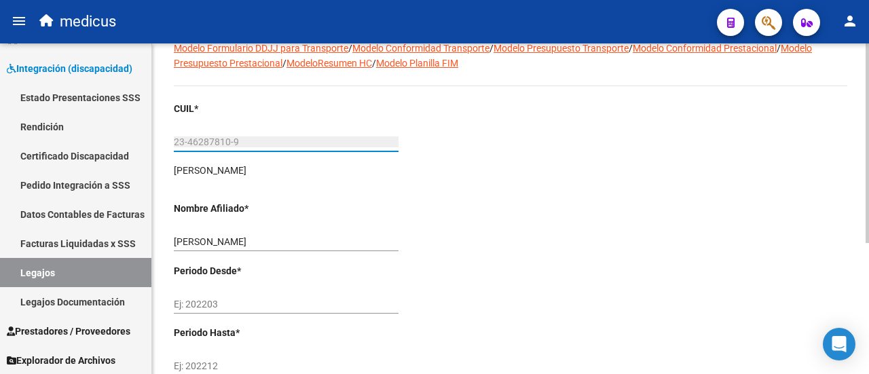
scroll to position [136, 0]
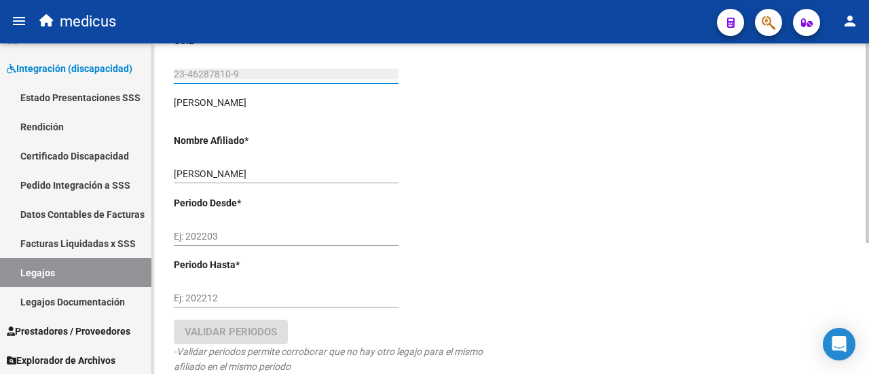
type input "23-46287810-9"
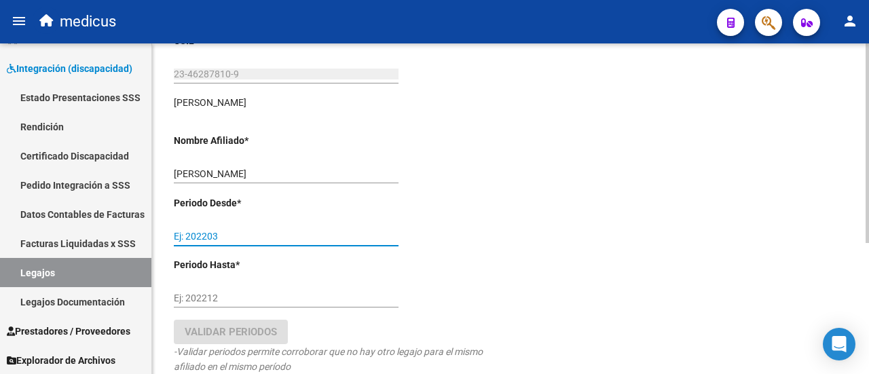
click at [229, 234] on input "Ej: 202203" at bounding box center [286, 237] width 225 height 12
type input "202505"
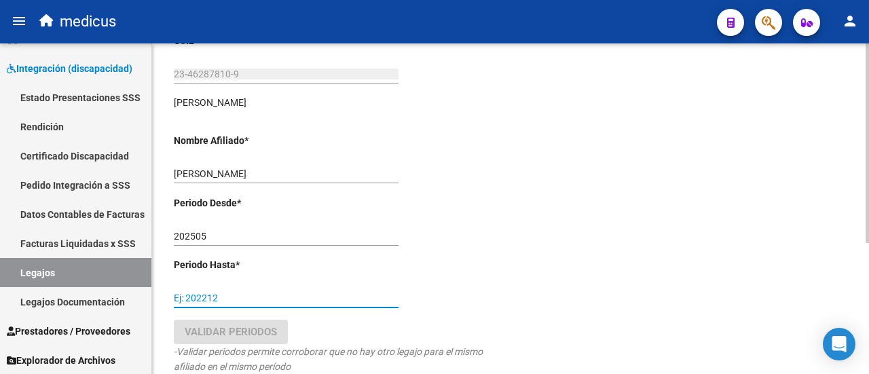
click at [231, 302] on input "Ej: 202212" at bounding box center [286, 298] width 225 height 12
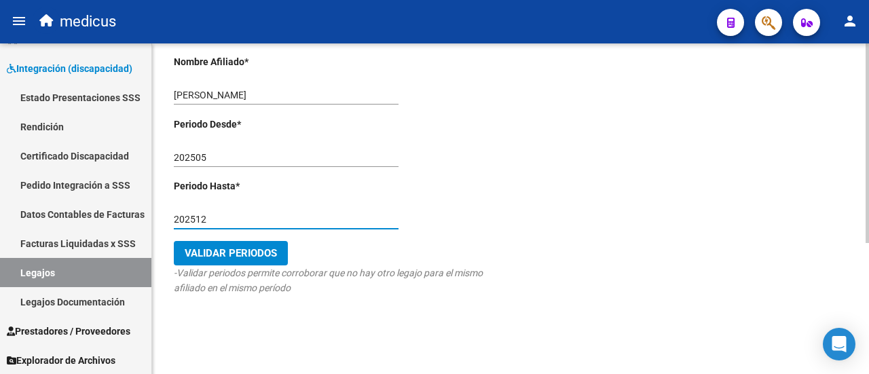
scroll to position [216, 0]
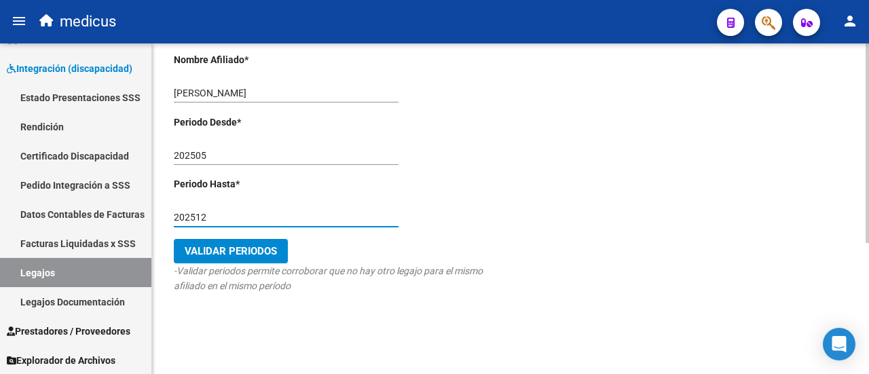
type input "202512"
click at [240, 258] on button "Validar Periodos" at bounding box center [231, 251] width 114 height 24
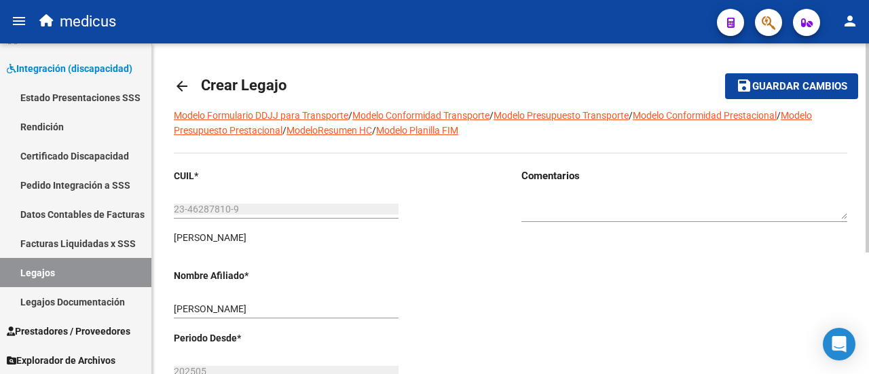
scroll to position [0, 0]
click at [756, 85] on span "Guardar cambios" at bounding box center [799, 87] width 95 height 12
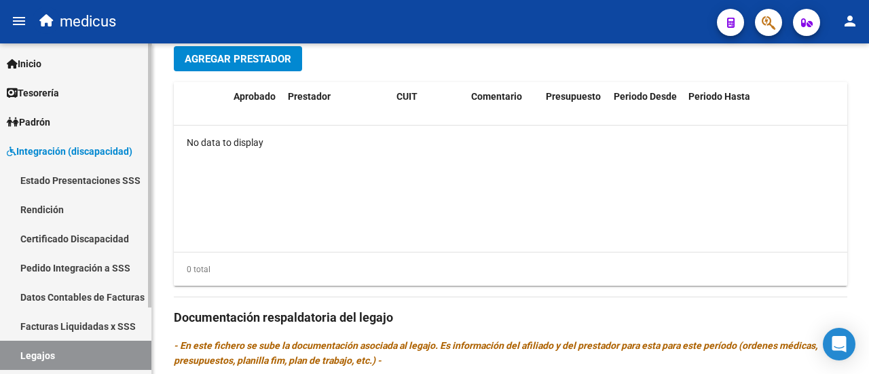
click at [62, 231] on link "Certificado Discapacidad" at bounding box center [75, 238] width 151 height 29
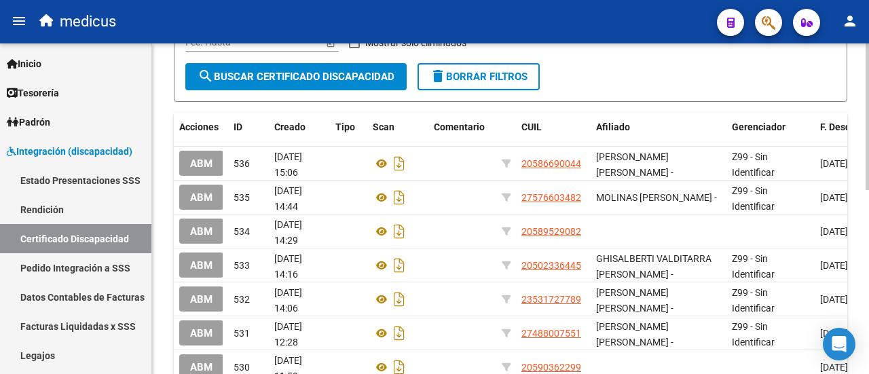
scroll to position [7, 0]
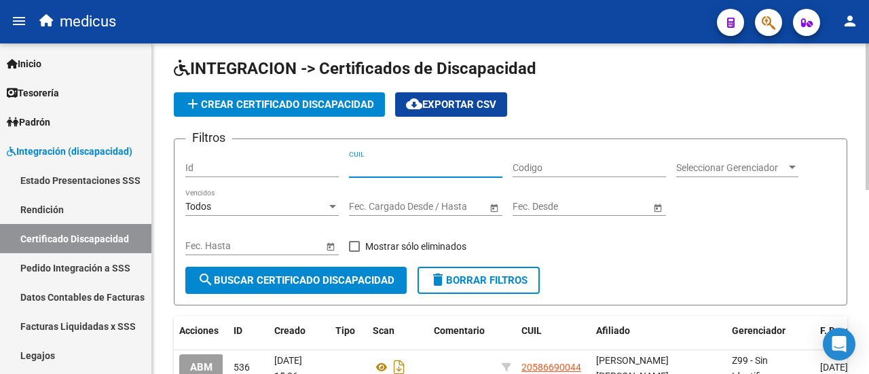
click at [419, 162] on input "CUIL" at bounding box center [425, 168] width 153 height 12
paste input "23-46287810-9"
type input "23-46287810-9"
click at [339, 280] on span "search Buscar Certificado Discapacidad" at bounding box center [295, 280] width 197 height 12
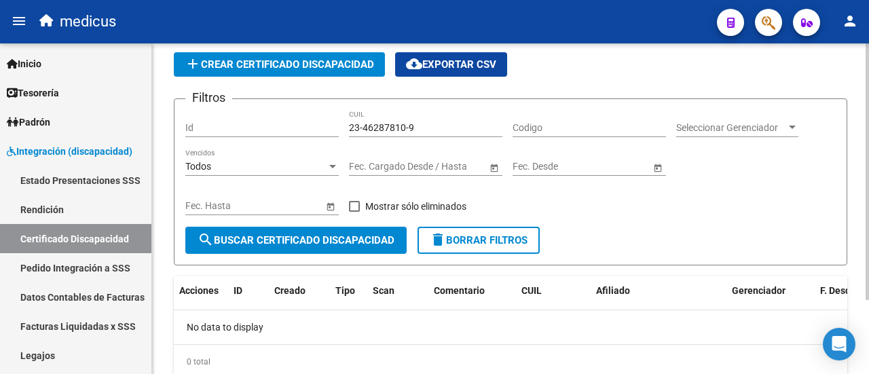
scroll to position [0, 0]
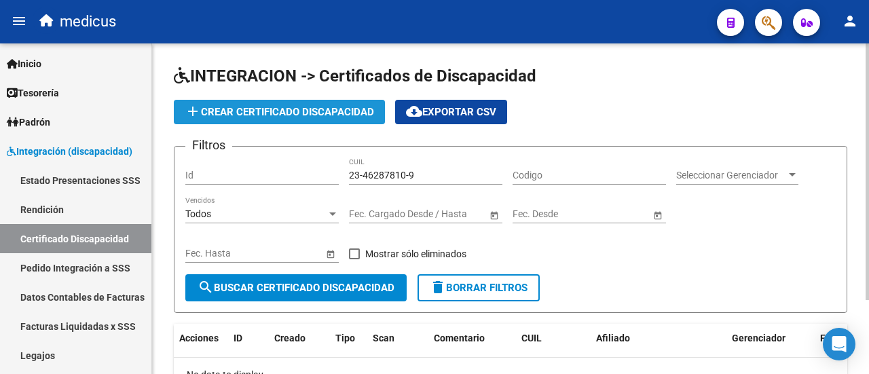
click at [236, 108] on span "add Crear Certificado Discapacidad" at bounding box center [279, 112] width 189 height 12
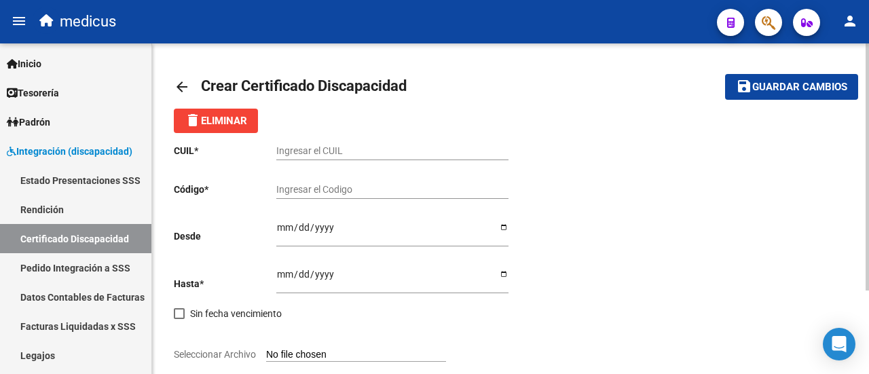
click at [371, 148] on input "Ingresar el CUIL" at bounding box center [392, 151] width 232 height 12
paste input "23-46287810-9"
drag, startPoint x: 290, startPoint y: 146, endPoint x: 330, endPoint y: 147, distance: 39.4
click at [330, 147] on input "23-46287810-9" at bounding box center [392, 151] width 232 height 12
type input "23-46287810-9"
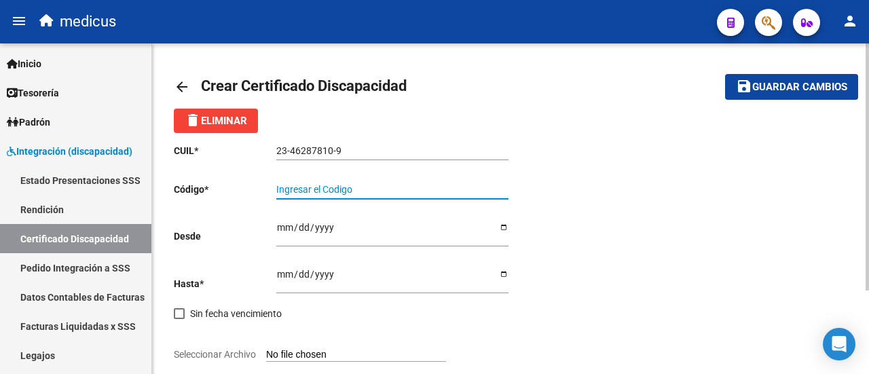
click at [347, 185] on input "Ingresar el Codigo" at bounding box center [392, 190] width 232 height 12
click at [356, 191] on input "Ingresar el Codigo" at bounding box center [392, 190] width 232 height 12
click at [315, 147] on input "23-46287810-9" at bounding box center [392, 151] width 232 height 12
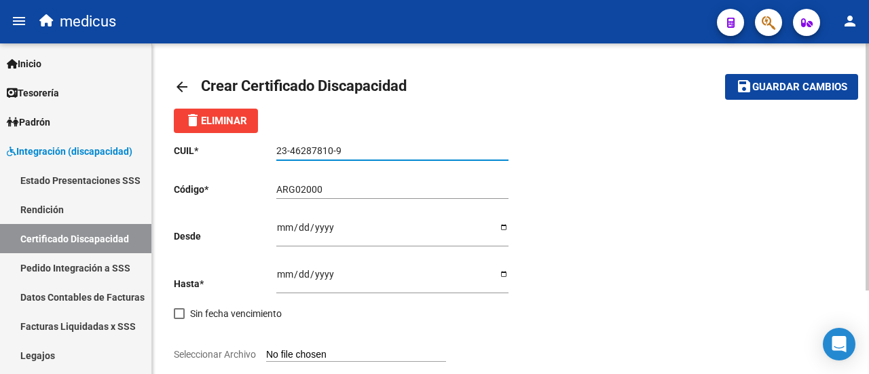
click at [315, 147] on input "23-46287810-9" at bounding box center [392, 151] width 232 height 12
click at [331, 193] on input "ARG02000" at bounding box center [392, 190] width 232 height 12
paste input "46287810"
click at [599, 325] on div "CUIL * 23-46287810-9 Ingresar el CUIL Código * ARG0200046287810 Ingresar el Cod…" at bounding box center [510, 293] width 673 height 320
click at [379, 192] on input "ARG0200046287810" at bounding box center [392, 190] width 232 height 12
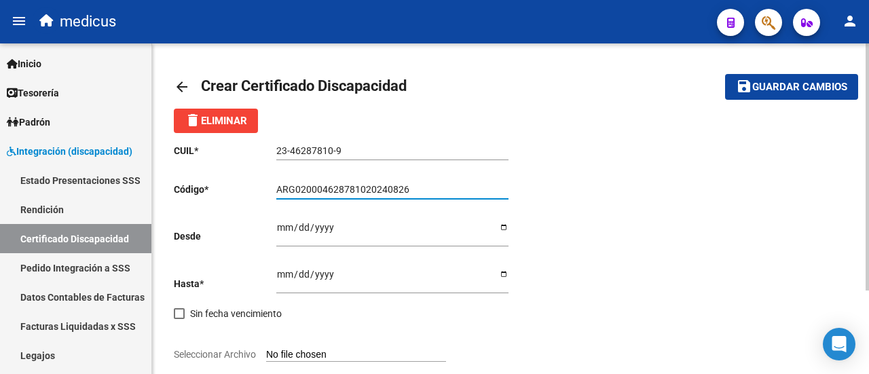
click at [417, 189] on input "ARG020004628781020240826" at bounding box center [392, 190] width 232 height 12
click at [495, 193] on input "ARG02000462878102024082620290826BUE" at bounding box center [392, 190] width 232 height 12
type input "ARG02000462878102024082620290826BUE315"
click at [282, 226] on input "Ingresar fec. Desde" at bounding box center [392, 232] width 232 height 20
click at [652, 297] on div "CUIL * 23-46287810-9 Ingresar el CUIL Código * ARG02000462878102024082620290826…" at bounding box center [510, 293] width 673 height 320
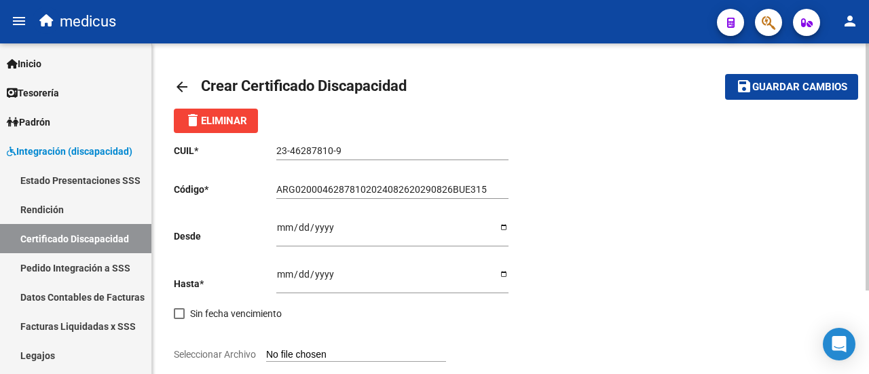
click at [504, 225] on input "Ingresar fec. Desde" at bounding box center [392, 232] width 232 height 20
type input "[DATE]"
click at [504, 275] on input "Ingresar fec. Hasta" at bounding box center [392, 279] width 232 height 20
click at [736, 215] on div "CUIL * 23-46287810-9 Ingresar el CUIL Código * ARG02000462878102024082620290826…" at bounding box center [510, 293] width 673 height 320
click at [504, 276] on input "Ingresar fec. Hasta" at bounding box center [392, 279] width 232 height 20
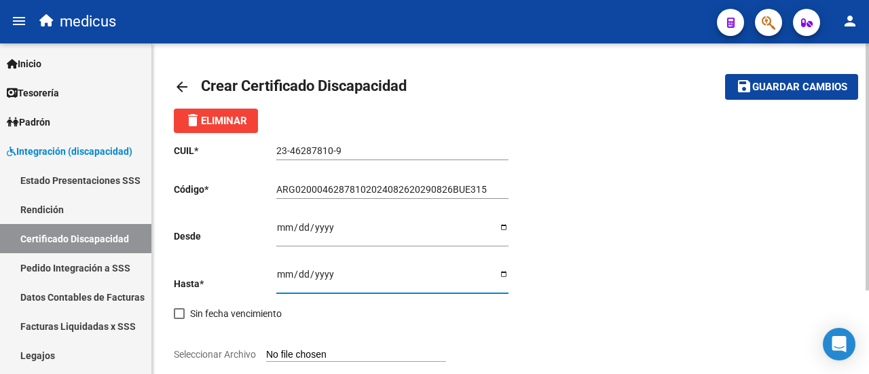
type input "[DATE]"
click at [812, 195] on div "CUIL * 23-46287810-9 Ingresar el CUIL Código * ARG02000462878102024082620290826…" at bounding box center [510, 293] width 673 height 320
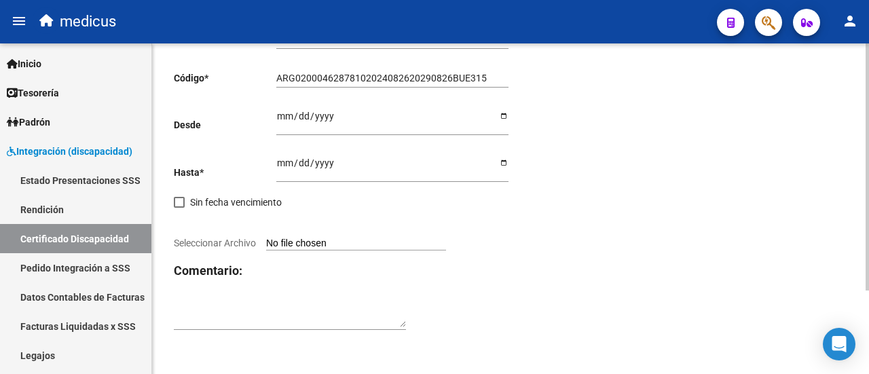
click at [305, 242] on input "Seleccionar Archivo" at bounding box center [356, 244] width 180 height 13
type input "C:\fakepath\PAISAGUSTINFRANCISCO.jpg"
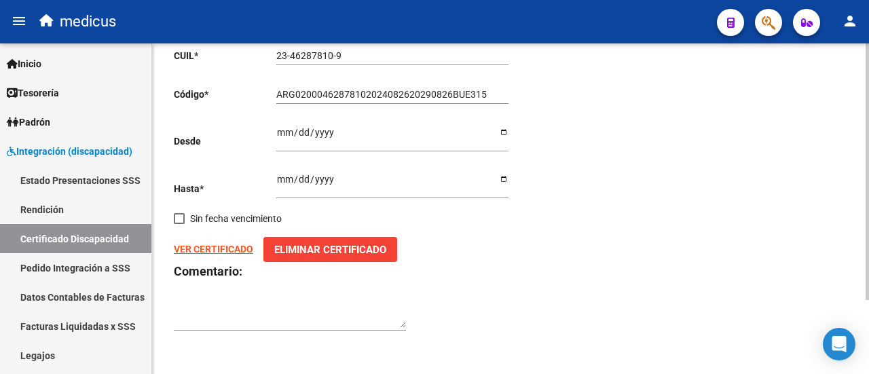
scroll to position [0, 0]
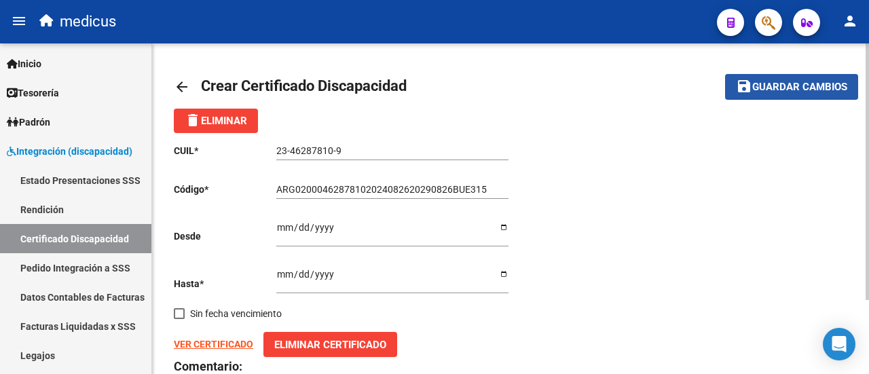
click at [801, 83] on span "Guardar cambios" at bounding box center [799, 87] width 95 height 12
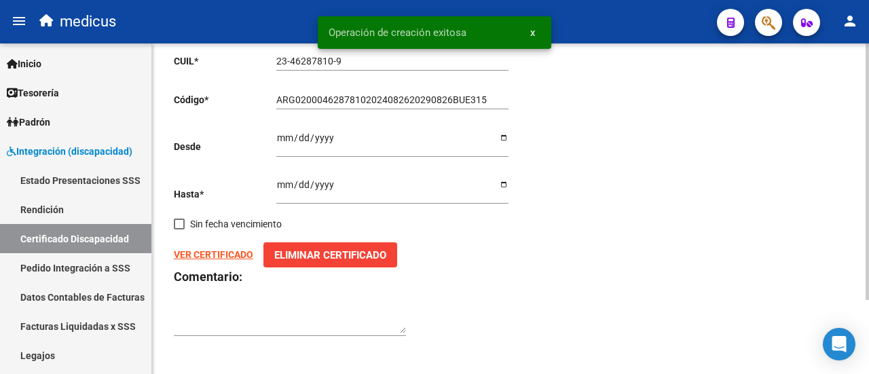
scroll to position [95, 0]
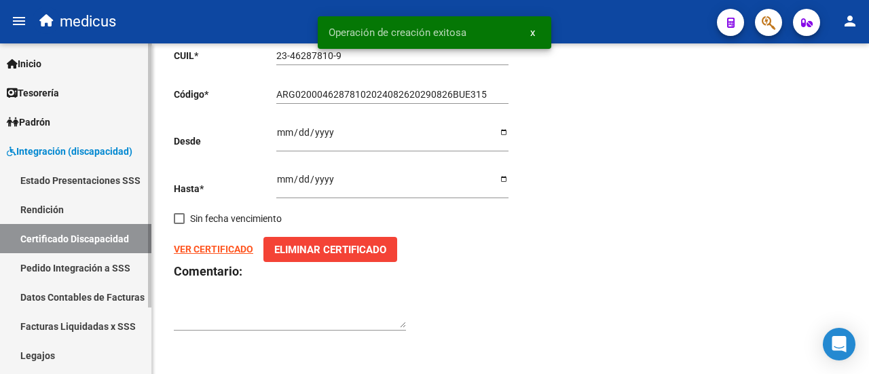
click at [53, 354] on link "Legajos" at bounding box center [75, 355] width 151 height 29
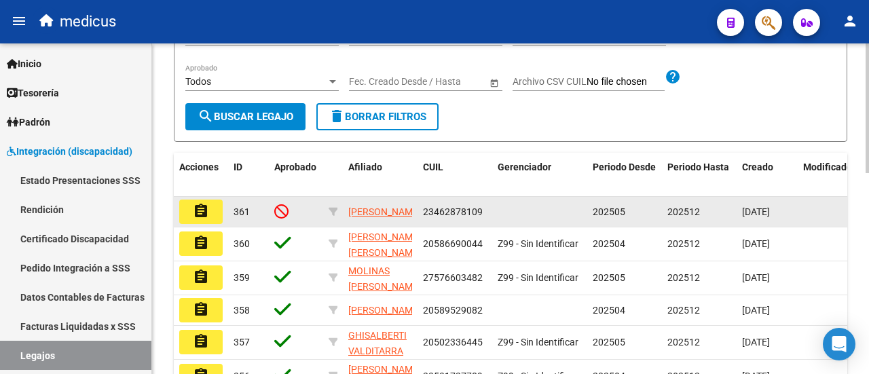
scroll to position [271, 0]
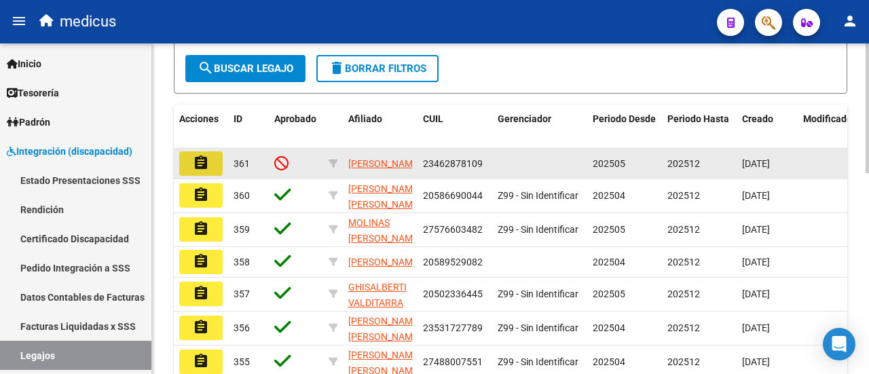
click at [205, 171] on mat-icon "assignment" at bounding box center [201, 163] width 16 height 16
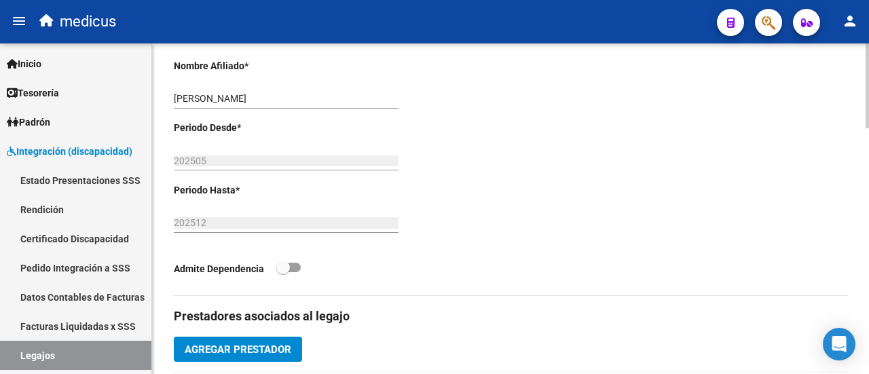
scroll to position [475, 0]
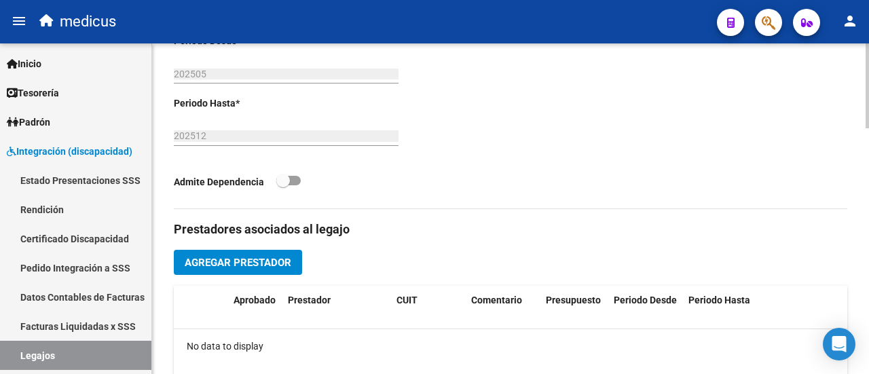
click at [223, 253] on button "Agregar Prestador" at bounding box center [238, 262] width 128 height 25
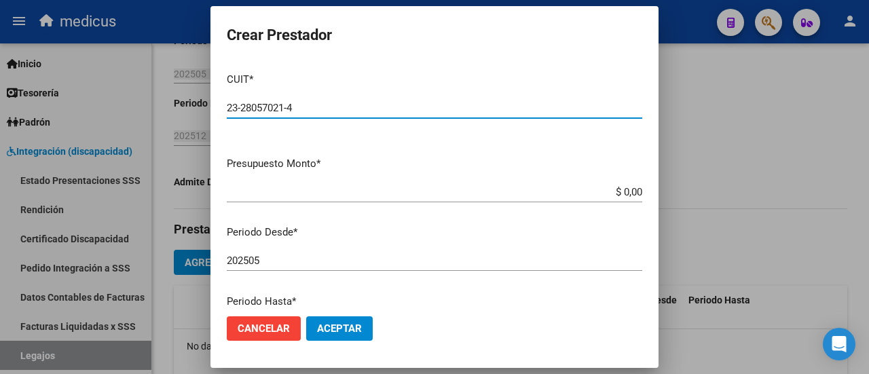
type input "23-28057021-4"
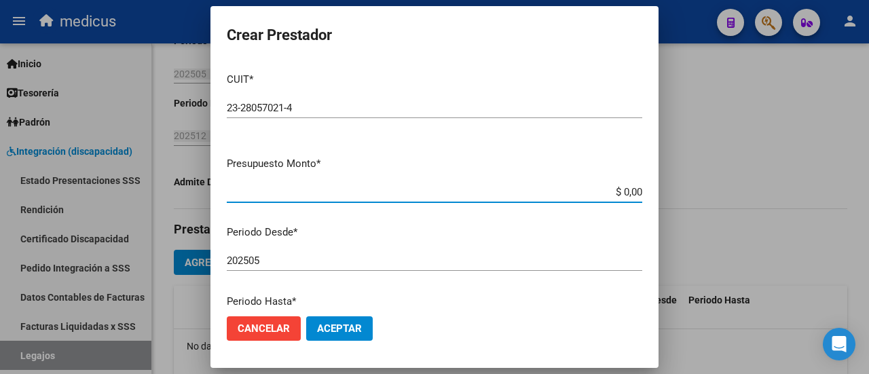
drag, startPoint x: 612, startPoint y: 189, endPoint x: 634, endPoint y: 189, distance: 22.4
click at [634, 189] on app-form-text-field "Presupuesto Monto * $ 0,00 Ingresar el monto" at bounding box center [440, 177] width 426 height 42
type input "$ 247.412,20"
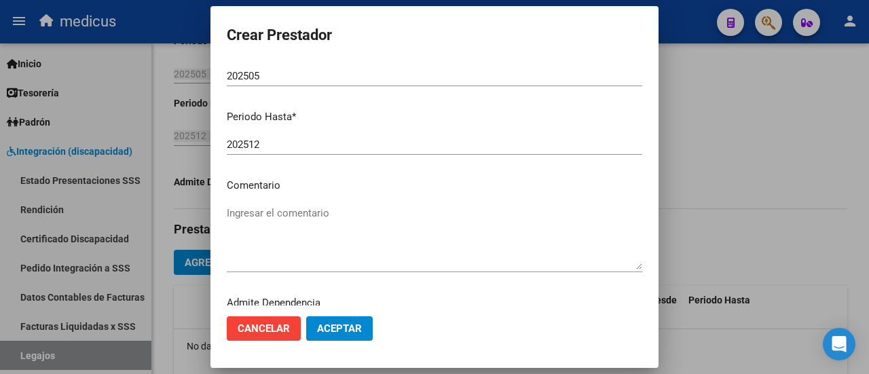
scroll to position [204, 0]
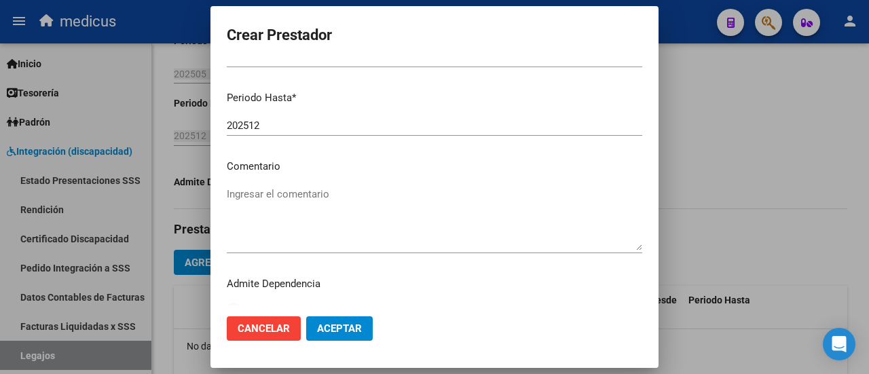
click at [307, 191] on textarea "Ingresar el comentario" at bounding box center [434, 219] width 415 height 64
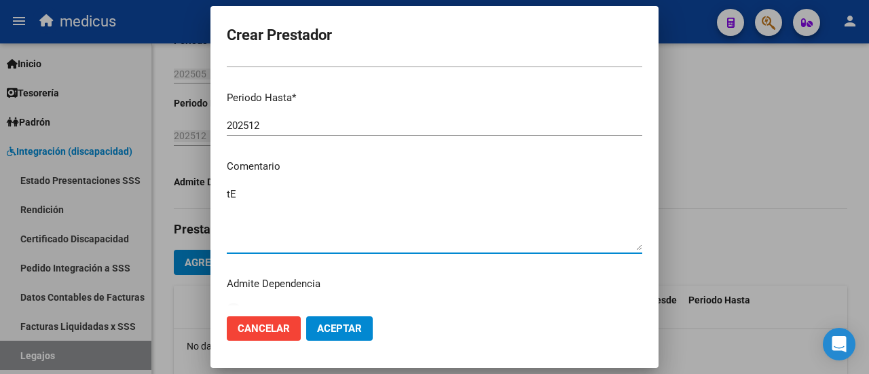
type textarea "t"
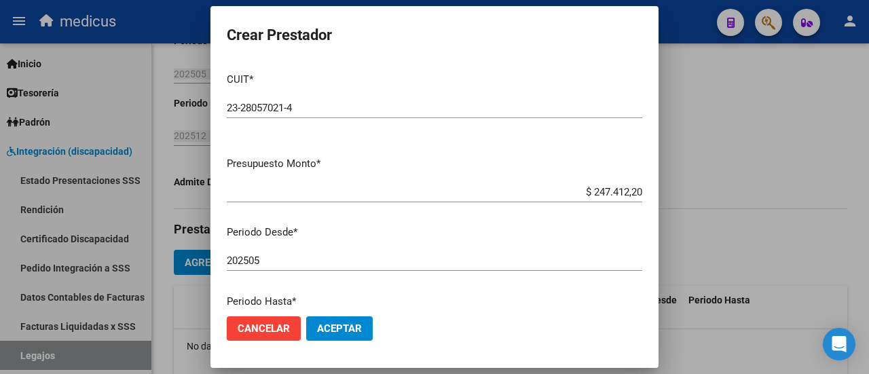
scroll to position [136, 0]
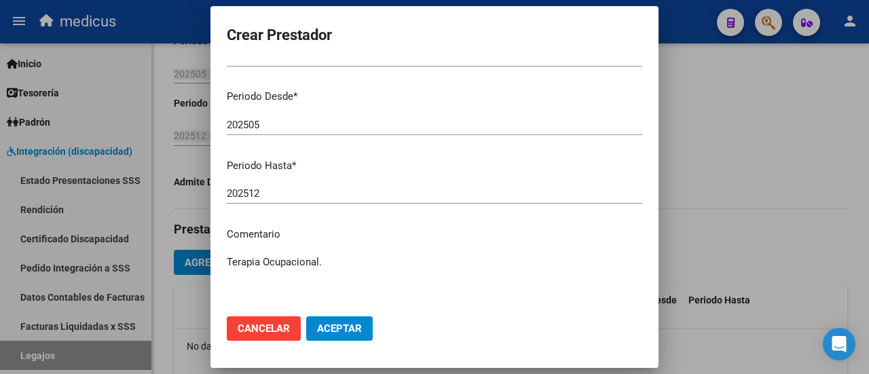
type textarea "Terapia Ocupacional."
click at [330, 327] on span "Aceptar" at bounding box center [339, 328] width 45 height 12
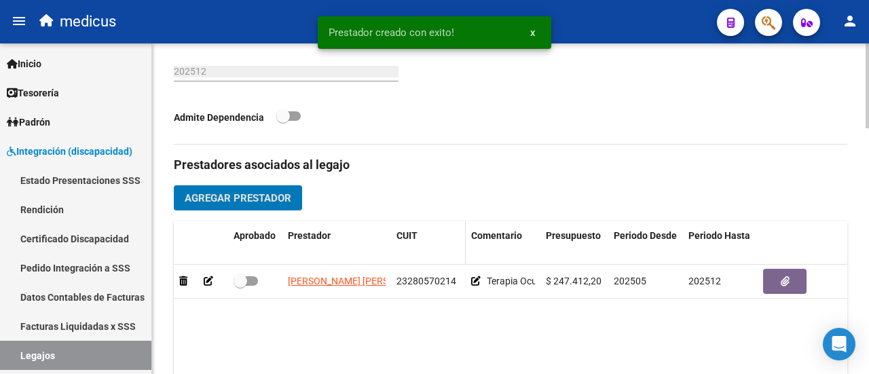
scroll to position [611, 0]
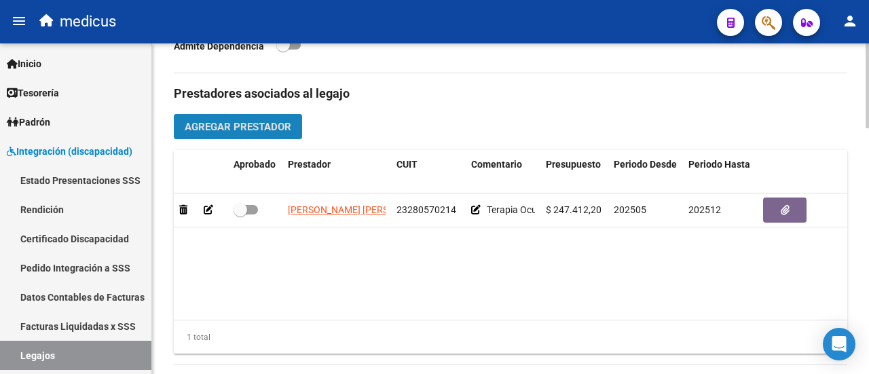
click at [250, 121] on span "Agregar Prestador" at bounding box center [238, 127] width 107 height 12
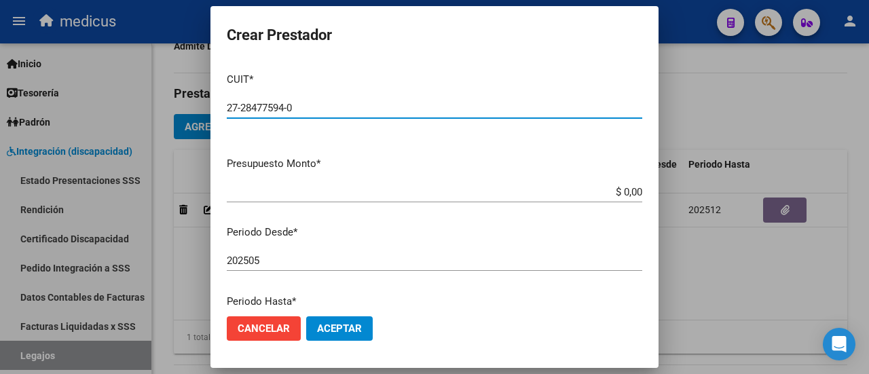
type input "27-28477594-0"
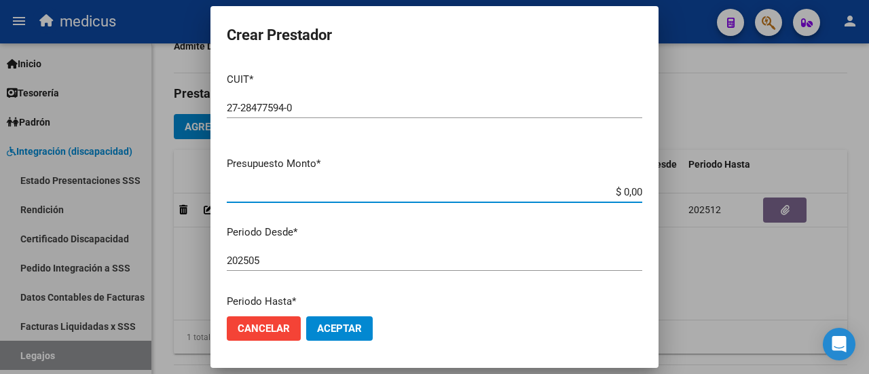
drag, startPoint x: 629, startPoint y: 193, endPoint x: 639, endPoint y: 194, distance: 10.2
click at [639, 194] on app-form-text-field "Presupuesto Monto * $ 0,00 Ingresar el monto" at bounding box center [440, 177] width 426 height 42
type input "$ 185.559,15"
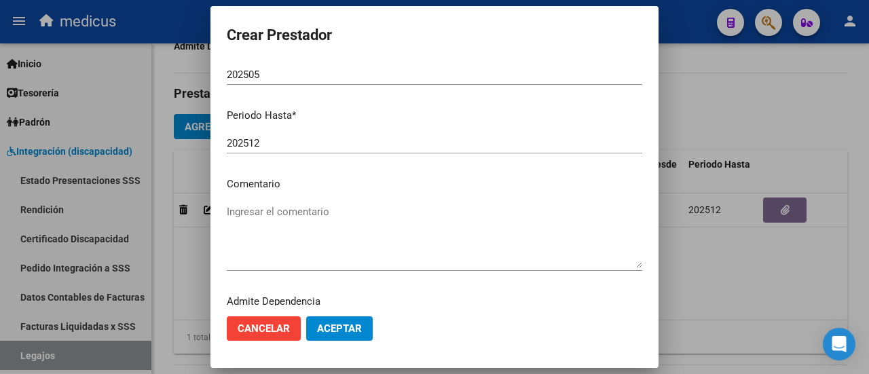
scroll to position [204, 0]
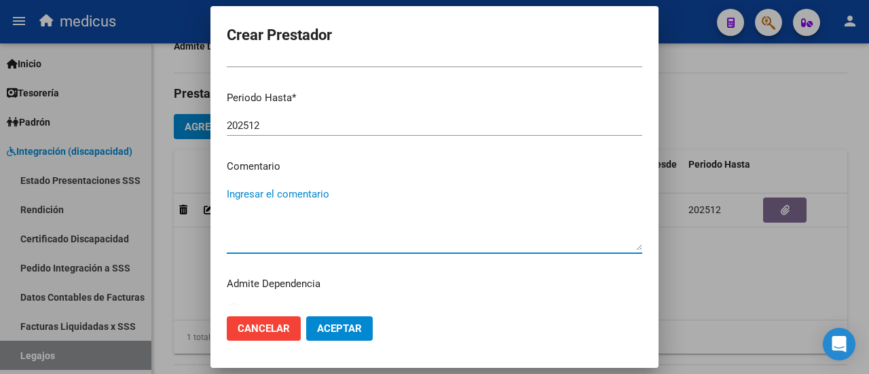
click at [311, 187] on textarea "Ingresar el comentario" at bounding box center [434, 219] width 415 height 64
type textarea "Psicopedagogia."
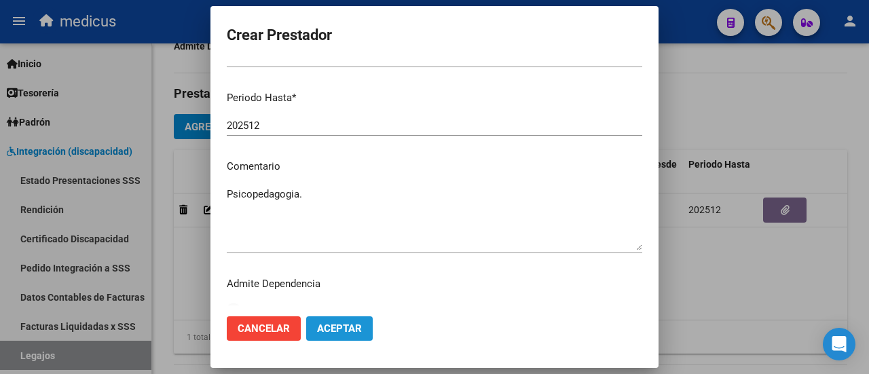
click at [345, 328] on span "Aceptar" at bounding box center [339, 328] width 45 height 12
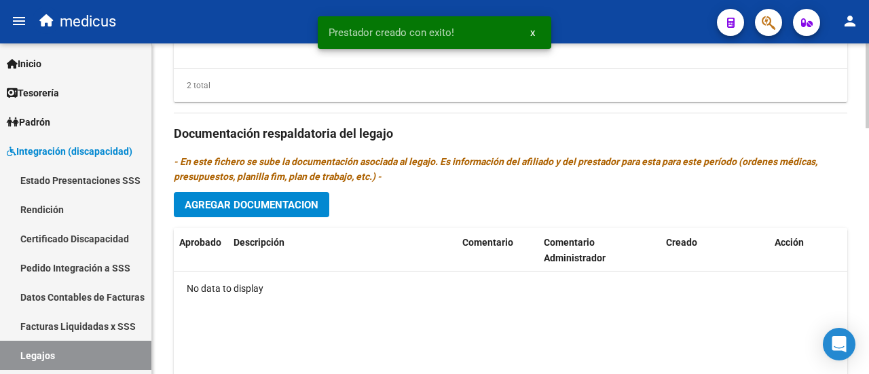
scroll to position [882, 0]
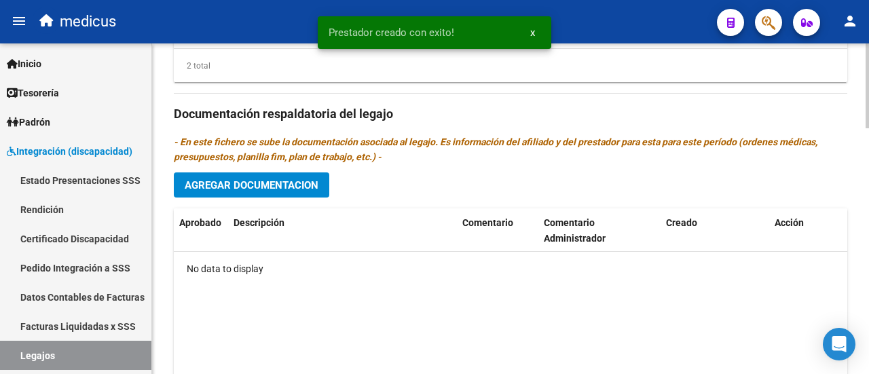
click at [271, 187] on span "Agregar Documentacion" at bounding box center [252, 185] width 134 height 12
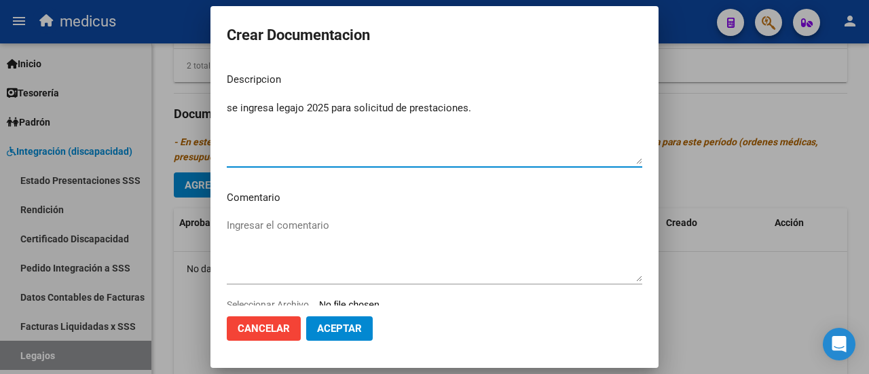
type textarea "se ingresa legajo 2025 para solicitud de prestaciones."
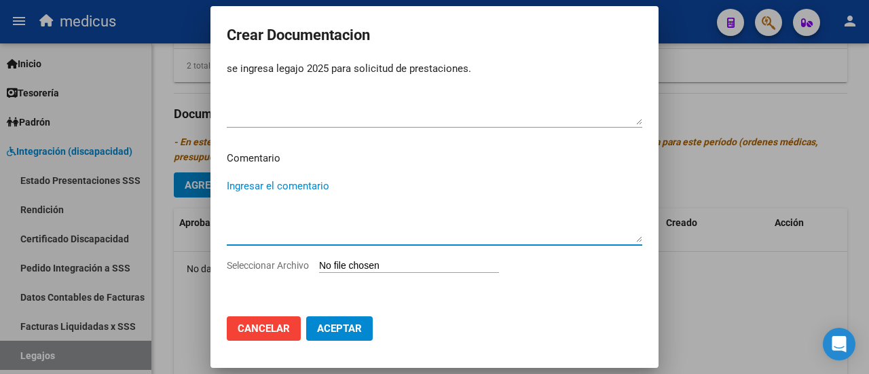
click at [320, 179] on textarea "Ingresar el comentario" at bounding box center [434, 210] width 415 height 64
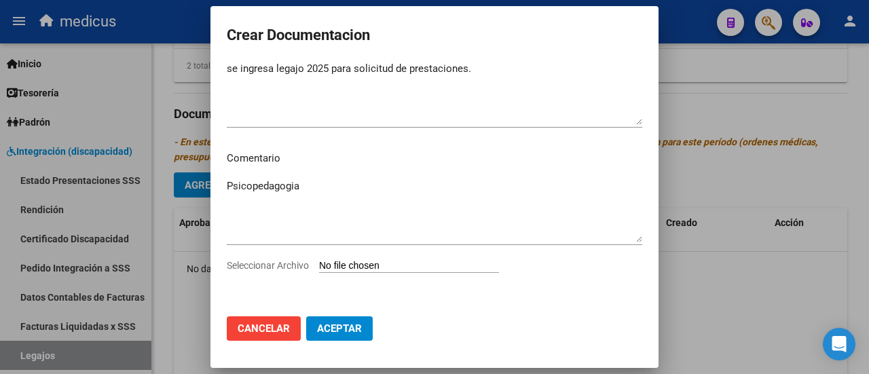
click at [324, 199] on textarea "Psicopedagogia" at bounding box center [434, 210] width 415 height 64
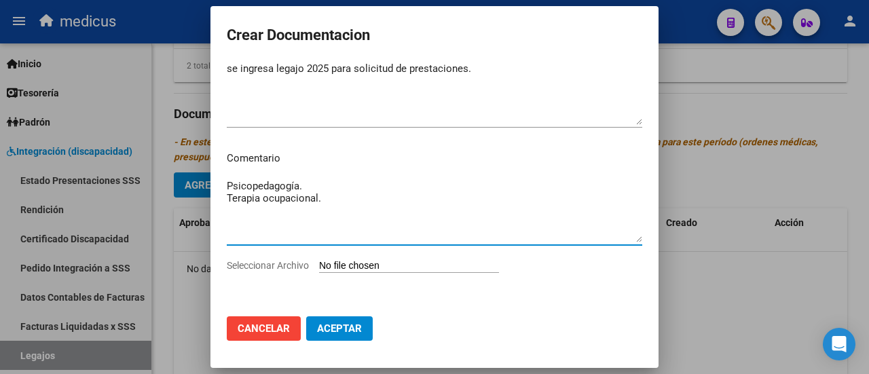
type textarea "Psicopedagogía. Terapia ocupacional."
click at [385, 269] on input "Seleccionar Archivo" at bounding box center [409, 266] width 180 height 13
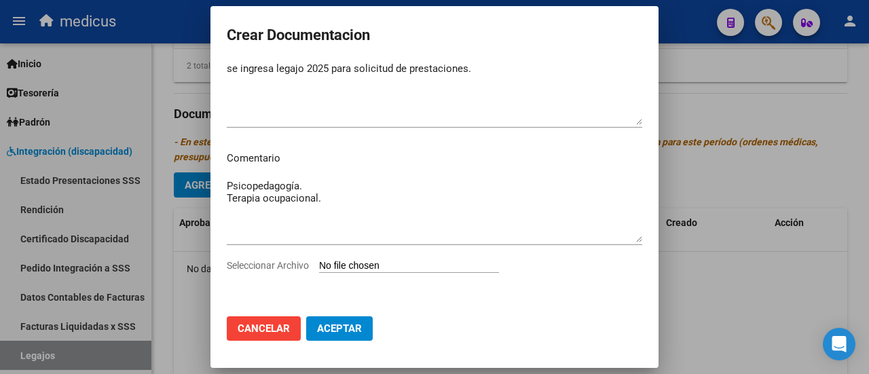
type input "C:\fakepath\[PERSON_NAME] [PERSON_NAME]-23462878109.pdf"
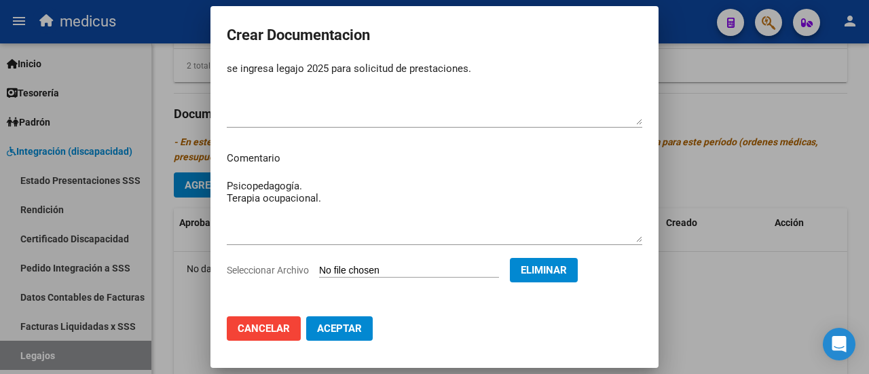
click at [344, 328] on span "Aceptar" at bounding box center [339, 328] width 45 height 12
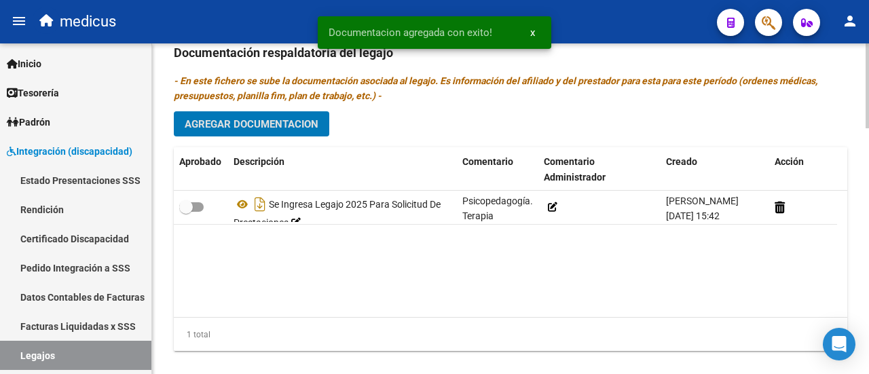
scroll to position [893, 0]
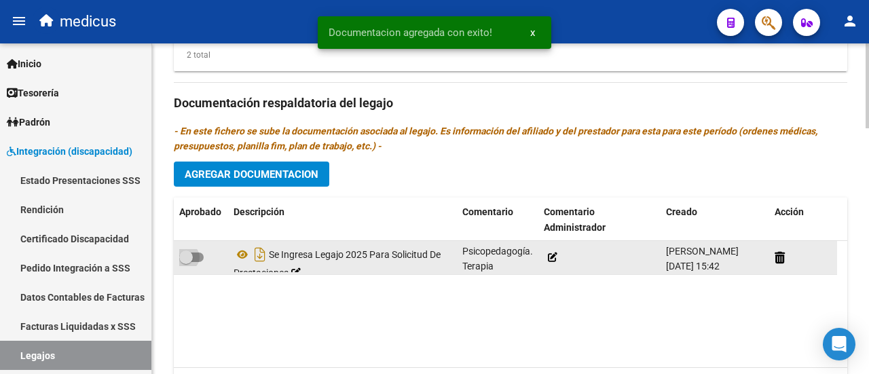
click at [200, 256] on span at bounding box center [191, 257] width 24 height 10
click at [186, 262] on input "checkbox" at bounding box center [185, 262] width 1 height 1
checkbox input "true"
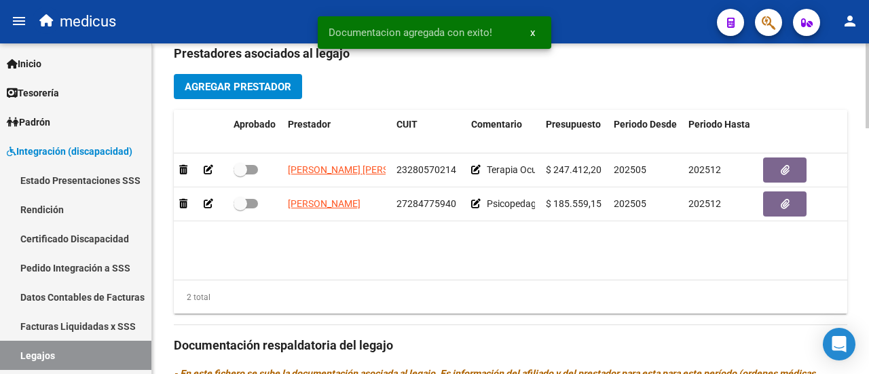
scroll to position [622, 0]
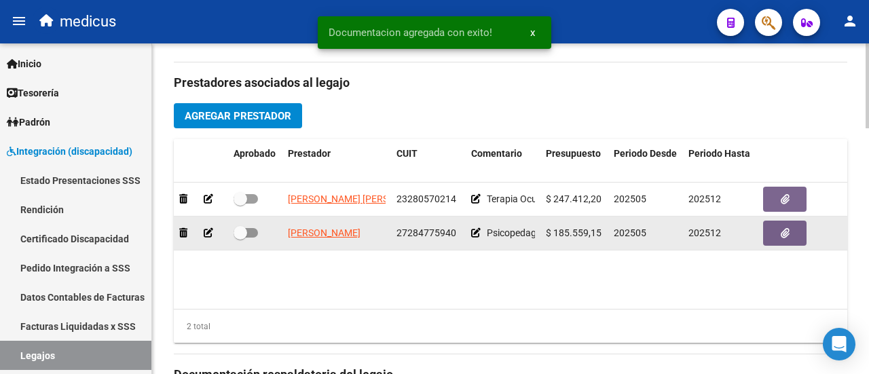
click at [255, 232] on span at bounding box center [245, 233] width 24 height 10
click at [240, 238] on input "checkbox" at bounding box center [240, 238] width 1 height 1
checkbox input "true"
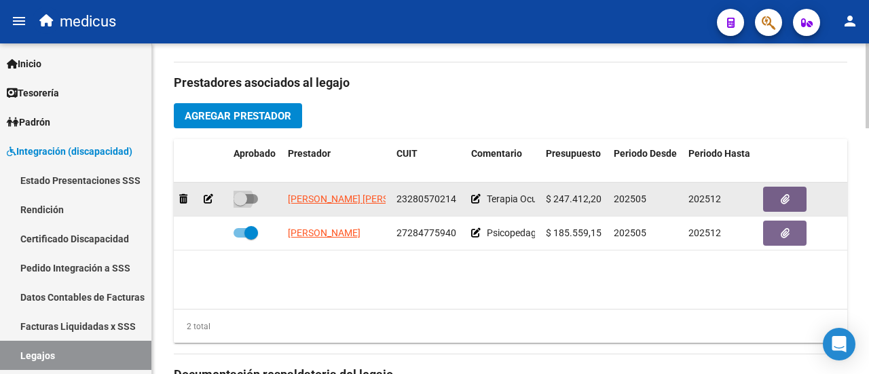
click at [247, 200] on span at bounding box center [245, 199] width 24 height 10
click at [240, 204] on input "checkbox" at bounding box center [240, 204] width 1 height 1
checkbox input "true"
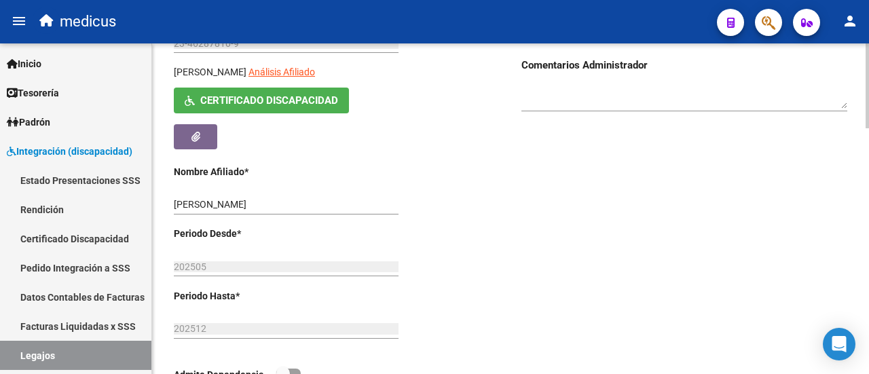
scroll to position [147, 0]
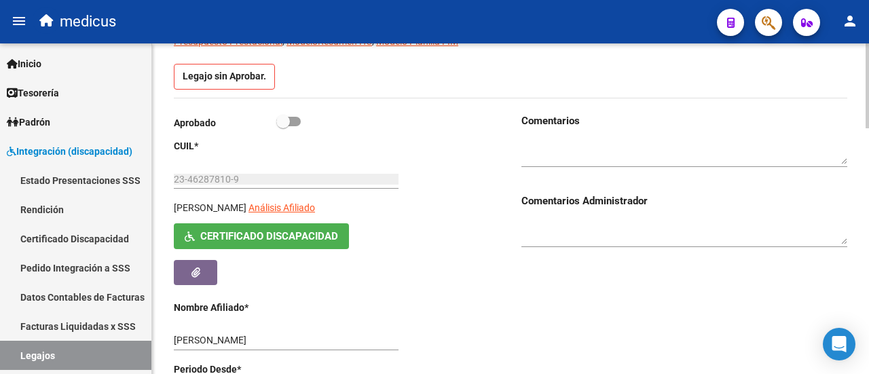
click at [293, 117] on span at bounding box center [288, 122] width 24 height 10
click at [283, 126] on input "checkbox" at bounding box center [282, 126] width 1 height 1
checkbox input "true"
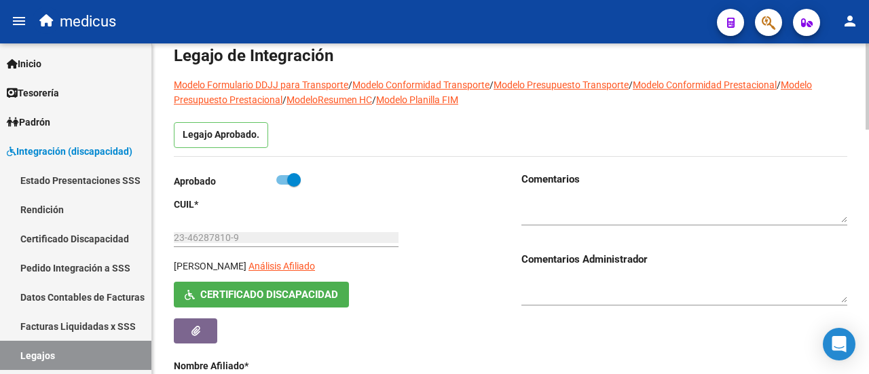
scroll to position [0, 0]
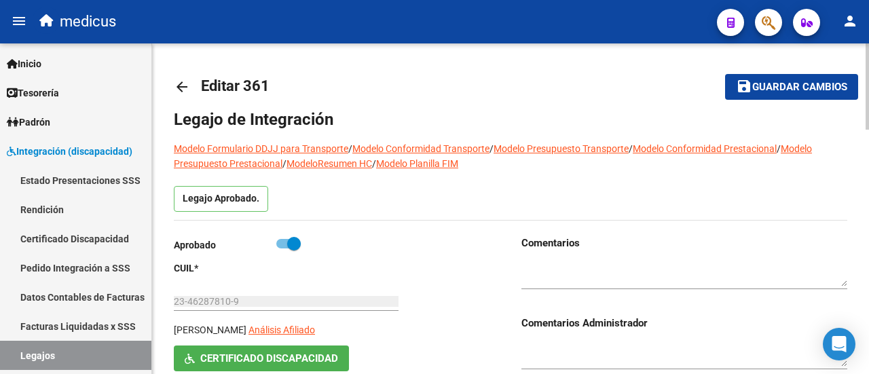
click at [774, 84] on span "Guardar cambios" at bounding box center [799, 87] width 95 height 12
click at [50, 356] on link "Legajos" at bounding box center [75, 355] width 151 height 29
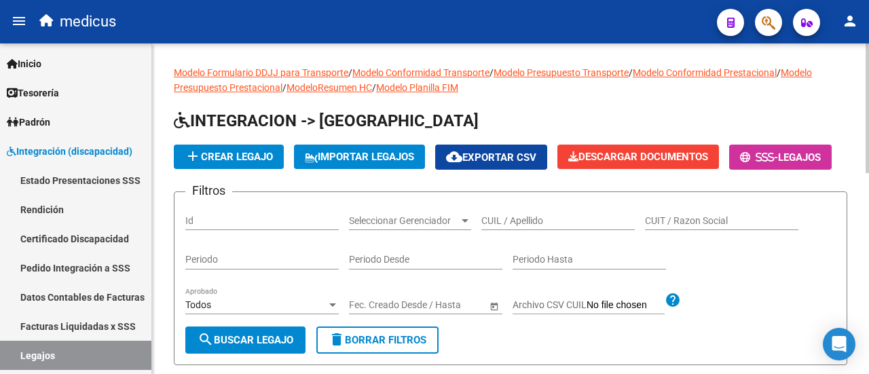
click at [514, 227] on input "CUIL / Apellido" at bounding box center [557, 221] width 153 height 12
paste input "27530835095"
type input "27530835095"
click at [258, 354] on button "search Buscar Legajo" at bounding box center [245, 339] width 120 height 27
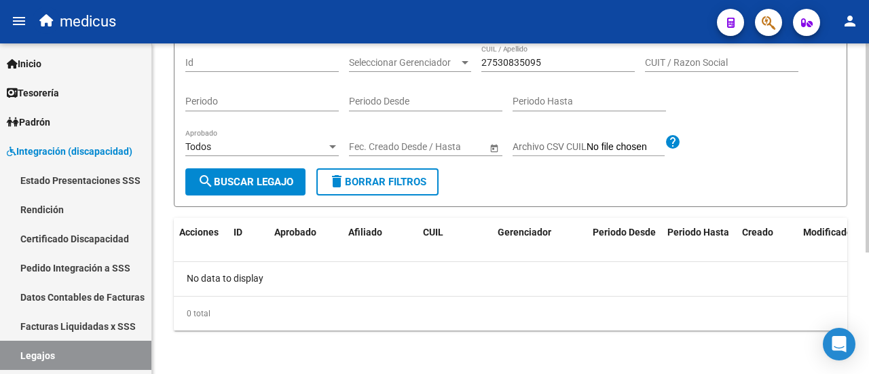
scroll to position [56, 0]
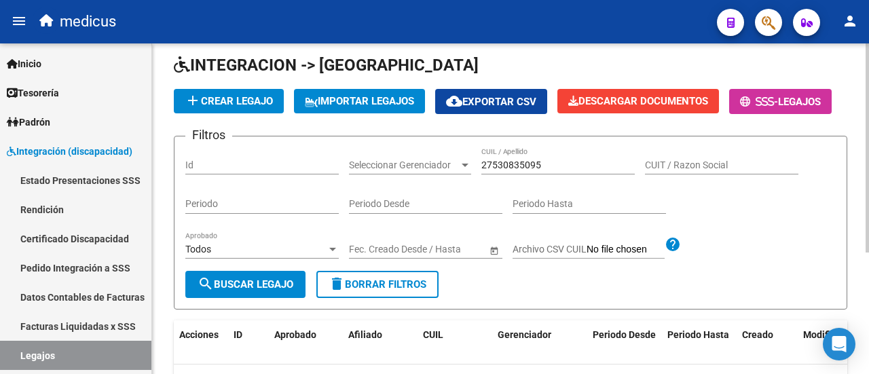
click at [233, 98] on span "add Crear Legajo" at bounding box center [229, 101] width 88 height 12
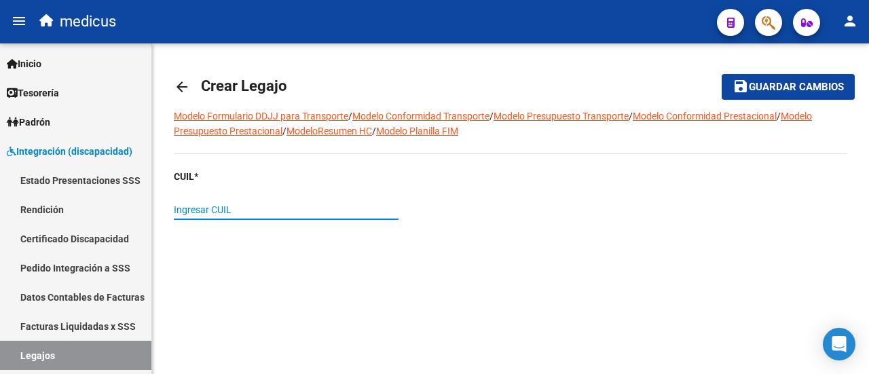
click at [324, 212] on input "Ingresar CUIL" at bounding box center [286, 210] width 225 height 12
paste input "27-53083509-5"
type input "27-53083509-5"
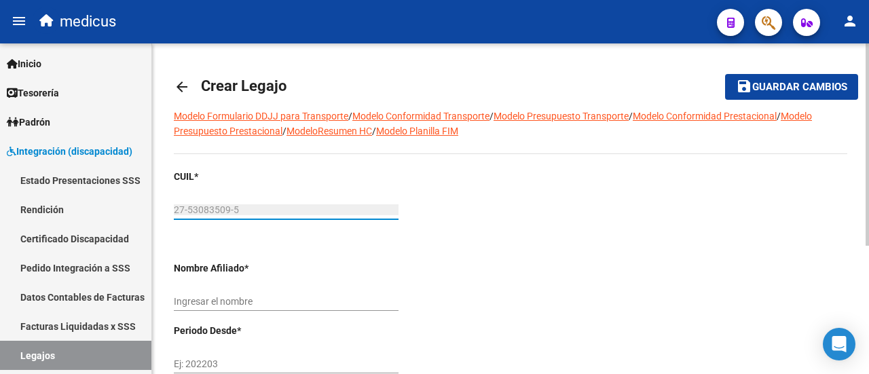
type input "RICAGNO VIDRIALES AMBAR"
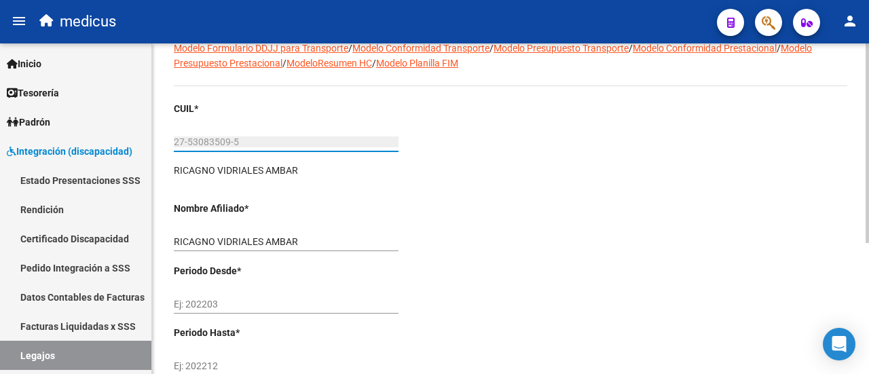
scroll to position [136, 0]
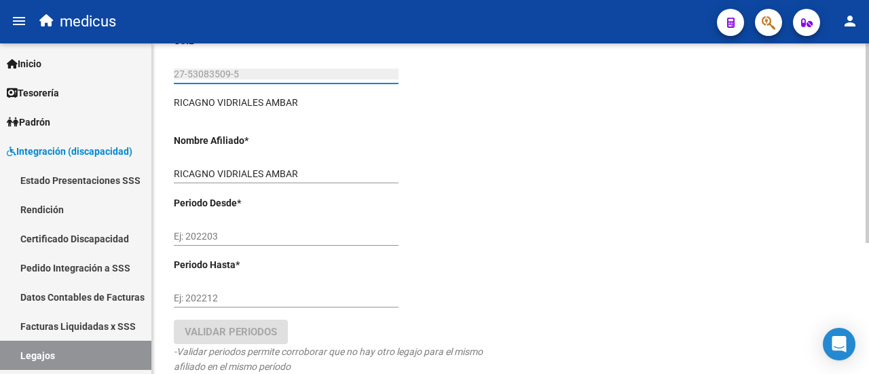
type input "27-53083509-5"
click at [235, 227] on div "Ej: 202203" at bounding box center [286, 232] width 225 height 27
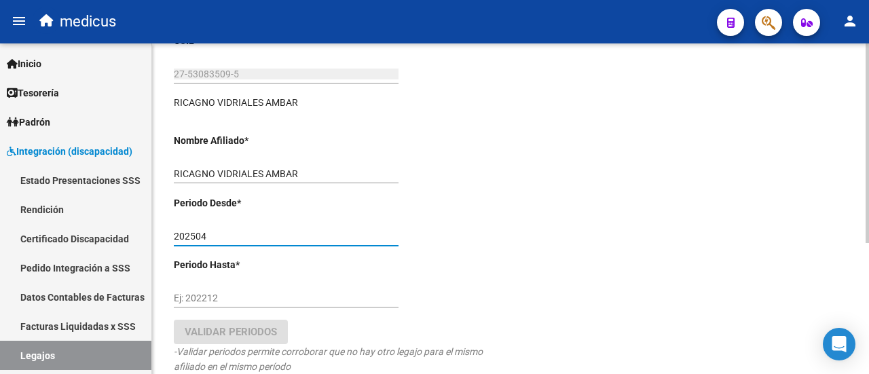
type input "202504"
click at [210, 292] on input "Ej: 202212" at bounding box center [286, 298] width 225 height 12
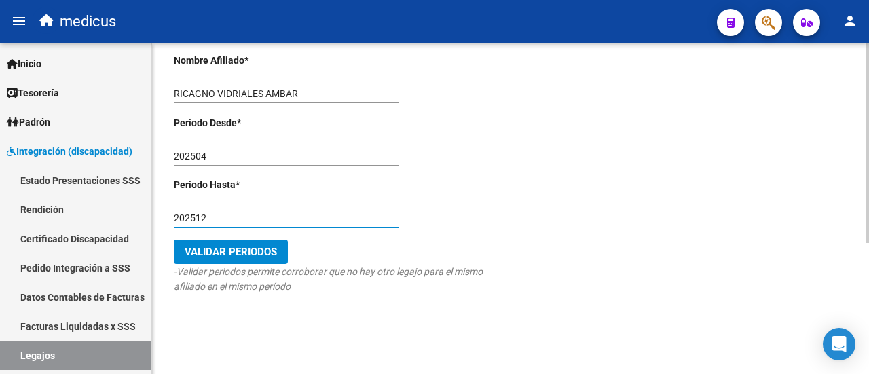
scroll to position [216, 0]
type input "202512"
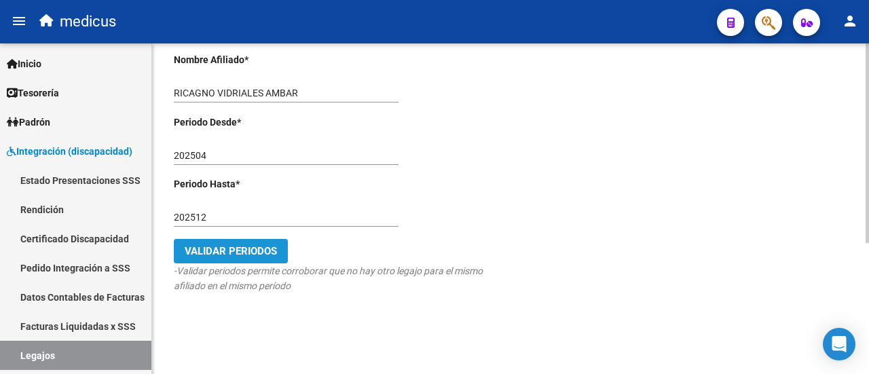
click at [265, 260] on button "Validar Periodos" at bounding box center [231, 251] width 114 height 24
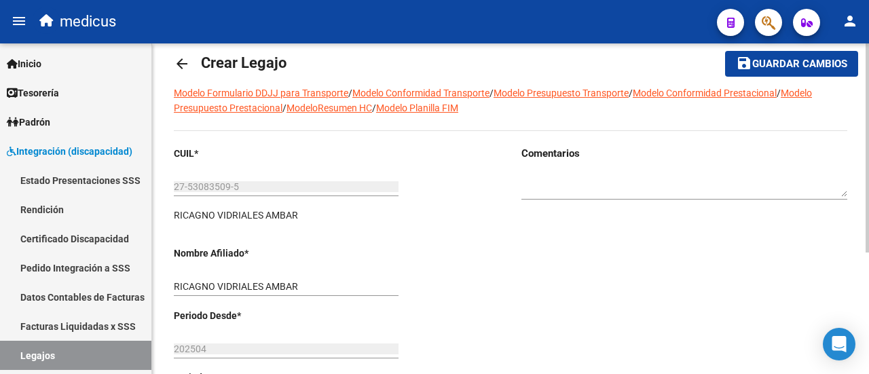
scroll to position [0, 0]
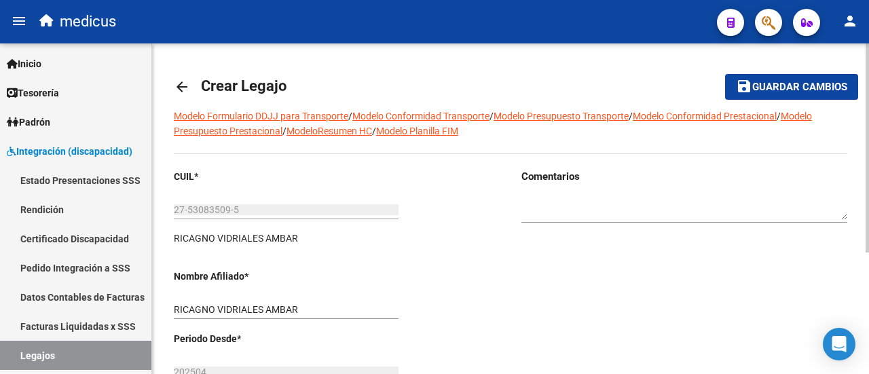
click at [776, 91] on span "Guardar cambios" at bounding box center [799, 87] width 95 height 12
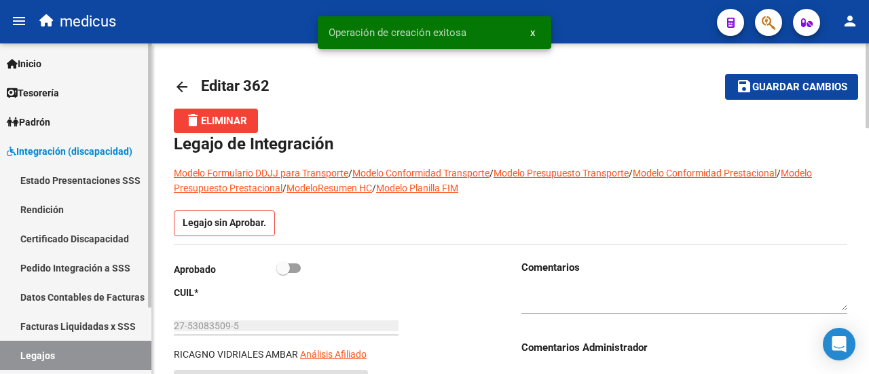
click at [65, 356] on link "Legajos" at bounding box center [75, 355] width 151 height 29
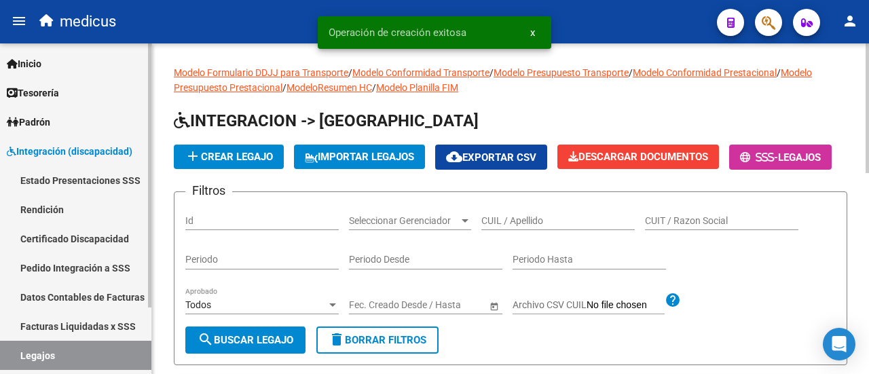
click at [39, 241] on link "Certificado Discapacidad" at bounding box center [75, 238] width 151 height 29
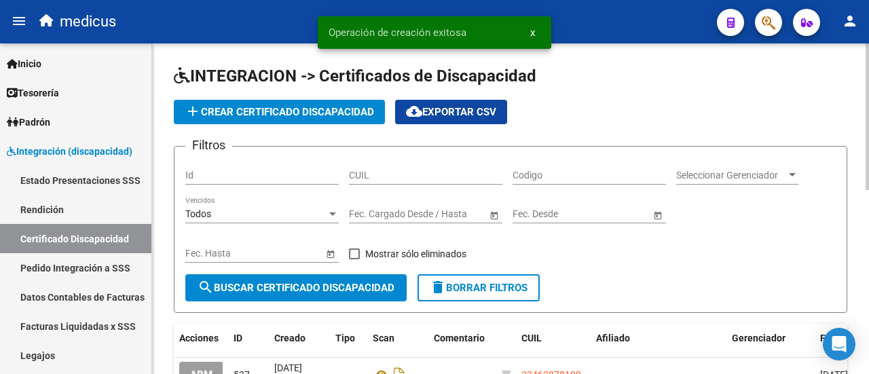
click at [365, 178] on input "CUIL" at bounding box center [425, 176] width 153 height 12
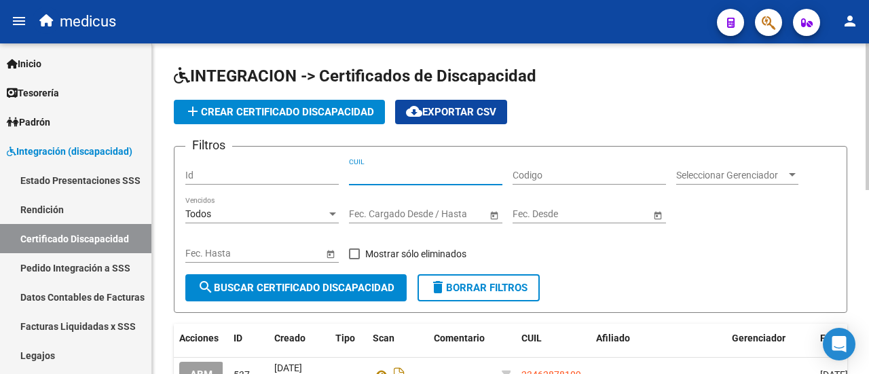
paste input "27-53083509-5"
type input "27-53083509-5"
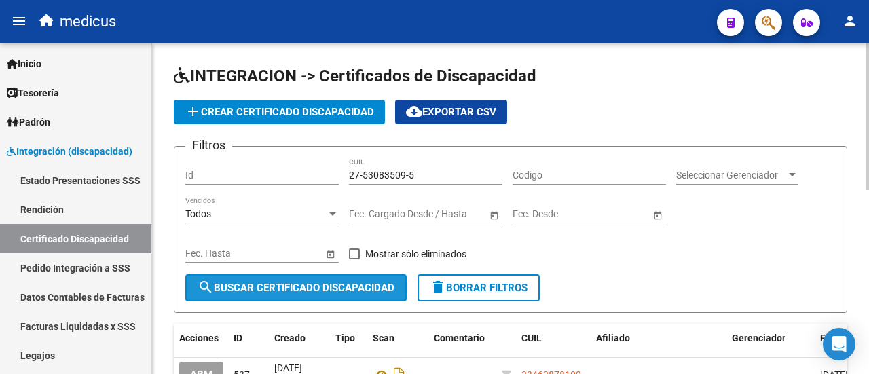
click at [341, 291] on span "search Buscar Certificado Discapacidad" at bounding box center [295, 288] width 197 height 12
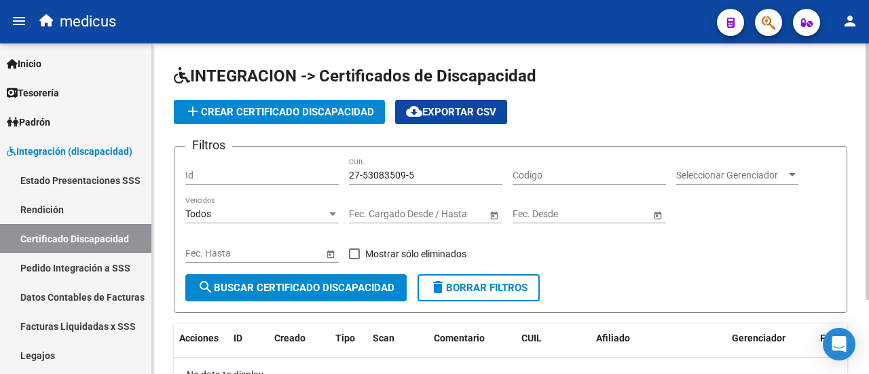
click at [293, 122] on button "add Crear Certificado Discapacidad" at bounding box center [279, 112] width 211 height 24
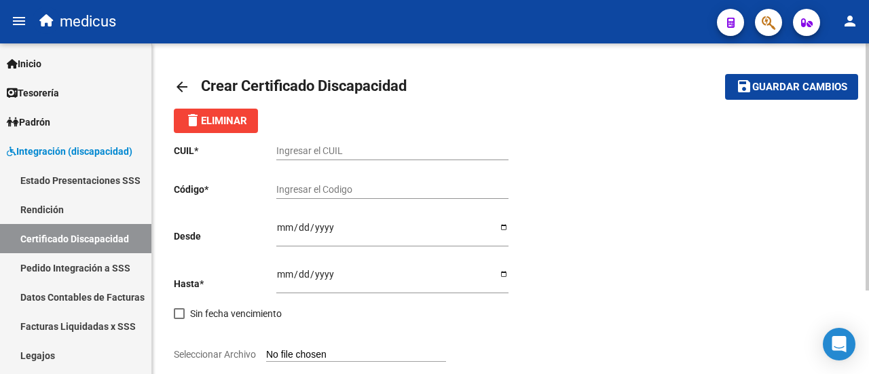
click at [322, 158] on div "Ingresar el CUIL" at bounding box center [392, 146] width 232 height 27
click at [322, 147] on input "Ingresar el CUIL" at bounding box center [392, 151] width 232 height 12
paste input "27-53083509-5"
drag, startPoint x: 296, startPoint y: 150, endPoint x: 330, endPoint y: 150, distance: 33.9
click at [330, 150] on input "27-53083509-5" at bounding box center [392, 151] width 232 height 12
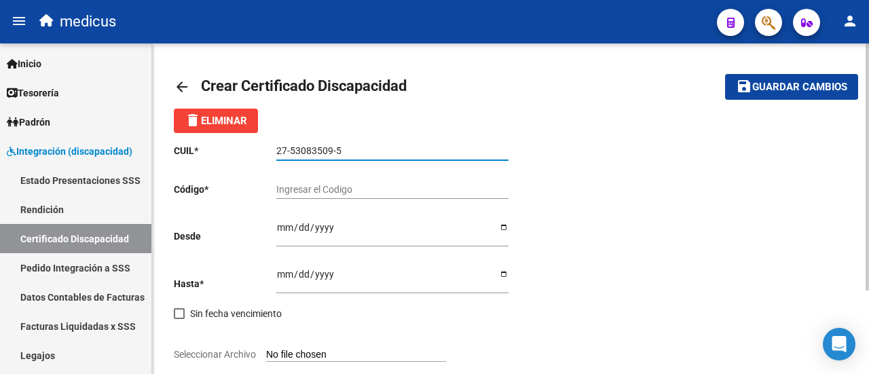
type input "27-53083509-5"
click at [328, 185] on input "Ingresar el Codigo" at bounding box center [392, 190] width 232 height 12
click at [370, 189] on input "ARG01" at bounding box center [392, 190] width 232 height 12
drag, startPoint x: 290, startPoint y: 149, endPoint x: 330, endPoint y: 149, distance: 40.0
click at [330, 149] on input "27-53083509-5" at bounding box center [392, 151] width 232 height 12
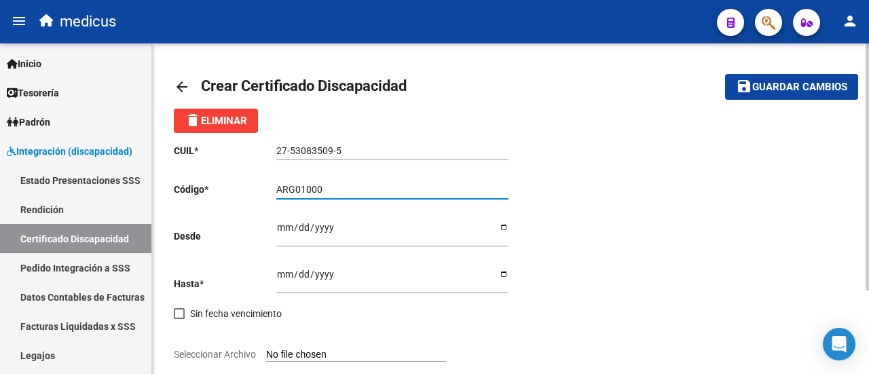
click at [338, 191] on input "ARG01000" at bounding box center [392, 190] width 232 height 12
paste input "53083509"
click at [413, 197] on div "ARG0100053083509 Ingresar el Codigo" at bounding box center [392, 185] width 232 height 27
click at [418, 185] on input "ARG010005308350920241210" at bounding box center [392, 190] width 232 height 12
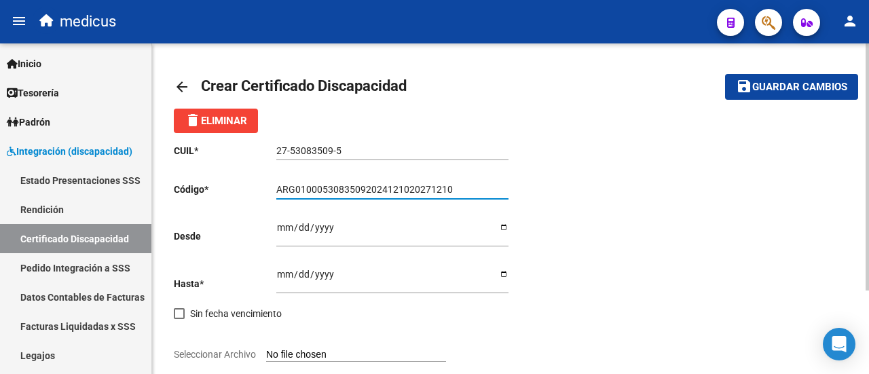
click at [476, 192] on input "ARG01000530835092024121020271210" at bounding box center [392, 190] width 232 height 12
click at [487, 191] on input "ARG01000530835092024121020271210CIU131050" at bounding box center [392, 190] width 232 height 12
type input "ARG01000530835092024121020271210CIU13650"
click at [822, 233] on div "CUIL * 27-53083509-5 Ingresar el CUIL Código * ARG01000530835092024121020271210…" at bounding box center [510, 293] width 673 height 320
click at [508, 230] on div "CUIL * 27-53083509-5 Ingresar el CUIL Código * ARG01000530835092024121020271210…" at bounding box center [342, 293] width 337 height 320
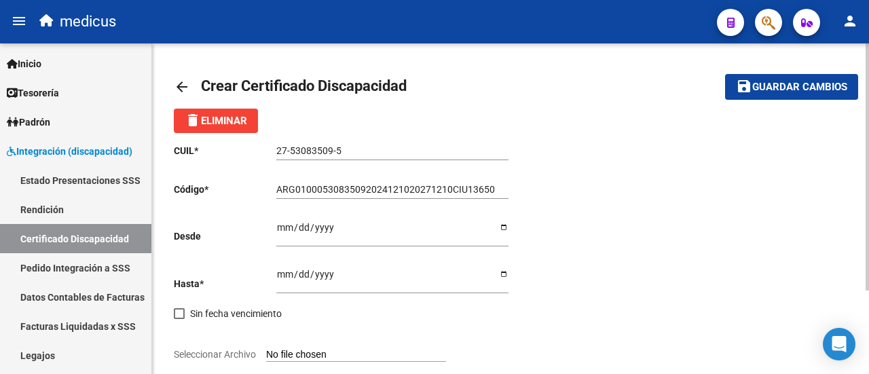
click at [506, 225] on input "Ingresar fec. Desde" at bounding box center [392, 232] width 232 height 20
click at [498, 228] on input "Ingresar fec. Desde" at bounding box center [392, 232] width 232 height 20
click at [504, 227] on input "Ingresar fec. Desde" at bounding box center [392, 232] width 232 height 20
type input "[DATE]"
click at [755, 200] on div "CUIL * 27-53083509-5 Ingresar el CUIL Código * ARG01000530835092024121020271210…" at bounding box center [510, 293] width 673 height 320
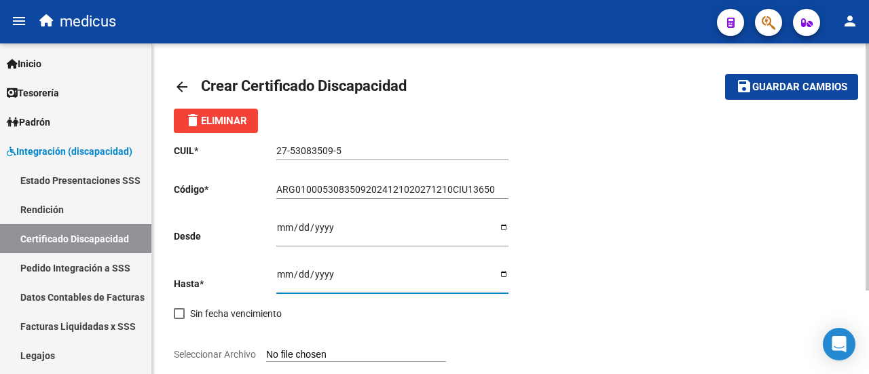
click at [502, 273] on input "Ingresar fec. Hasta" at bounding box center [392, 279] width 232 height 20
type input "[DATE]"
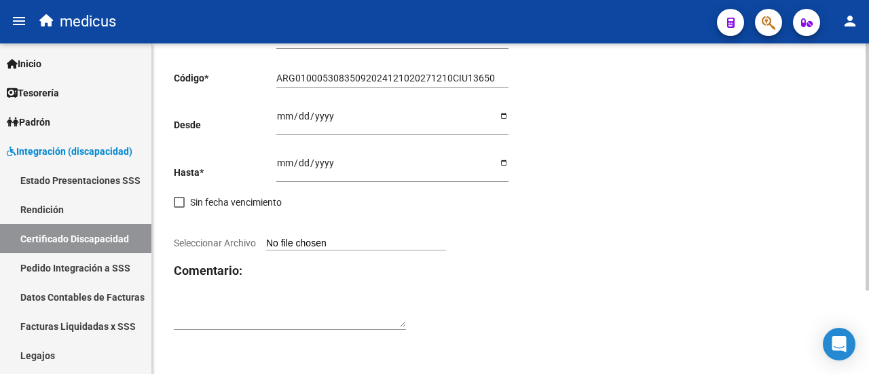
click at [324, 242] on input "Seleccionar Archivo" at bounding box center [356, 244] width 180 height 13
type input "C:\fakepath\CUD 53083509 [PERSON_NAME].jpg"
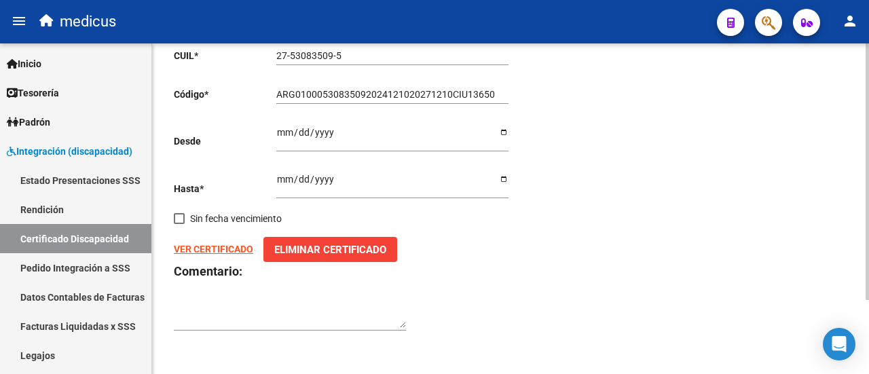
scroll to position [0, 0]
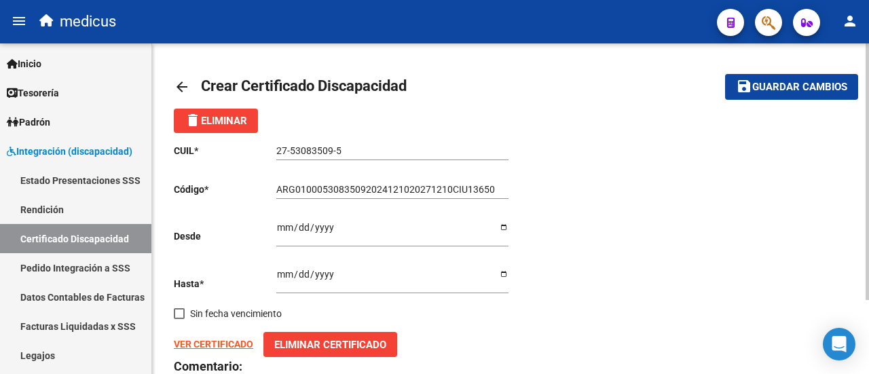
click at [795, 71] on mat-toolbar-row "save Guardar cambios" at bounding box center [763, 86] width 187 height 43
click at [809, 77] on button "save Guardar cambios" at bounding box center [791, 86] width 133 height 25
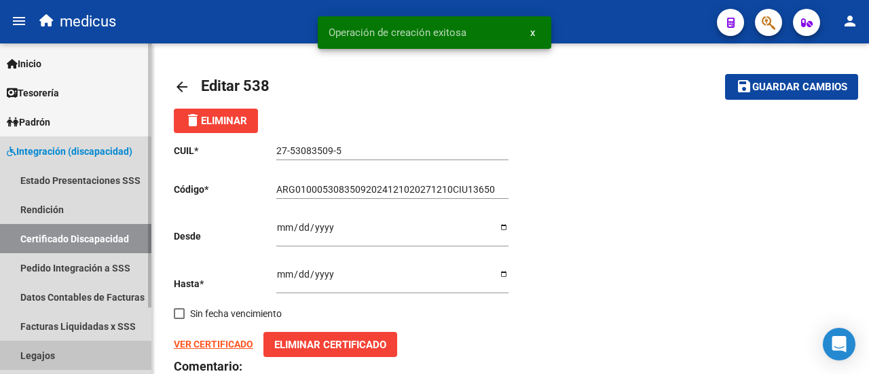
click at [50, 349] on link "Legajos" at bounding box center [75, 355] width 151 height 29
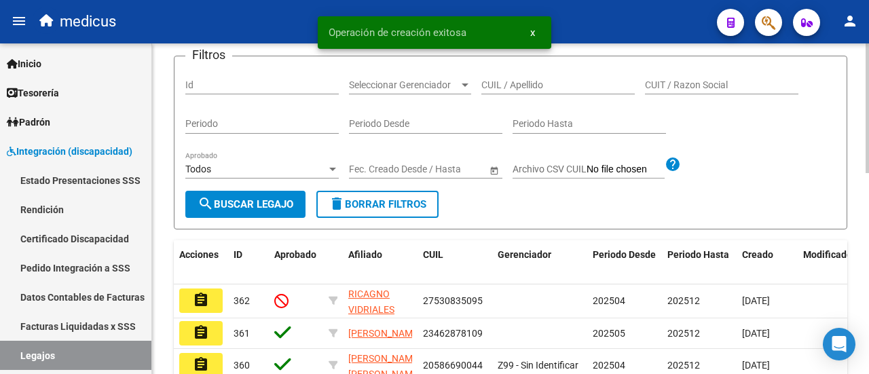
scroll to position [271, 0]
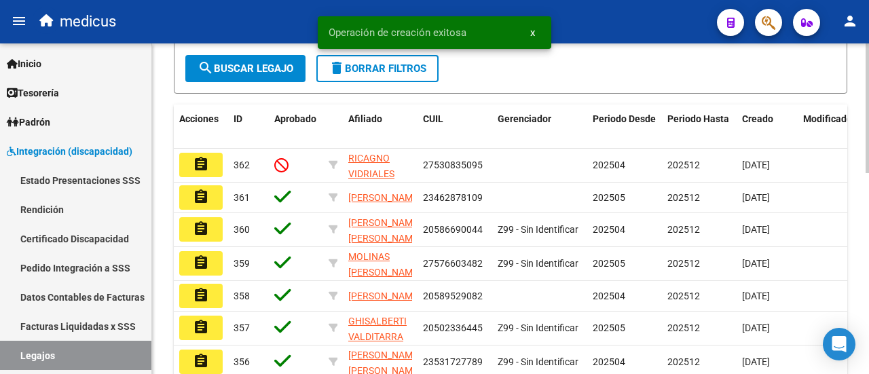
click at [246, 82] on button "search Buscar Legajo" at bounding box center [245, 68] width 120 height 27
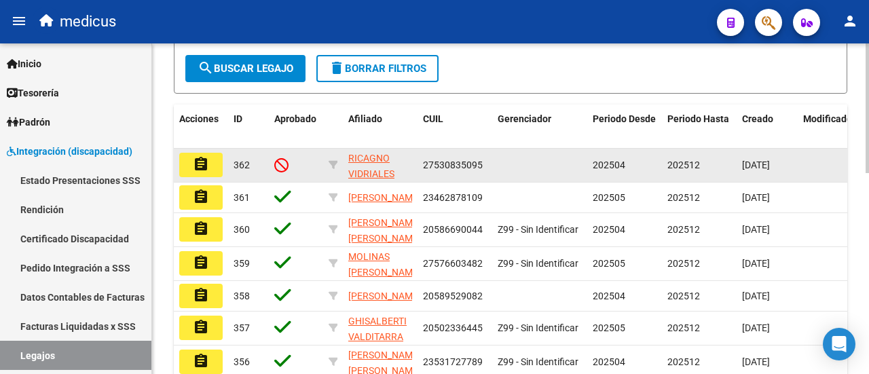
click at [194, 172] on mat-icon "assignment" at bounding box center [201, 164] width 16 height 16
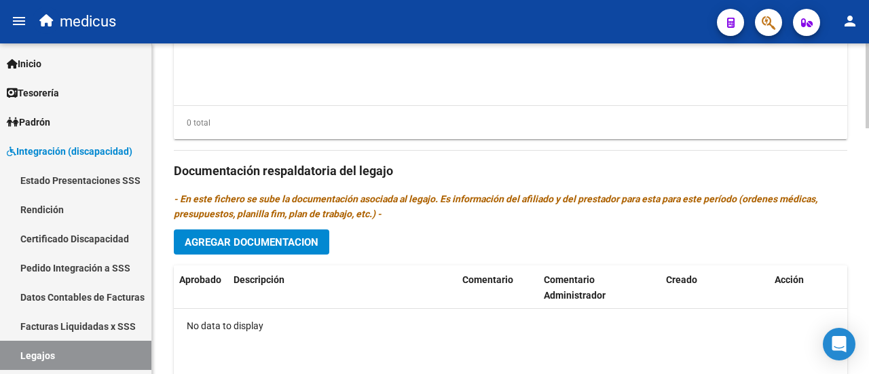
scroll to position [757, 0]
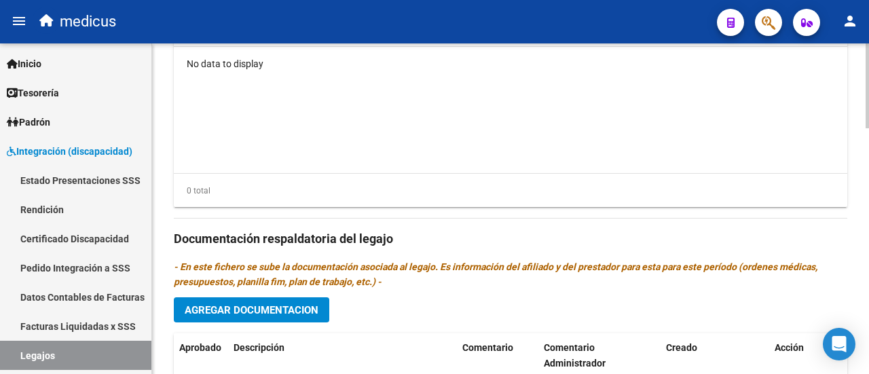
click at [282, 304] on span "Agregar Documentacion" at bounding box center [252, 310] width 134 height 12
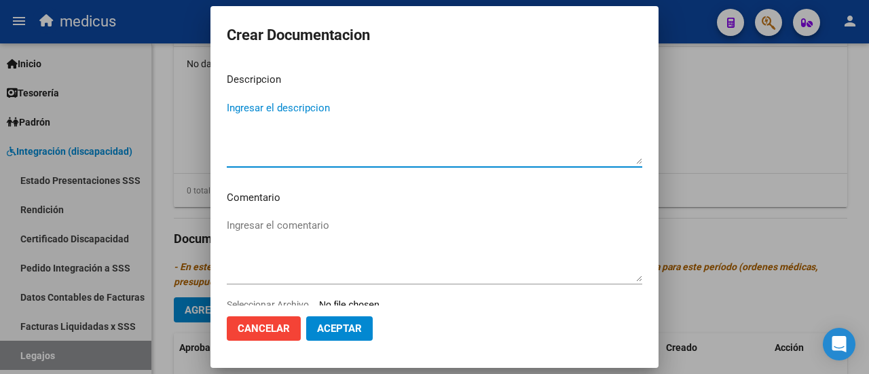
click at [708, 206] on div at bounding box center [434, 187] width 869 height 374
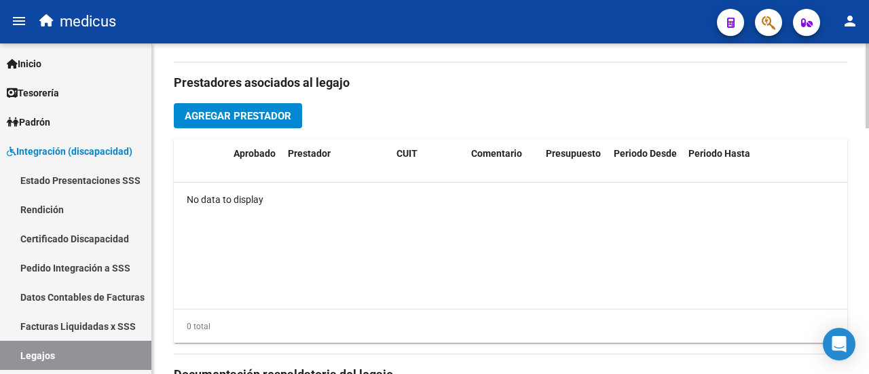
scroll to position [554, 0]
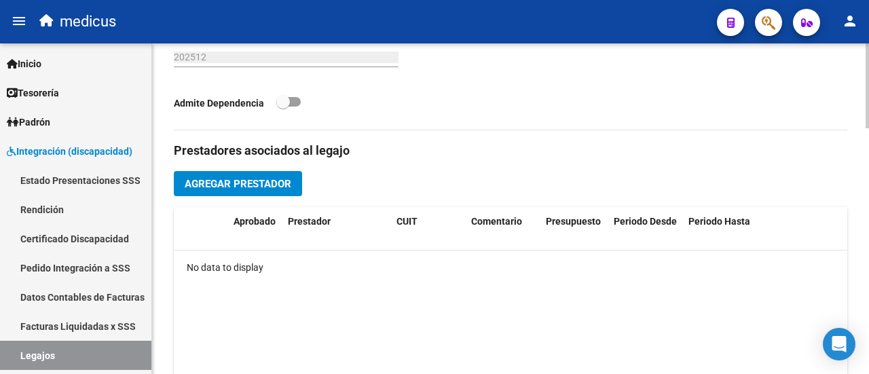
click at [266, 182] on span "Agregar Prestador" at bounding box center [238, 184] width 107 height 12
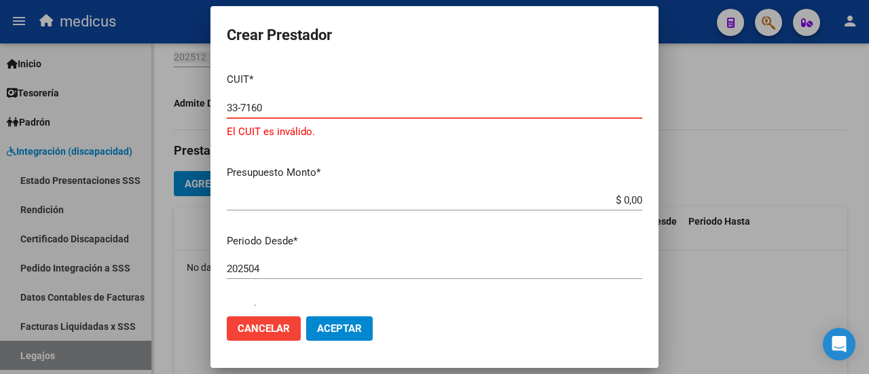
click at [334, 109] on input "33-7160" at bounding box center [434, 108] width 415 height 12
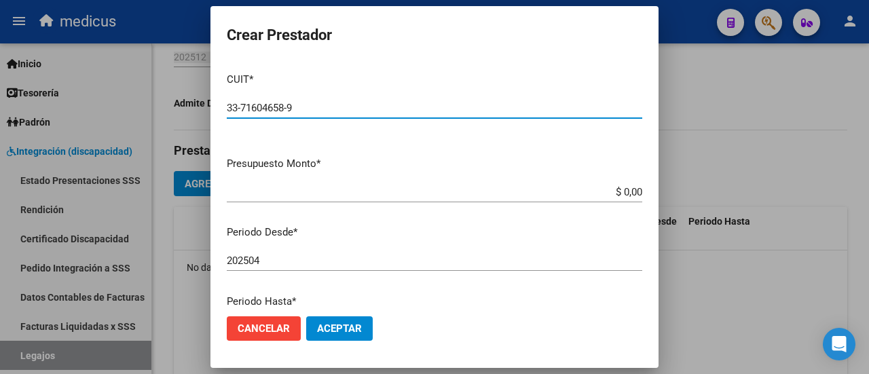
type input "33-71604658-9"
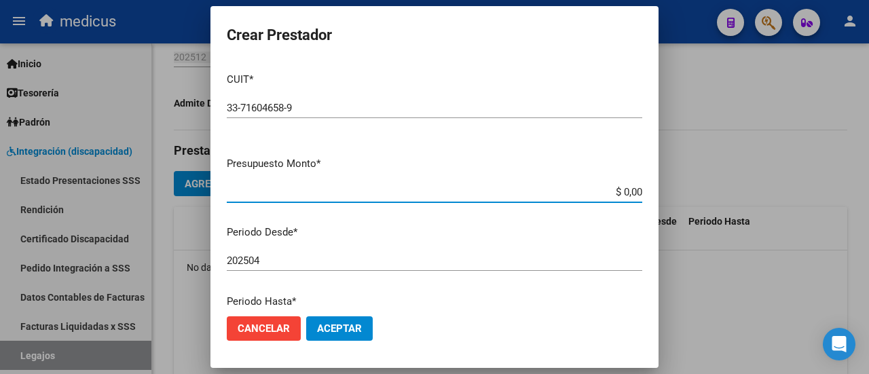
drag, startPoint x: 611, startPoint y: 191, endPoint x: 642, endPoint y: 191, distance: 30.5
click at [642, 191] on app-form-text-field "Presupuesto Monto * $ 0,00 Ingresar el monto" at bounding box center [440, 177] width 426 height 42
paste input "475.830,36"
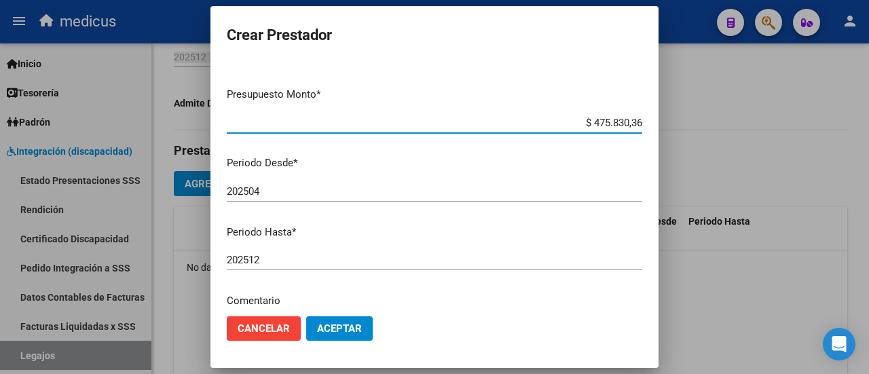
scroll to position [136, 0]
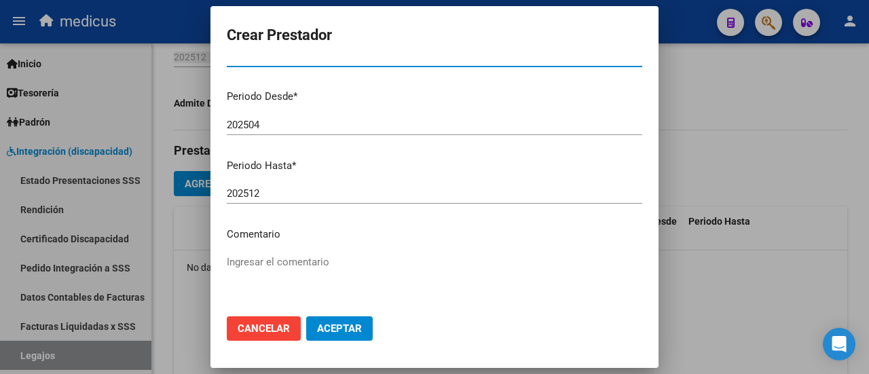
type input "$ 475.830,36"
click at [281, 268] on textarea "Ingresar el comentario" at bounding box center [434, 286] width 415 height 64
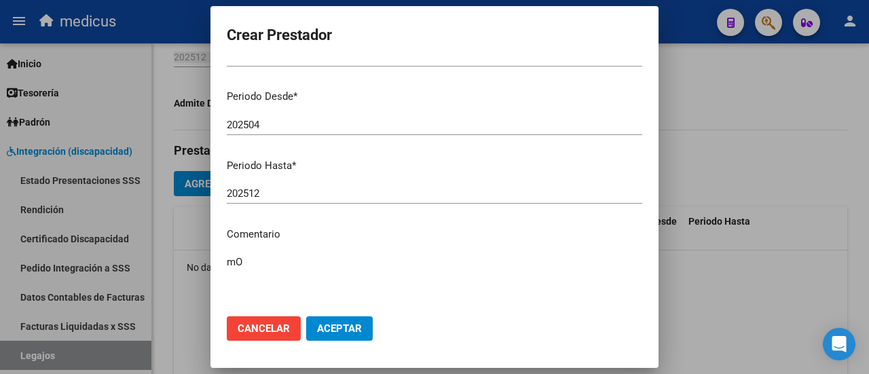
type textarea "m"
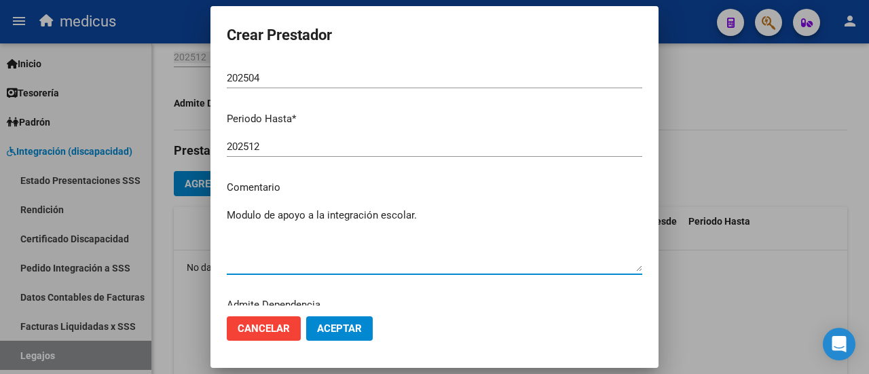
scroll to position [204, 0]
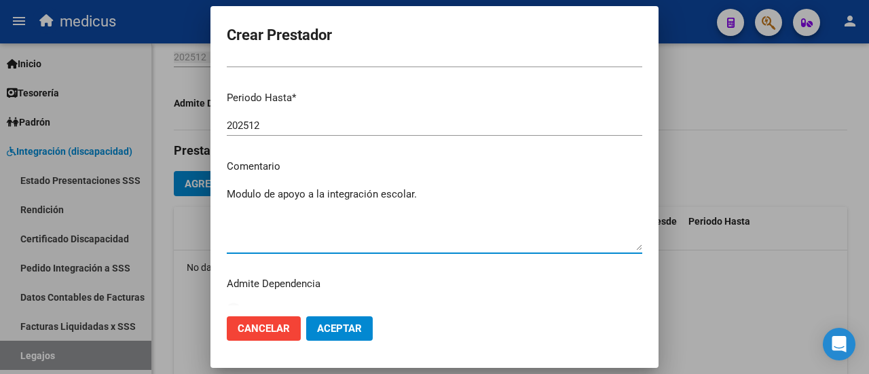
type textarea "Modulo de apoyo a la integración escolar."
click at [365, 321] on button "Aceptar" at bounding box center [339, 328] width 67 height 24
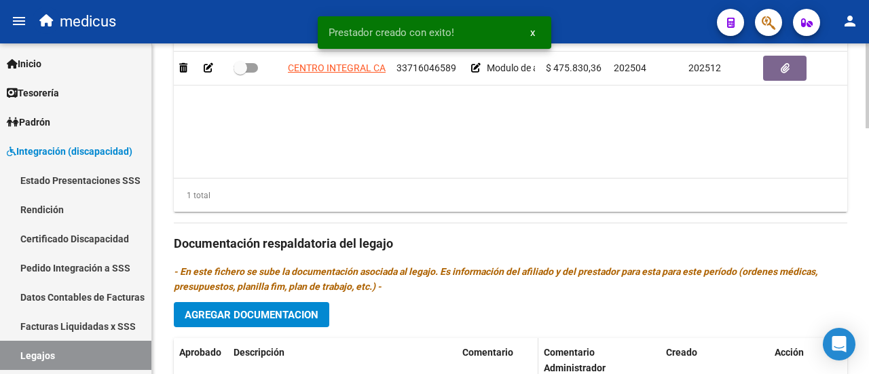
scroll to position [825, 0]
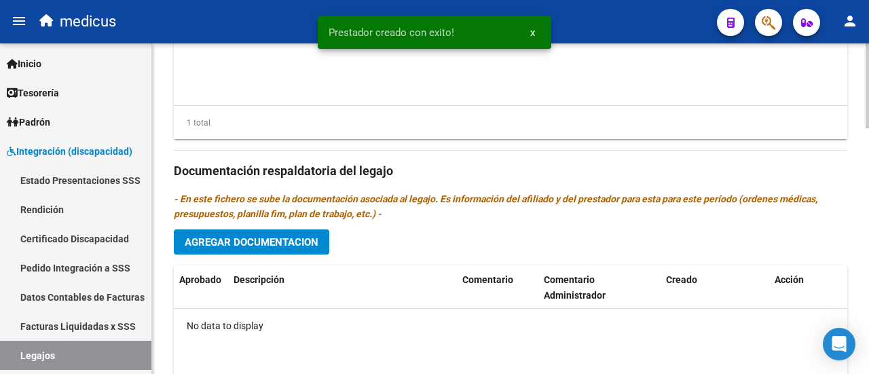
click at [233, 242] on span "Agregar Documentacion" at bounding box center [252, 242] width 134 height 12
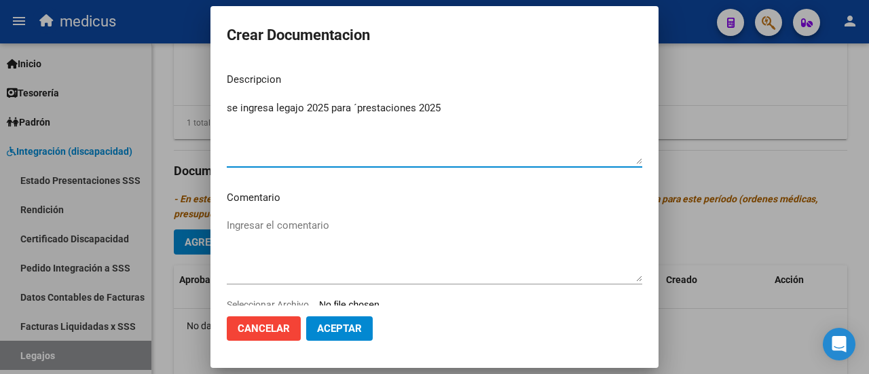
click at [356, 107] on textarea "se ingresa legajo 2025 para ´prestaciones 2025" at bounding box center [434, 132] width 415 height 64
type textarea "se ingresa legajo 2025 para prestaciones 2025"
click at [265, 222] on textarea "Ingresar el comentario" at bounding box center [434, 250] width 415 height 64
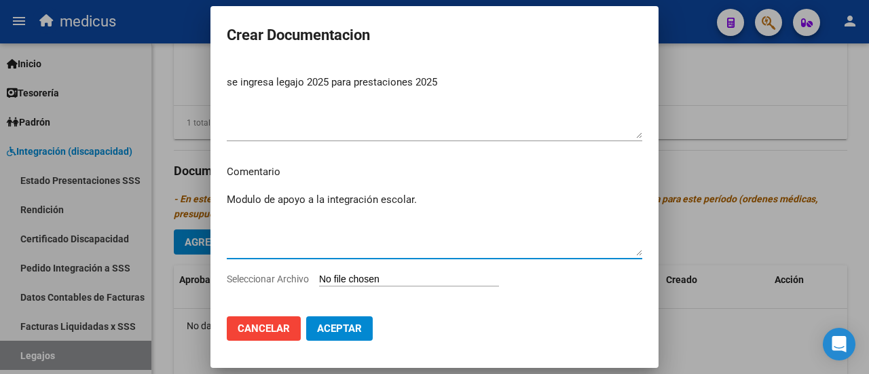
scroll to position [39, 0]
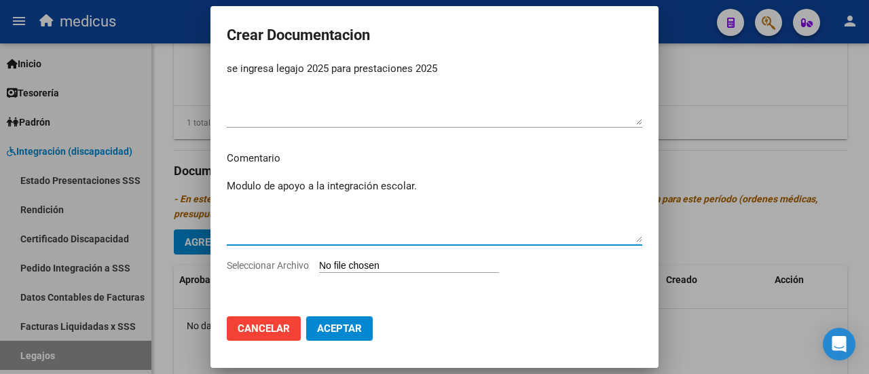
type textarea "Modulo de apoyo a la integración escolar."
click at [398, 264] on input "Seleccionar Archivo" at bounding box center [409, 266] width 180 height 13
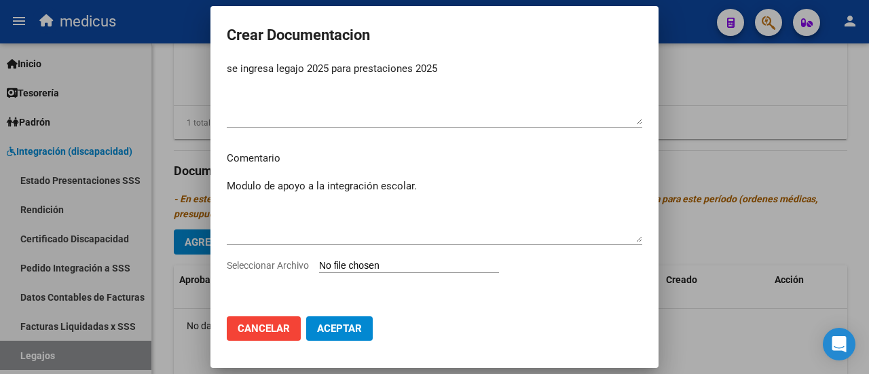
type input "C:\fakepath\[PERSON_NAME] [PERSON_NAME]-20499798025.pdf"
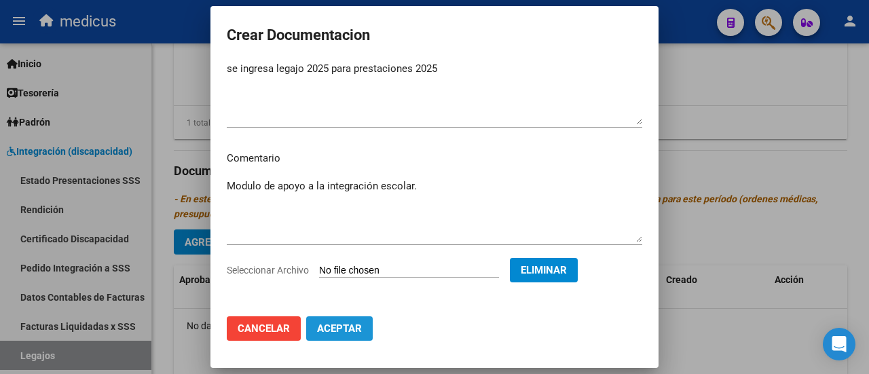
click at [350, 336] on button "Aceptar" at bounding box center [339, 328] width 67 height 24
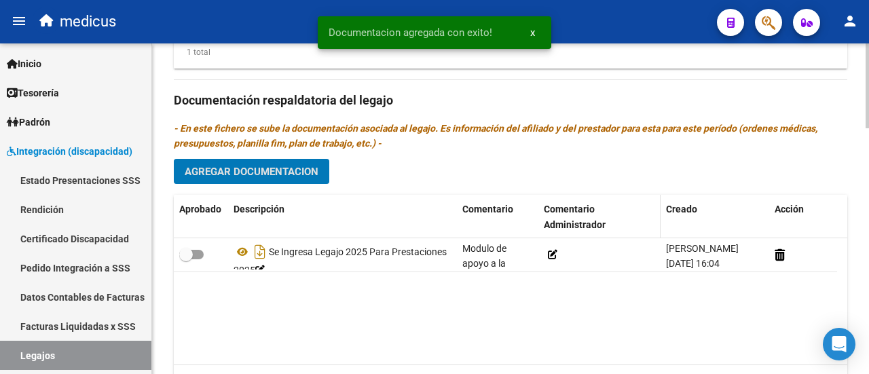
scroll to position [961, 0]
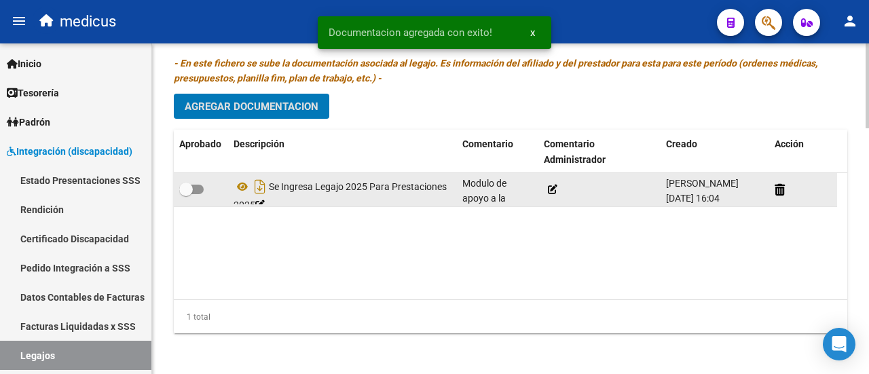
click at [202, 188] on span at bounding box center [191, 190] width 24 height 10
click at [186, 194] on input "checkbox" at bounding box center [185, 194] width 1 height 1
checkbox input "true"
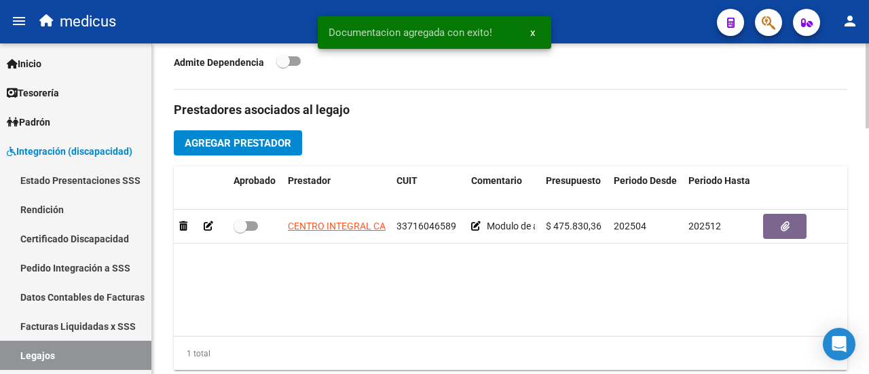
scroll to position [554, 0]
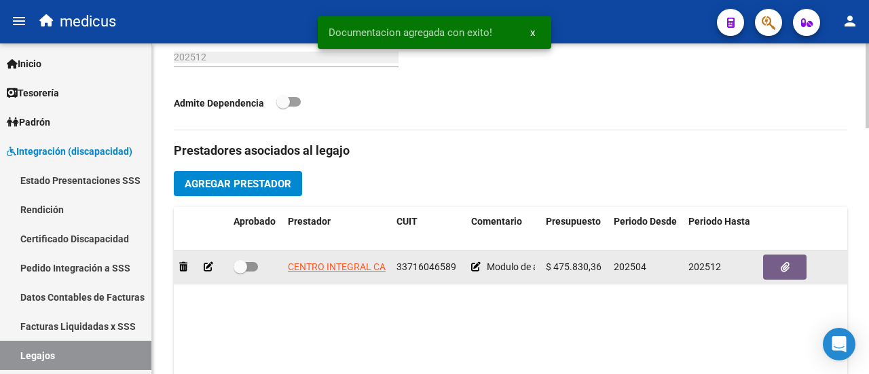
click at [254, 263] on span at bounding box center [245, 267] width 24 height 10
click at [240, 271] on input "checkbox" at bounding box center [240, 271] width 1 height 1
checkbox input "true"
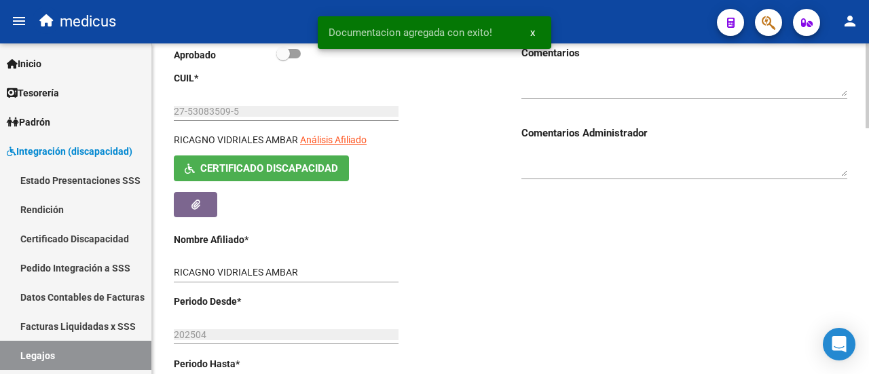
scroll to position [0, 0]
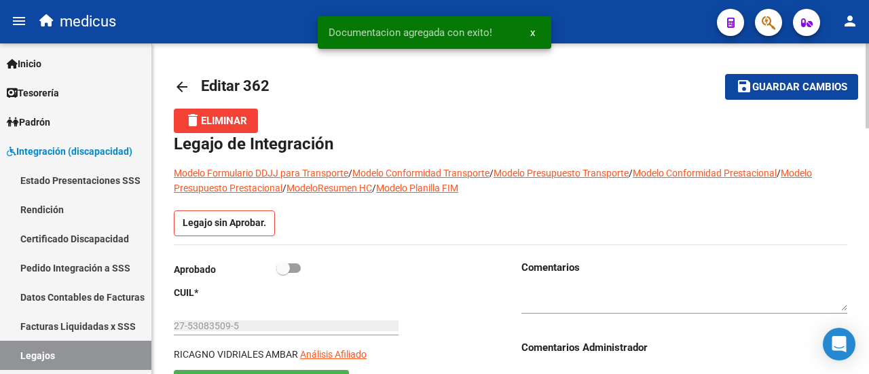
click at [295, 267] on span at bounding box center [288, 268] width 24 height 10
click at [283, 273] on input "checkbox" at bounding box center [282, 273] width 1 height 1
checkbox input "true"
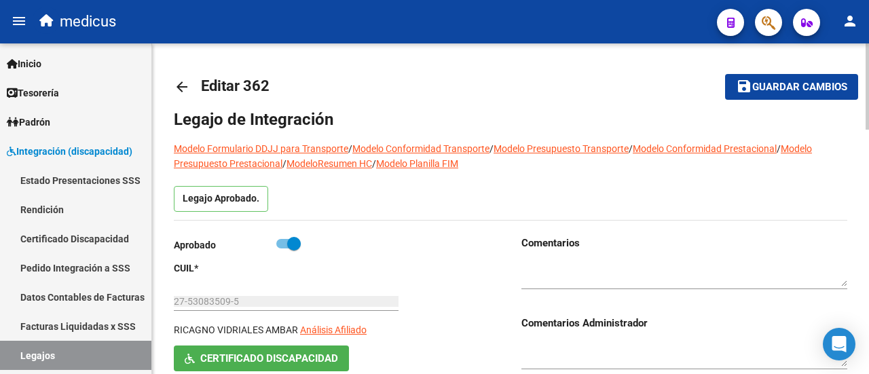
click at [836, 98] on button "save Guardar cambios" at bounding box center [791, 86] width 133 height 25
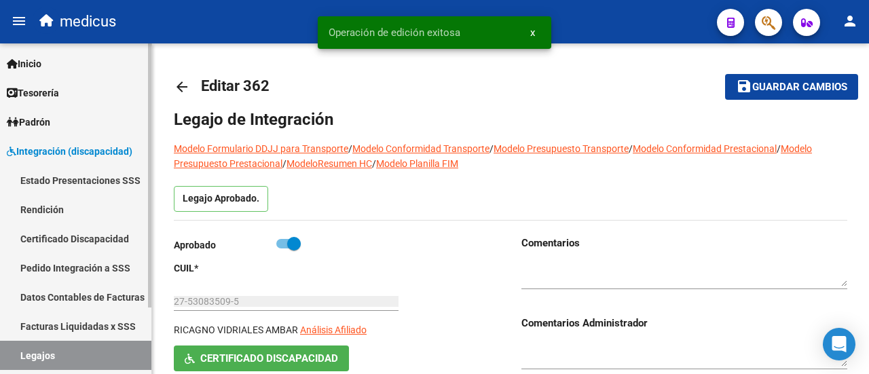
click at [39, 349] on link "Legajos" at bounding box center [75, 355] width 151 height 29
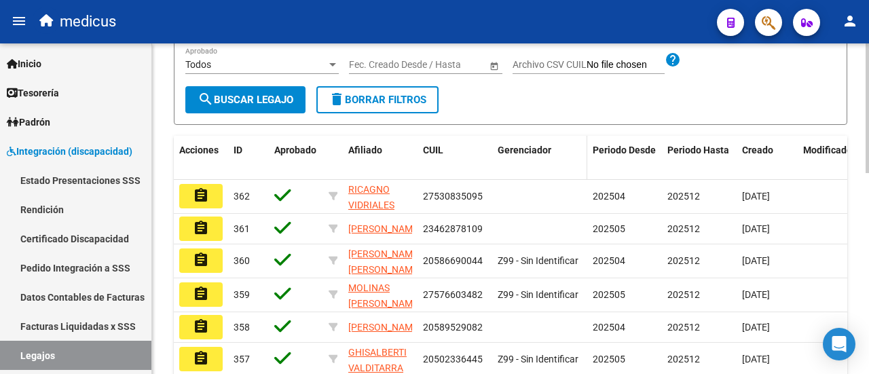
scroll to position [37, 0]
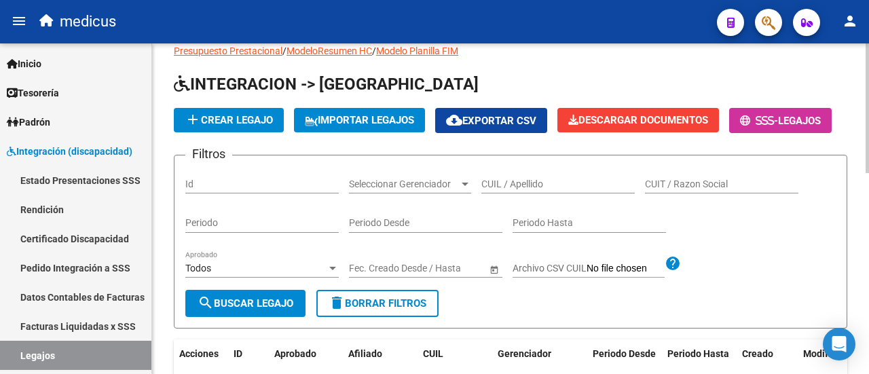
click at [527, 190] on input "CUIL / Apellido" at bounding box center [557, 184] width 153 height 12
paste input "20499798025"
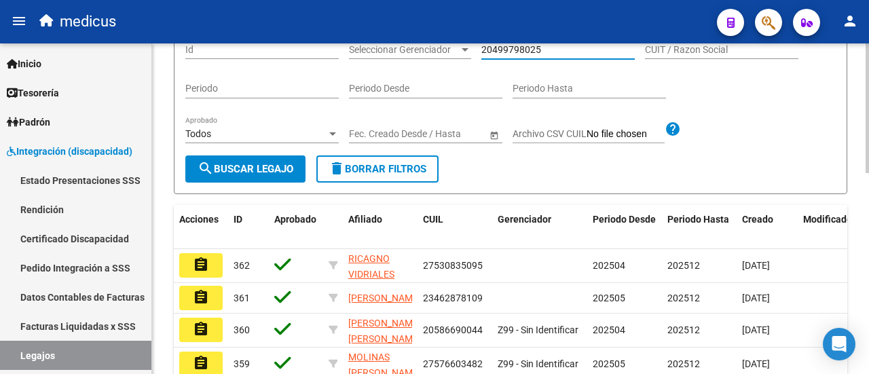
scroll to position [172, 0]
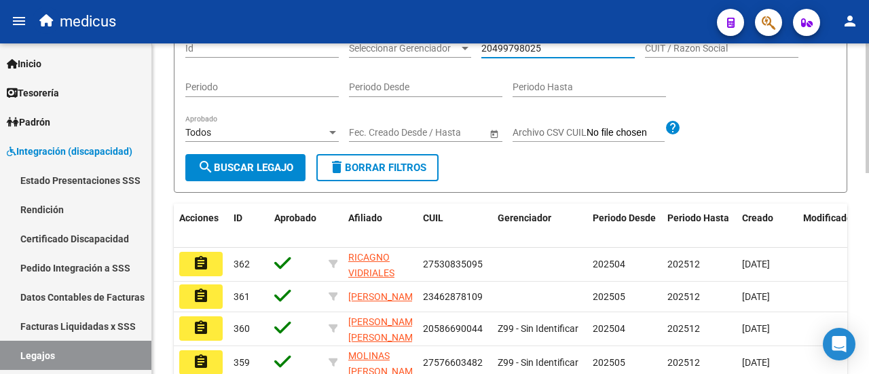
type input "20499798025"
click at [263, 174] on span "search Buscar Legajo" at bounding box center [245, 168] width 96 height 12
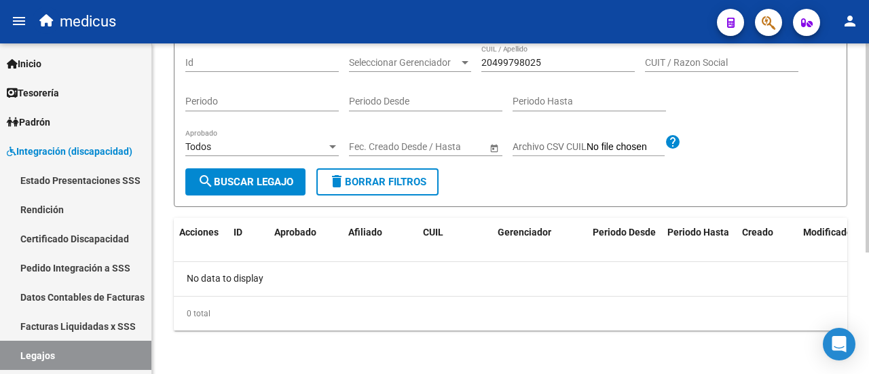
scroll to position [0, 0]
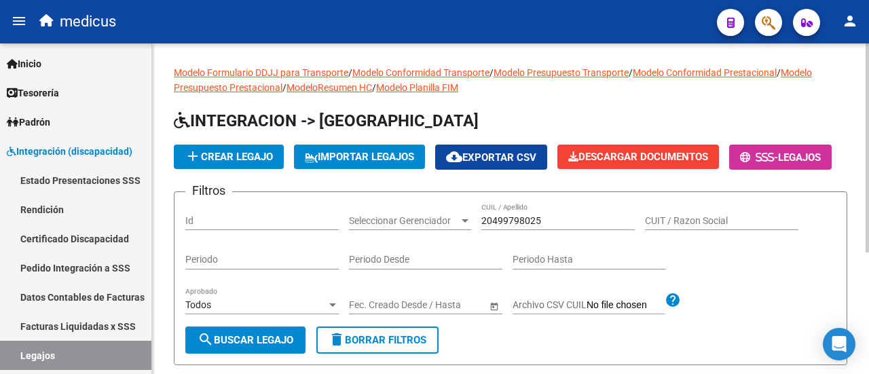
click at [253, 156] on span "add Crear Legajo" at bounding box center [229, 157] width 88 height 12
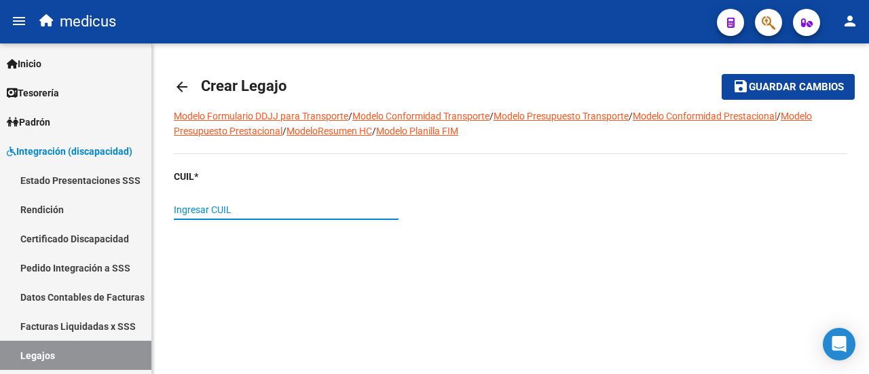
click at [317, 208] on input "Ingresar CUIL" at bounding box center [286, 210] width 225 height 12
paste input "20-49979802-5"
type input "20-49979802-5"
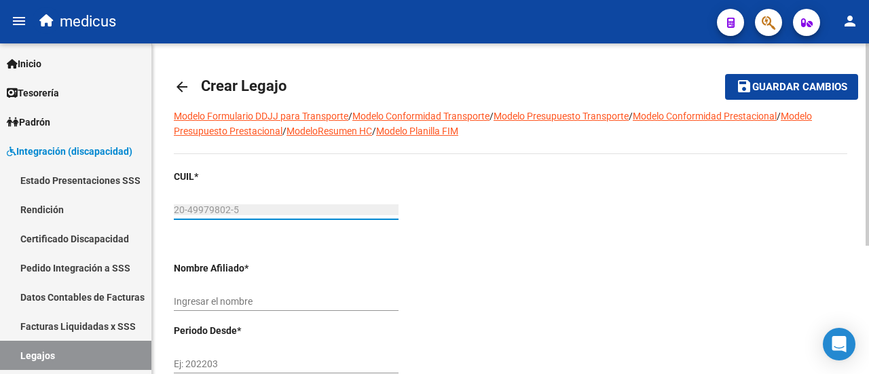
scroll to position [136, 0]
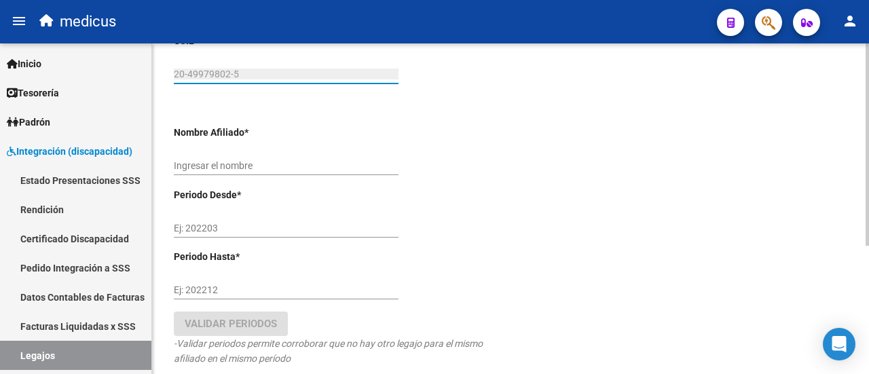
type input "RODRIGUEZ BOLOGNA LAUTARO"
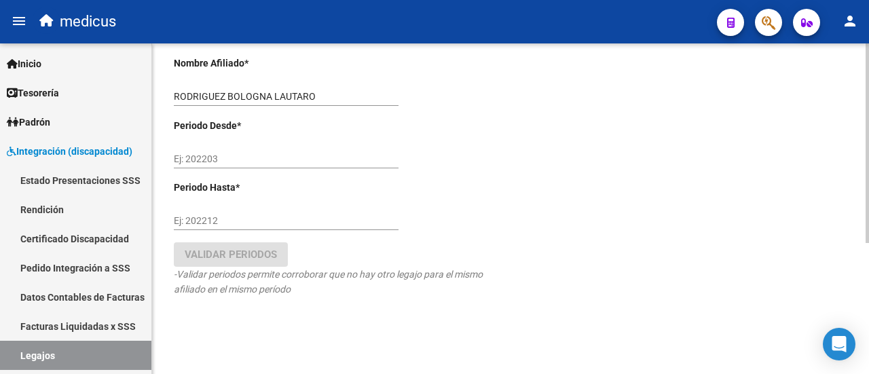
scroll to position [216, 0]
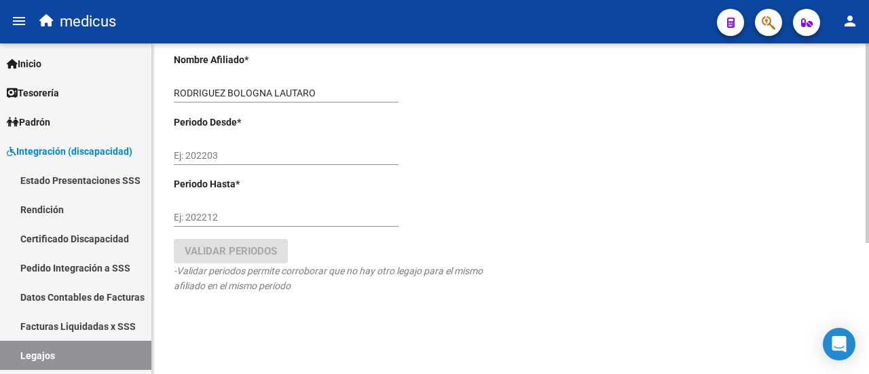
type input "20-49979802-5"
click at [257, 152] on input "Ej: 202203" at bounding box center [286, 156] width 225 height 12
type input "202504"
click at [255, 215] on input "Ej: 202212" at bounding box center [286, 218] width 225 height 12
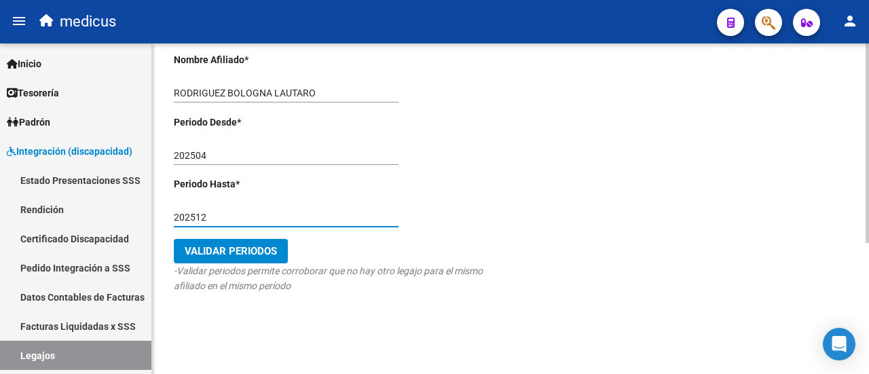
type input "202512"
click at [216, 242] on button "Validar Periodos" at bounding box center [231, 251] width 114 height 24
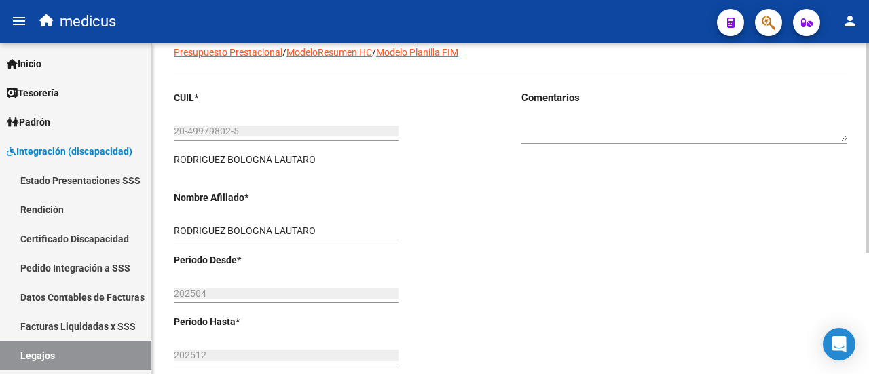
scroll to position [0, 0]
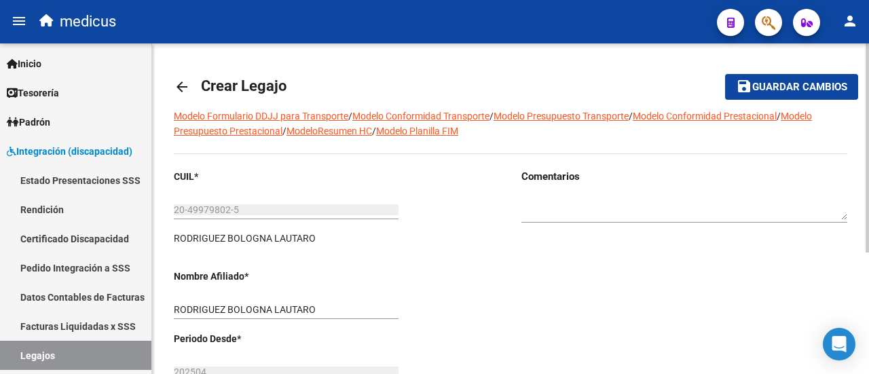
click at [776, 77] on button "save Guardar cambios" at bounding box center [791, 86] width 133 height 25
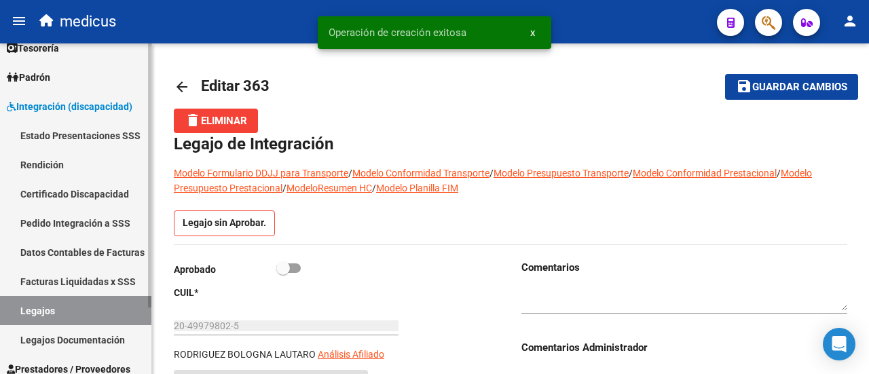
scroll to position [83, 0]
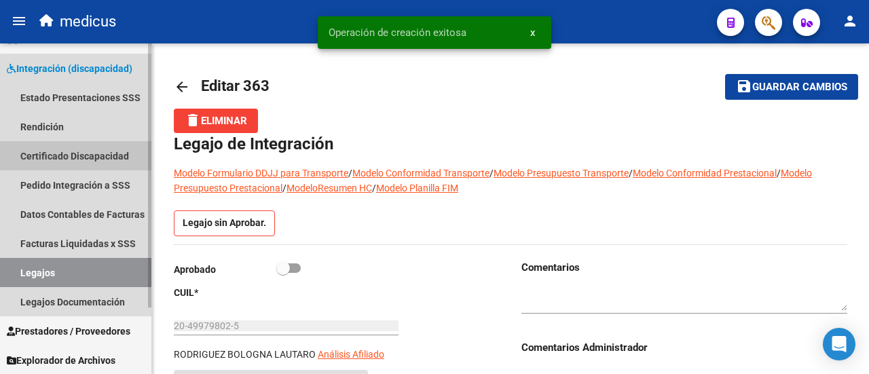
click at [54, 149] on link "Certificado Discapacidad" at bounding box center [75, 155] width 151 height 29
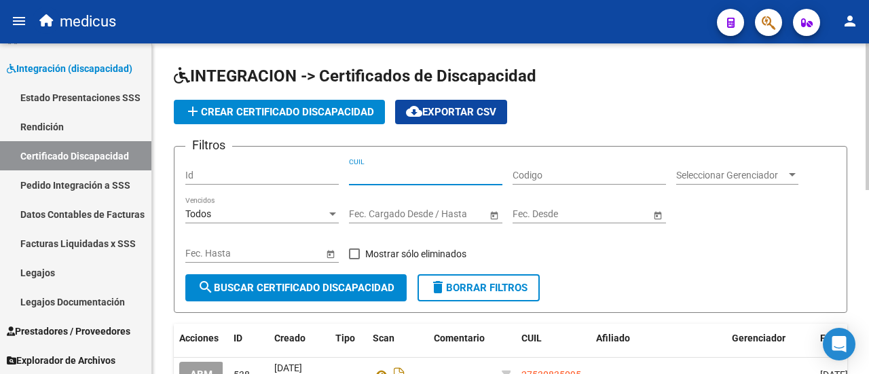
click at [391, 173] on input "CUIL" at bounding box center [425, 176] width 153 height 12
paste input "20-49979802-5"
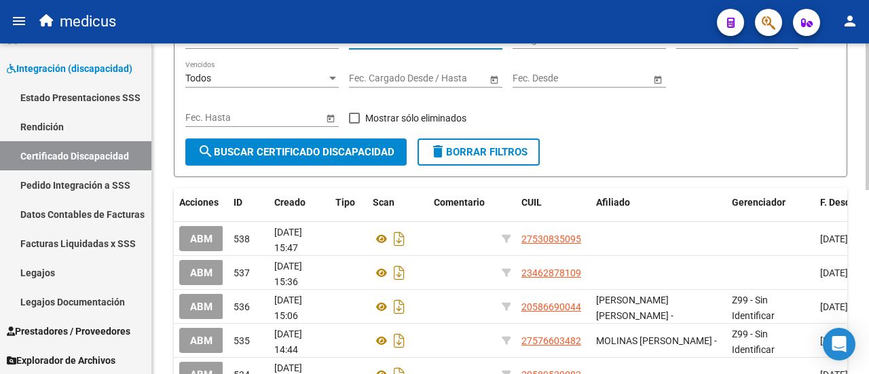
type input "20-49979802-5"
click at [274, 135] on div "Fecha inicio – Fecha fin Fec. Hasta" at bounding box center [261, 119] width 153 height 39
click at [278, 151] on span "search Buscar Certificado Discapacidad" at bounding box center [295, 152] width 197 height 12
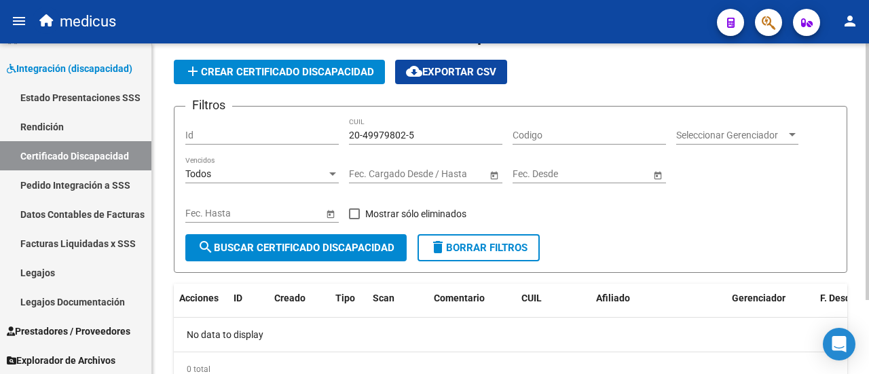
scroll to position [0, 0]
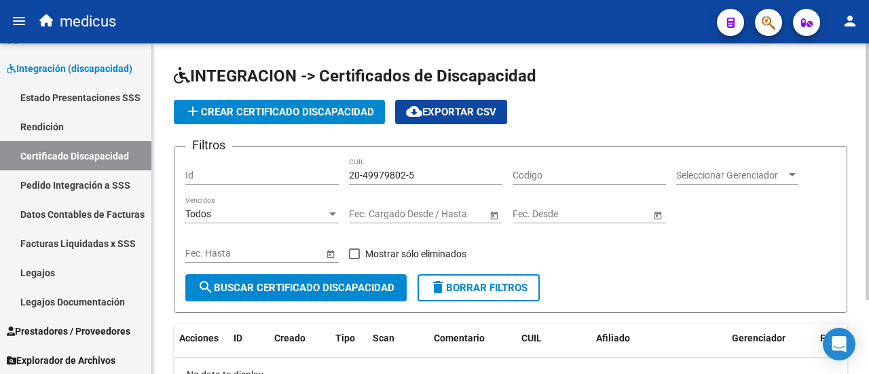
click at [267, 115] on span "add Crear Certificado Discapacidad" at bounding box center [279, 112] width 189 height 12
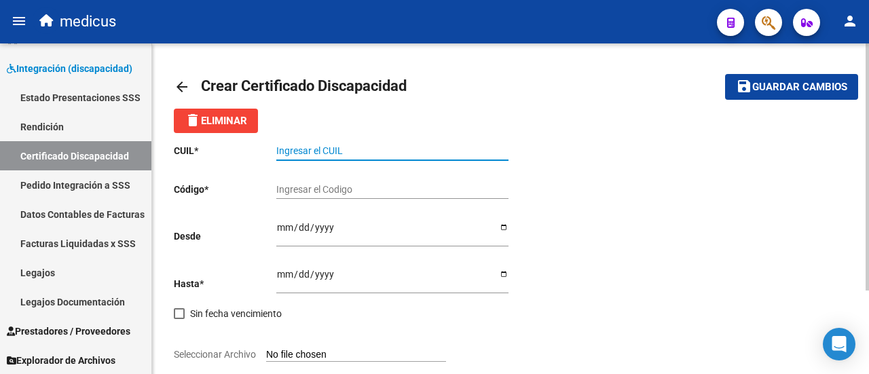
click at [400, 153] on input "Ingresar el CUIL" at bounding box center [392, 151] width 232 height 12
paste input "20-49979802-5"
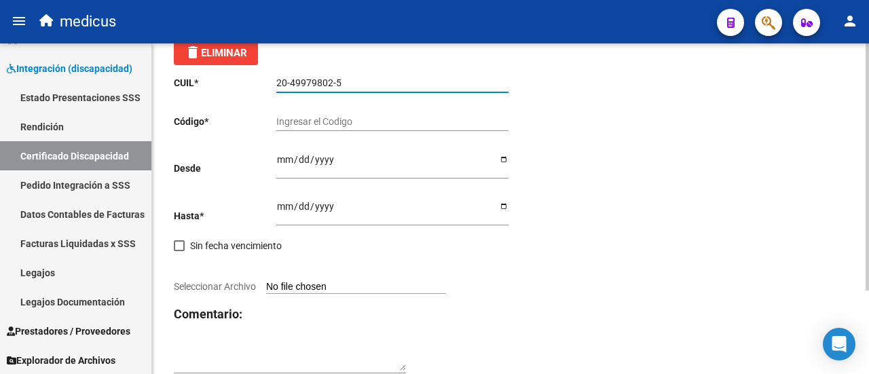
type input "20-49979802-5"
click at [356, 120] on input "Ingresar el Codigo" at bounding box center [392, 122] width 232 height 12
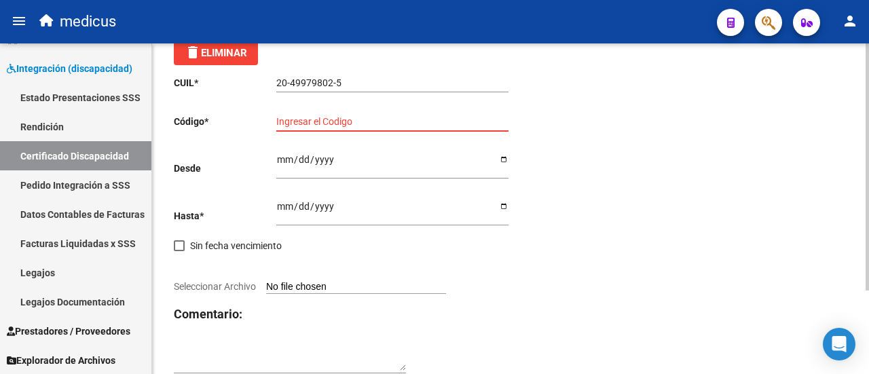
scroll to position [0, 0]
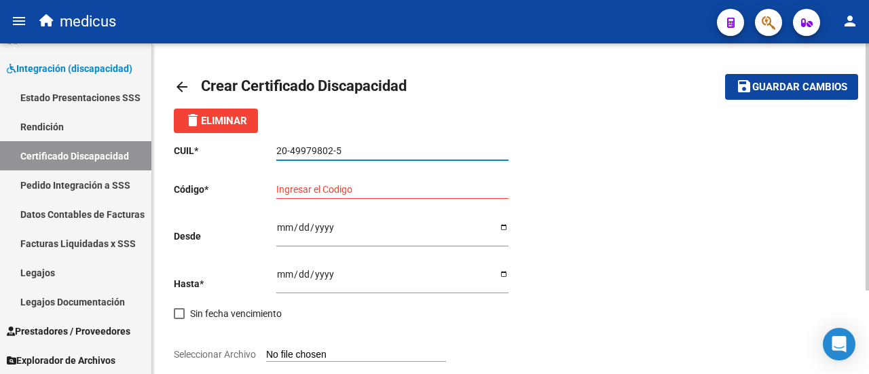
drag, startPoint x: 290, startPoint y: 150, endPoint x: 330, endPoint y: 151, distance: 39.4
click at [330, 151] on input "20-49979802-5" at bounding box center [392, 151] width 232 height 12
click at [350, 187] on input "Ingresar el Codigo" at bounding box center [392, 190] width 232 height 12
paste input "ARG-02-00049979802-20191011-20251011-CBA-536"
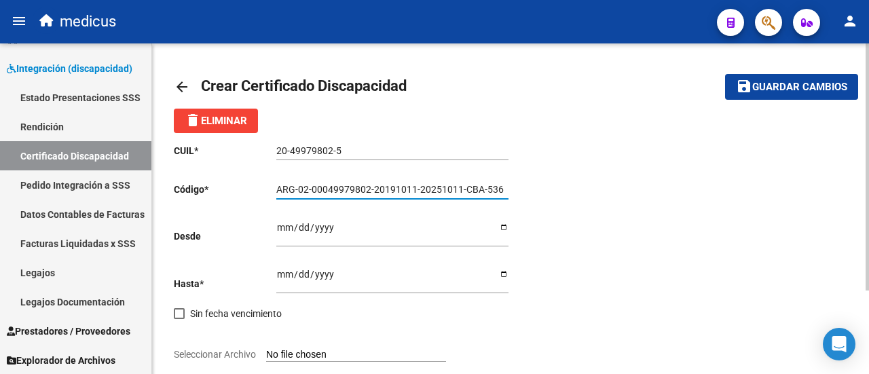
click at [297, 191] on input "ARG-02-00049979802-20191011-20251011-CBA-536" at bounding box center [392, 190] width 232 height 12
click at [311, 191] on input "ARG02-00049979802-20191011-20251011-CBA-536" at bounding box center [392, 190] width 232 height 12
click at [306, 188] on input "ARG02-00049979802-20191011-20251011-CBA-536" at bounding box center [392, 190] width 232 height 12
click at [307, 190] on input "ARG02-00049979802-20191011-20251011-CBA-536" at bounding box center [392, 190] width 232 height 12
click at [369, 186] on input "ARG0200049979802-20191011-20251011-CBA-536" at bounding box center [392, 190] width 232 height 12
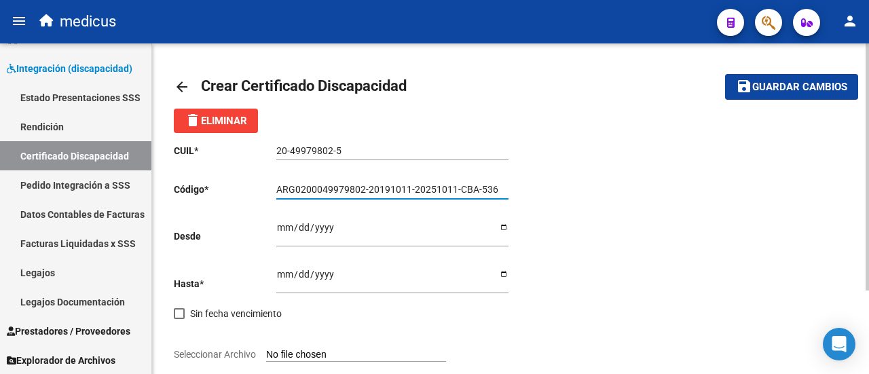
click at [368, 190] on input "ARG0200049979802-20191011-20251011-CBA-536" at bounding box center [392, 190] width 232 height 12
click at [411, 189] on input "ARG020004997980220191011-20251011-CBA-536" at bounding box center [392, 190] width 232 height 12
click at [452, 191] on input "ARG02000499798022019101120251011-CBA-536" at bounding box center [392, 190] width 232 height 12
click at [474, 189] on input "ARG02000499798022019101120251011CBA-536" at bounding box center [392, 190] width 232 height 12
click at [470, 190] on input "ARG02000499798022019101120251011CBA-536" at bounding box center [392, 190] width 232 height 12
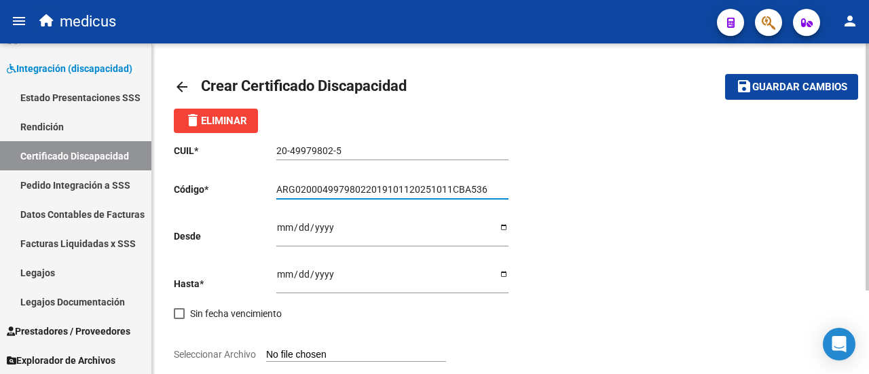
type input "ARG02000499798022019101120251011CBA536"
click at [276, 226] on input "Ingresar fec. Desde" at bounding box center [392, 232] width 232 height 20
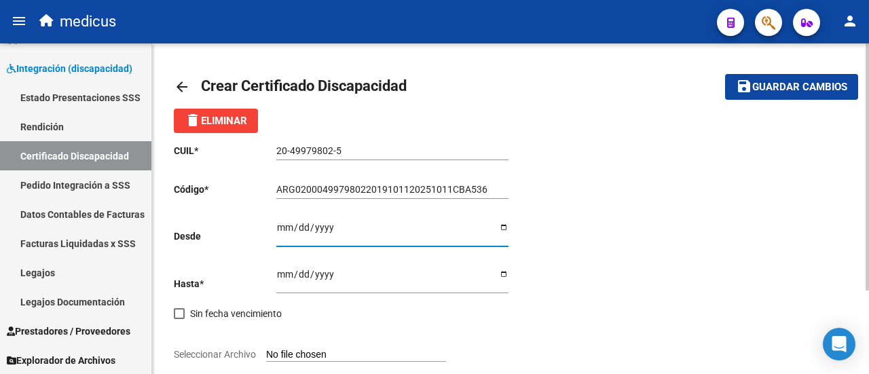
click at [502, 233] on input "Ingresar fec. Desde" at bounding box center [392, 232] width 232 height 20
click at [502, 230] on input "Ingresar fec. Desde" at bounding box center [392, 232] width 232 height 20
type input "[DATE]"
click at [355, 288] on input "Ingresar fec. Hasta" at bounding box center [392, 279] width 232 height 20
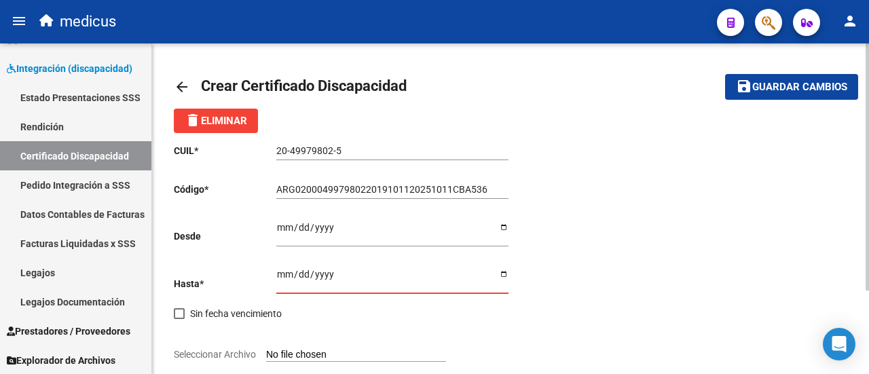
click at [504, 272] on input "Ingresar fec. Hasta" at bounding box center [392, 279] width 232 height 20
type input "[DATE]"
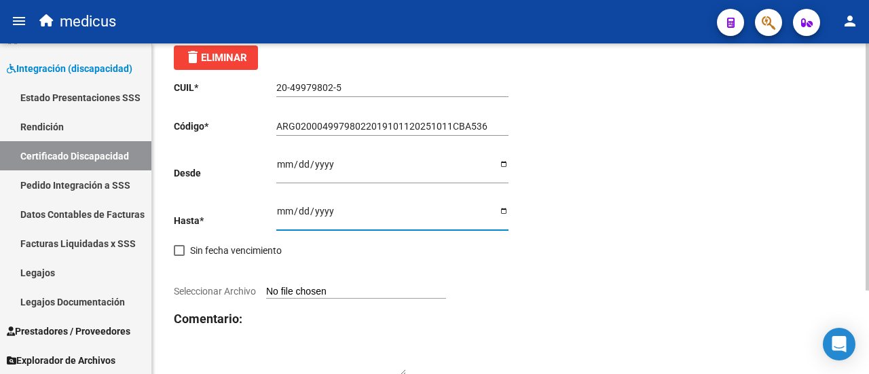
scroll to position [111, 0]
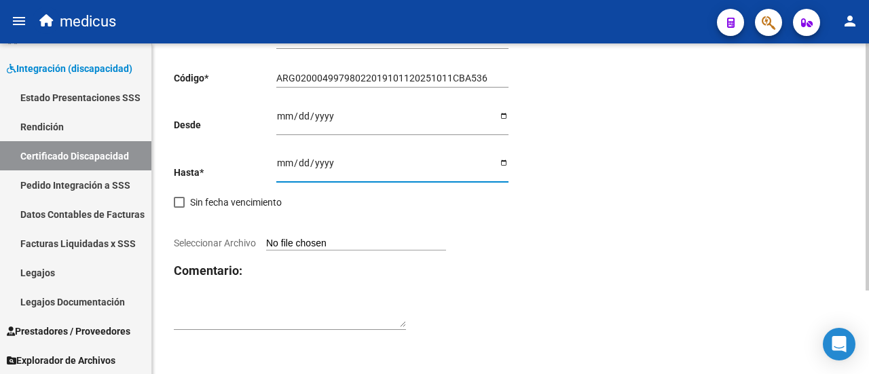
click at [321, 241] on input "Seleccionar Archivo" at bounding box center [356, 244] width 180 height 13
type input "C:\fakepath\[PERSON_NAME] [PERSON_NAME]-20499798025.pdf"
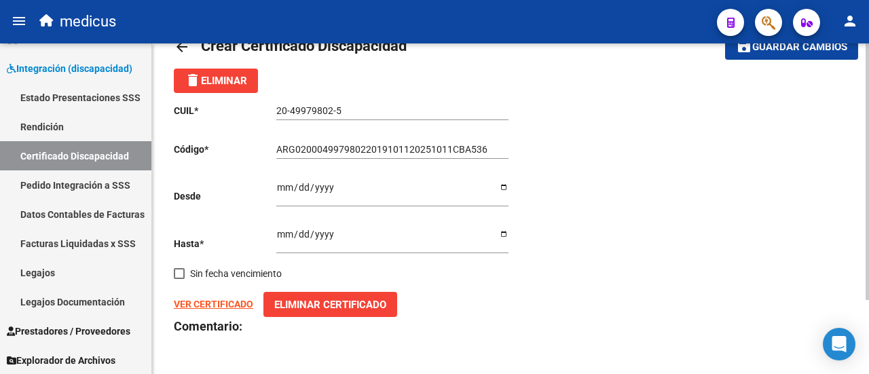
scroll to position [95, 0]
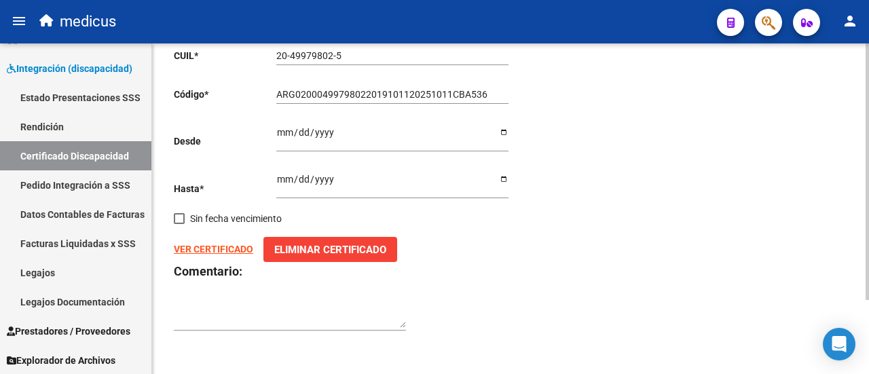
click at [346, 238] on button "Eliminar Certificado" at bounding box center [330, 249] width 134 height 25
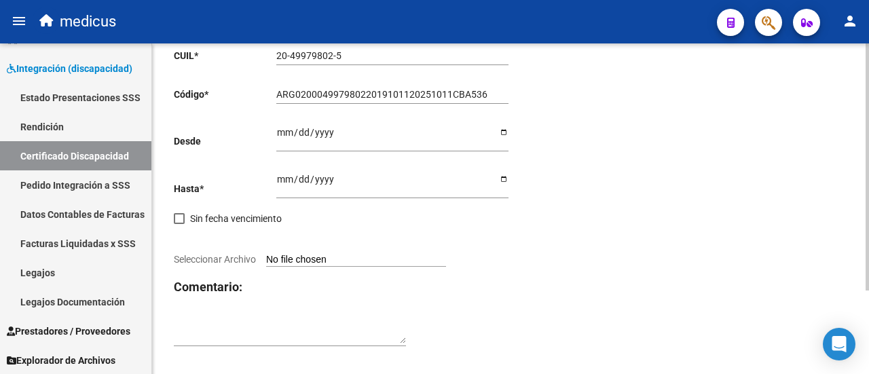
click at [311, 257] on input "Seleccionar Archivo" at bounding box center [356, 260] width 180 height 13
type input "C:\fakepath\CUD 49979802.jpg"
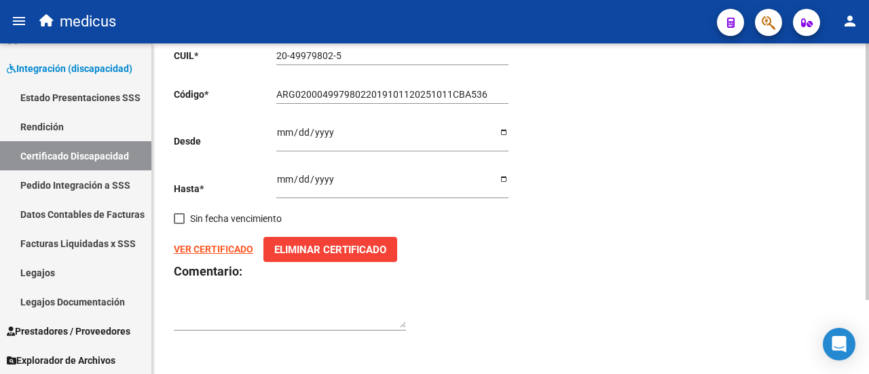
scroll to position [0, 0]
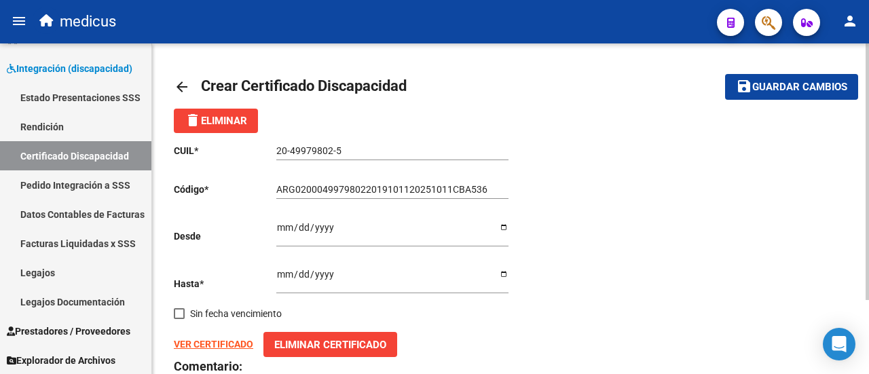
click at [755, 88] on span "Guardar cambios" at bounding box center [799, 87] width 95 height 12
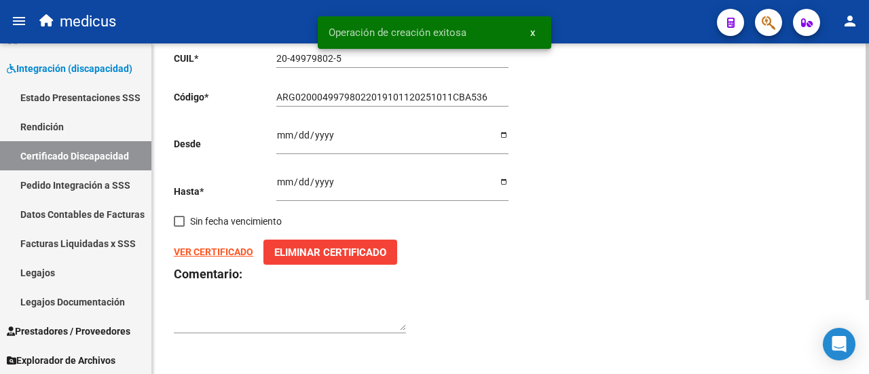
scroll to position [95, 0]
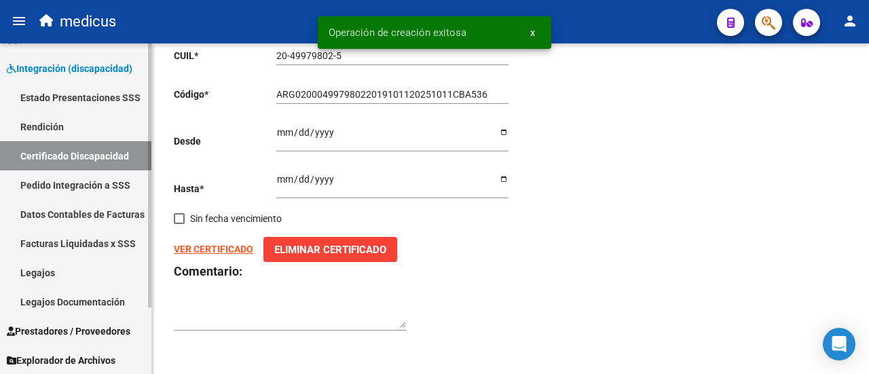
click at [42, 273] on link "Legajos" at bounding box center [75, 272] width 151 height 29
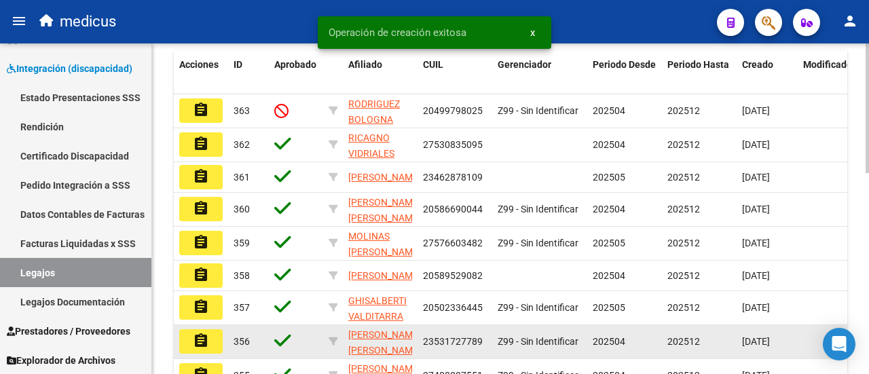
scroll to position [271, 0]
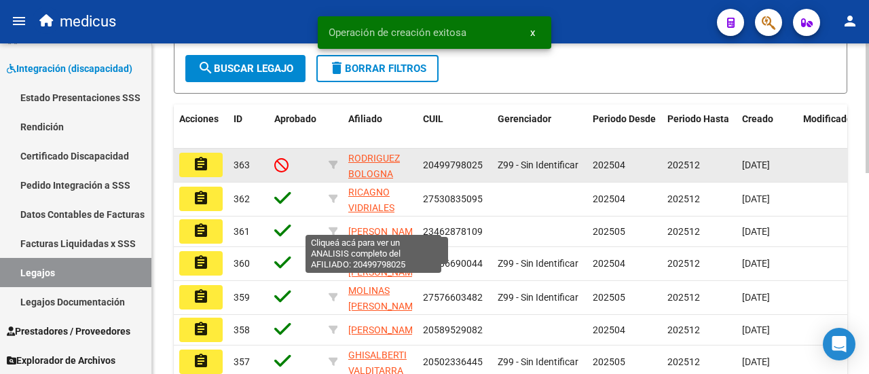
click at [374, 193] on span "RODRIGUEZ BOLOGNA LAUTARO" at bounding box center [374, 174] width 52 height 42
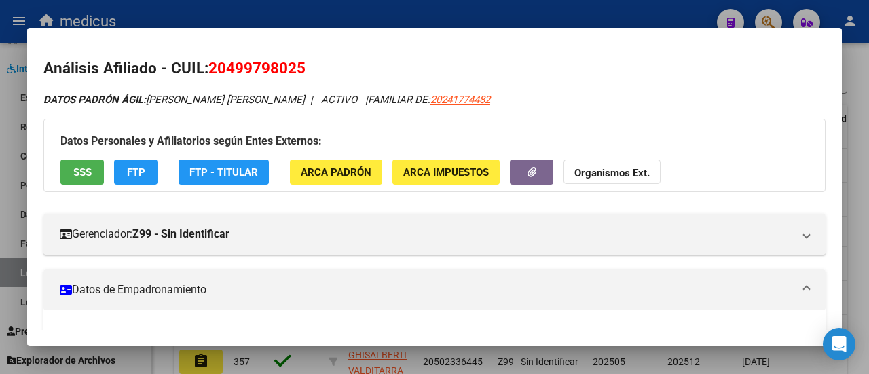
click at [554, 10] on div at bounding box center [434, 187] width 869 height 374
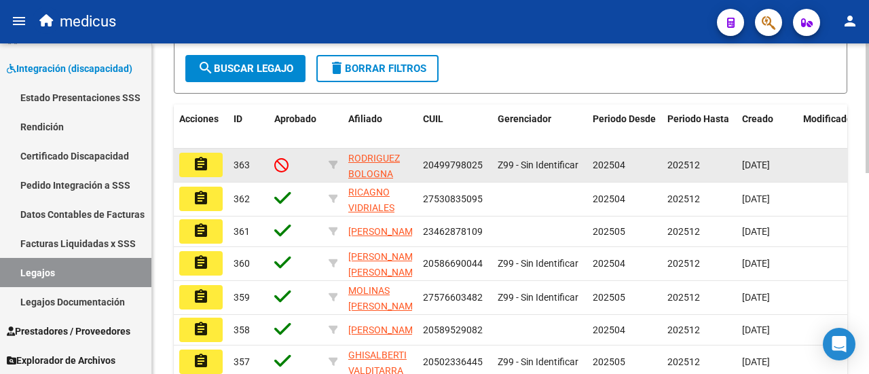
click at [204, 172] on mat-icon "assignment" at bounding box center [201, 164] width 16 height 16
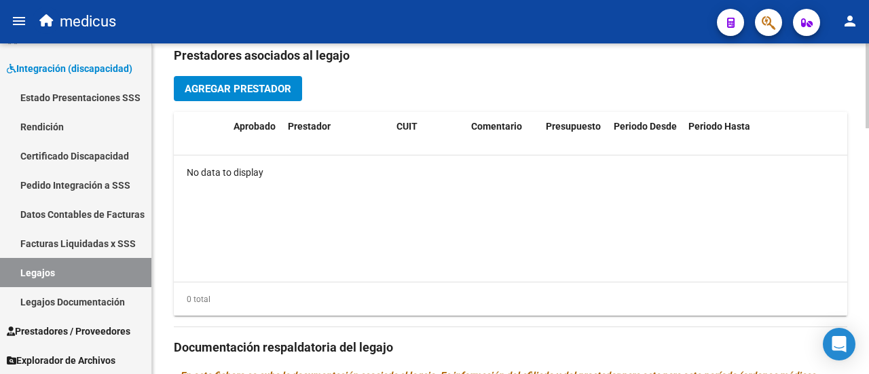
scroll to position [679, 0]
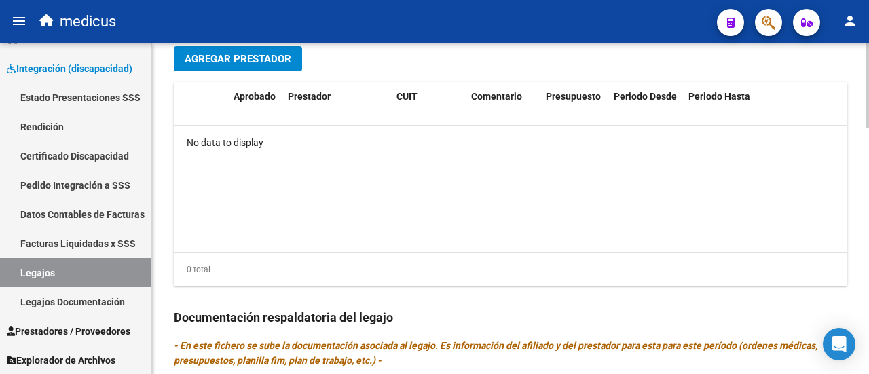
click at [257, 58] on span "Agregar Prestador" at bounding box center [238, 59] width 107 height 12
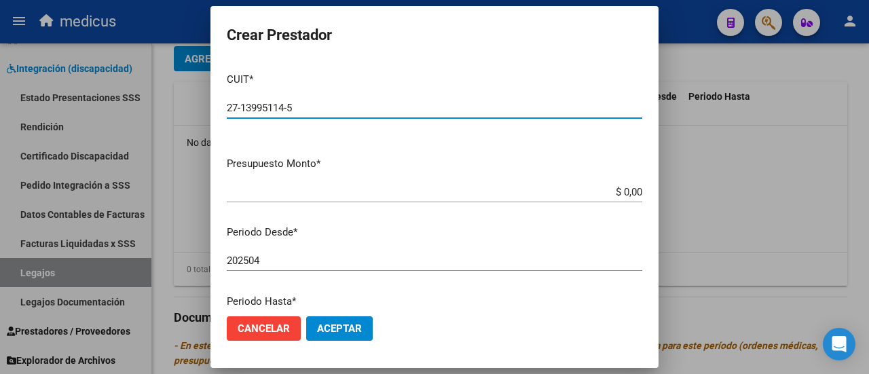
type input "27-13995114-5"
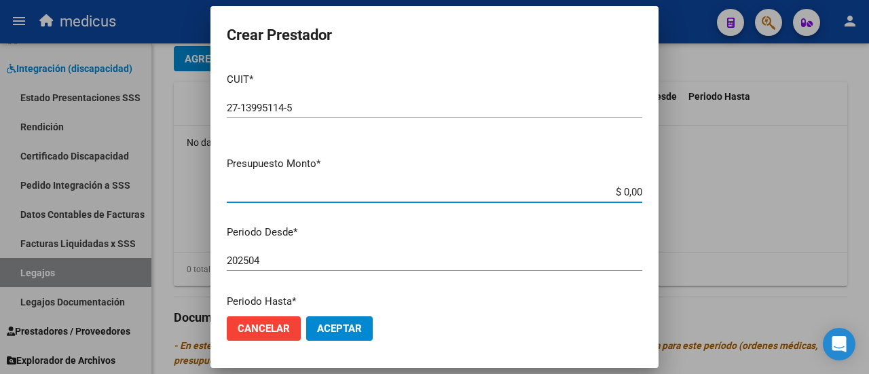
drag, startPoint x: 614, startPoint y: 189, endPoint x: 644, endPoint y: 188, distance: 29.9
click at [644, 188] on mat-dialog-content "CUIT * 27-13995114-5 Ingresar CUIT ARCA [PERSON_NAME] Presupuesto Monto * $ 0,0…" at bounding box center [434, 183] width 448 height 243
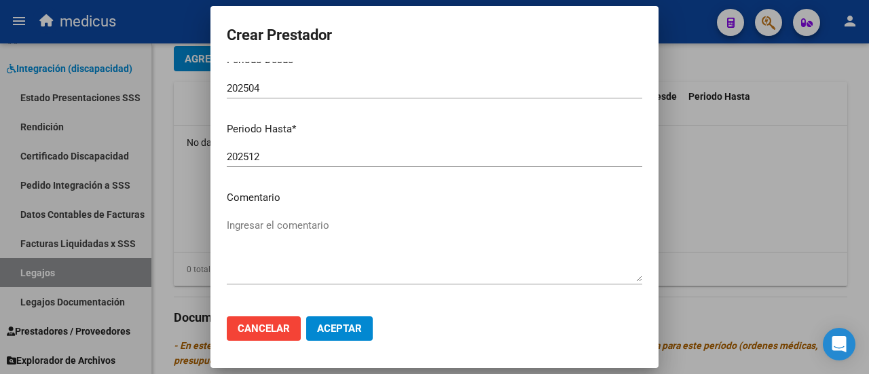
scroll to position [221, 0]
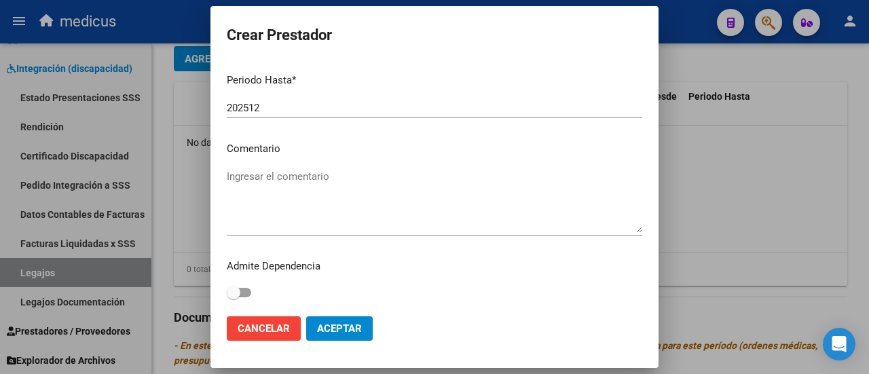
click at [282, 186] on textarea "Ingresar el comentario" at bounding box center [434, 201] width 415 height 64
click at [346, 326] on span "Aceptar" at bounding box center [339, 328] width 45 height 12
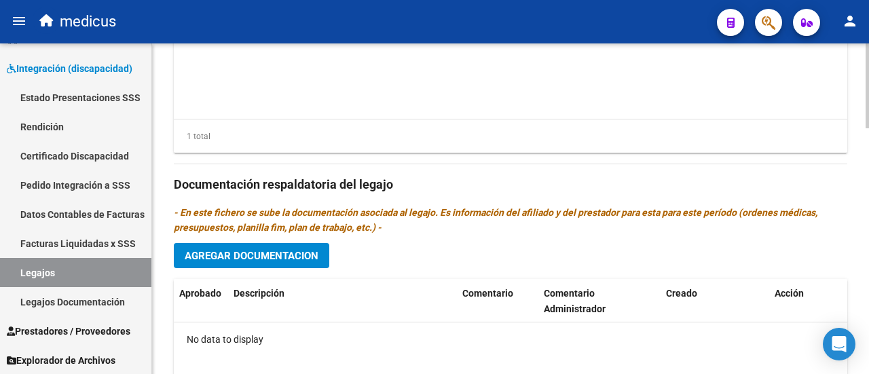
scroll to position [882, 0]
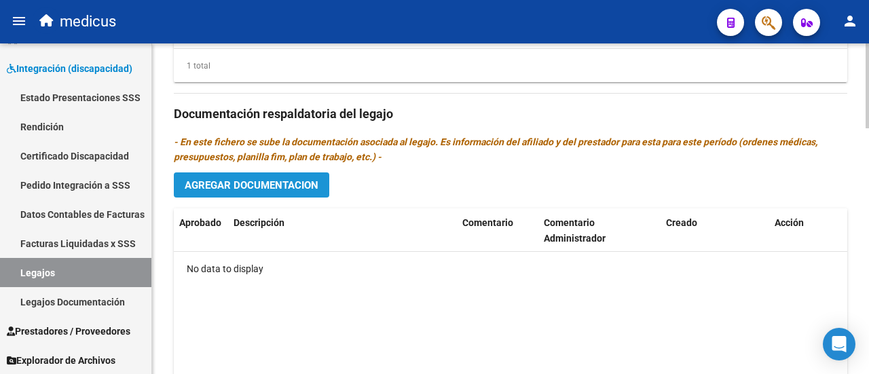
click at [296, 179] on span "Agregar Documentacion" at bounding box center [252, 185] width 134 height 12
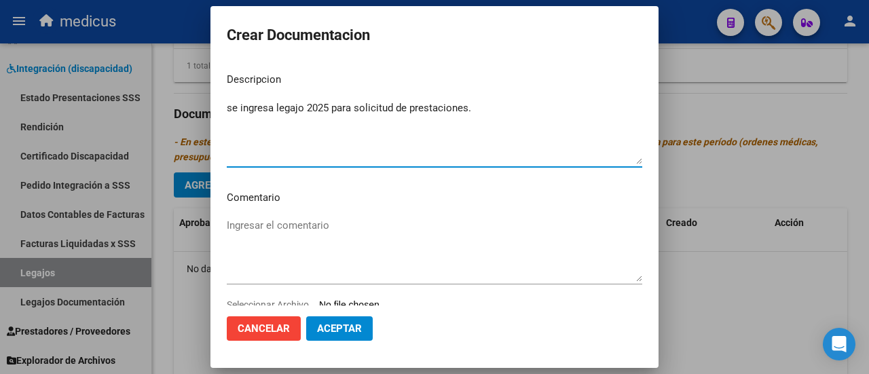
click at [288, 229] on textarea "Ingresar el comentario" at bounding box center [434, 250] width 415 height 64
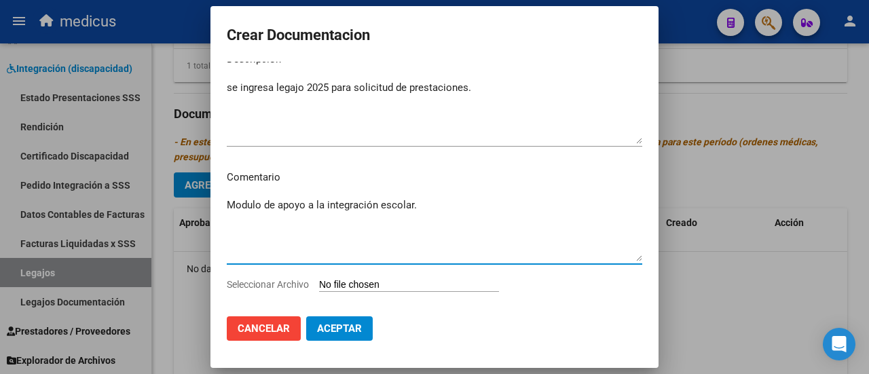
scroll to position [39, 0]
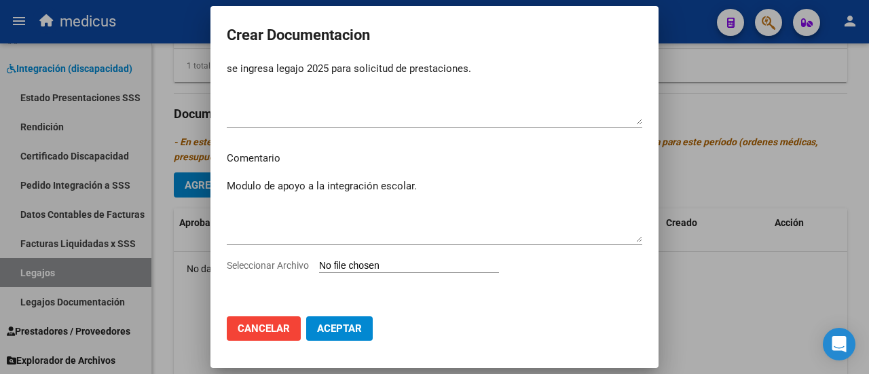
click at [392, 268] on input "Seleccionar Archivo" at bounding box center [409, 266] width 180 height 13
click at [704, 137] on div at bounding box center [434, 187] width 869 height 374
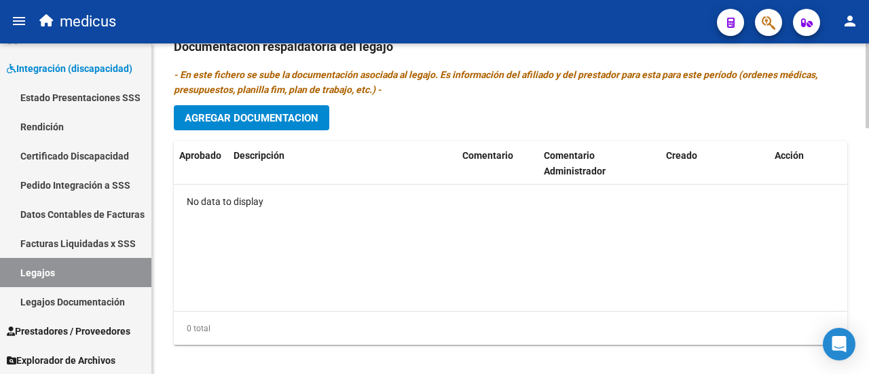
scroll to position [950, 0]
click at [250, 120] on span "Agregar Documentacion" at bounding box center [252, 117] width 134 height 12
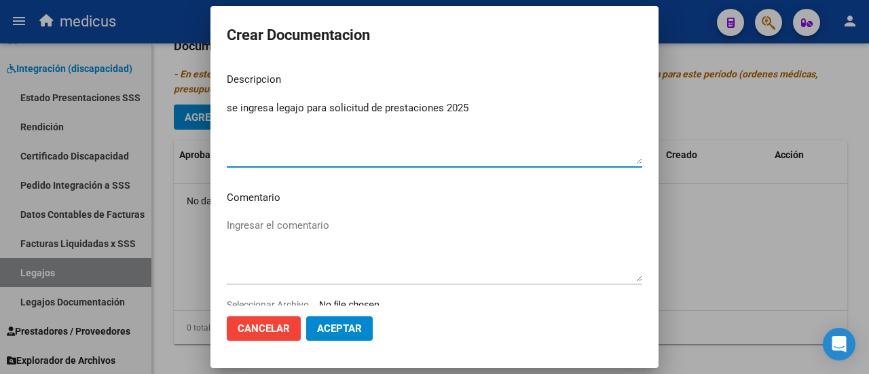
scroll to position [39, 0]
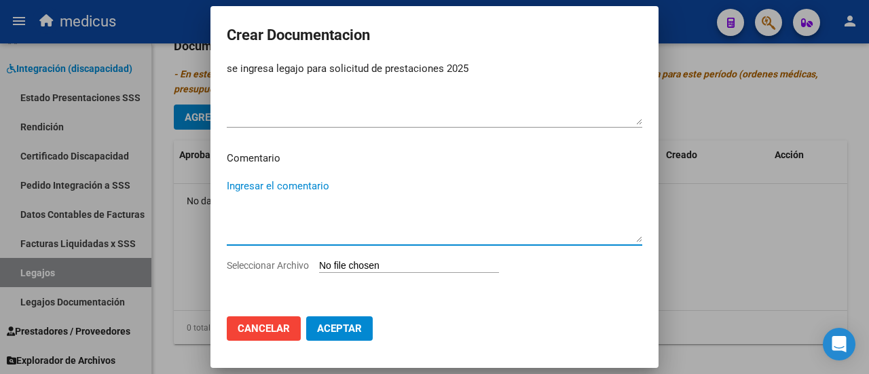
click at [327, 191] on textarea "Ingresar el comentario" at bounding box center [434, 210] width 415 height 64
click at [346, 270] on input "Seleccionar Archivo" at bounding box center [409, 266] width 180 height 13
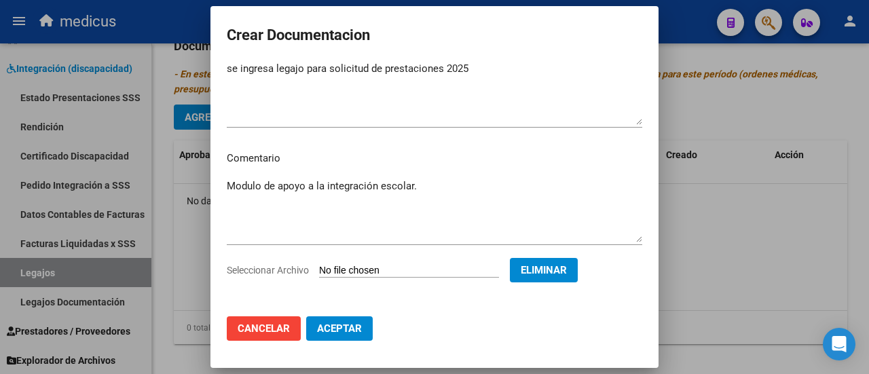
click at [355, 326] on span "Aceptar" at bounding box center [339, 328] width 45 height 12
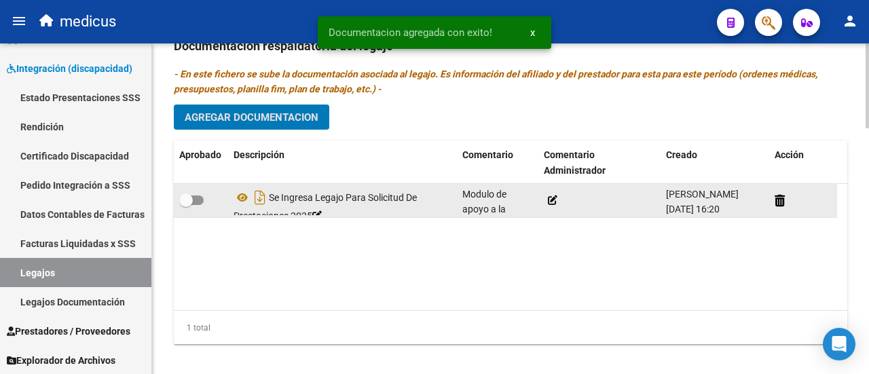
click at [195, 196] on span at bounding box center [191, 200] width 24 height 10
click at [186, 205] on input "checkbox" at bounding box center [185, 205] width 1 height 1
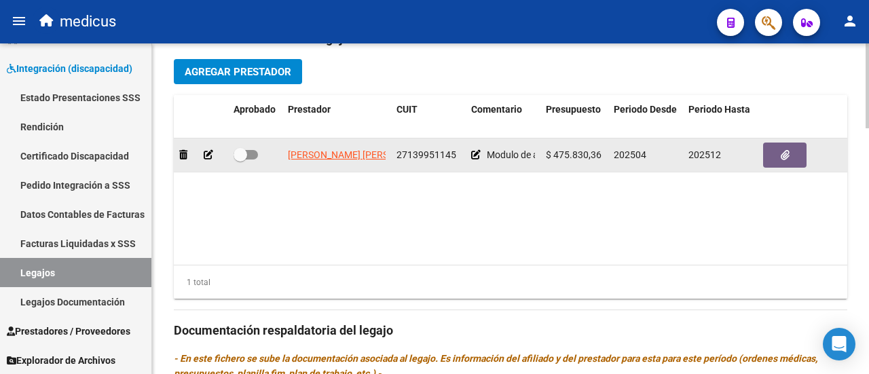
scroll to position [611, 0]
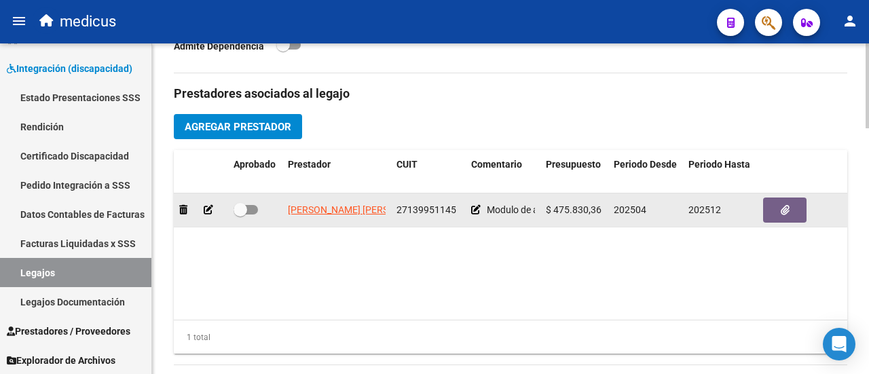
click at [249, 210] on span at bounding box center [245, 210] width 24 height 10
click at [240, 214] on input "checkbox" at bounding box center [240, 214] width 1 height 1
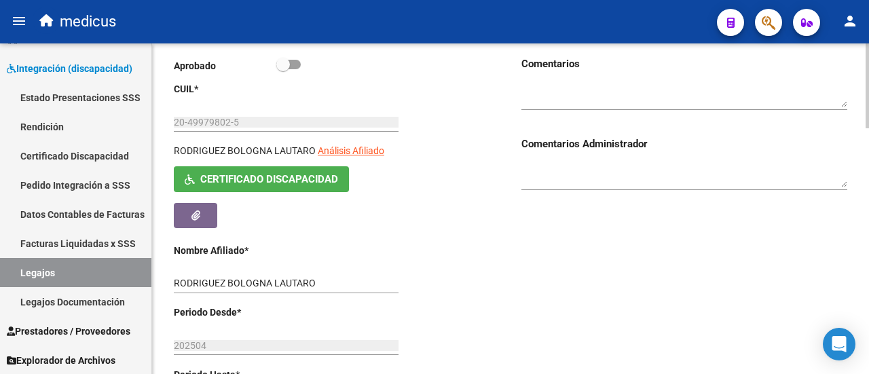
scroll to position [68, 0]
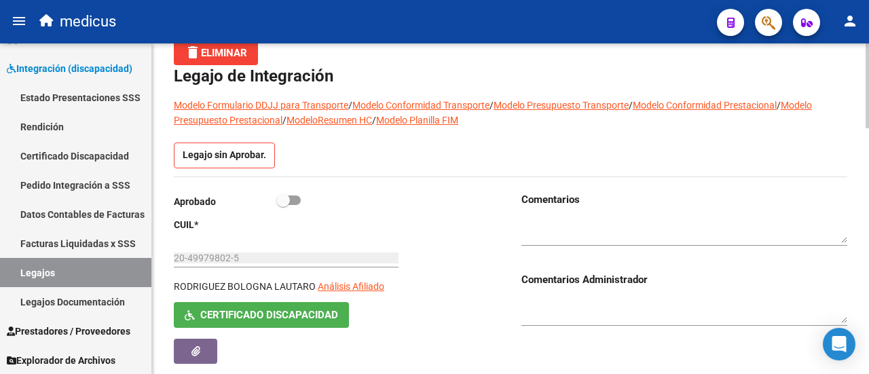
click at [299, 199] on span at bounding box center [288, 200] width 24 height 10
click at [283, 205] on input "checkbox" at bounding box center [282, 205] width 1 height 1
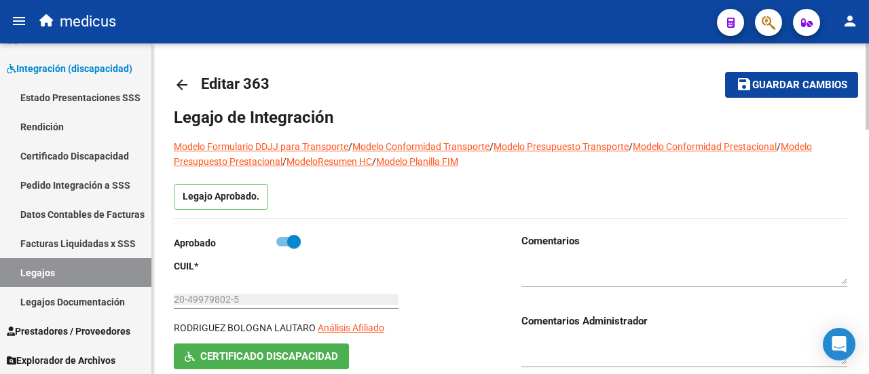
scroll to position [0, 0]
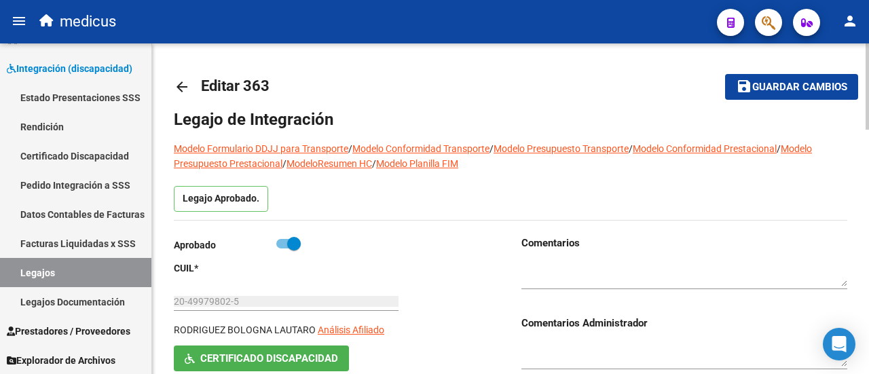
click at [808, 90] on span "Guardar cambios" at bounding box center [799, 87] width 95 height 12
click at [33, 273] on link "Legajos" at bounding box center [75, 272] width 151 height 29
